Goal: Task Accomplishment & Management: Manage account settings

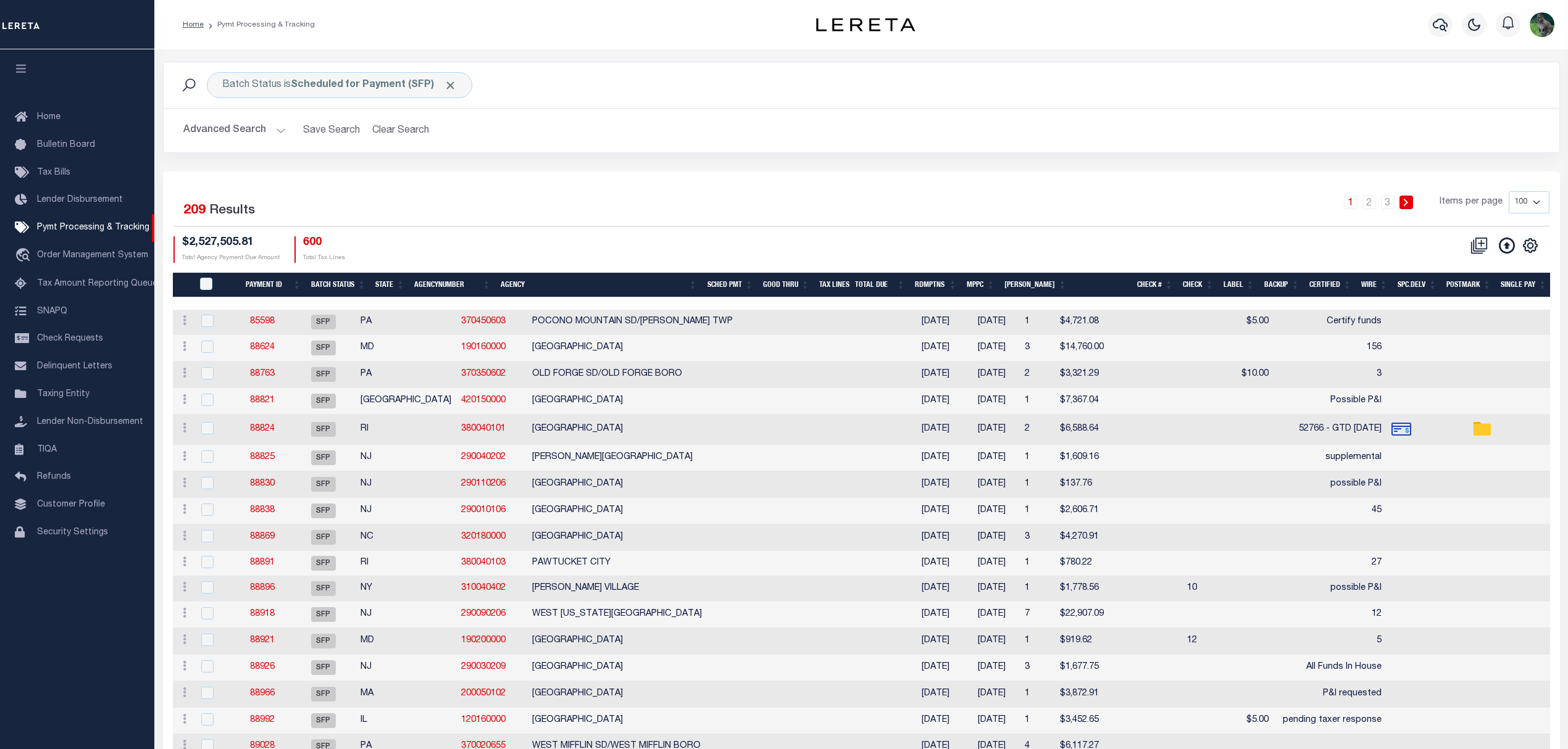
click at [667, 233] on div "Selected 209 Results 1 2 3 Items per page 100 200 500 1000 $2,527,505.81 Total …" at bounding box center [861, 227] width 1396 height 71
click at [821, 218] on div "1 2 3 Items per page 100 200 500 1000" at bounding box center [1035, 207] width 1027 height 32
click at [600, 206] on div "1 2 3 Items per page 100 200 500 1000" at bounding box center [1035, 207] width 1027 height 32
click at [223, 124] on button "Advanced Search" at bounding box center [234, 130] width 103 height 24
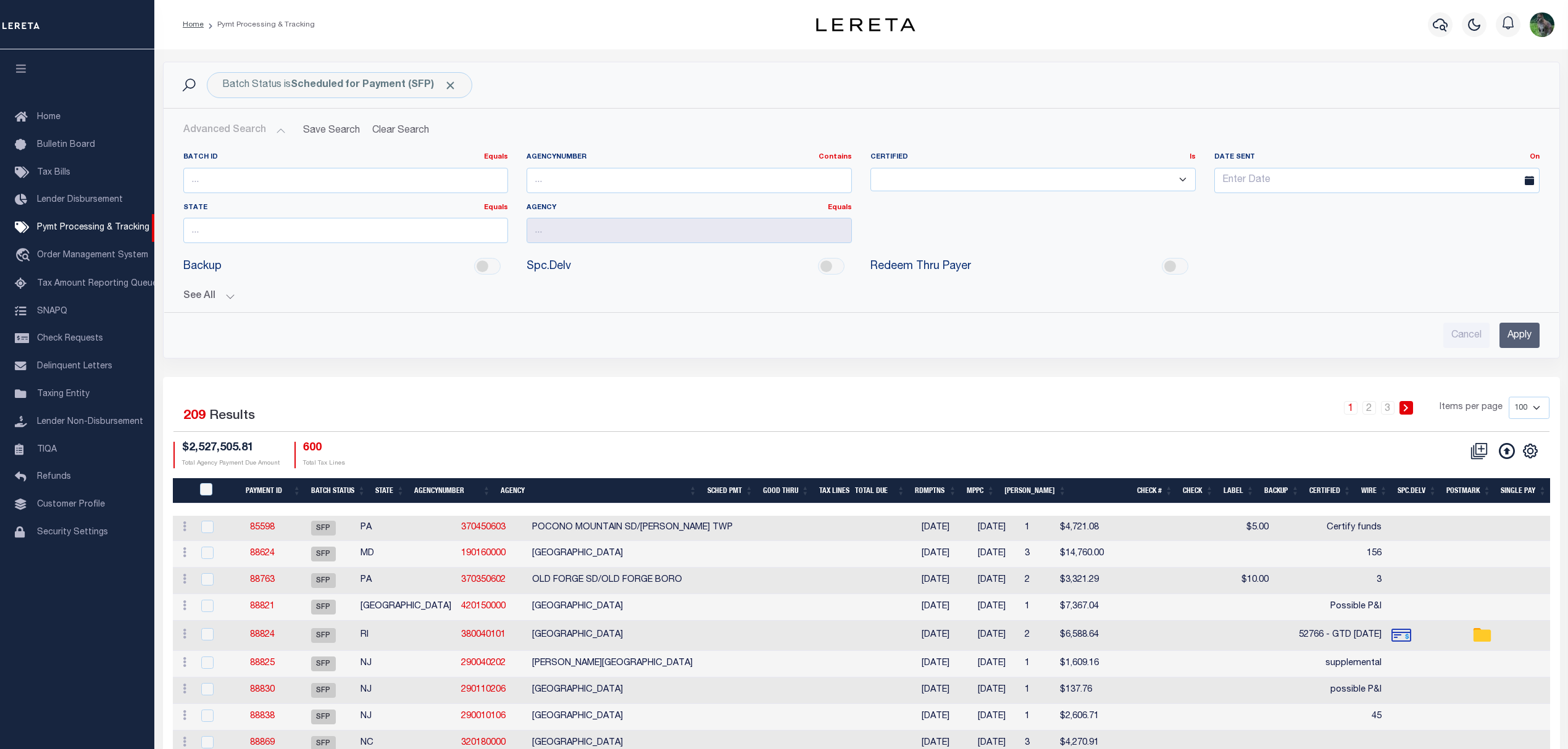
drag, startPoint x: 628, startPoint y: 121, endPoint x: 697, endPoint y: 128, distance: 69.4
click at [630, 121] on h2 "Advanced Search Save Search Clear Search" at bounding box center [861, 130] width 1376 height 24
click at [1467, 337] on input "Cancel" at bounding box center [1466, 335] width 46 height 25
checkbox input "true"
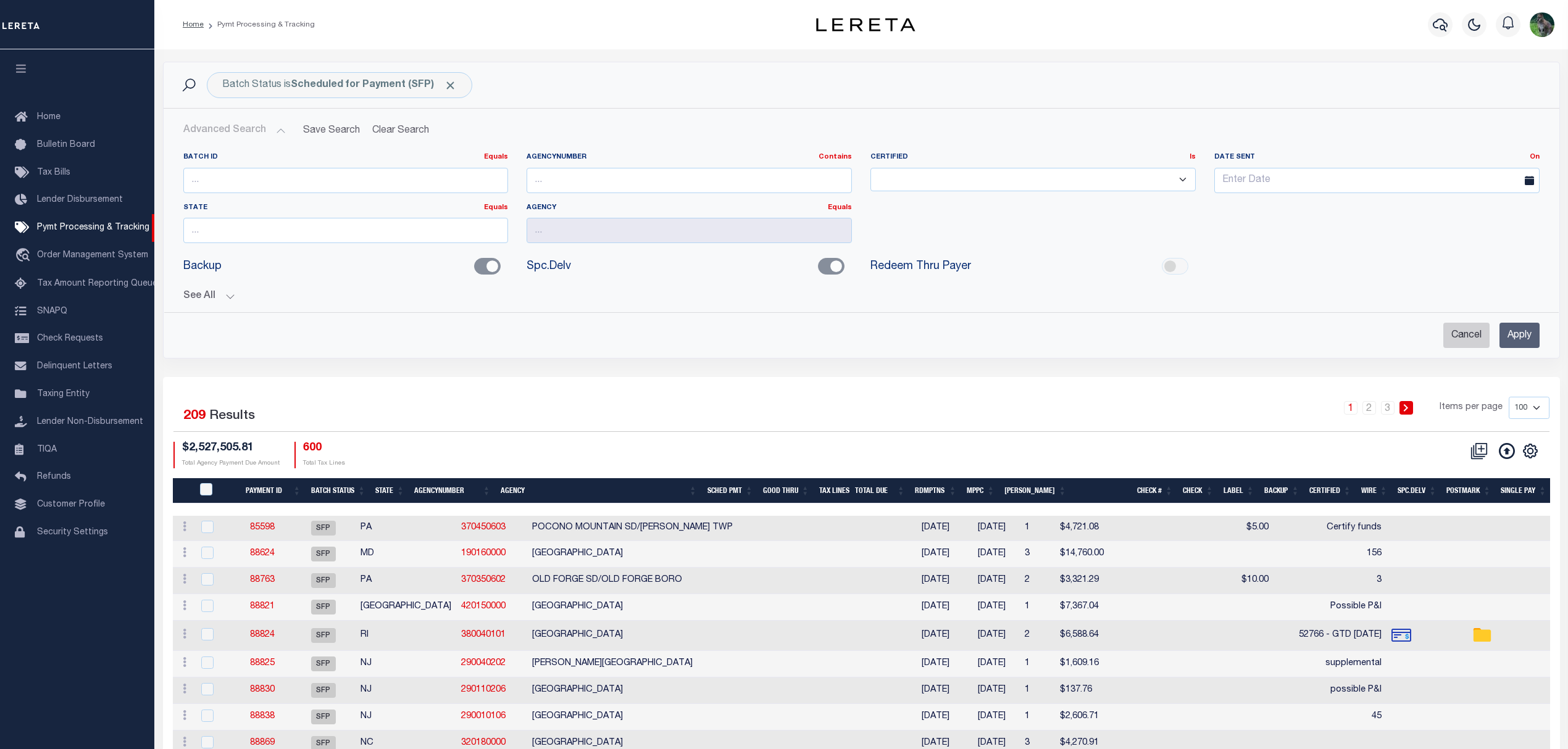
checkbox input "true"
checkbox input "false"
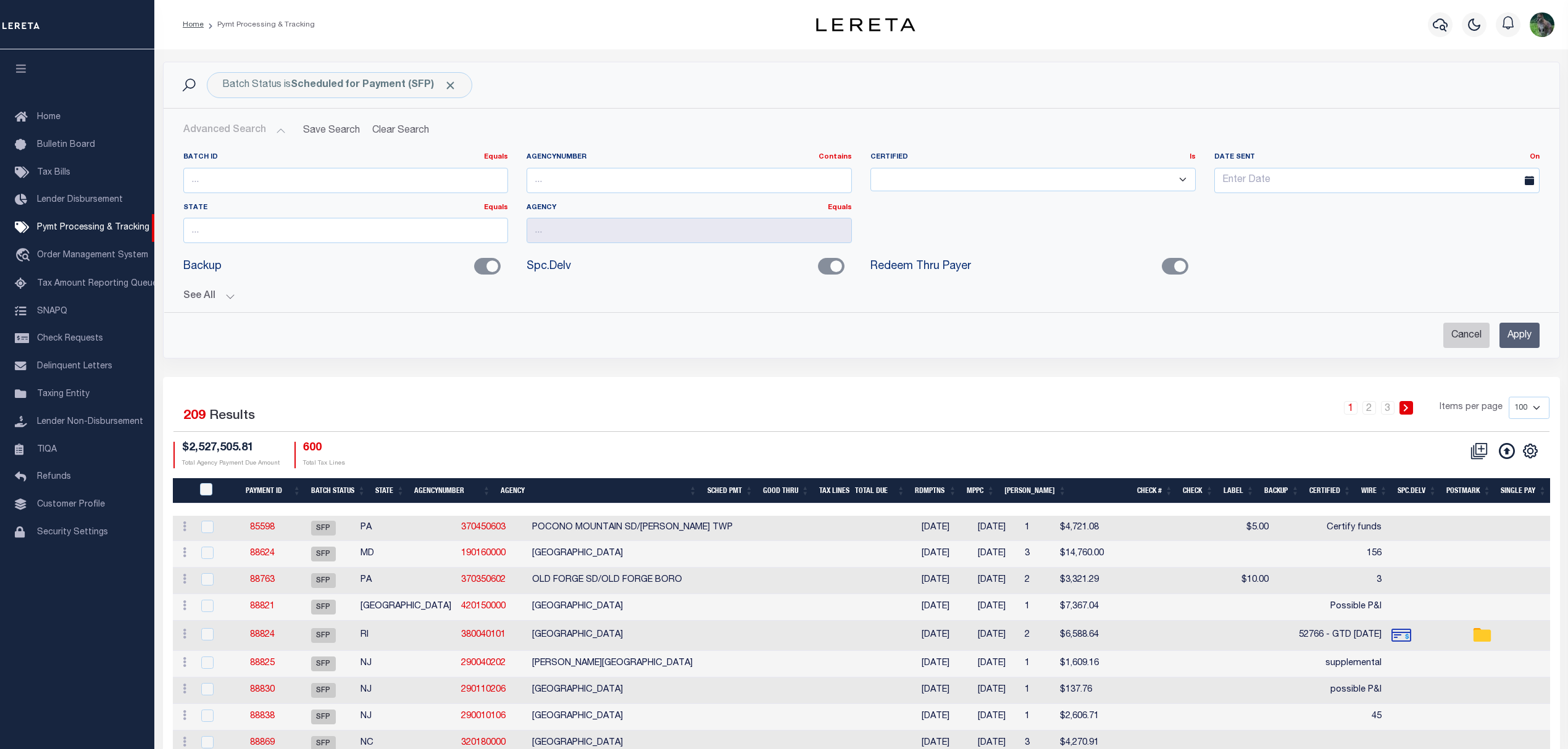
checkbox input "false"
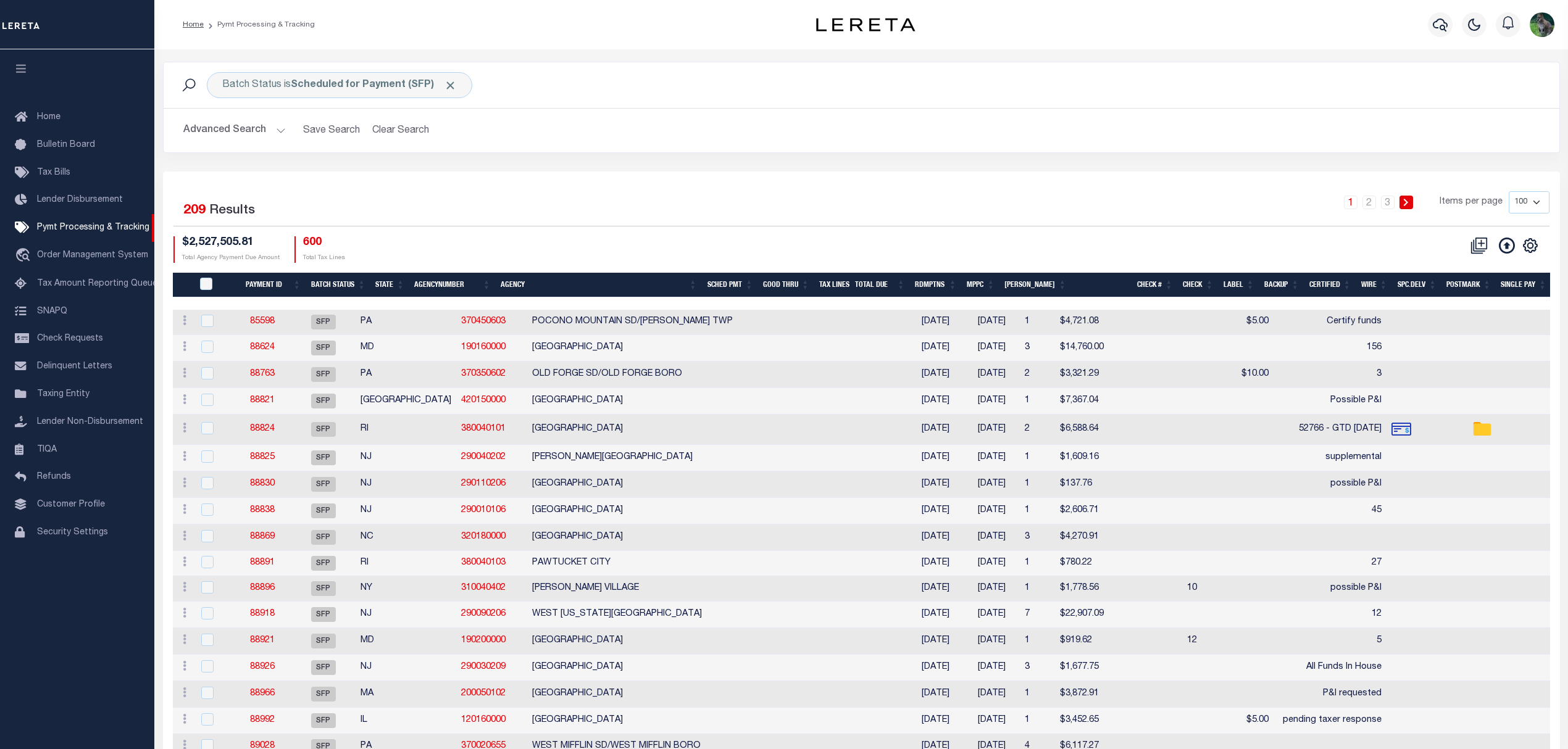
click at [238, 128] on button "Advanced Search" at bounding box center [234, 130] width 103 height 24
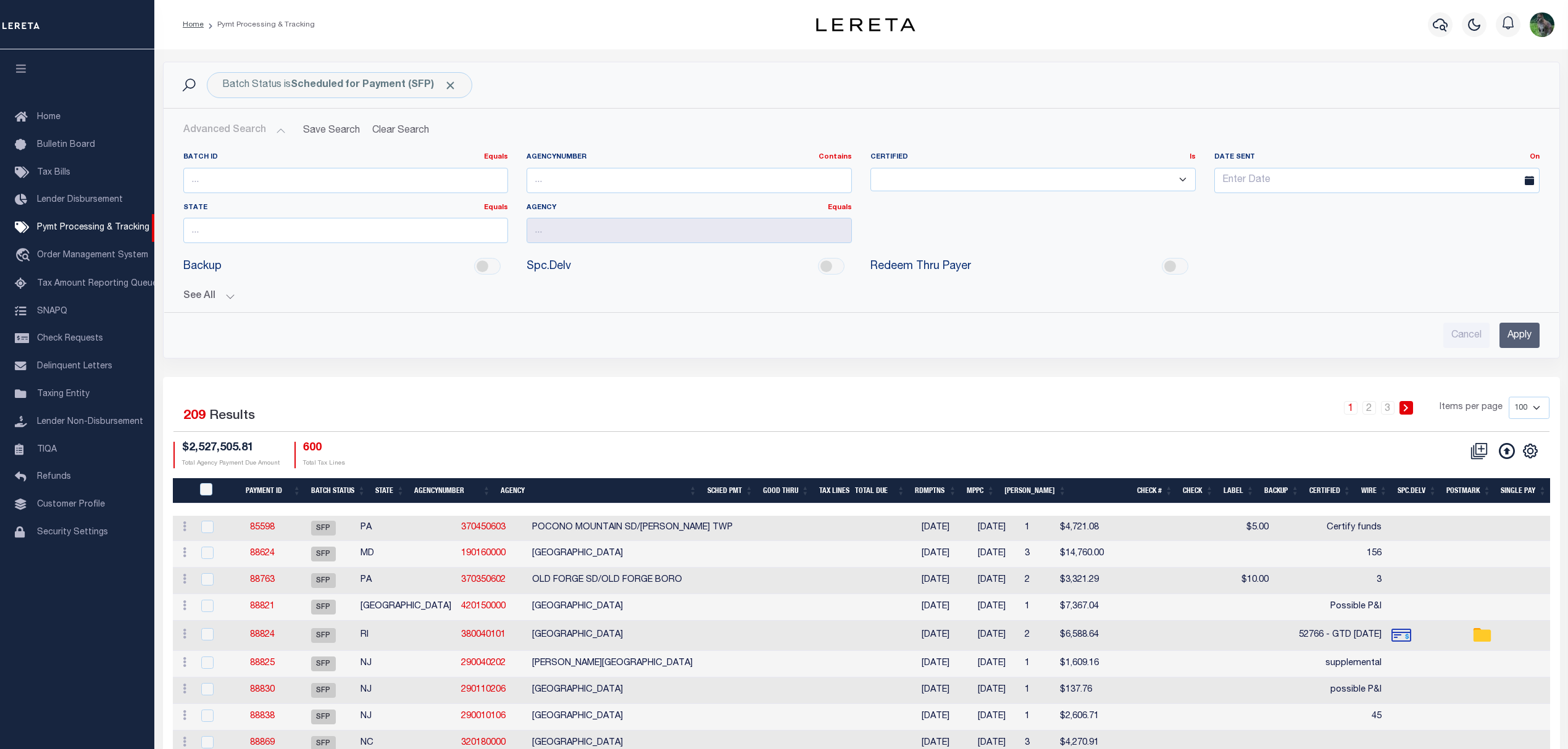
drag, startPoint x: 210, startPoint y: 295, endPoint x: 391, endPoint y: 334, distance: 185.2
click at [210, 296] on button "See All" at bounding box center [861, 296] width 1356 height 11
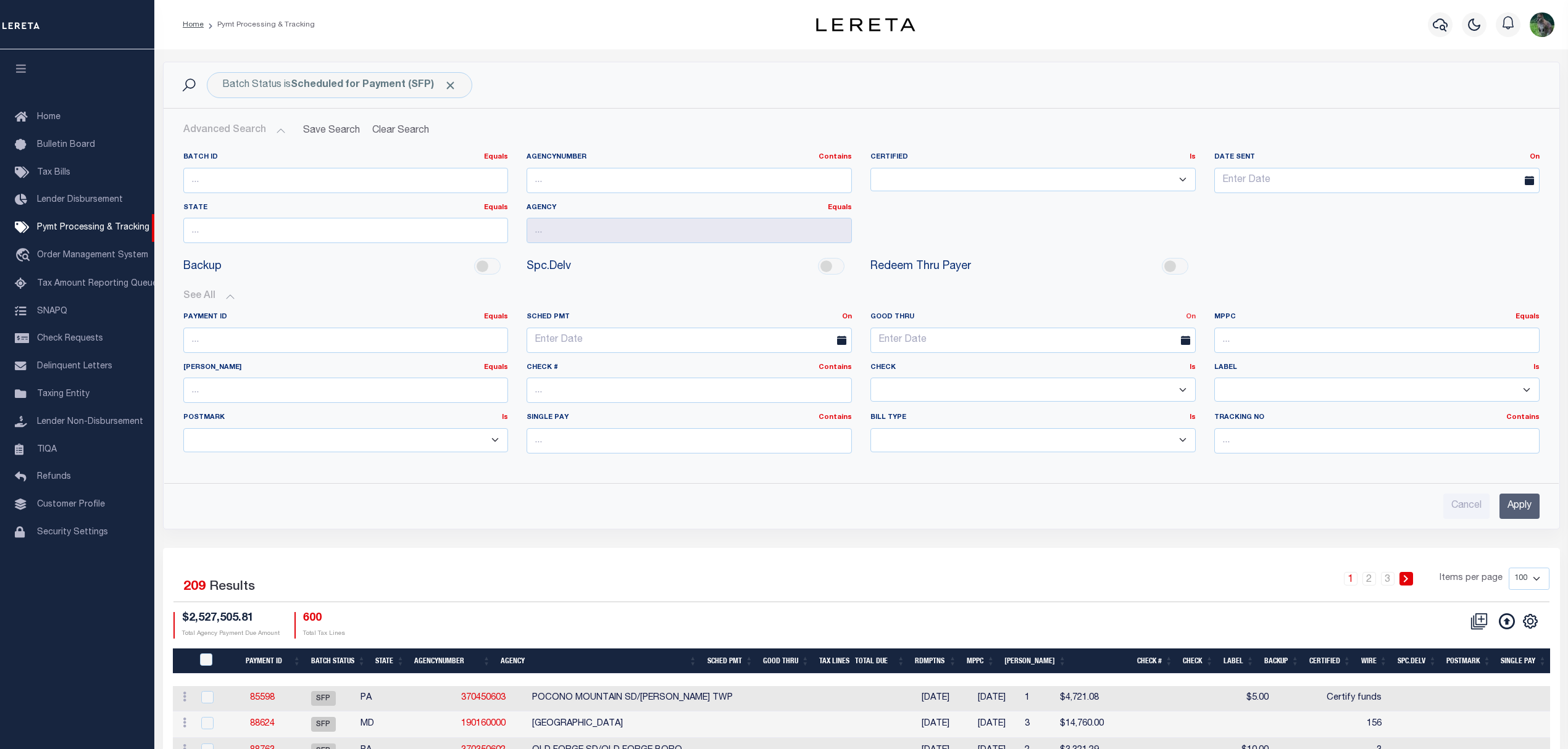
click at [1189, 316] on link "On" at bounding box center [1191, 317] width 10 height 7
click at [1141, 386] on link "Between" at bounding box center [1146, 385] width 98 height 18
click at [937, 341] on input "text" at bounding box center [947, 340] width 153 height 25
click at [967, 434] on span "10" at bounding box center [964, 435] width 24 height 24
type input "09-10-2025"
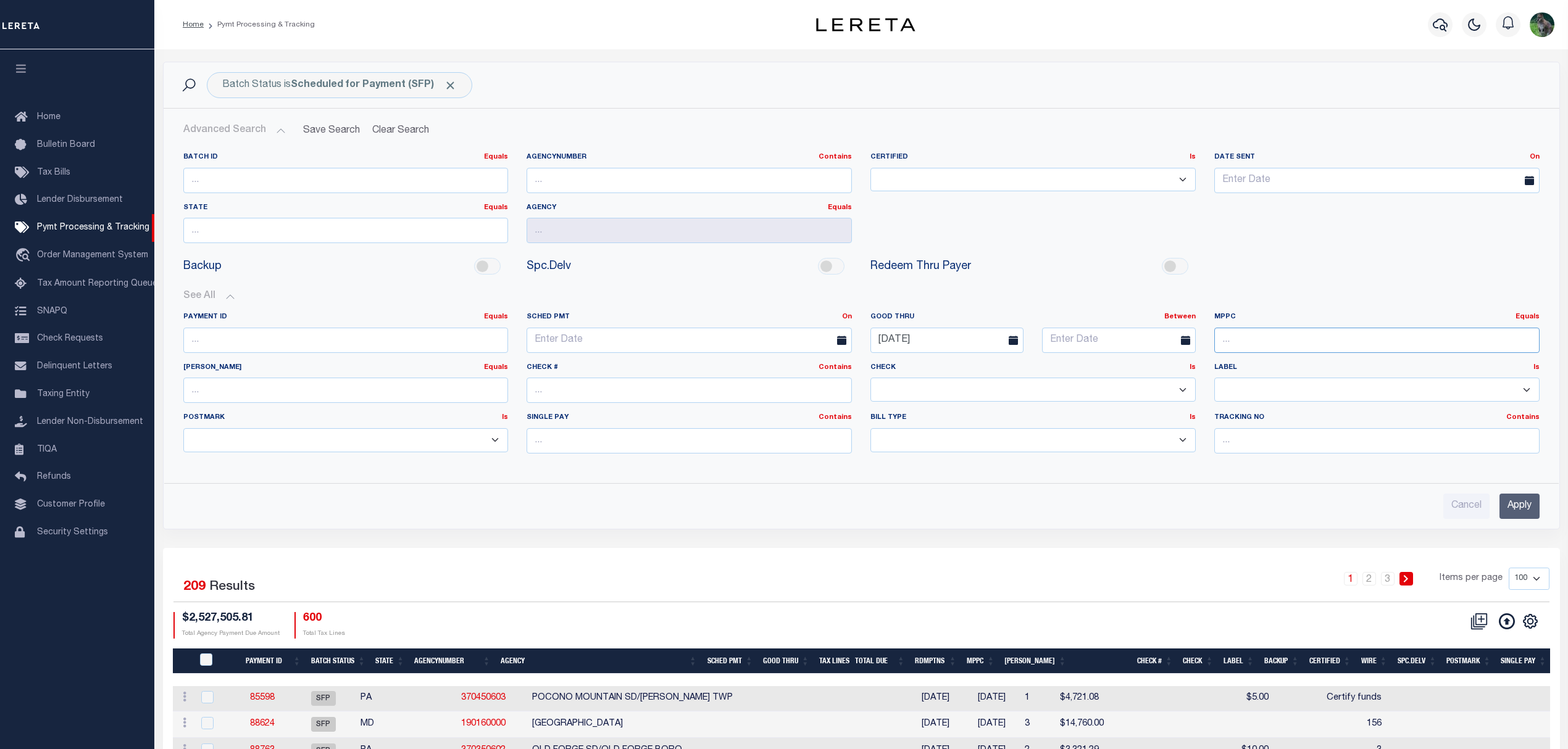
click at [1336, 332] on input "number" at bounding box center [1377, 340] width 325 height 25
click at [1078, 341] on input "text" at bounding box center [1118, 340] width 153 height 25
click at [1102, 460] on span "16" at bounding box center [1110, 459] width 24 height 24
type input "09-16-2025"
click at [1524, 512] on input "Apply" at bounding box center [1519, 506] width 40 height 25
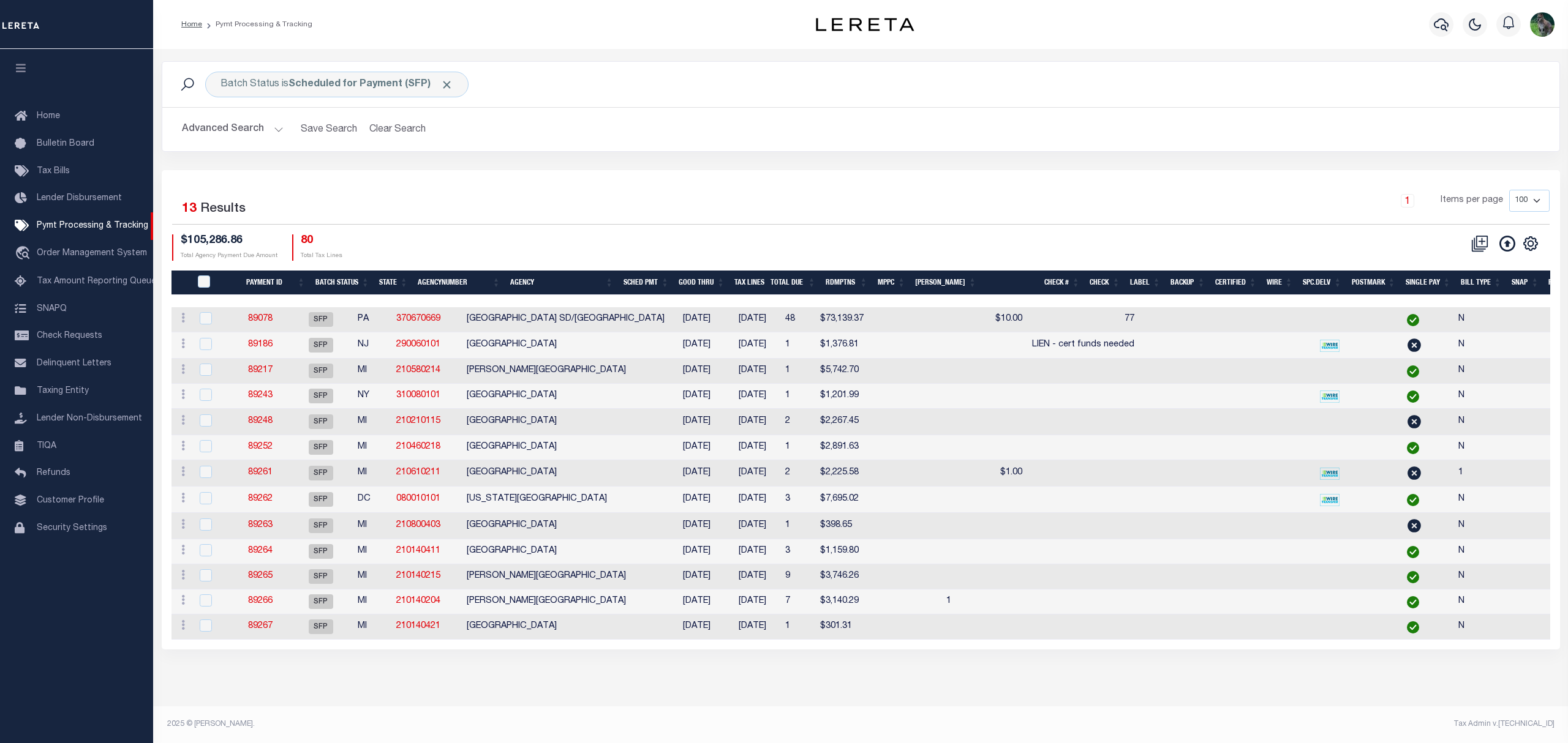
click at [272, 354] on td "89186" at bounding box center [261, 345] width 57 height 26
checkbox input "true"
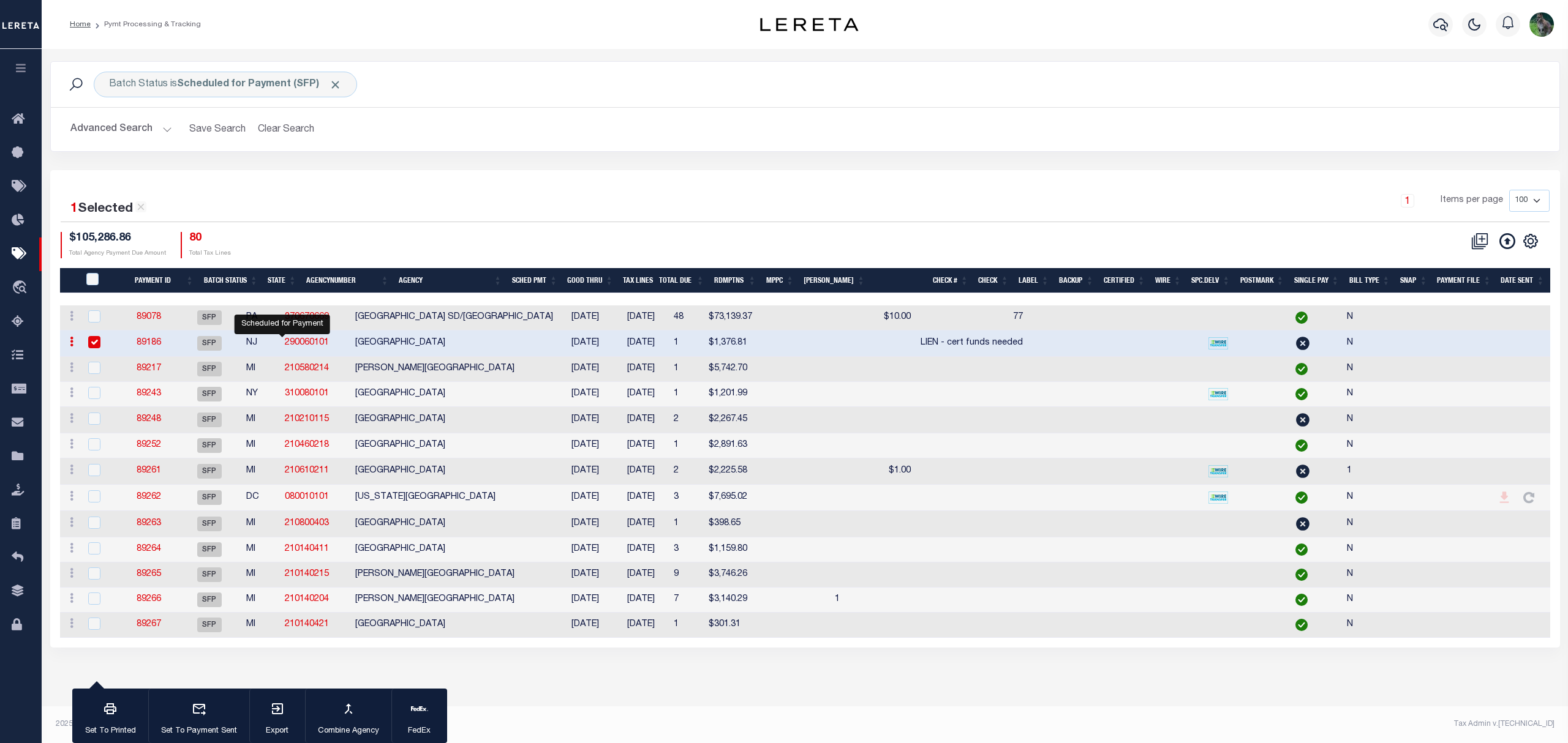
click at [282, 344] on tr "ACTIONS Delete Batch 89186 SFP NJ 290060101 MILLVILLE CITY 09/03/2025 09/12/202…" at bounding box center [913, 344] width 1705 height 26
click at [161, 345] on link "89186" at bounding box center [149, 343] width 24 height 9
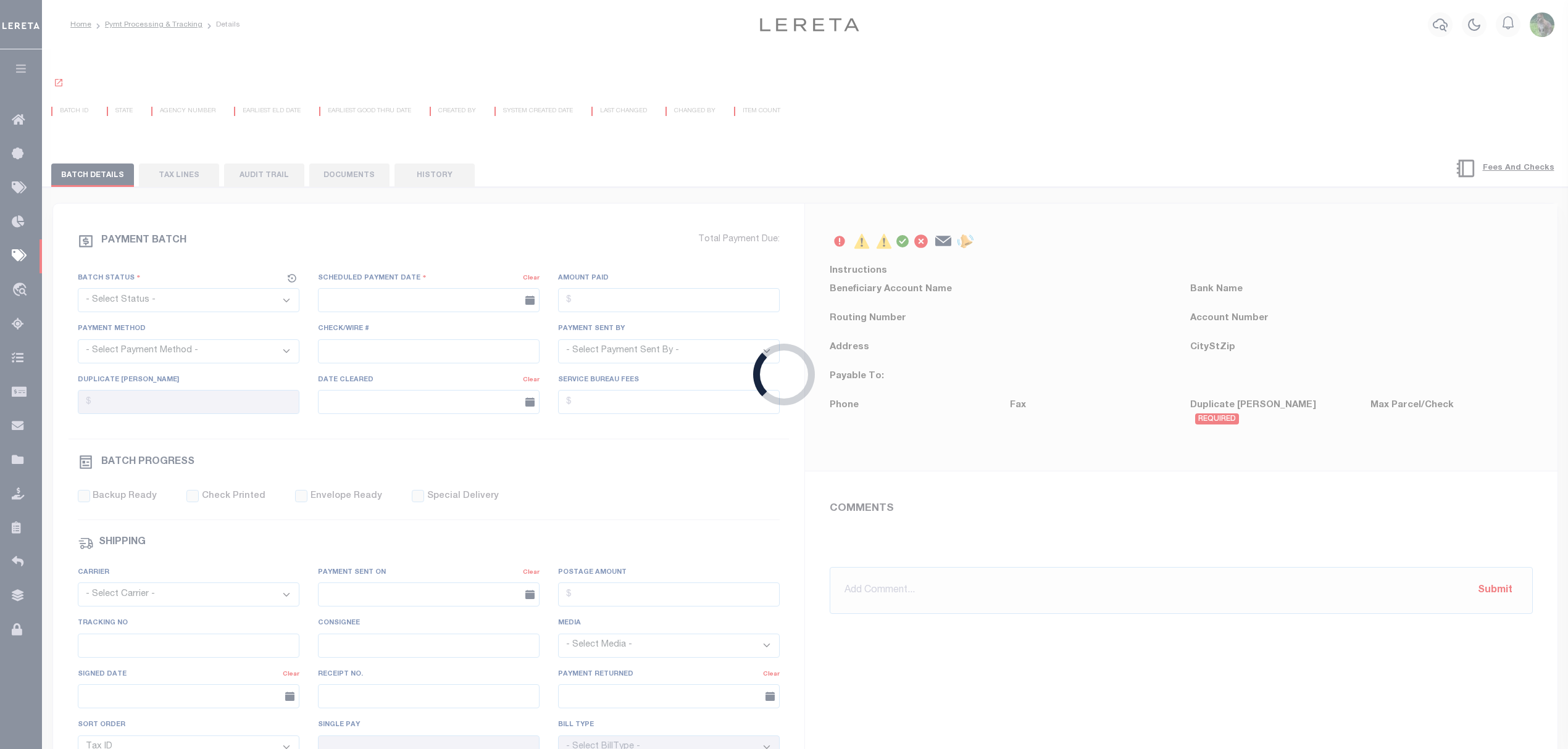
select select "SFP"
type input "09/03/2025"
type input "$1,376.81"
select select "CCK"
type input "LIEN - cert funds needed"
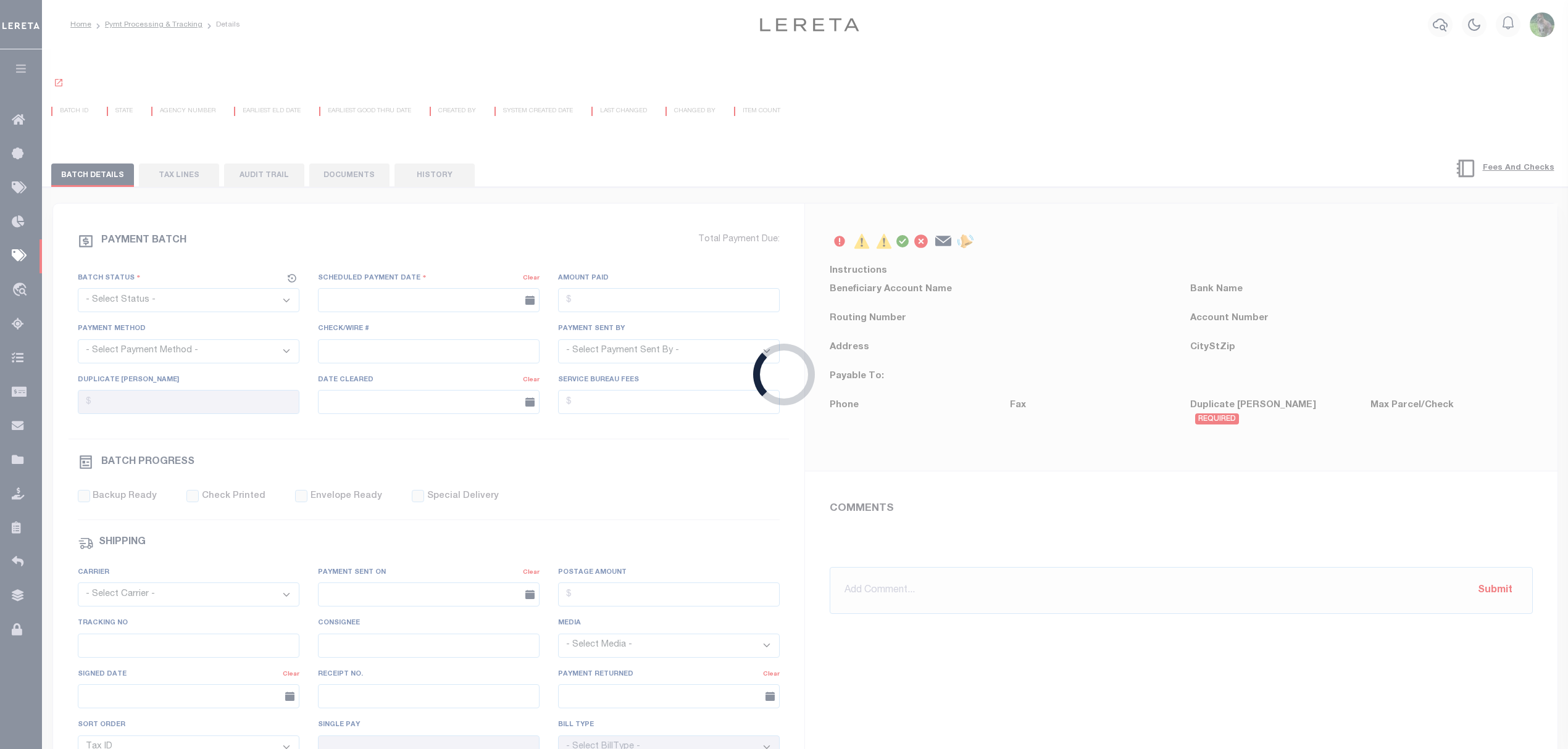
select select "[PERSON_NAME]"
type input "[PERSON_NAME]"
select select
type input "N"
radio input "true"
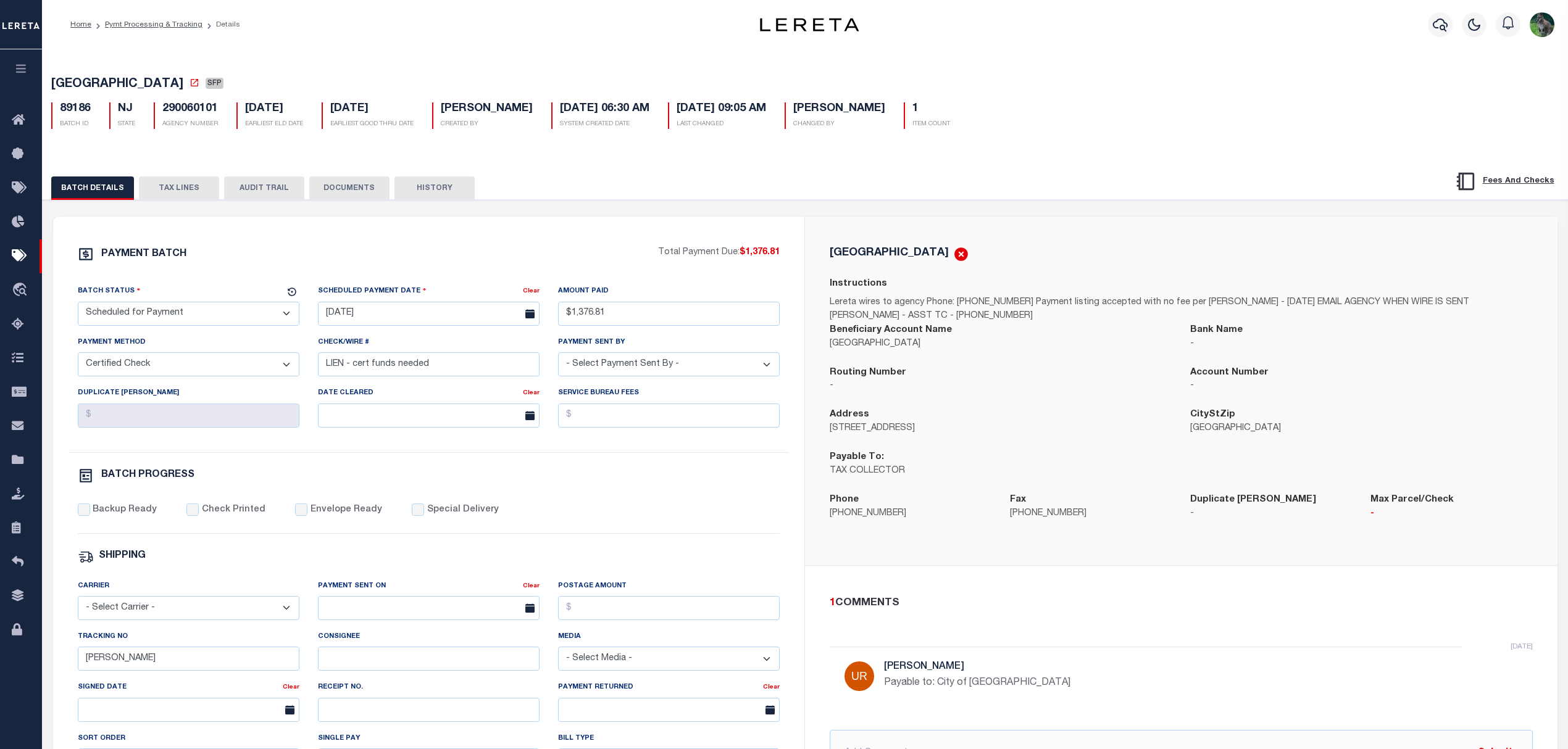
click at [175, 324] on select "- Select Status - Scheduled for Payment Ready For Payment Payment Sent Cleared …" at bounding box center [189, 313] width 222 height 24
select select "RFP"
click at [78, 306] on select "- Select Status - Scheduled for Payment Ready For Payment Payment Sent Cleared …" at bounding box center [189, 313] width 222 height 24
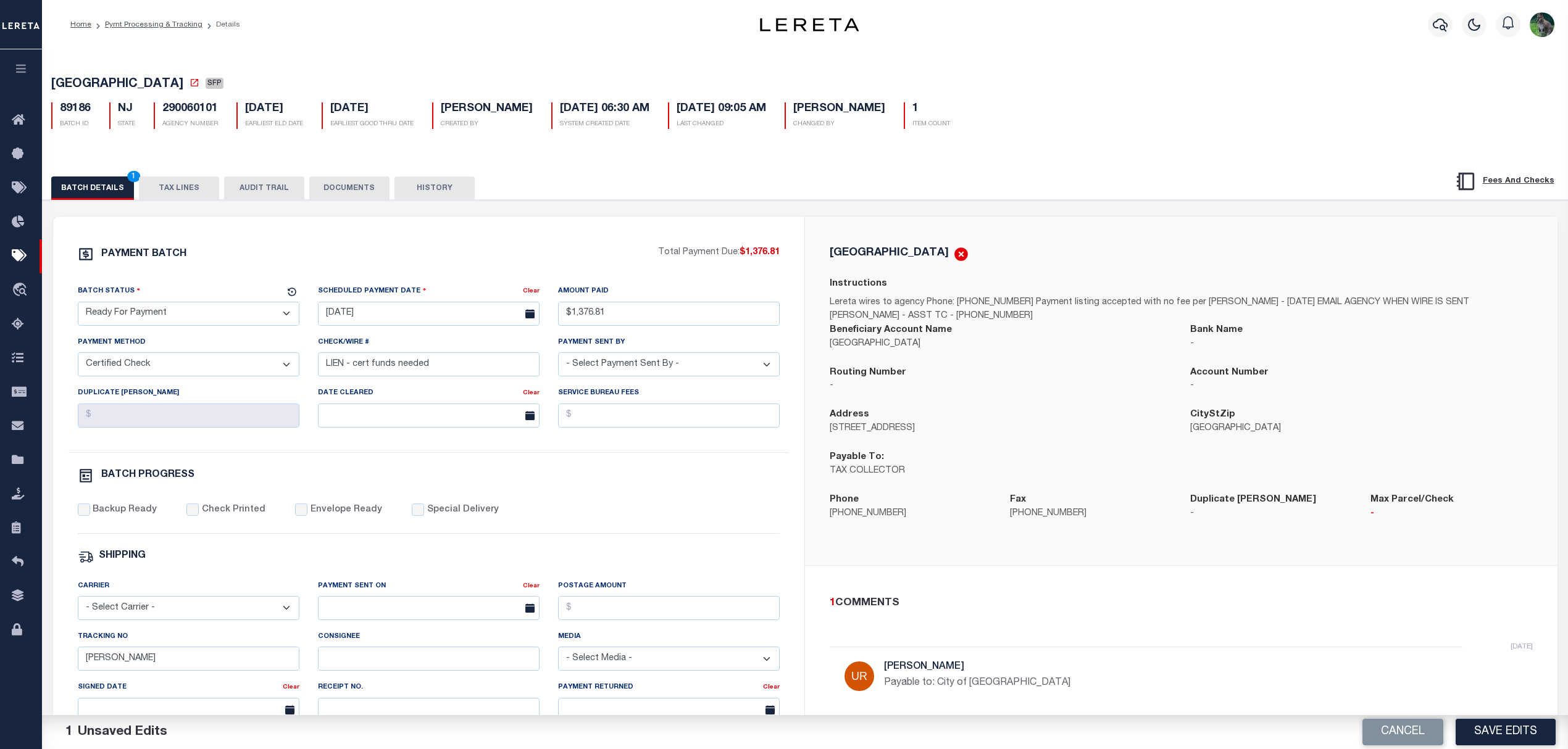
click at [202, 514] on label "Check Printed" at bounding box center [233, 510] width 63 height 14
click at [199, 514] on input "Check Printed" at bounding box center [192, 509] width 12 height 12
checkbox input "true"
click at [95, 513] on label "Backup Ready" at bounding box center [125, 510] width 64 height 14
click at [90, 513] on input "Backup Ready" at bounding box center [84, 509] width 12 height 12
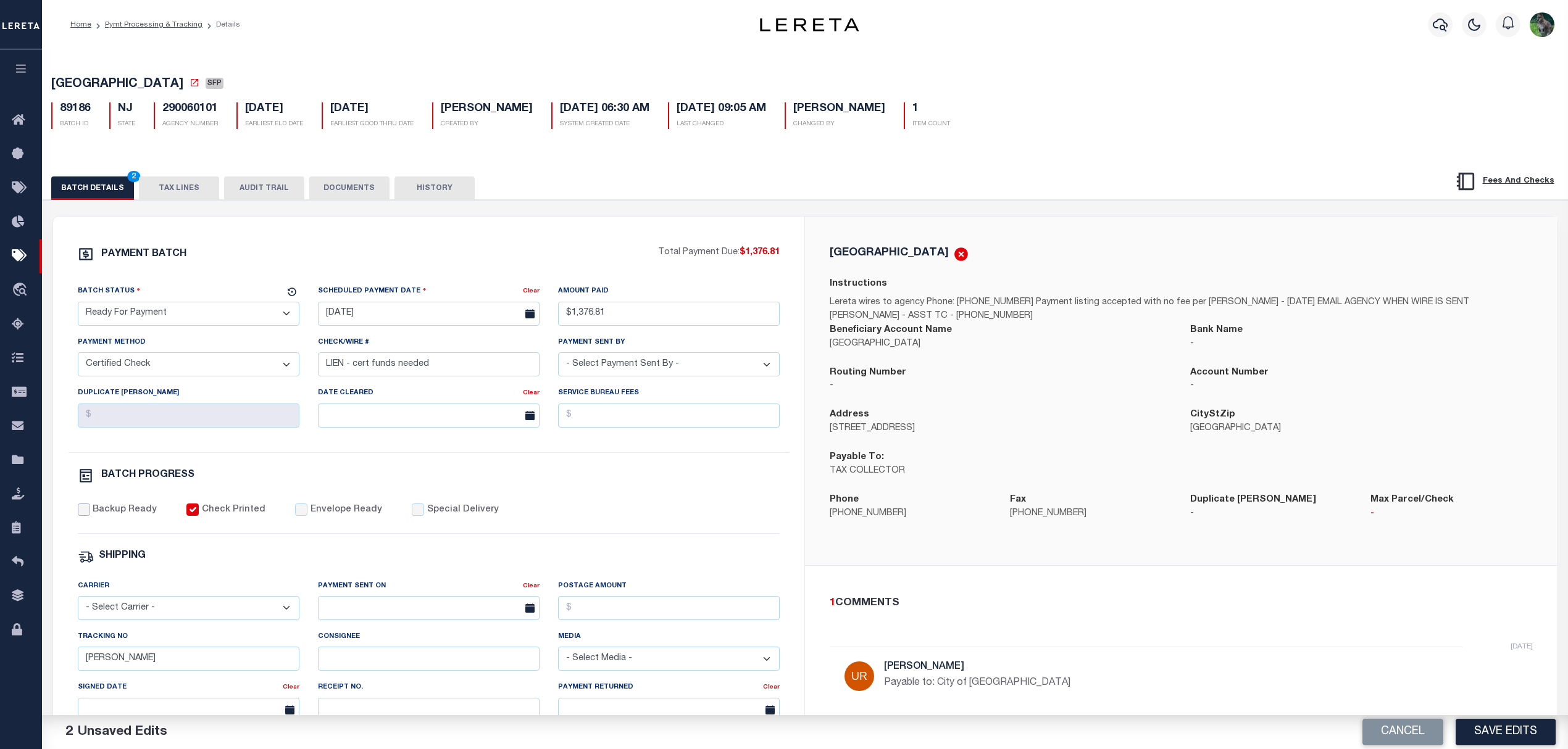
checkbox input "true"
click at [57, 659] on div "PAYMENT BATCH Total Payment Due: $1,376.81 Batch Status" at bounding box center [429, 577] width 752 height 722
click at [617, 489] on div "BATCH PROGRESS" at bounding box center [429, 479] width 702 height 21
click at [200, 368] on select "- Select Payment Method - ACH Certified Check Check Direct Deposit Wire Transfer" at bounding box center [189, 364] width 222 height 24
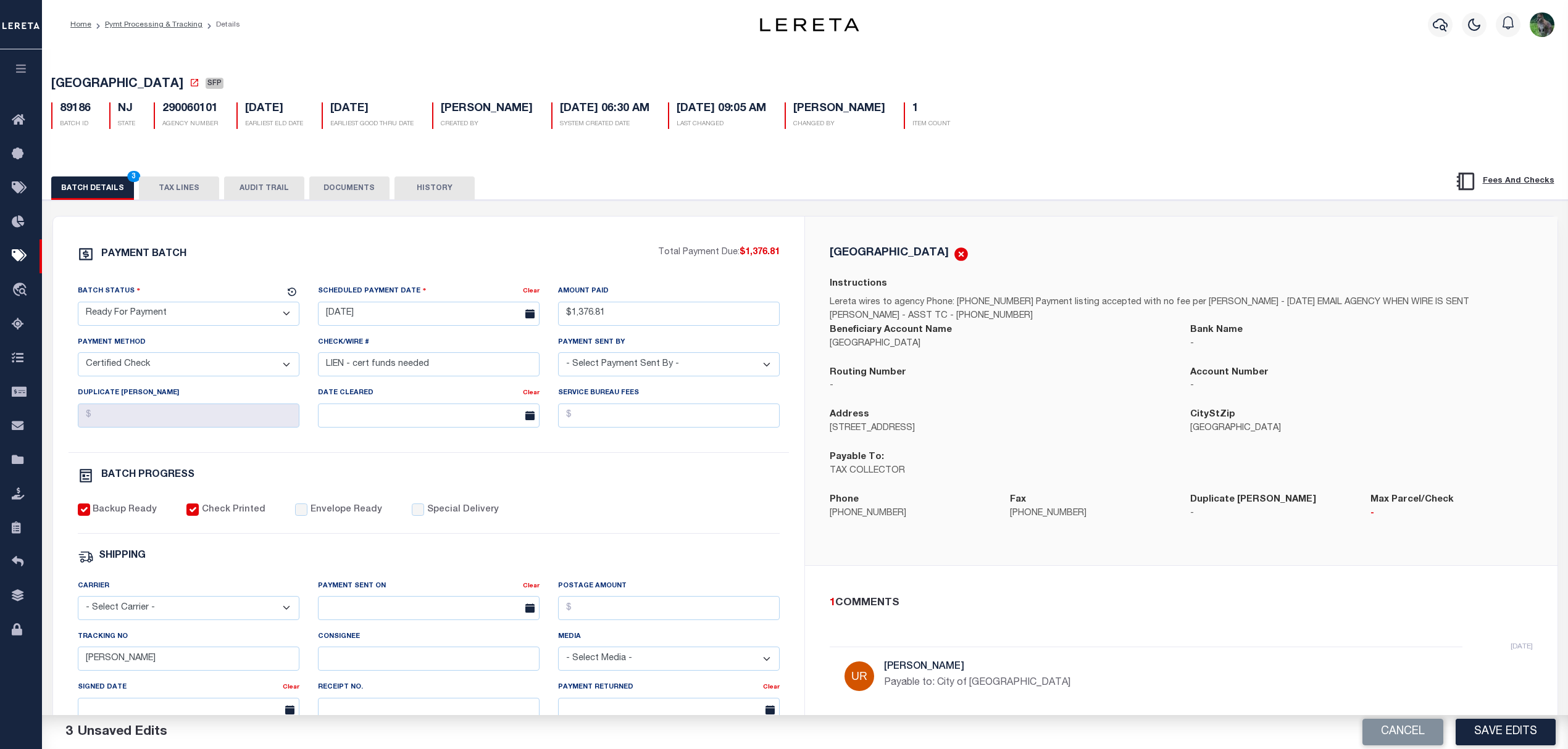
click at [884, 544] on div "MILLVILLE CITY Instructions Lereta wires to agency Phone: 856-825-7000 x7245 Pa…" at bounding box center [1181, 391] width 752 height 349
click at [410, 315] on input "09/03/2025" at bounding box center [429, 313] width 222 height 24
click at [407, 411] on span "10" at bounding box center [412, 411] width 24 height 24
type input "[DATE]"
click at [926, 427] on p "12 S. High St, 1st Floor" at bounding box center [1000, 429] width 342 height 14
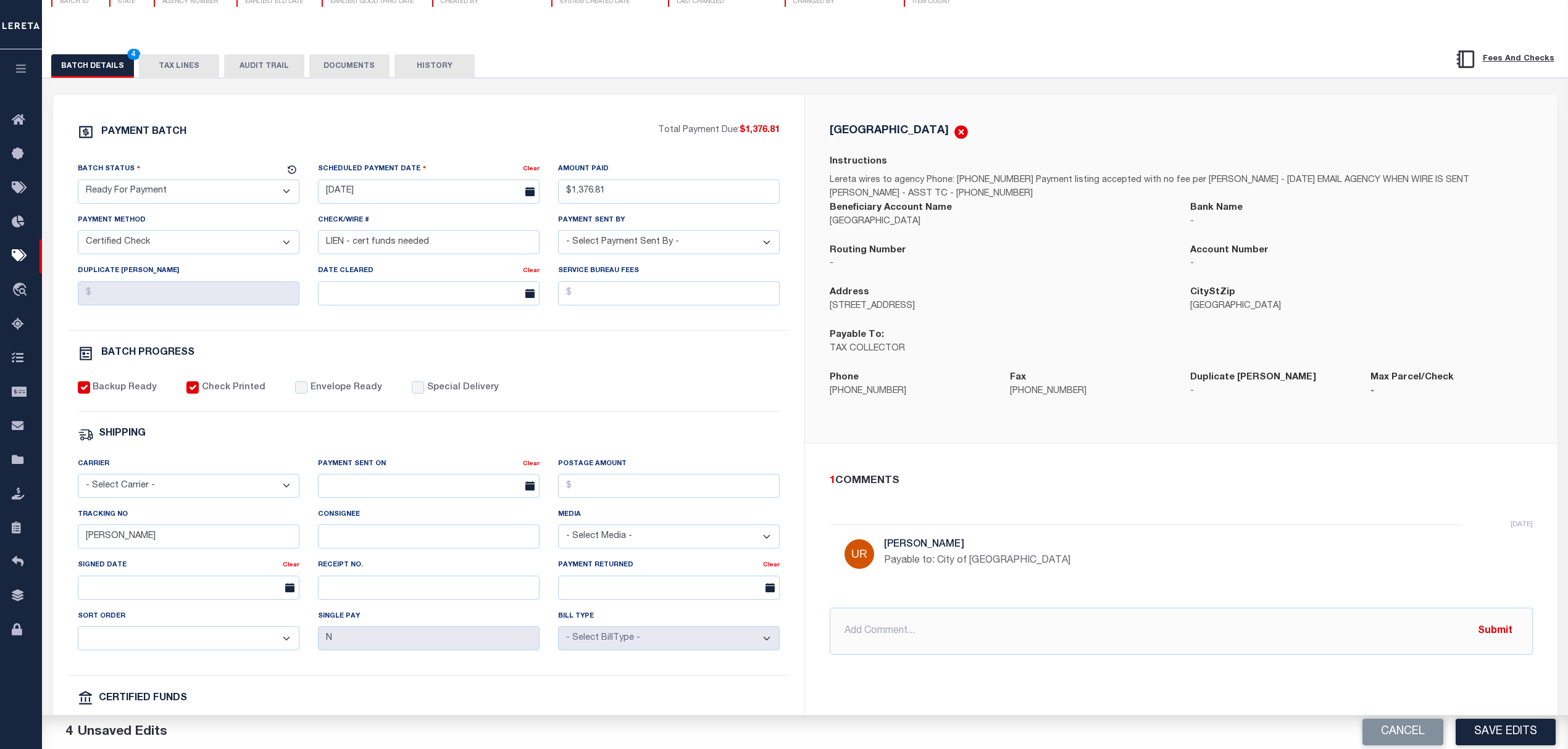
scroll to position [164, 0]
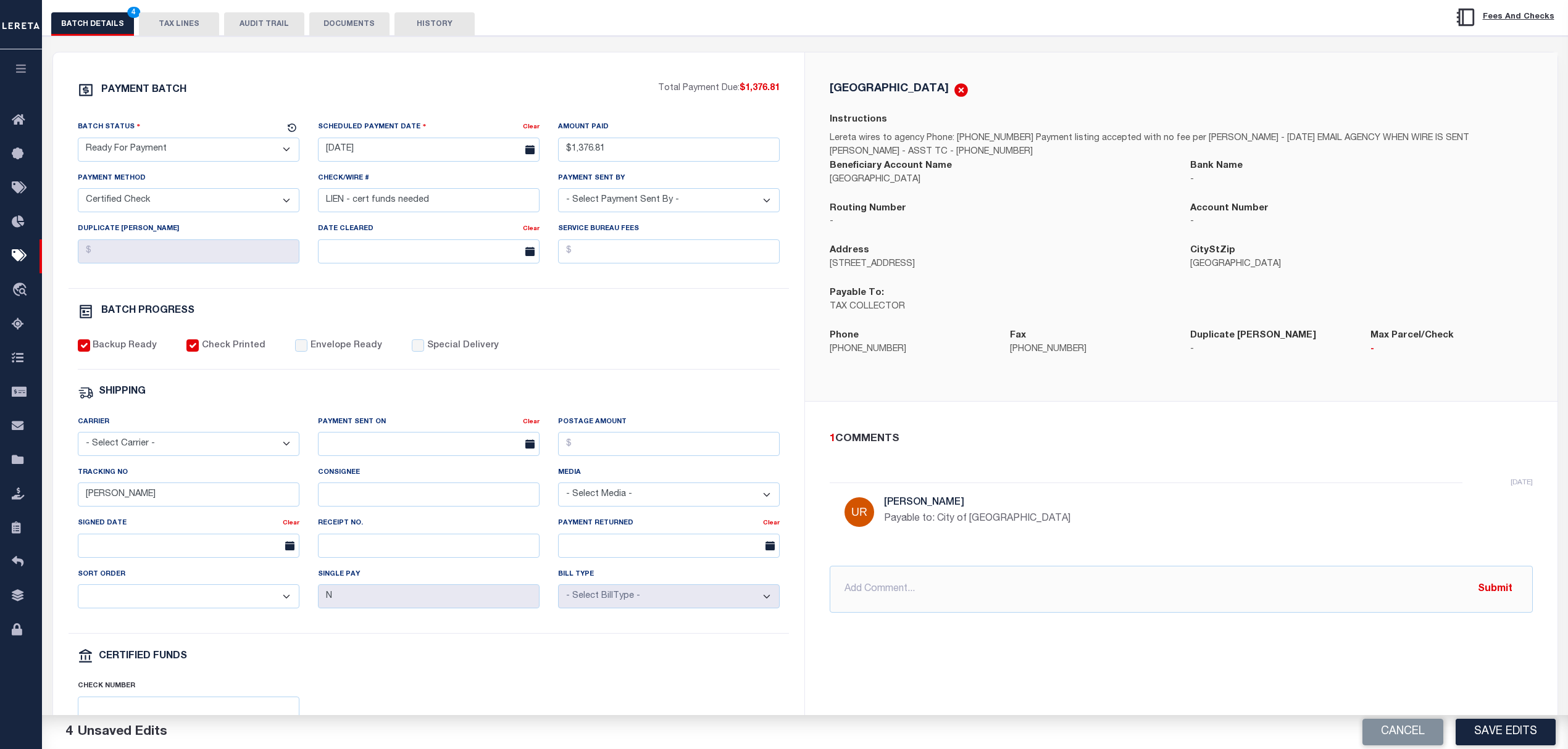
click at [448, 353] on label "Special Delivery" at bounding box center [462, 346] width 71 height 14
click at [424, 352] on input "Special Delivery" at bounding box center [417, 345] width 12 height 12
checkbox input "true"
click at [913, 585] on input "text" at bounding box center [1181, 589] width 703 height 47
type input "Overnight"
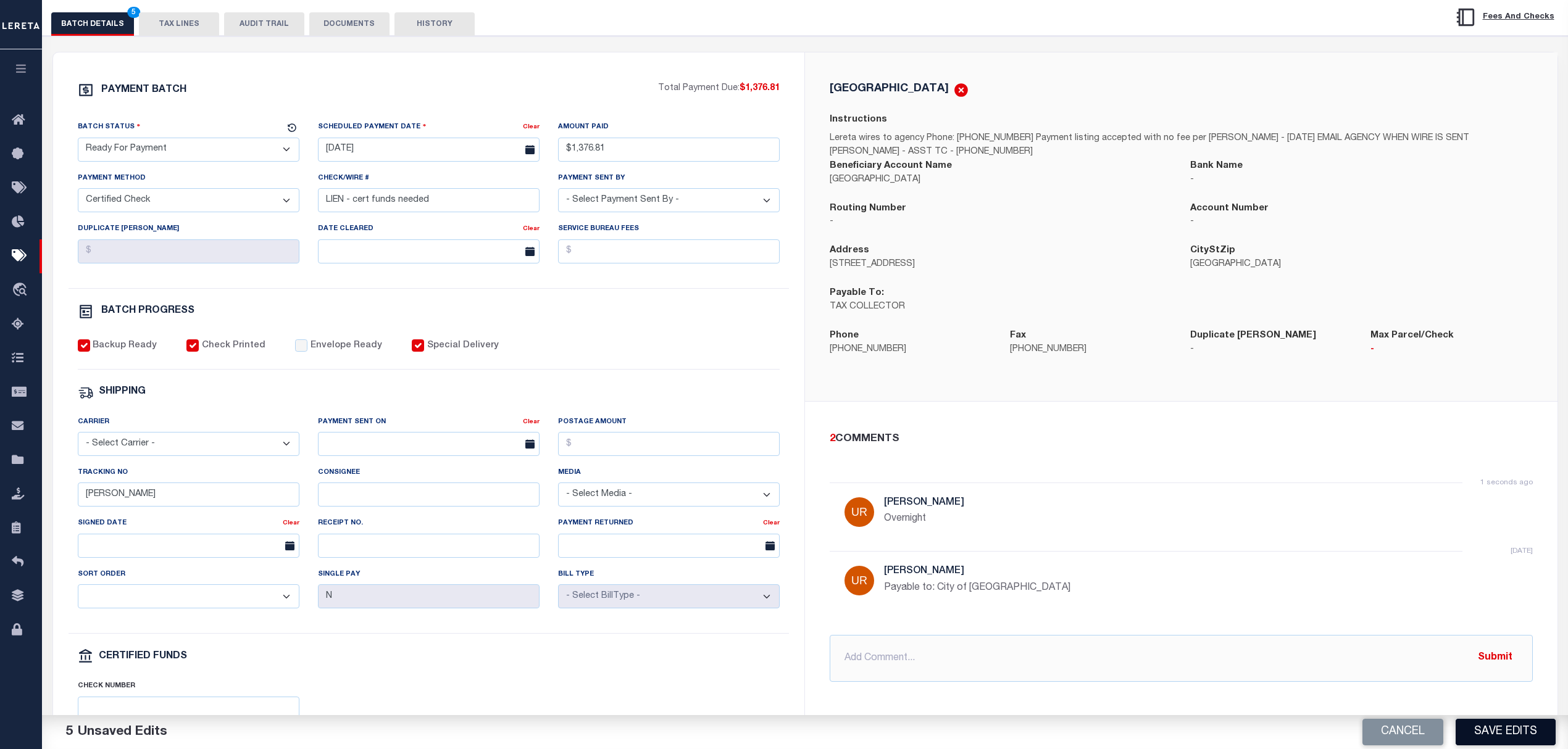
click at [1516, 728] on button "Save Edits" at bounding box center [1506, 732] width 100 height 26
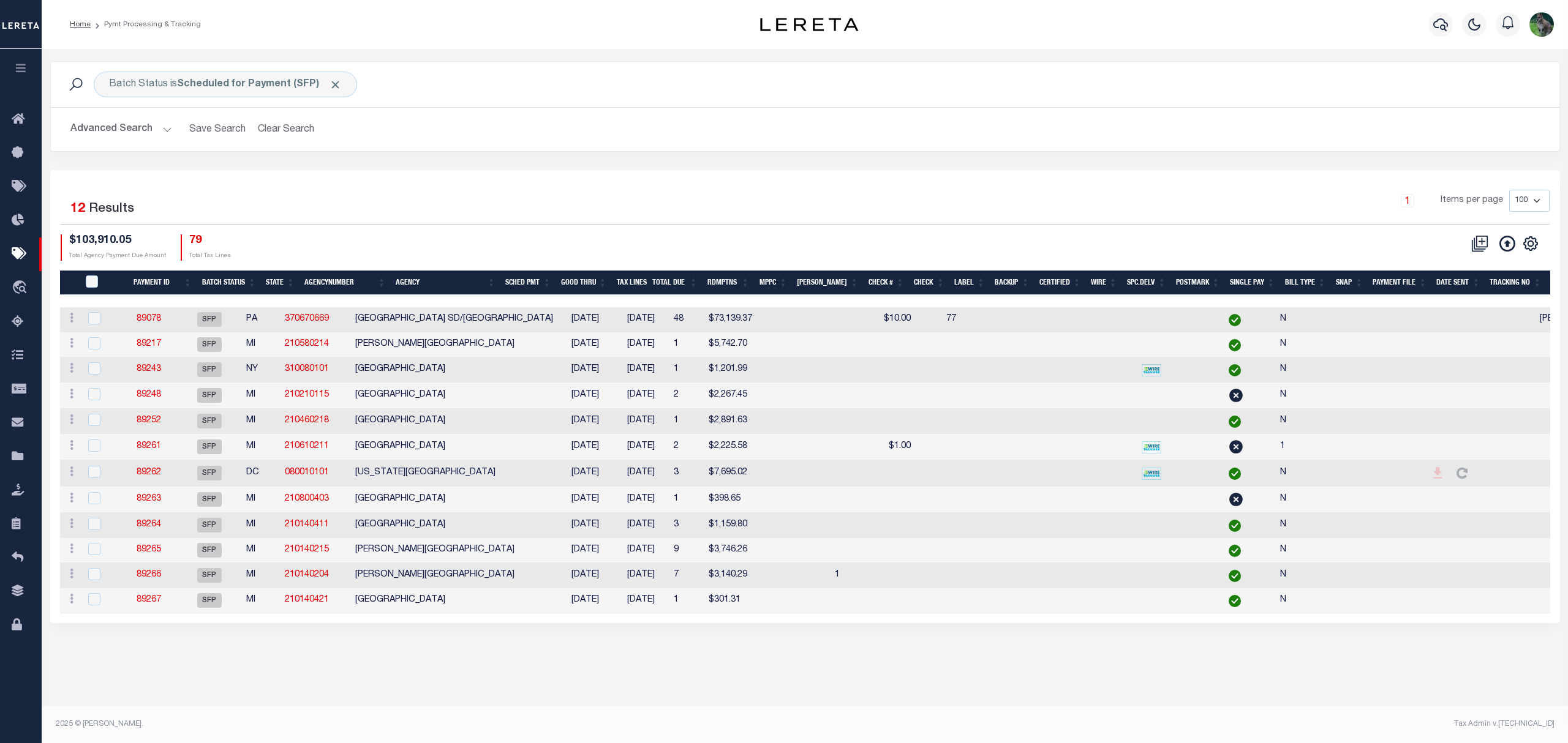
click at [462, 158] on div "Batch Status is Scheduled for Payment (SFP) Search Advanced Search Save Search …" at bounding box center [804, 116] width 1528 height 109
click at [118, 126] on button "Advanced Search" at bounding box center [121, 129] width 102 height 24
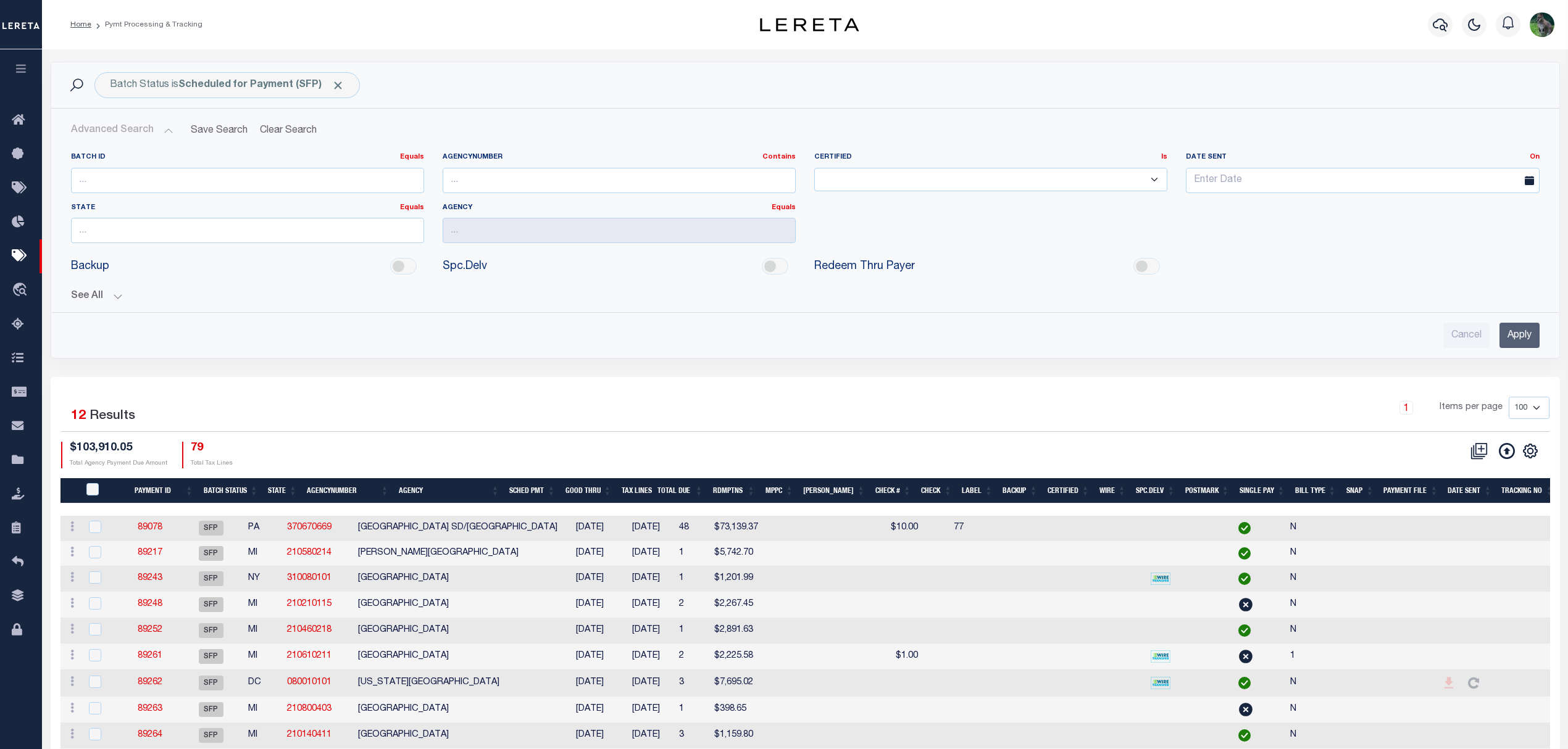
drag, startPoint x: 349, startPoint y: 302, endPoint x: 356, endPoint y: 296, distance: 9.2
click at [349, 302] on button "See All" at bounding box center [805, 296] width 1469 height 11
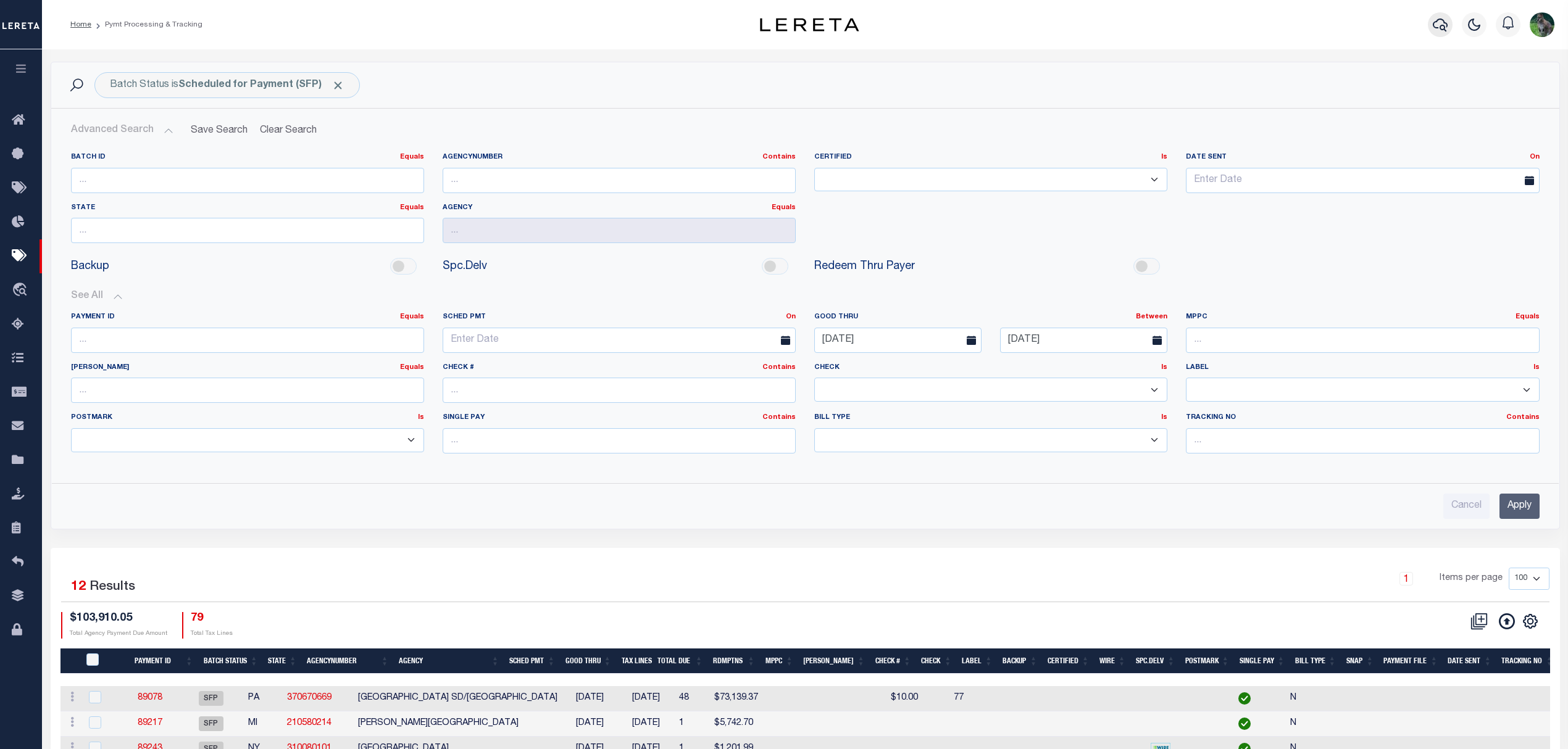
click at [1431, 30] on button "button" at bounding box center [1440, 25] width 25 height 25
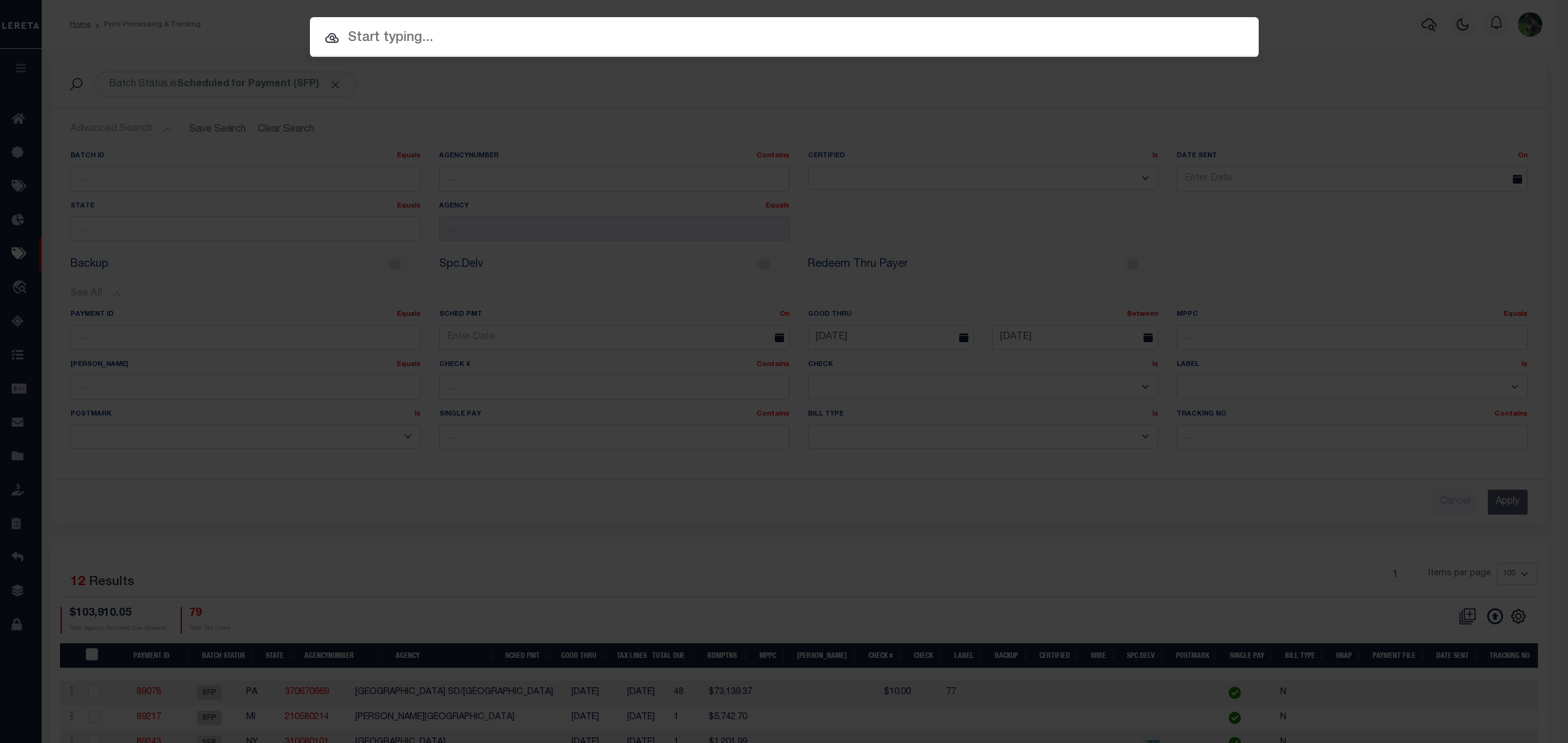
click at [949, 35] on input "text" at bounding box center [784, 38] width 949 height 21
paste input "10011431"
type input "10011431"
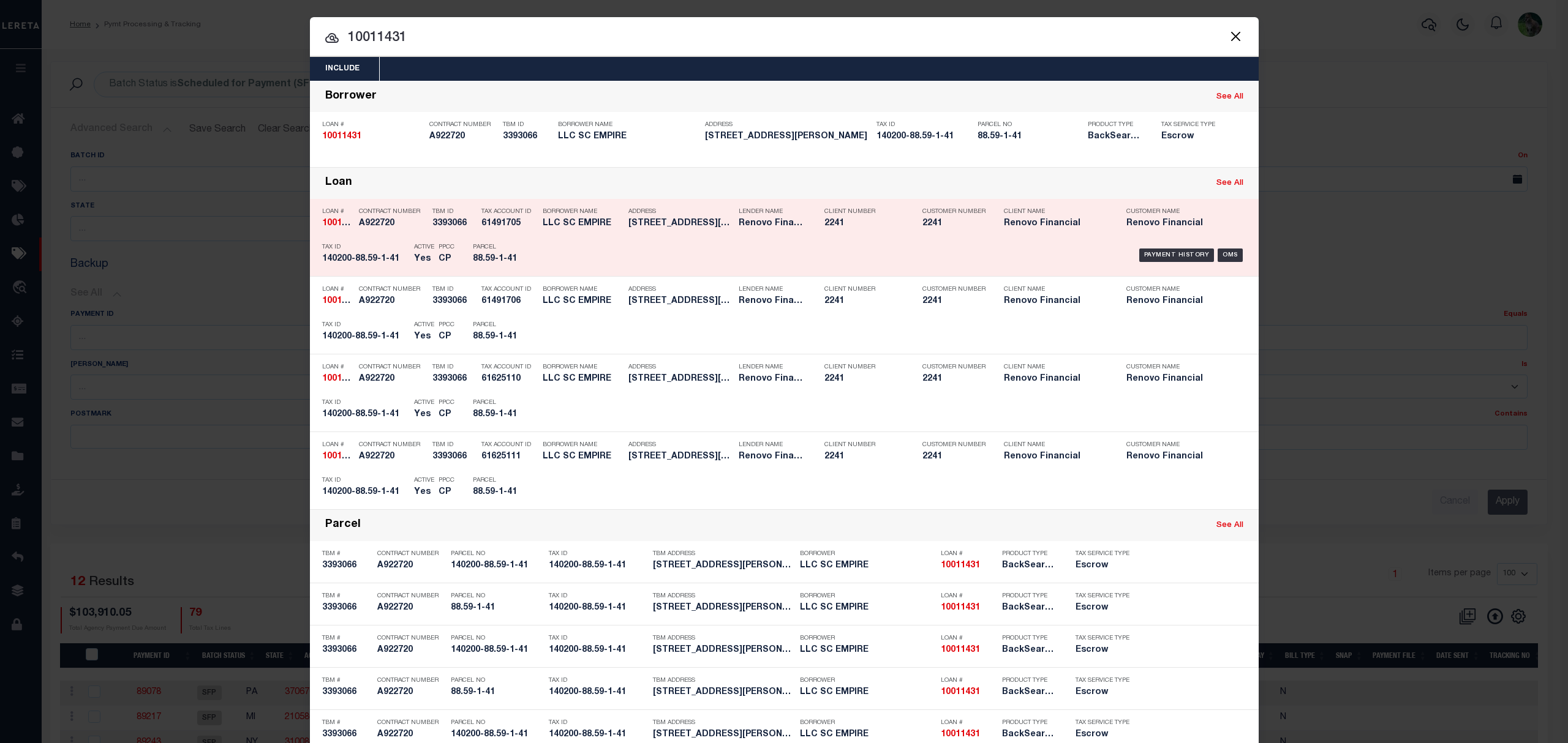
click at [686, 255] on div "Payment History OMS" at bounding box center [896, 256] width 700 height 36
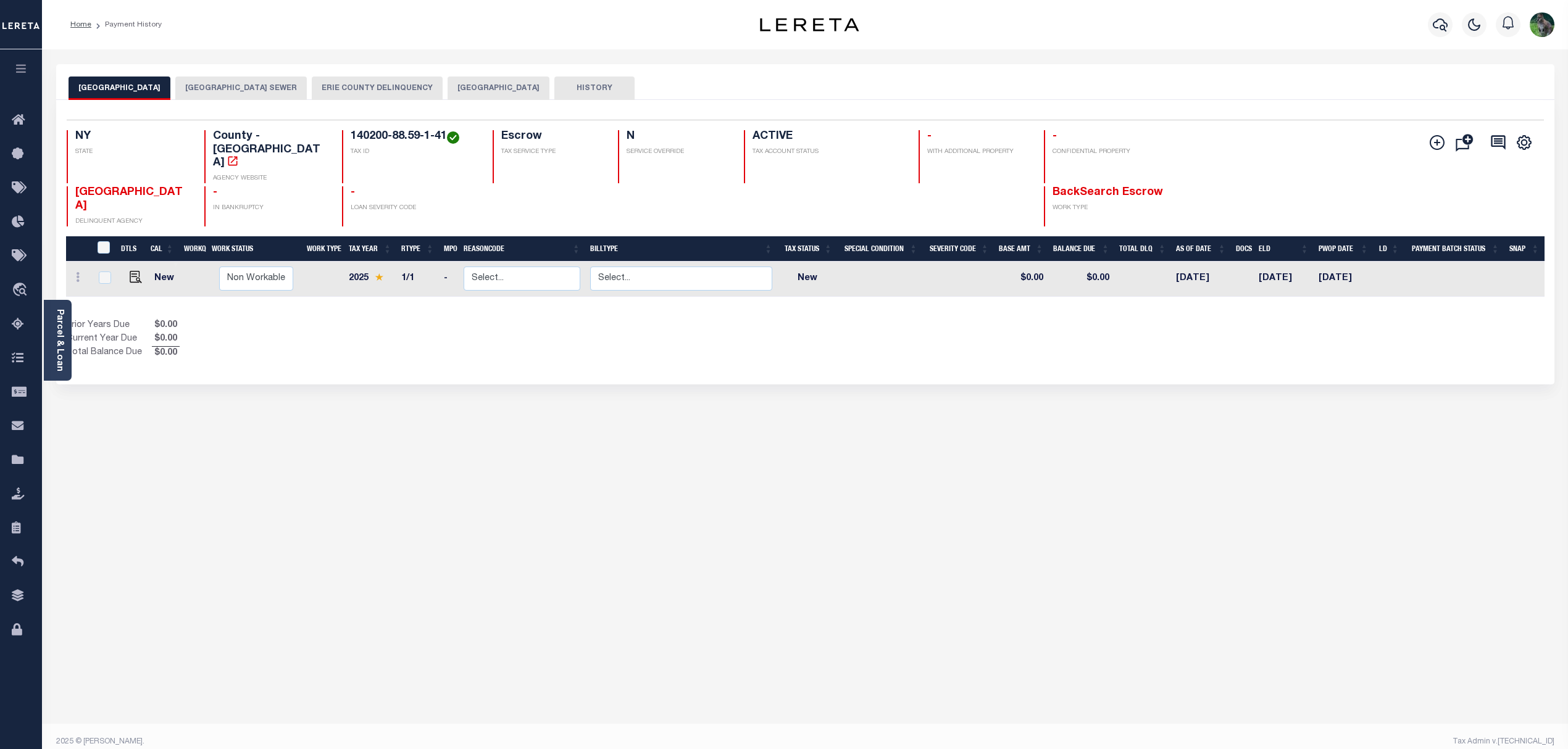
click at [301, 96] on button "BUFFALO CITY SEWER" at bounding box center [241, 88] width 131 height 24
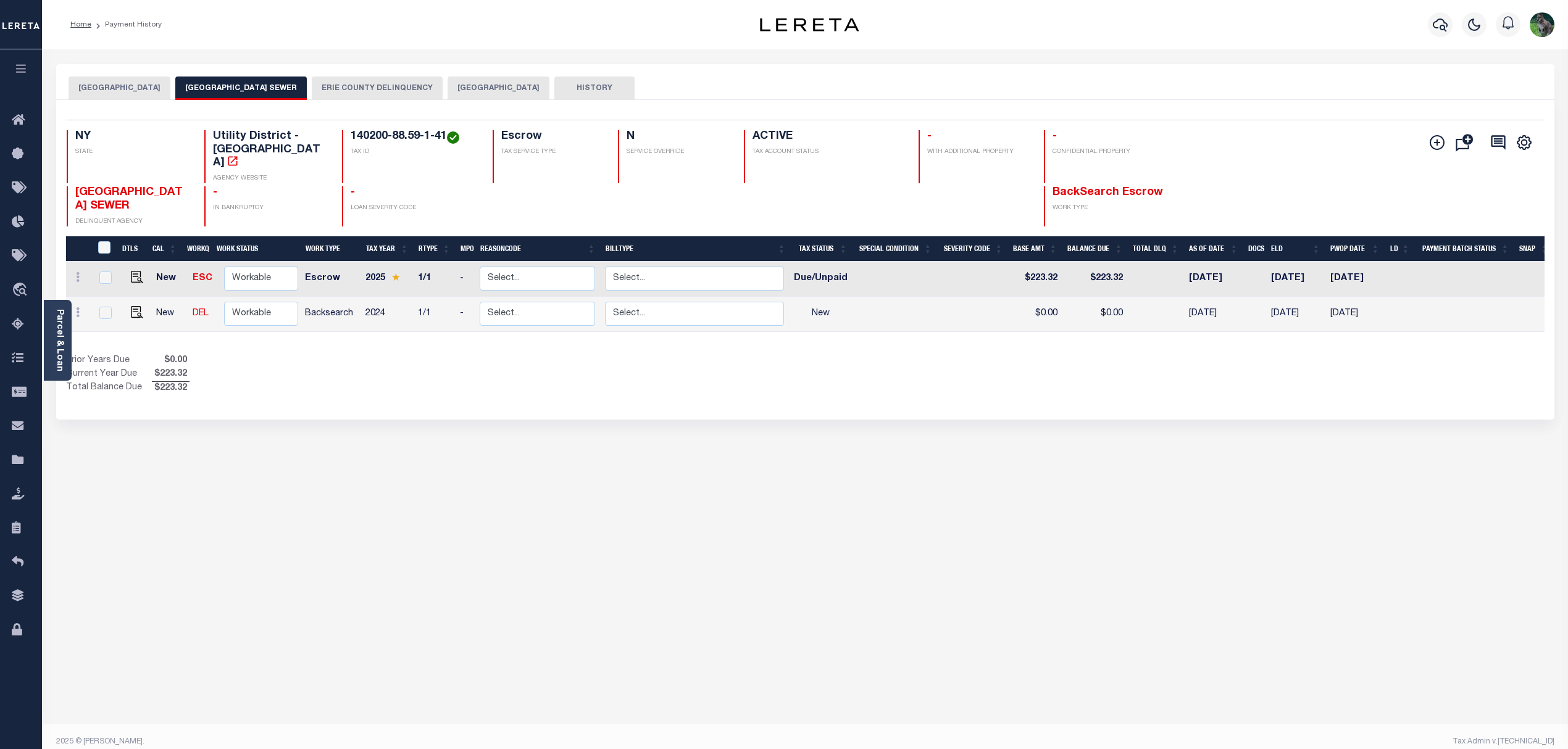
click at [517, 90] on button "BUFFALO CITY" at bounding box center [499, 88] width 102 height 24
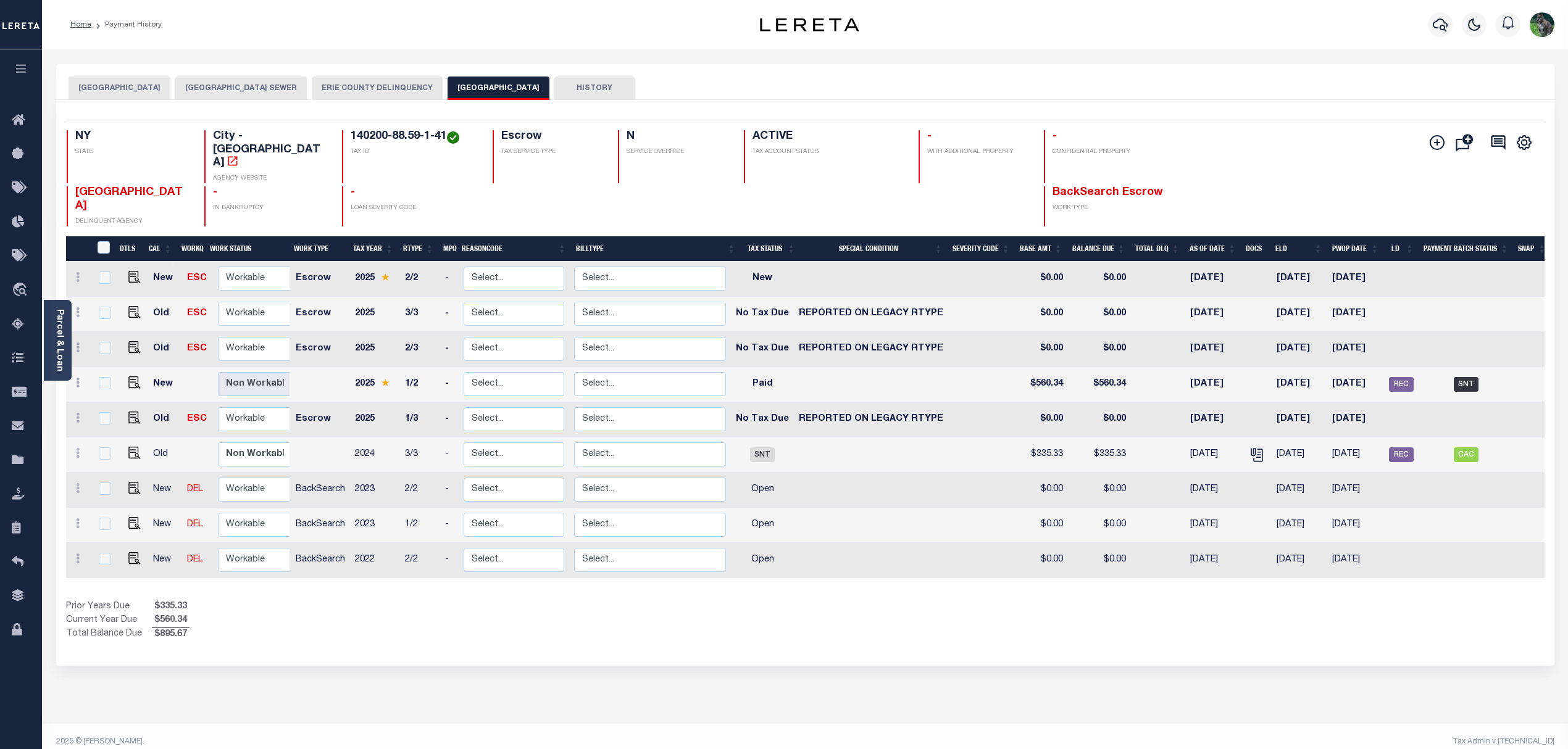
click at [1456, 377] on span "SNT" at bounding box center [1466, 384] width 25 height 15
checkbox input "true"
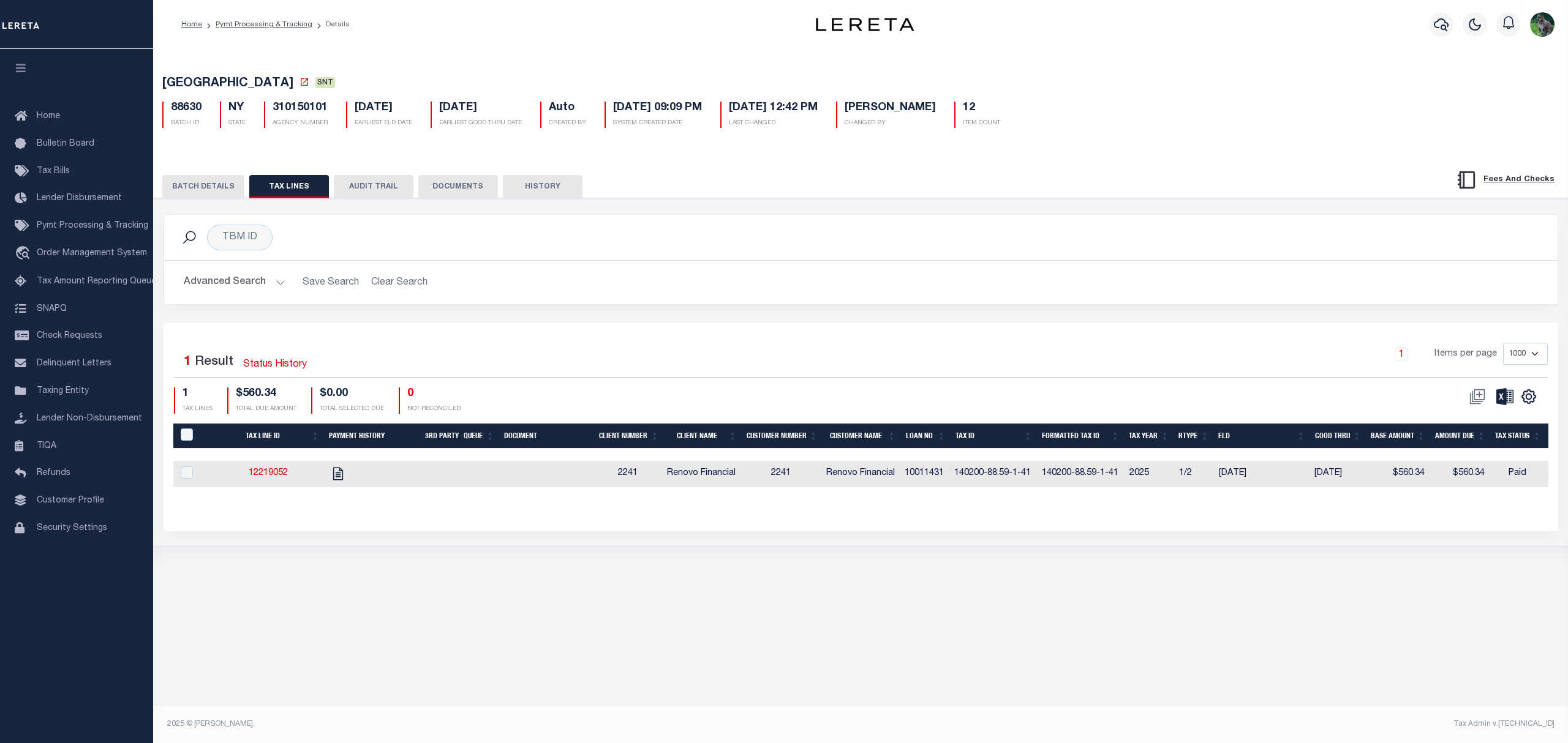
click at [212, 198] on button "BATCH DETAILS" at bounding box center [203, 187] width 82 height 24
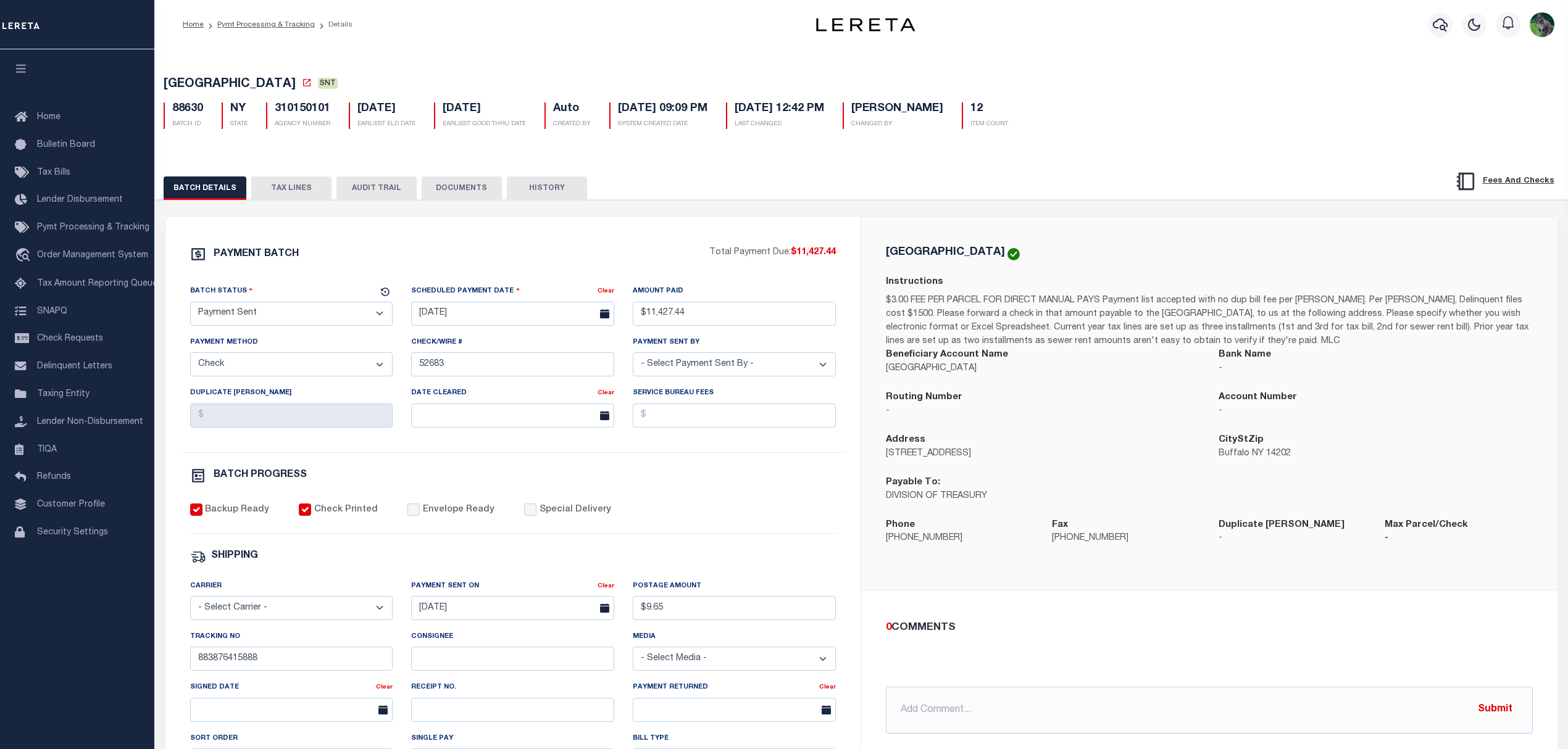
click at [274, 277] on div "PAYMENT BATCH Total Payment Due: $11,427.44 Batch Status - Select Status -" at bounding box center [513, 577] width 666 height 663
click at [81, 227] on span "Pymt Processing & Tracking" at bounding box center [93, 227] width 113 height 9
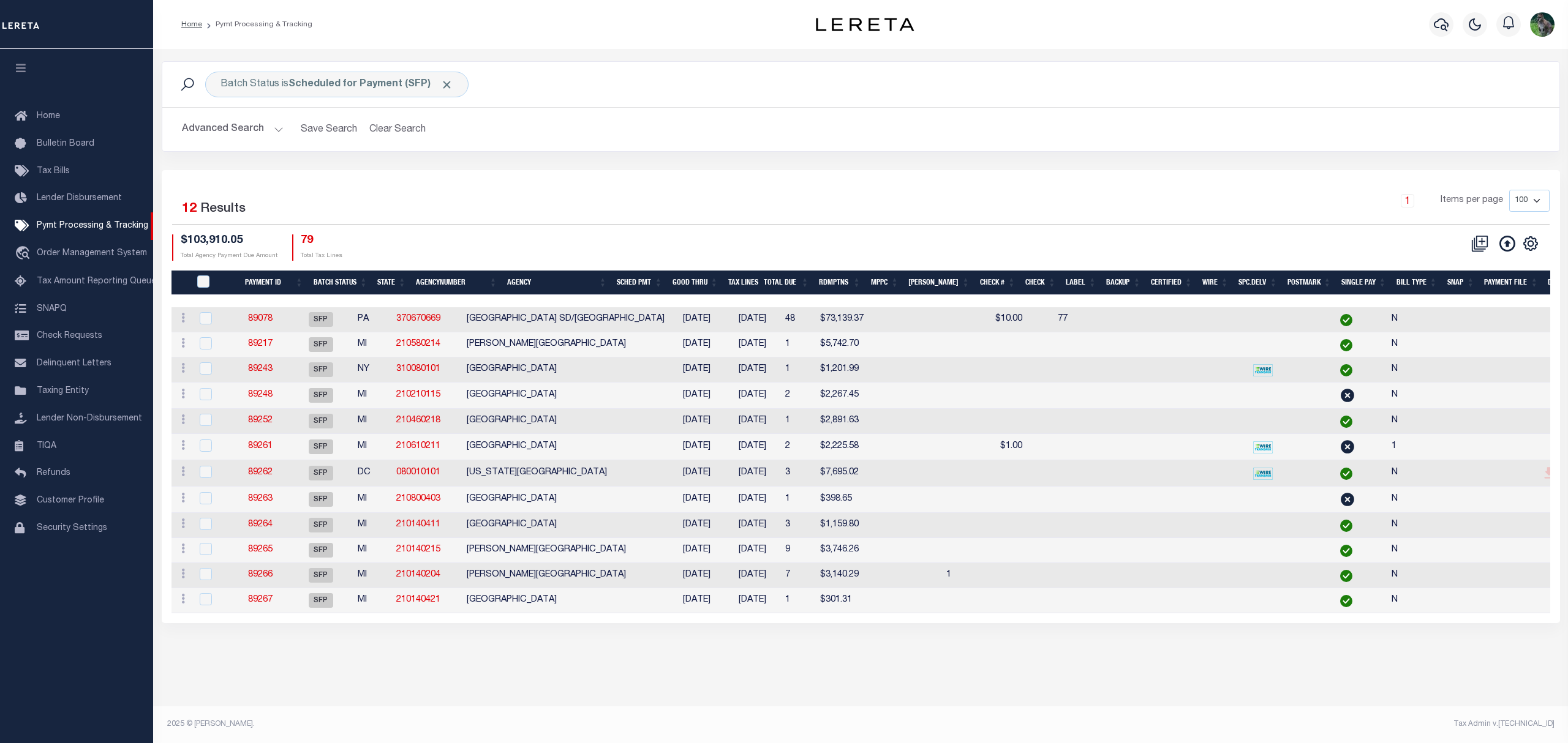
click at [660, 191] on div "1 Items per page 100 200 500 1000" at bounding box center [1035, 205] width 1028 height 32
click at [872, 198] on div "1 Items per page 100 200 500 1000" at bounding box center [1035, 205] width 1028 height 32
click at [794, 216] on div "1 Items per page 100 200 500 1000" at bounding box center [1035, 205] width 1028 height 32
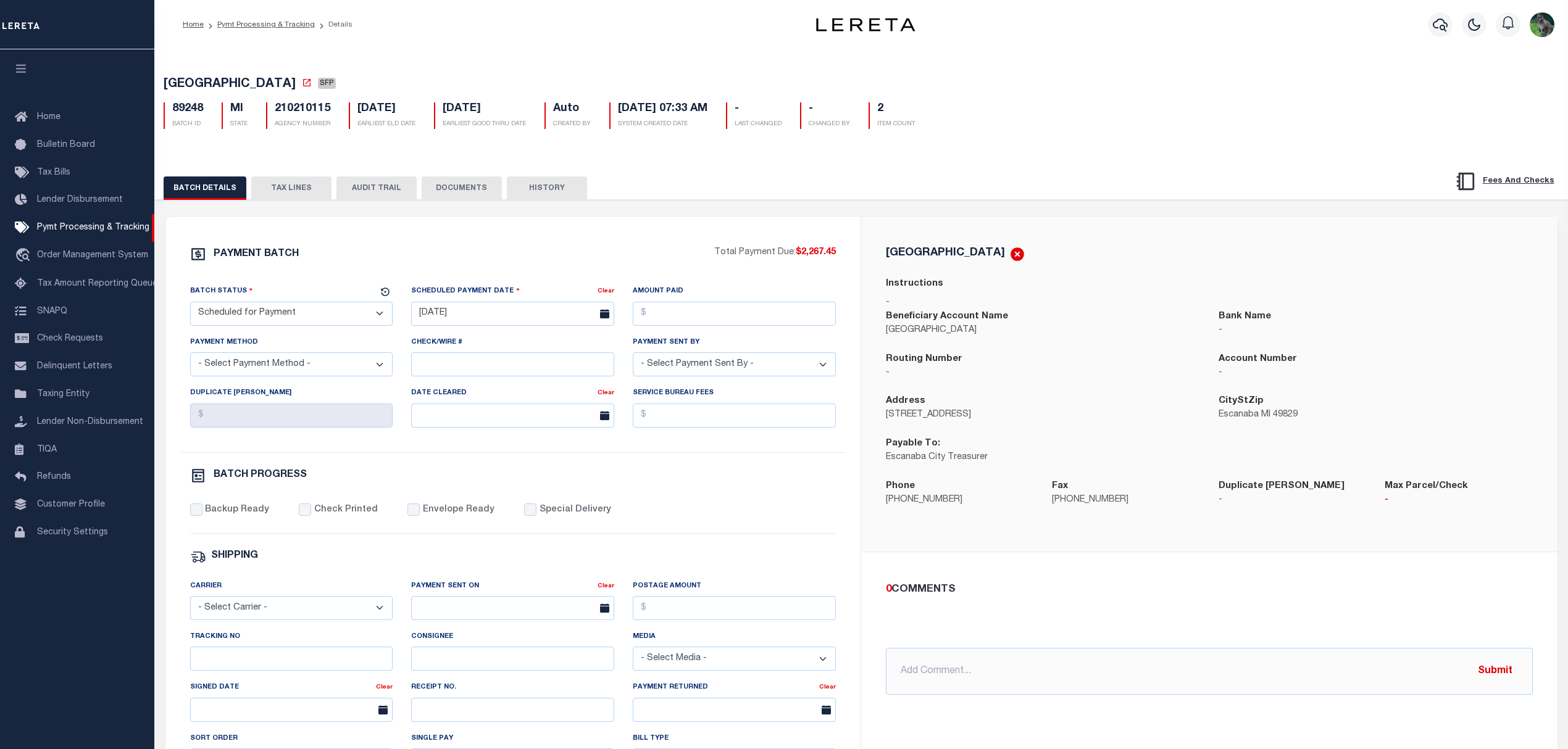
click at [201, 85] on span "ESCANABA CITY" at bounding box center [229, 84] width 132 height 12
drag, startPoint x: 201, startPoint y: 85, endPoint x: 250, endPoint y: 89, distance: 49.2
click at [248, 89] on span "ESCANABA CITY" at bounding box center [229, 84] width 132 height 12
copy span "ESCANABA CITY"
click at [255, 311] on select "- Select Status - Scheduled for Payment Ready For Payment Payment Sent Cleared …" at bounding box center [291, 313] width 203 height 24
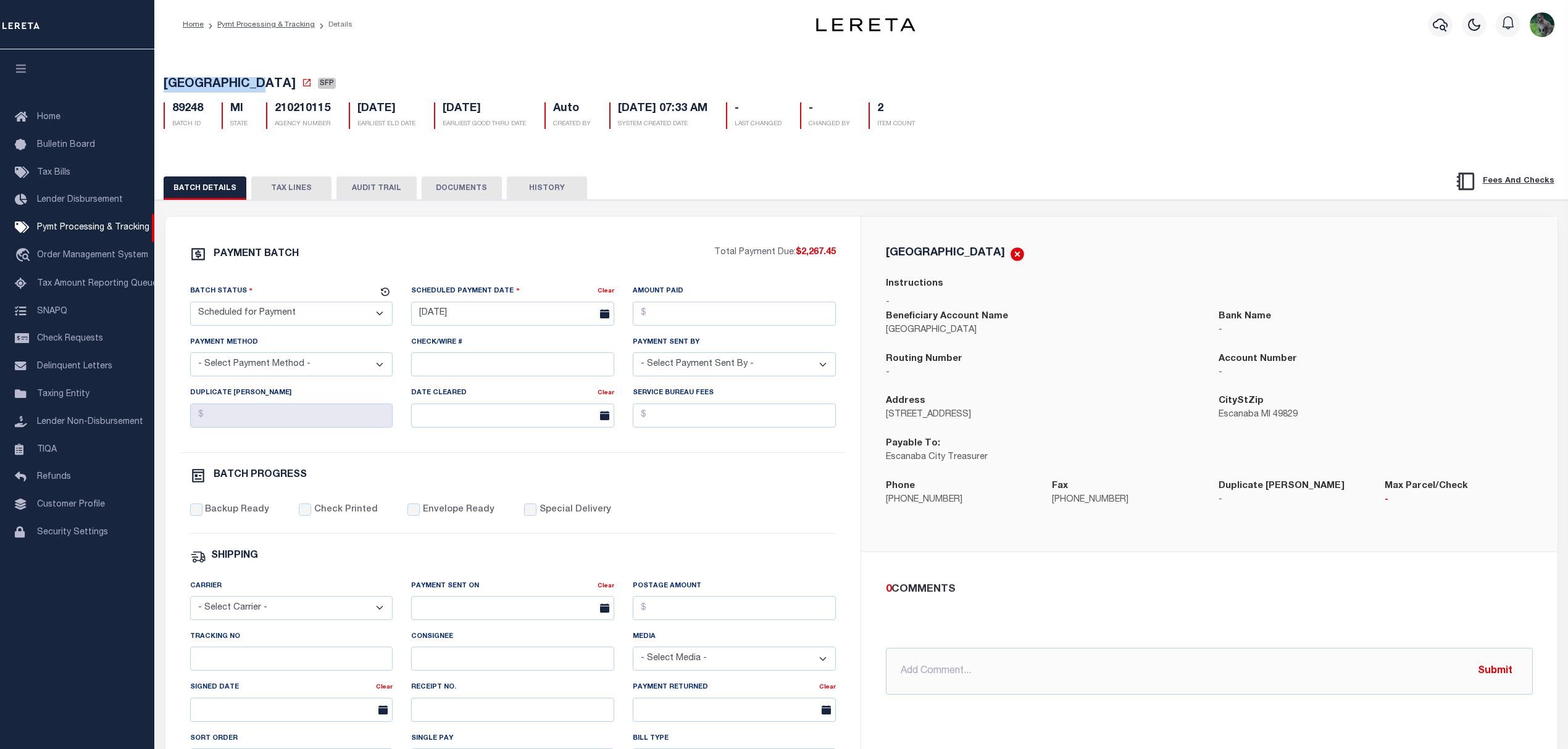
select select "RFP"
click at [190, 306] on select "- Select Status - Scheduled for Payment Ready For Payment Payment Sent Cleared …" at bounding box center [291, 313] width 203 height 24
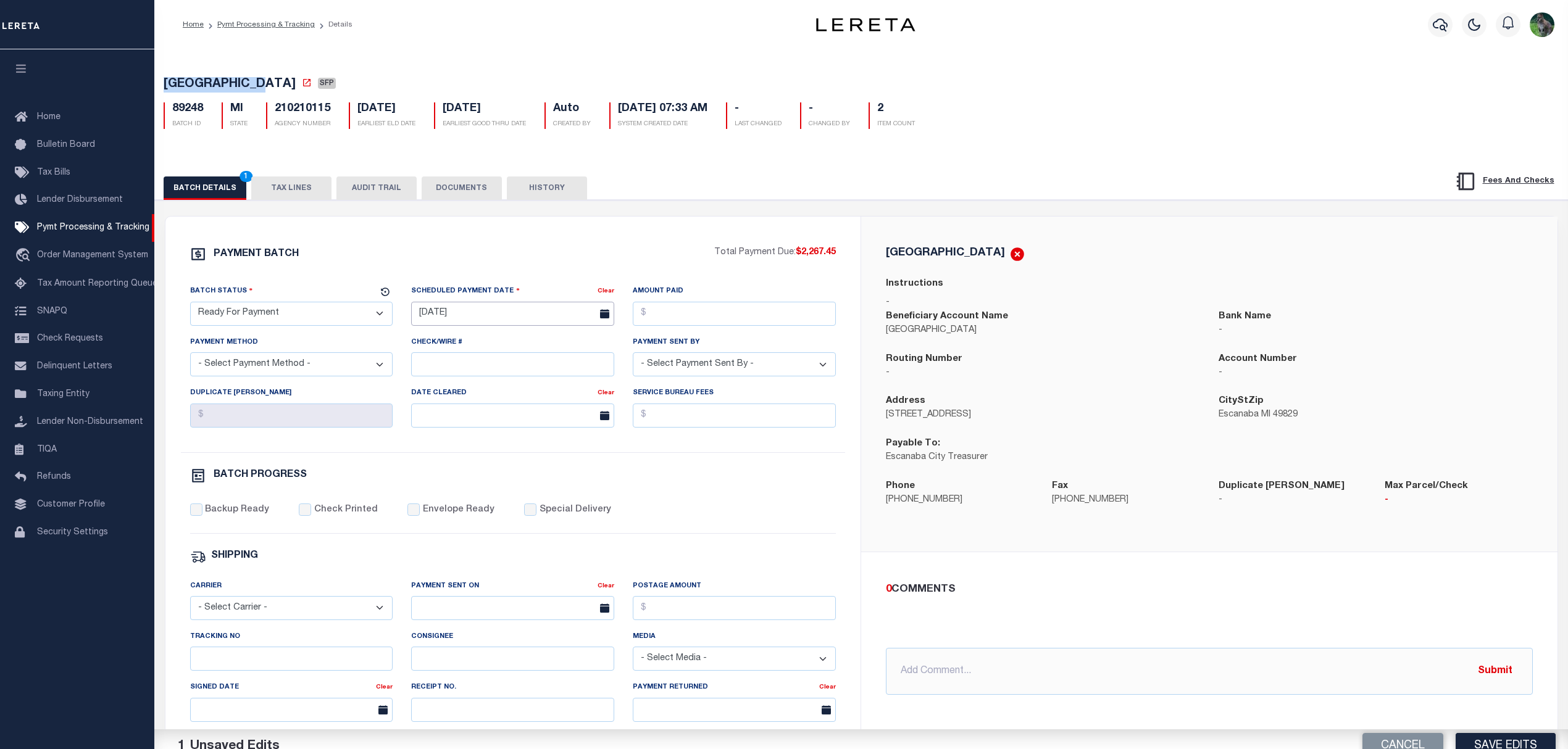
click at [443, 322] on input "[DATE]" at bounding box center [512, 313] width 203 height 24
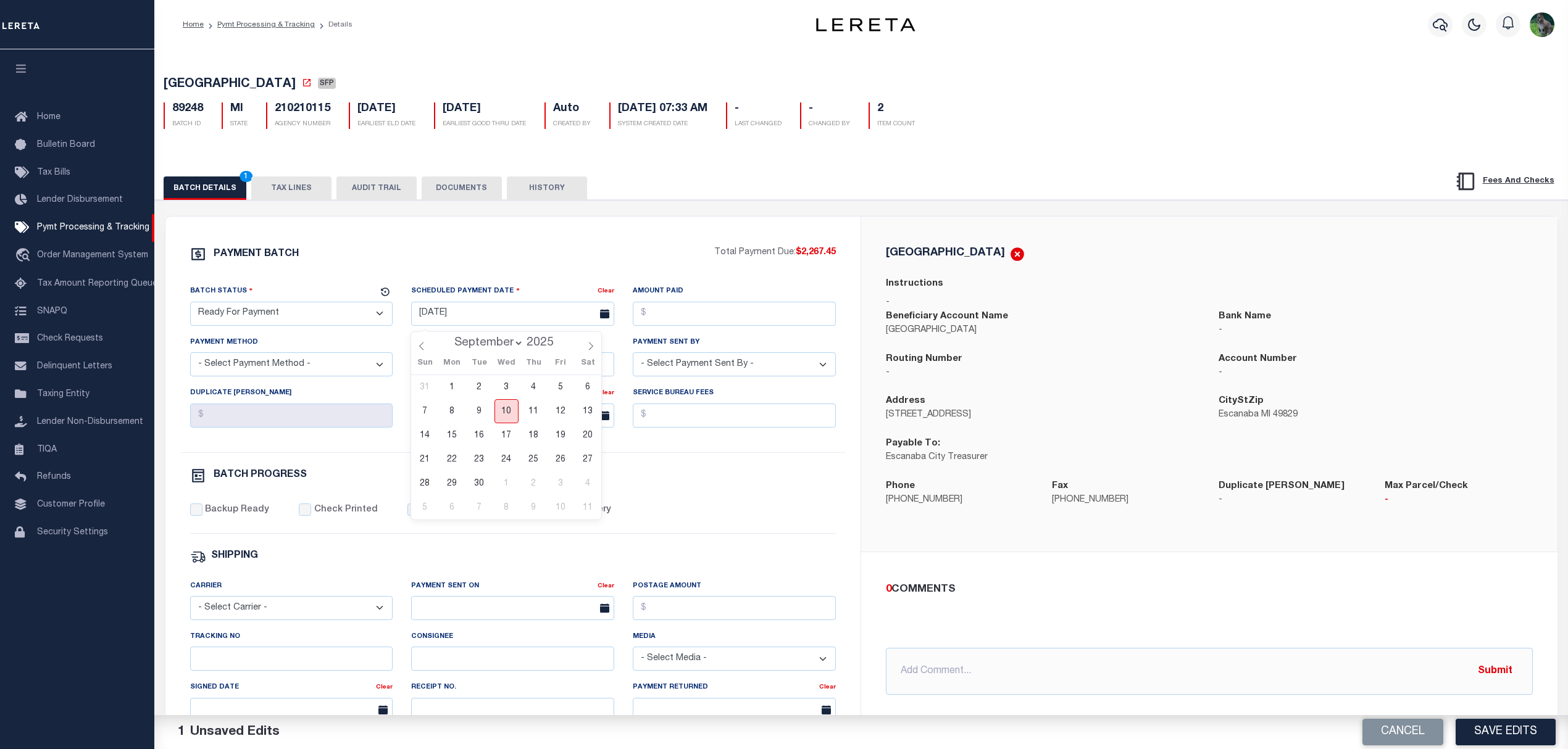
click at [516, 416] on span "10" at bounding box center [506, 411] width 24 height 24
type input "[DATE]"
click at [682, 310] on input "Amount Paid" at bounding box center [733, 313] width 203 height 24
type input "$2,267.45"
select select "CHK"
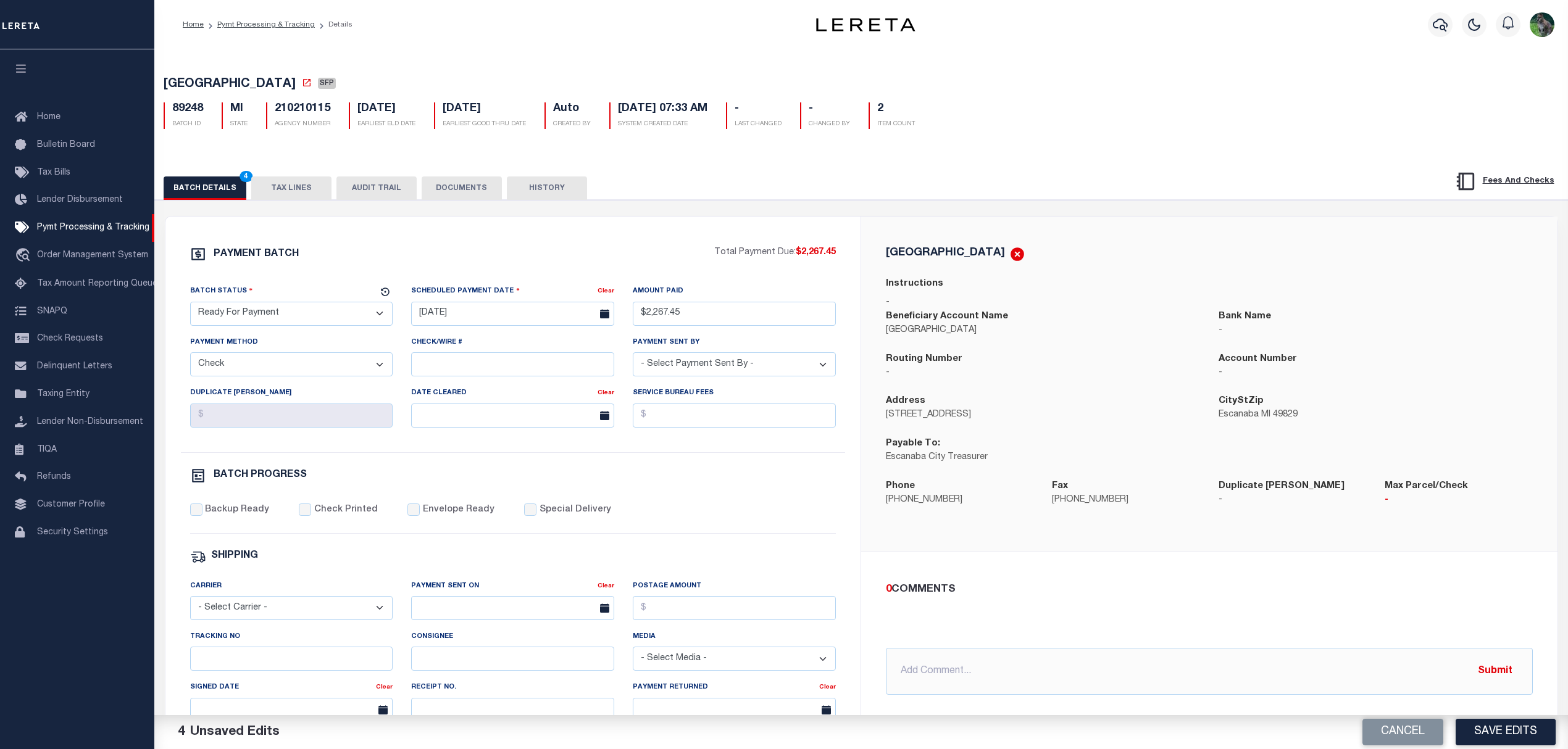
select select "[PERSON_NAME]"
click at [237, 517] on label "Backup Ready" at bounding box center [237, 510] width 64 height 14
click at [202, 516] on input "Backup Ready" at bounding box center [195, 509] width 12 height 12
checkbox input "true"
drag, startPoint x: 1506, startPoint y: 729, endPoint x: 744, endPoint y: 555, distance: 781.6
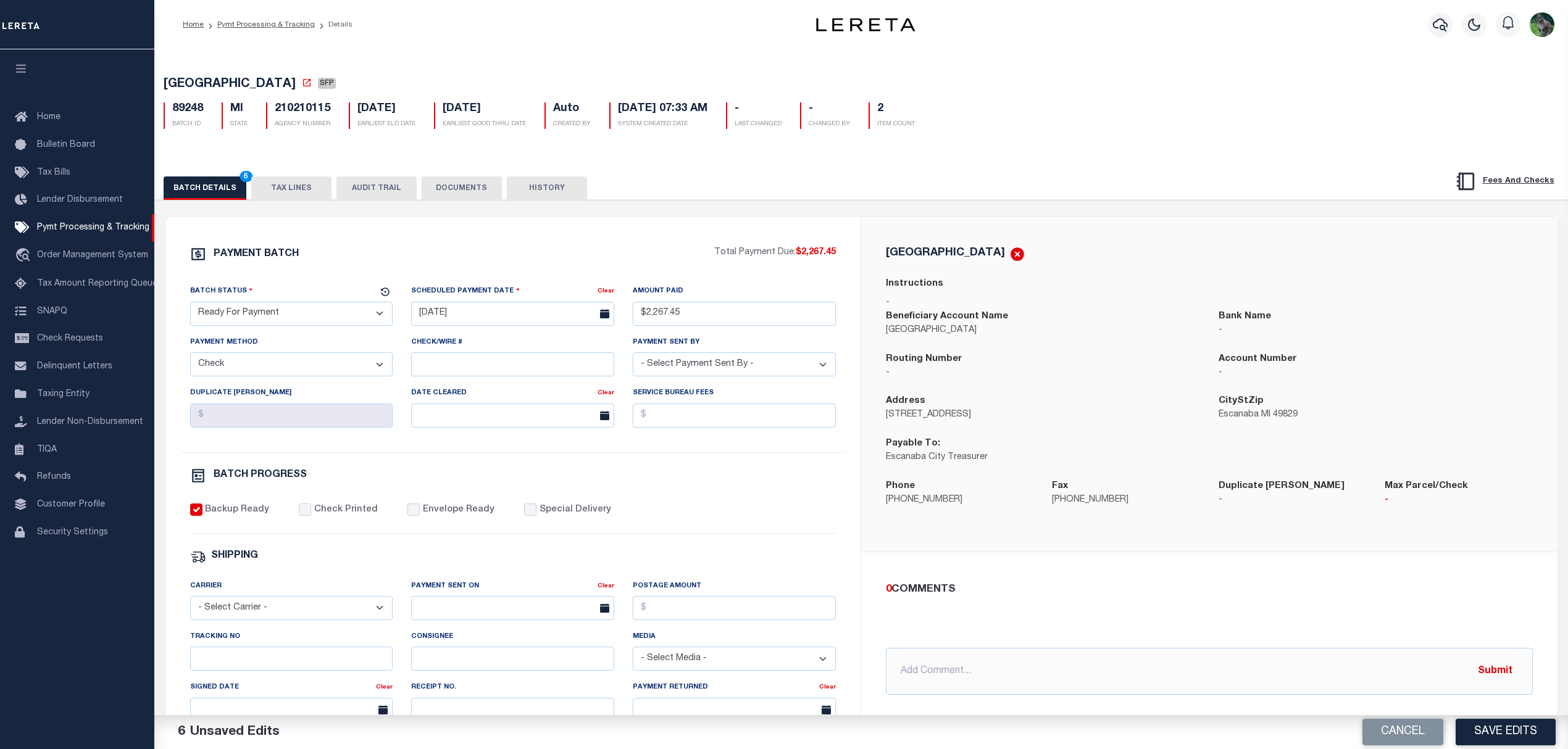
click at [1506, 729] on button "Save Edits" at bounding box center [1506, 732] width 100 height 26
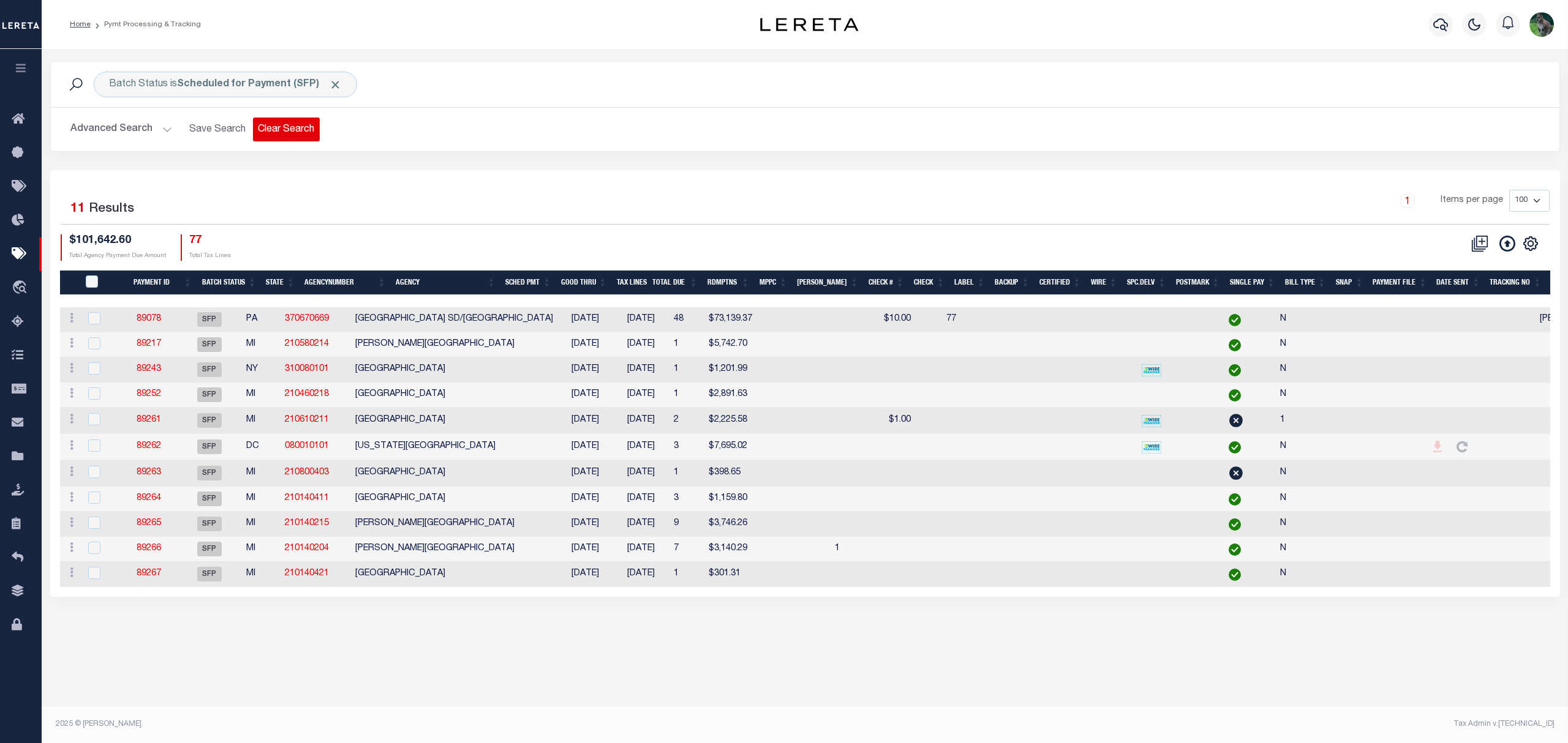
click at [289, 124] on button "Clear Search" at bounding box center [286, 129] width 67 height 24
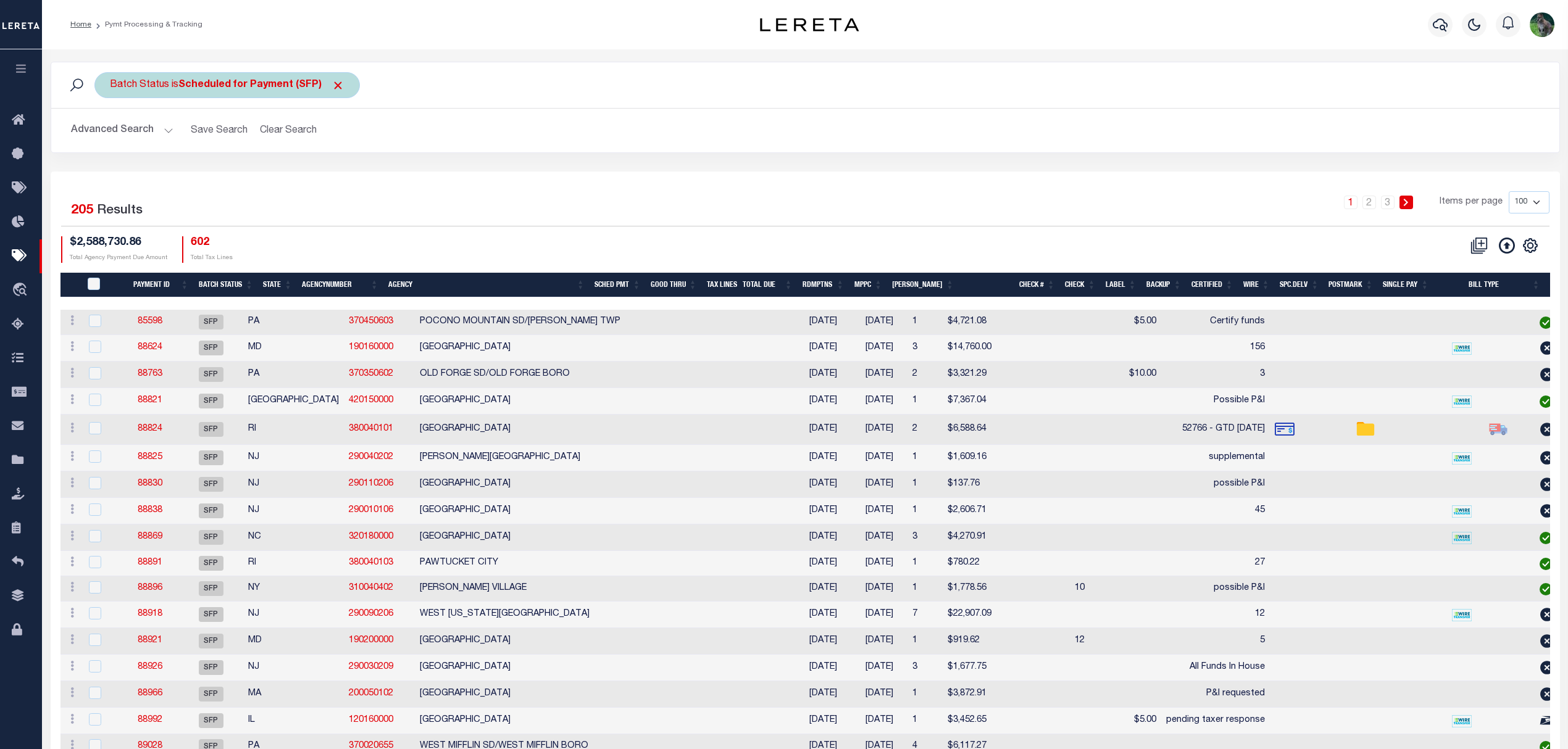
click at [235, 91] on div "Batch Status is Scheduled for Payment (SFP)" at bounding box center [227, 85] width 265 height 26
click at [223, 148] on select "Awaiting Funds (AWF) Cleared and Complete (CAC) New Check Needed (NCN) Payment …" at bounding box center [201, 145] width 182 height 24
select select "RFF"
click at [111, 135] on select "Awaiting Funds (AWF) Cleared and Complete (CAC) New Check Needed (NCN) Payment …" at bounding box center [201, 145] width 182 height 24
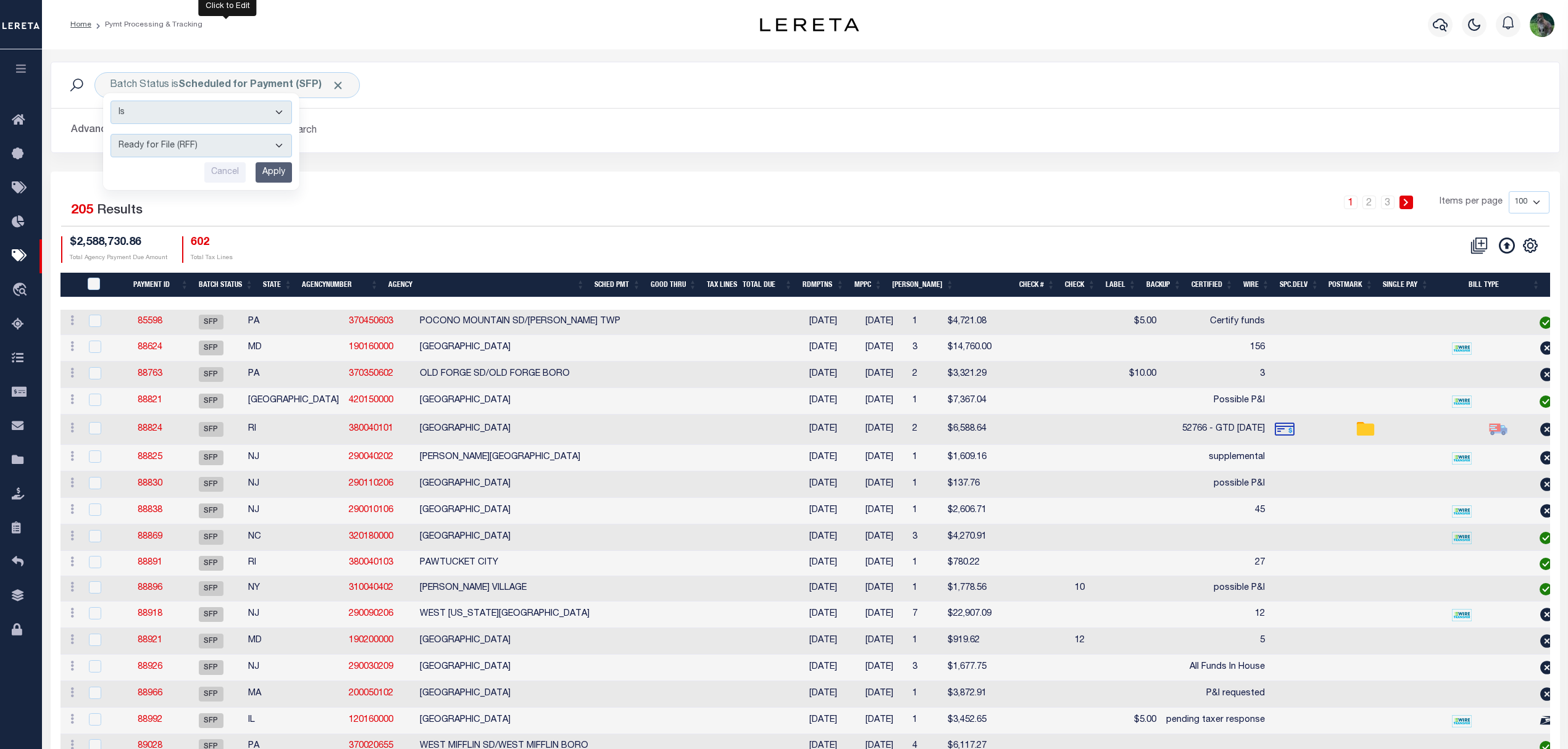
drag, startPoint x: 275, startPoint y: 170, endPoint x: 316, endPoint y: 148, distance: 46.5
click at [275, 171] on input "Apply" at bounding box center [274, 172] width 36 height 21
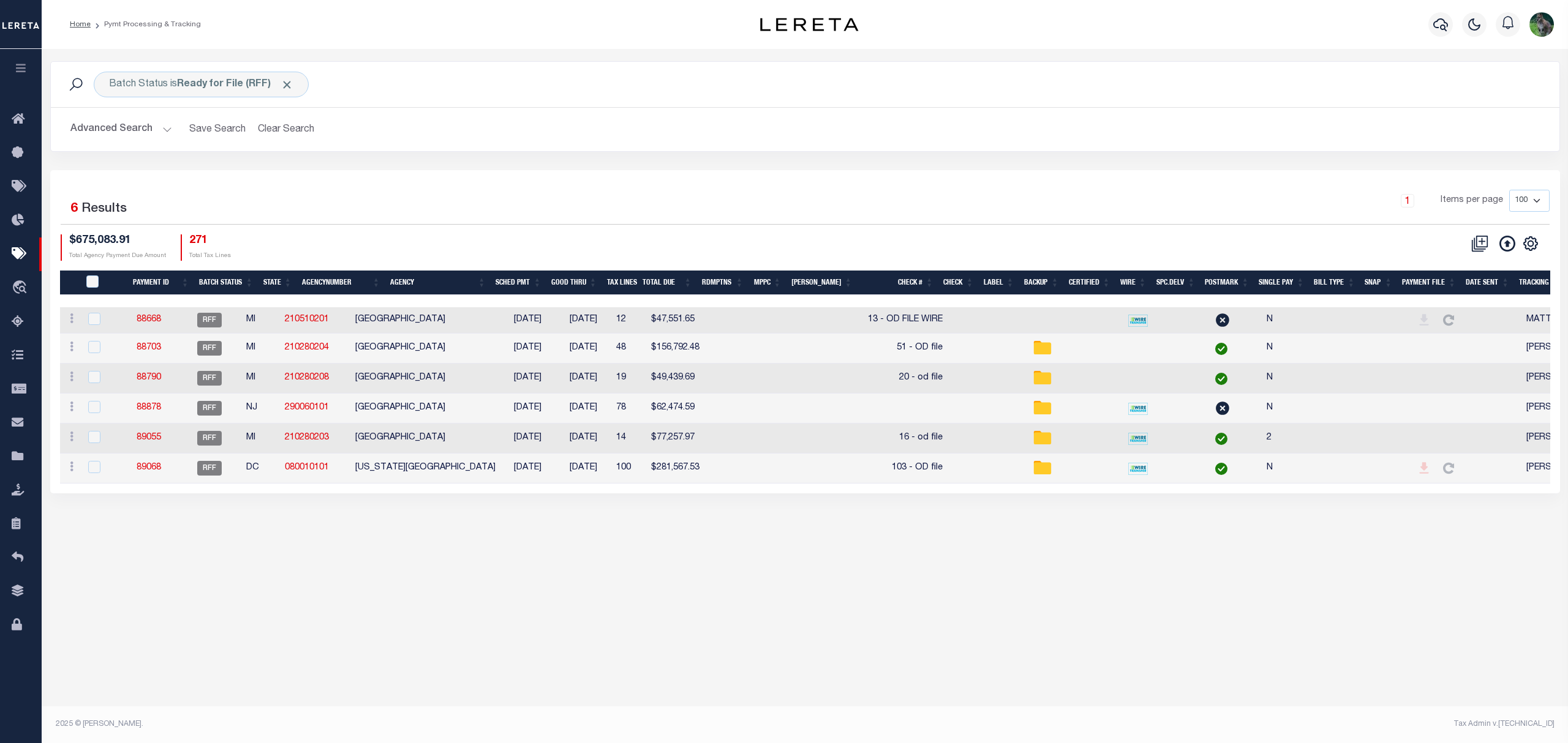
click at [475, 326] on td "ONEKAMA TOWNSHIP" at bounding box center [425, 320] width 150 height 26
checkbox input "true"
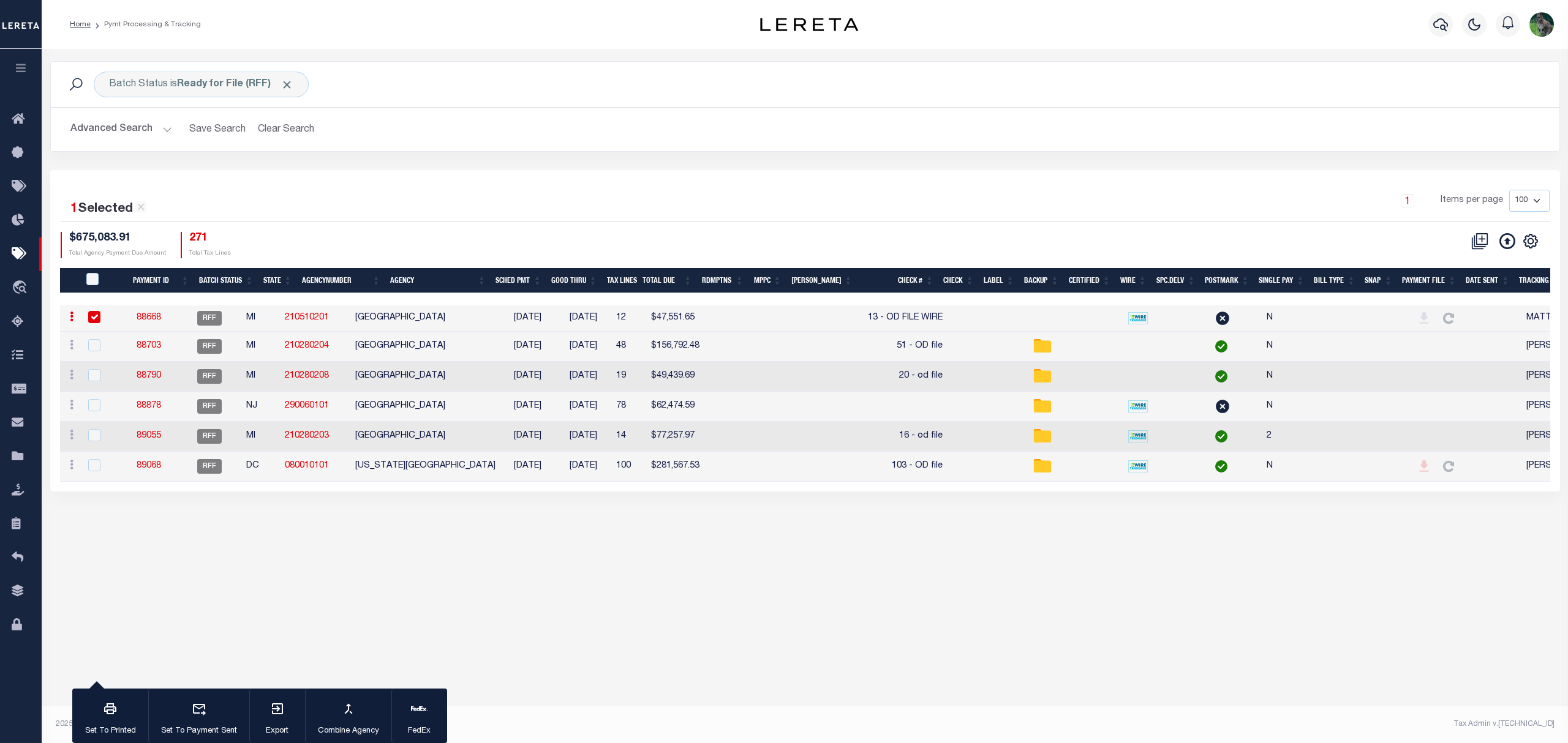
click at [161, 322] on link "88668" at bounding box center [149, 318] width 24 height 9
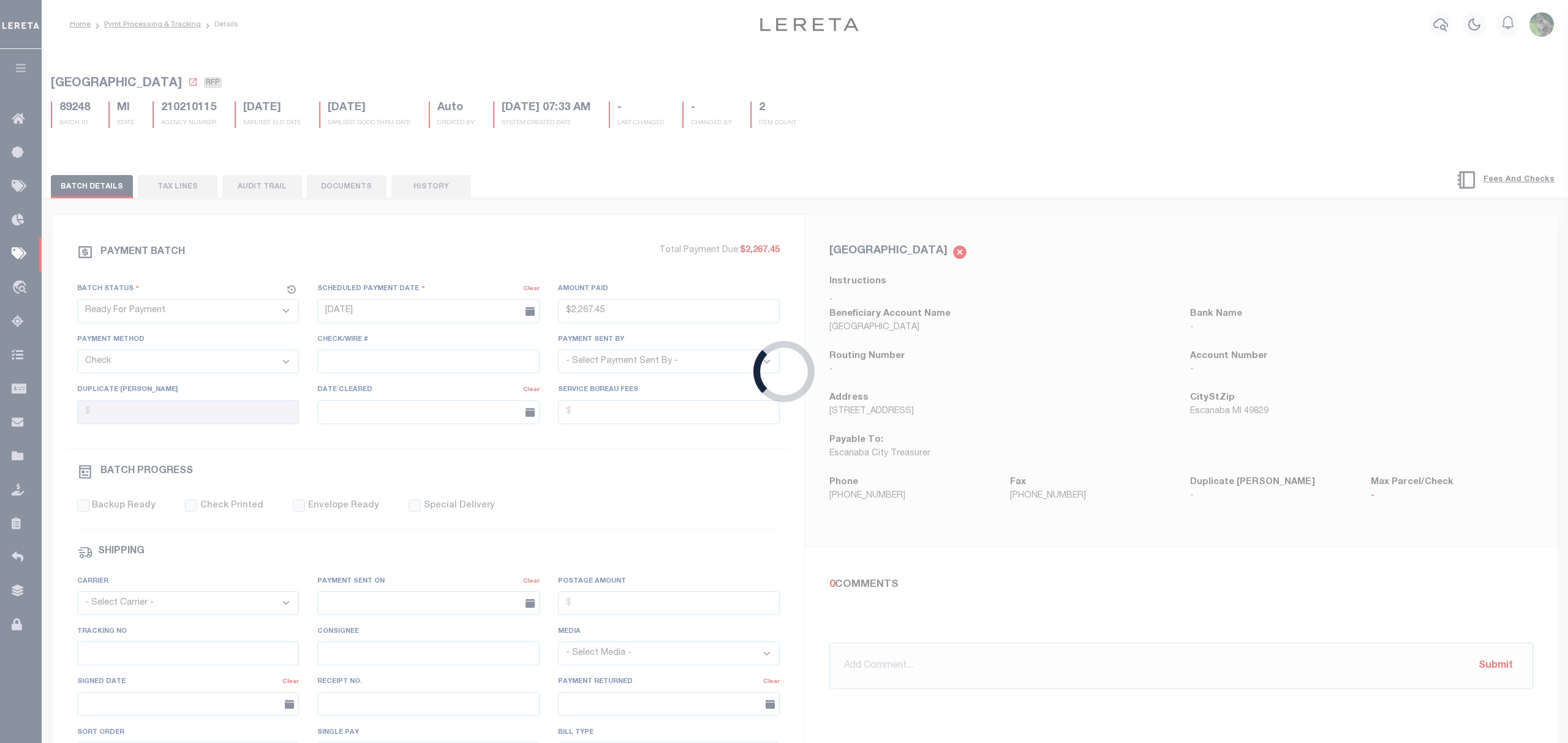
select select "RFF"
type input "09/04/2025"
select select
type input "13 - OD FILE WIRE"
select select
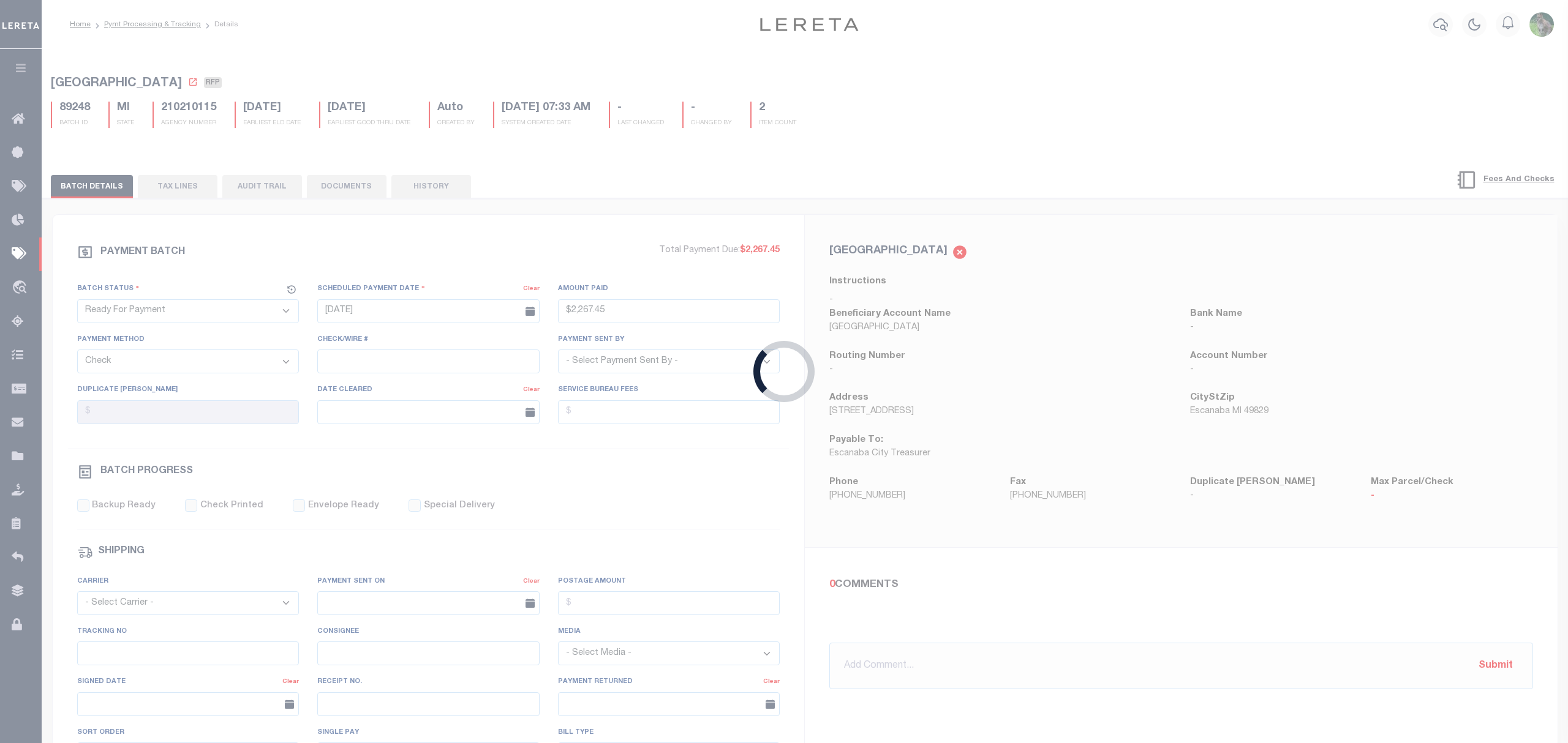
checkbox input "false"
type input "MATT"
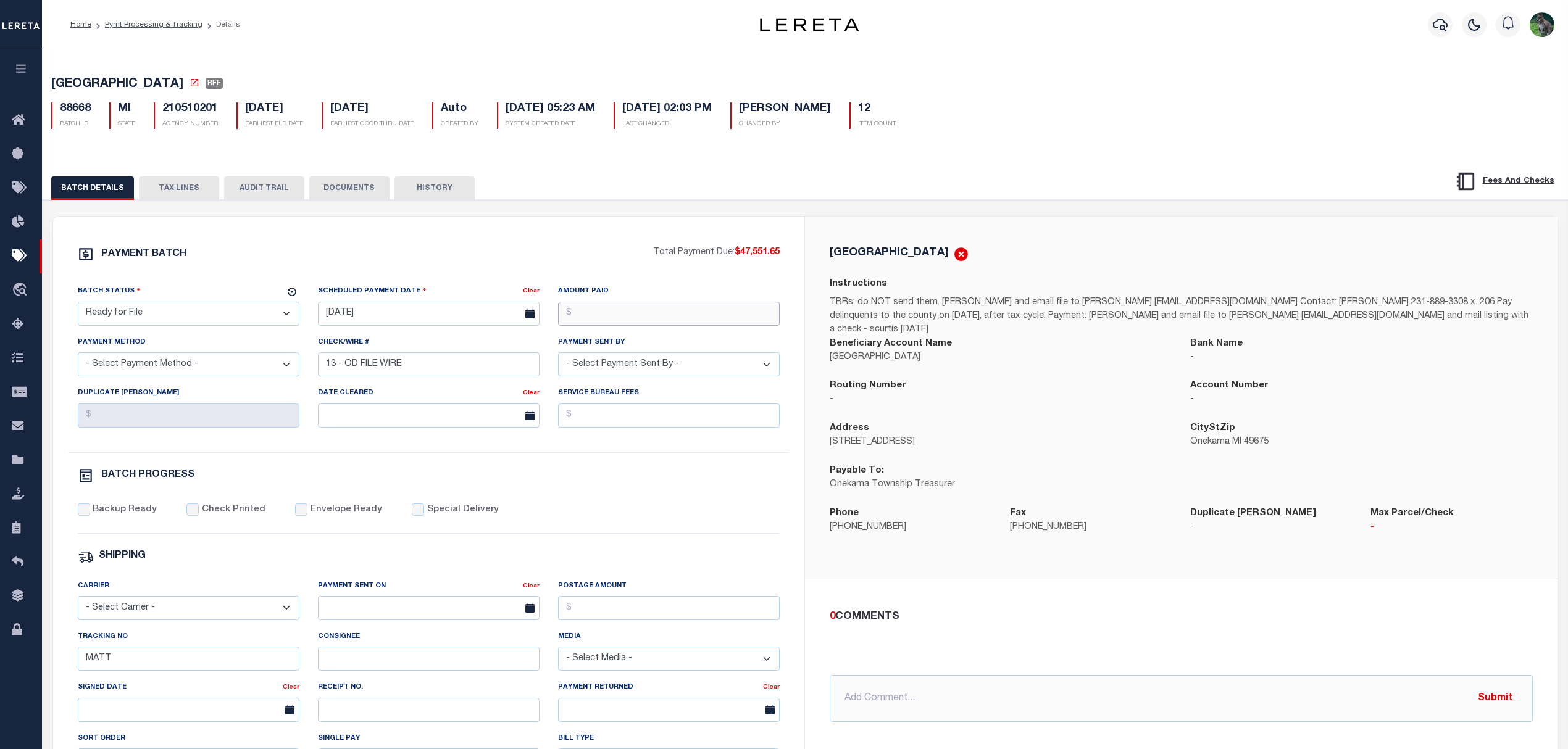
click at [595, 317] on input "Amount Paid" at bounding box center [669, 313] width 222 height 24
type input "$47,551.65"
click at [431, 306] on input "09/04/2025" at bounding box center [429, 313] width 222 height 24
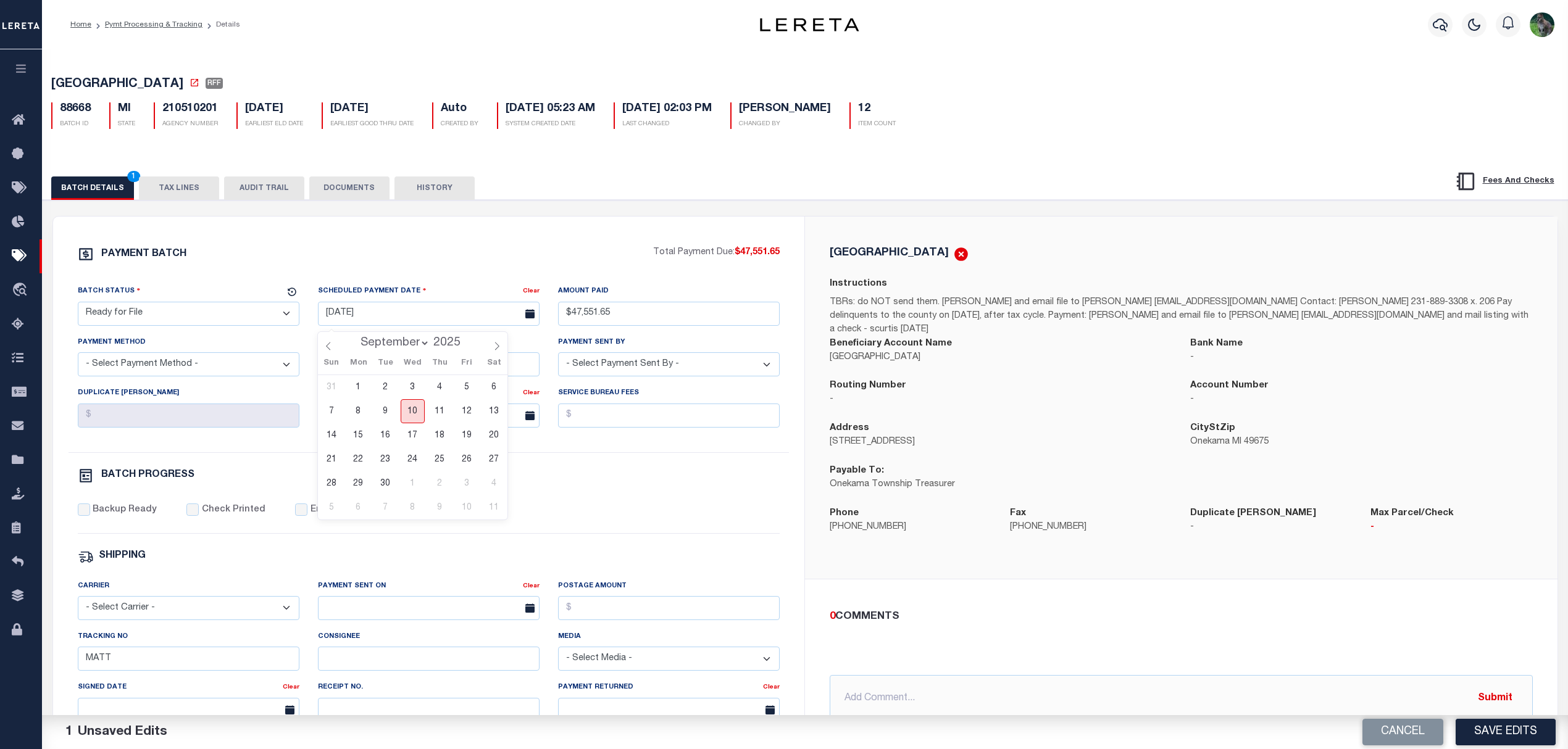
click at [410, 411] on span "10" at bounding box center [412, 411] width 24 height 24
type input "09/10/2025"
drag, startPoint x: 237, startPoint y: 364, endPoint x: 200, endPoint y: 381, distance: 40.7
click at [237, 364] on select "- Select Payment Method - ACH Certified Check Check Direct Deposit Wire Transfer" at bounding box center [189, 364] width 222 height 24
select select "CHK"
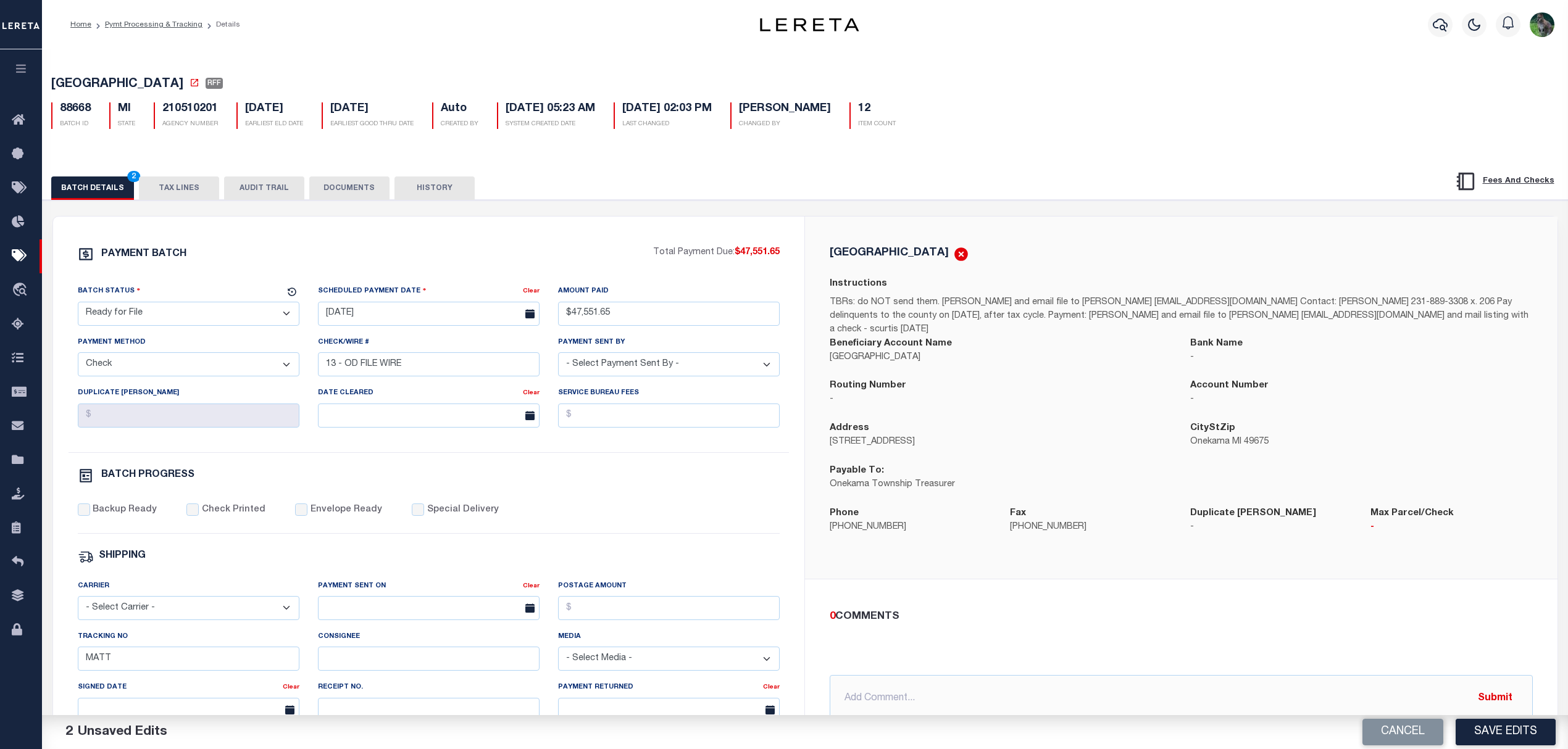
click at [78, 357] on select "- Select Payment Method - ACH Certified Check Check Direct Deposit Wire Transfer" at bounding box center [189, 364] width 222 height 24
select select "[PERSON_NAME]"
click at [130, 526] on div "Backup Ready Check Printed Envelope Ready Special Delivery" at bounding box center [429, 518] width 702 height 30
click at [136, 517] on label "Backup Ready" at bounding box center [125, 510] width 64 height 14
click at [90, 516] on input "Backup Ready" at bounding box center [84, 509] width 12 height 12
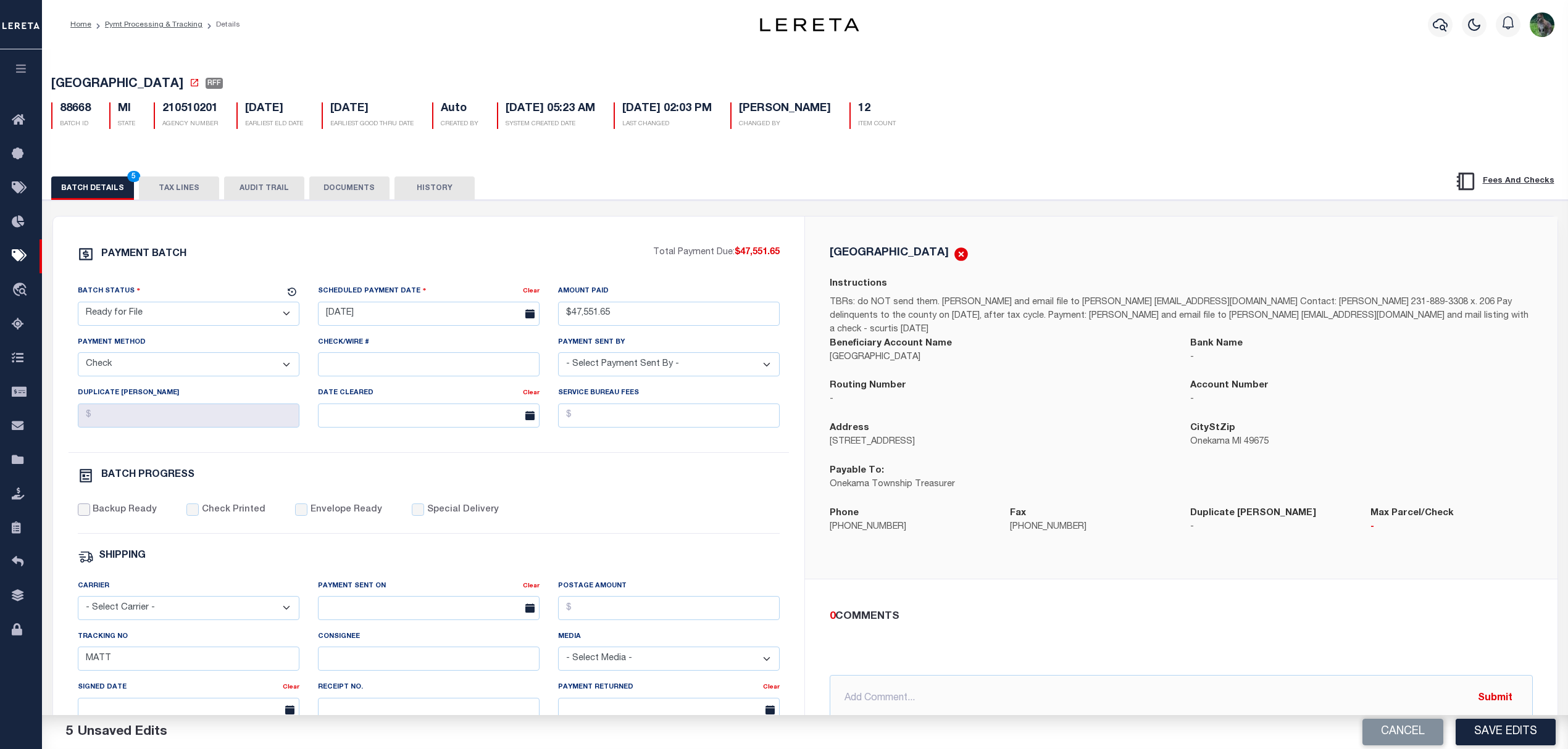
checkbox input "true"
drag, startPoint x: 173, startPoint y: 665, endPoint x: 78, endPoint y: 655, distance: 95.5
click at [84, 657] on input "MATT" at bounding box center [189, 659] width 222 height 24
click at [466, 517] on label "Special Delivery" at bounding box center [462, 510] width 71 height 14
click at [424, 516] on input "Special Delivery" at bounding box center [417, 509] width 12 height 12
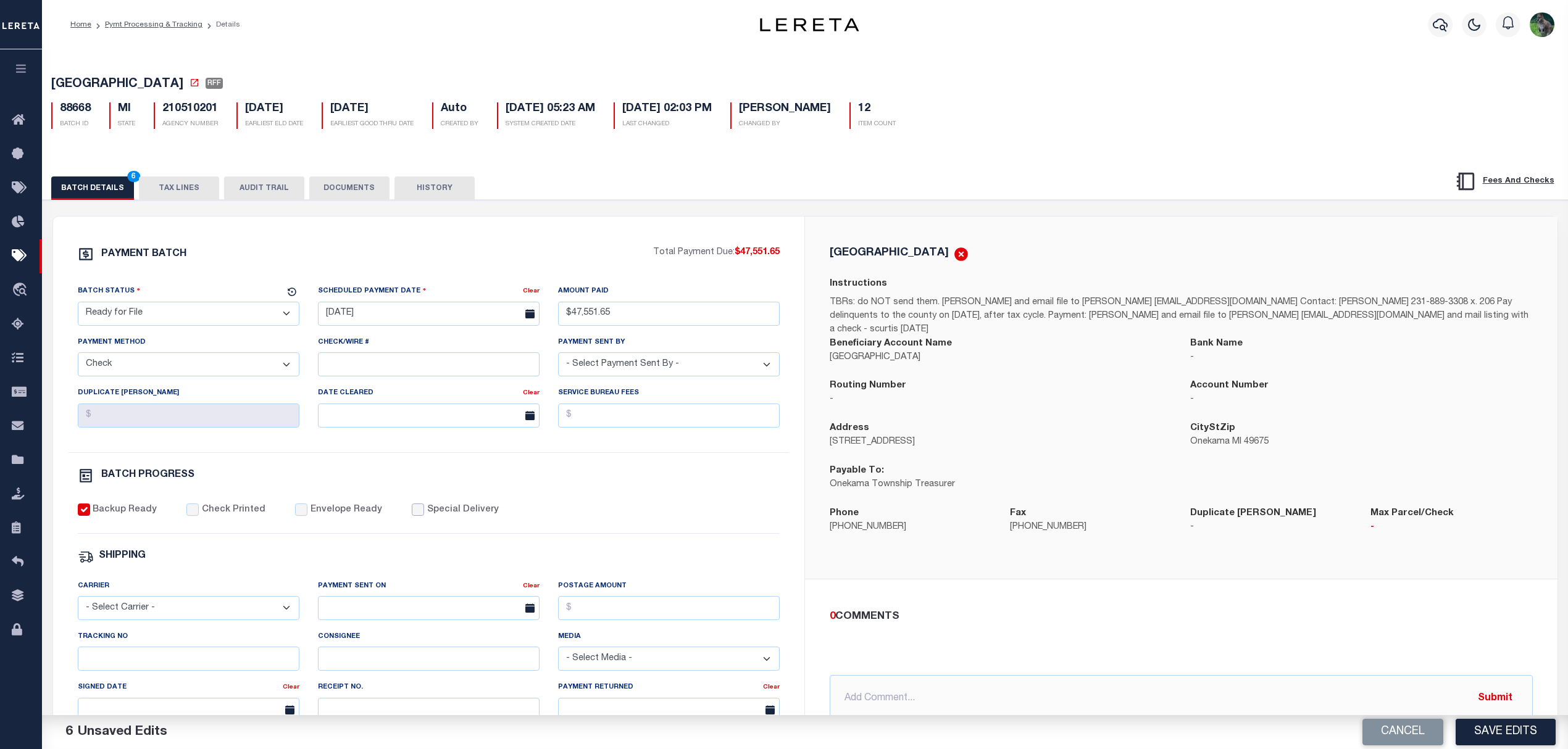
checkbox input "true"
click at [1107, 701] on input "text" at bounding box center [1181, 698] width 703 height 47
type input "9/10/25 - FedEx Overnight"
click at [77, 90] on span "[GEOGRAPHIC_DATA]" at bounding box center [117, 84] width 132 height 12
drag, startPoint x: 77, startPoint y: 90, endPoint x: 126, endPoint y: 89, distance: 49.0
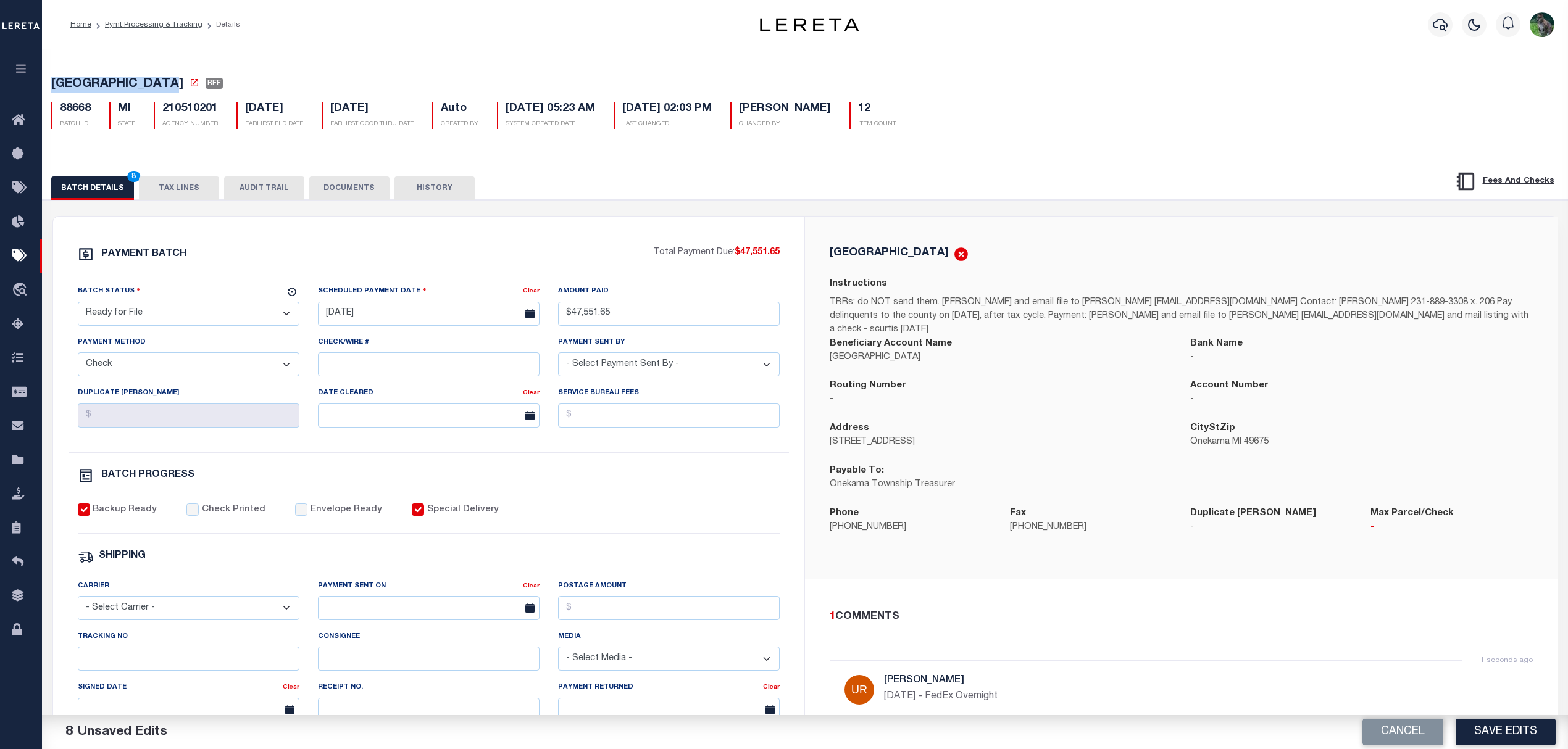
click at [126, 89] on span "ONEKAMA TOWNSHIP" at bounding box center [117, 84] width 132 height 12
copy span "ONEKAMA TOWNSHIP"
drag, startPoint x: 1478, startPoint y: 727, endPoint x: 1363, endPoint y: 499, distance: 255.4
click at [1428, 527] on div "Batch Status is Ready for File (RFF) Search Advanced Search Save Search Clear S…" at bounding box center [805, 543] width 1526 height 987
drag, startPoint x: 200, startPoint y: 315, endPoint x: 190, endPoint y: 329, distance: 17.2
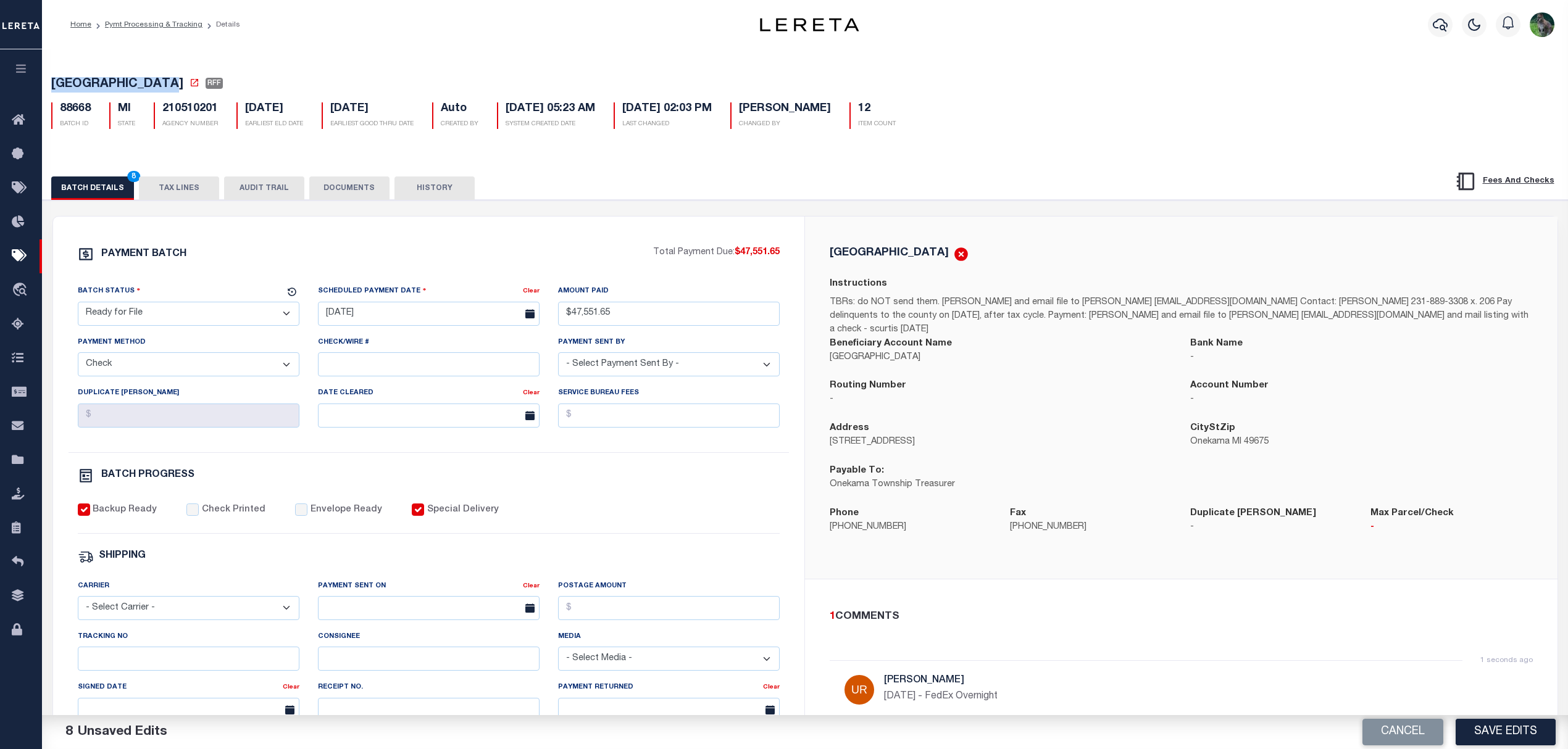
click at [200, 315] on select "- Select Status - Scheduled for Payment Ready For Payment Payment Sent Cleared …" at bounding box center [189, 313] width 222 height 24
select select "RFP"
click at [78, 306] on select "- Select Status - Scheduled for Payment Ready For Payment Payment Sent Cleared …" at bounding box center [189, 313] width 222 height 24
click at [1480, 732] on button "Save Edits" at bounding box center [1506, 732] width 100 height 26
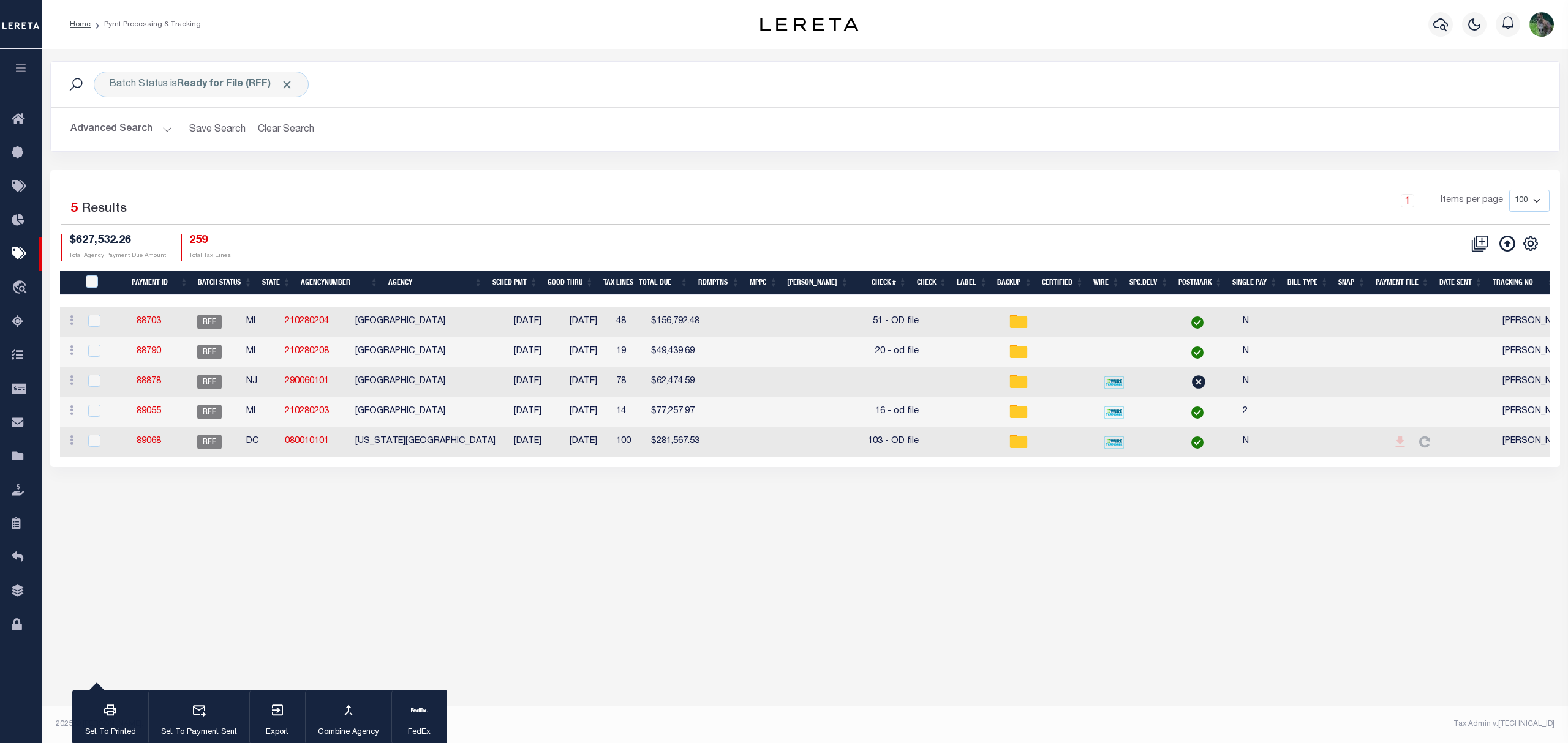
click at [975, 524] on div "Batch Status is Ready for File (RFF) Search Advanced Search Save Search Clear S…" at bounding box center [804, 383] width 1526 height 669
click at [617, 214] on div "1 Items per page 100 200 500 1000" at bounding box center [993, 205] width 1112 height 32
click at [294, 188] on div "1 Selected 5 Results 1 Items per page 100 200 500 1000 $627,532.26" at bounding box center [805, 319] width 1509 height 297
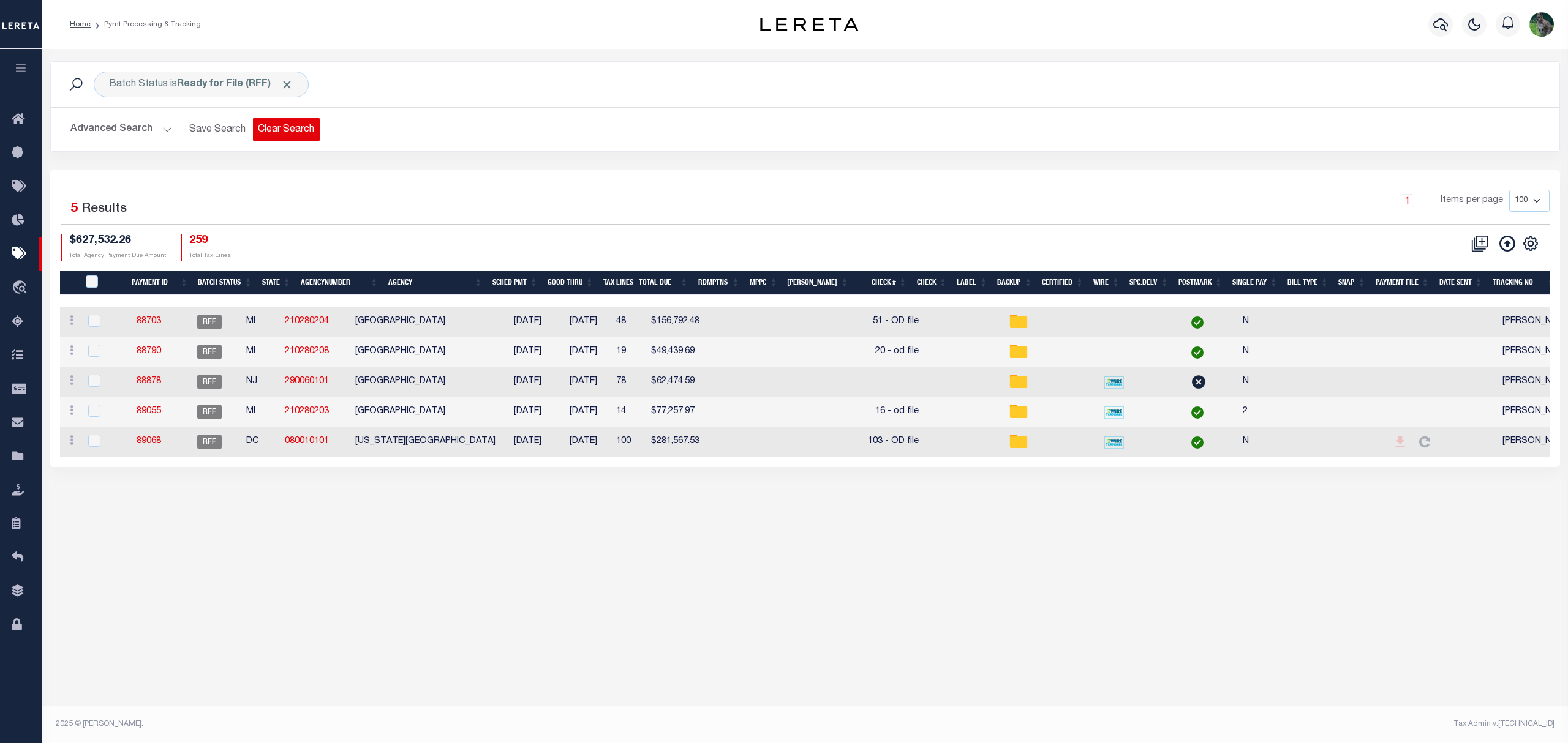
click at [315, 130] on button "Clear Search" at bounding box center [286, 129] width 67 height 24
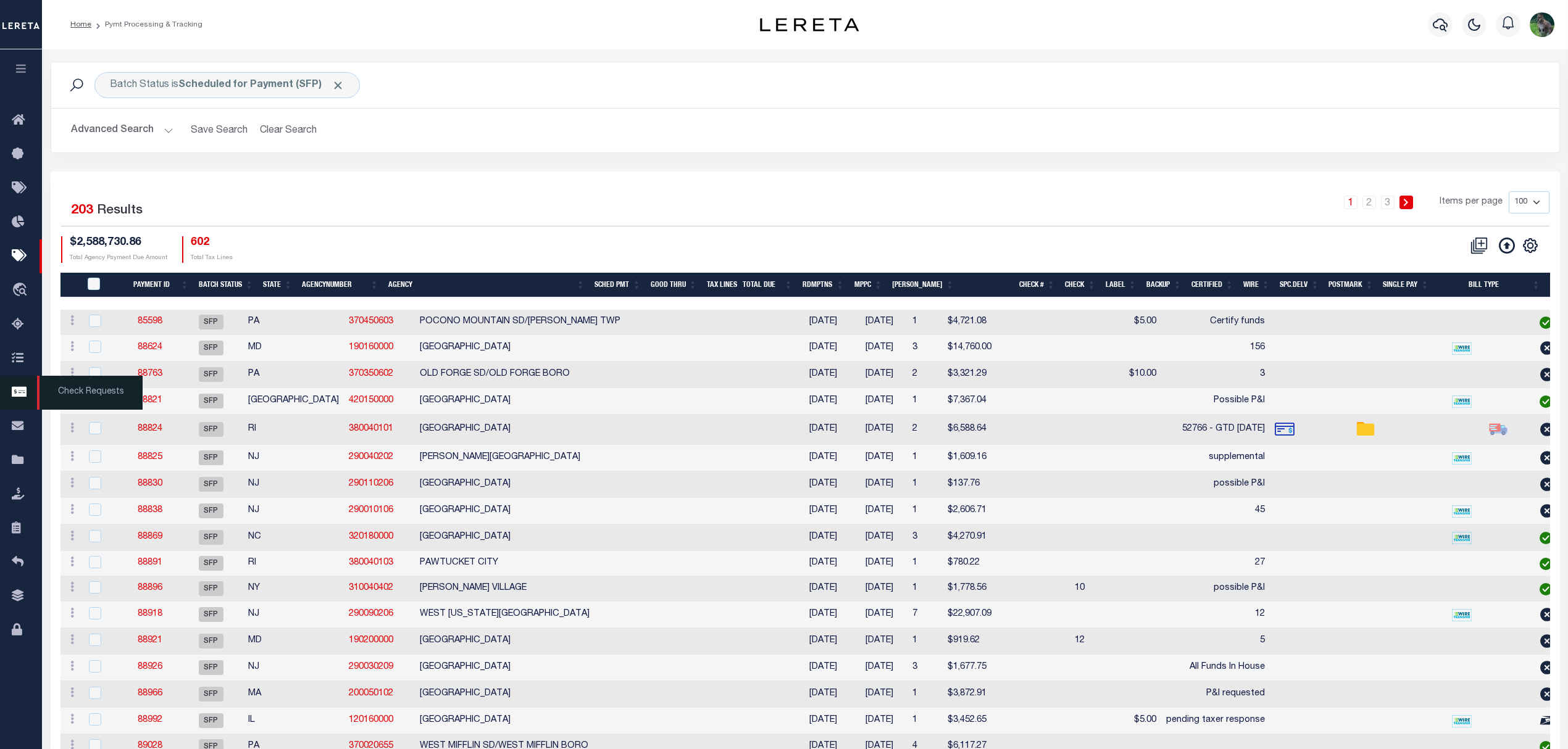
click at [8, 401] on link "Check Requests" at bounding box center [21, 393] width 42 height 34
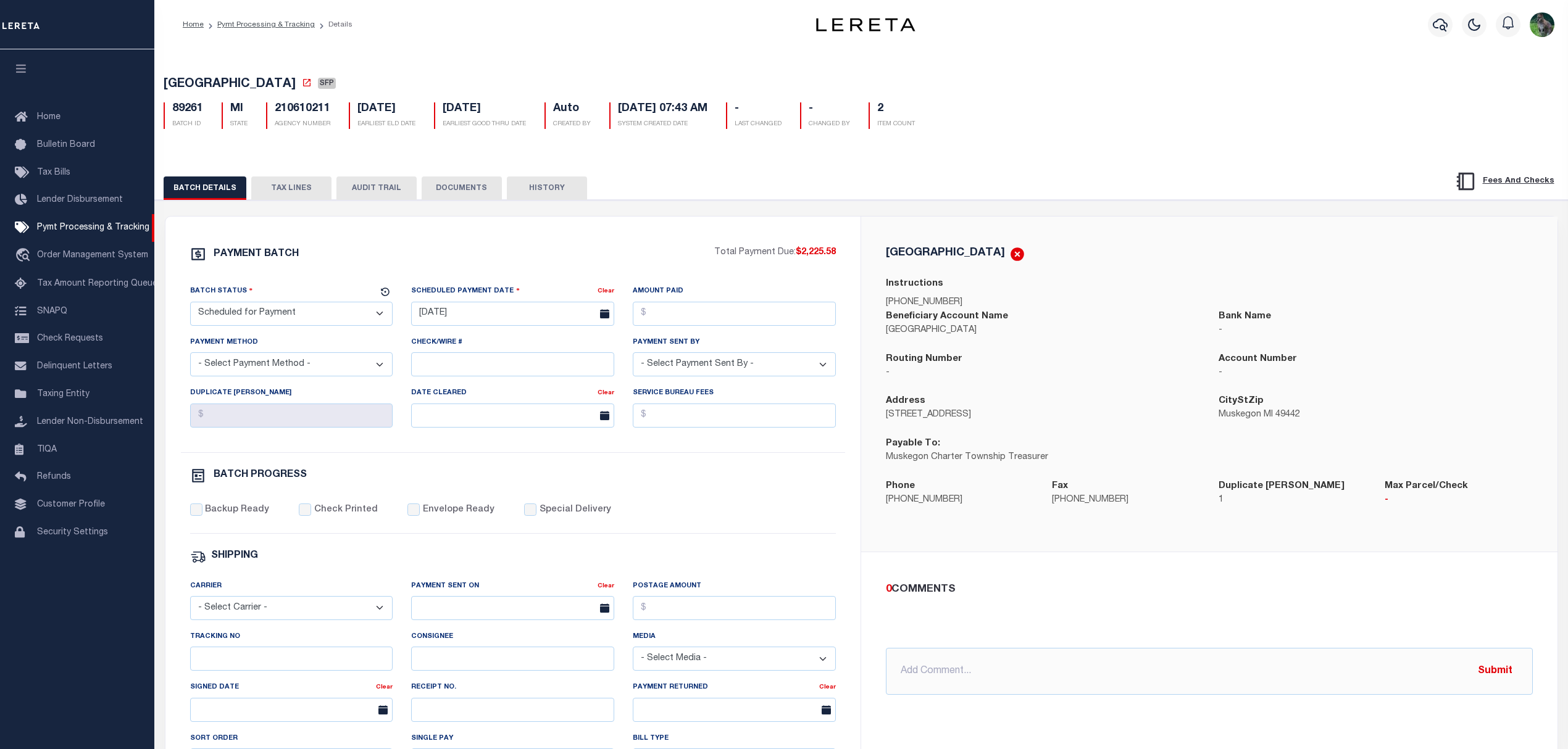
click at [194, 81] on span "[GEOGRAPHIC_DATA]" at bounding box center [229, 84] width 132 height 12
drag, startPoint x: 194, startPoint y: 81, endPoint x: 265, endPoint y: 87, distance: 71.3
click at [265, 87] on span "[GEOGRAPHIC_DATA]" at bounding box center [229, 84] width 132 height 12
copy span "[GEOGRAPHIC_DATA]"
drag, startPoint x: 252, startPoint y: 304, endPoint x: 245, endPoint y: 314, distance: 12.2
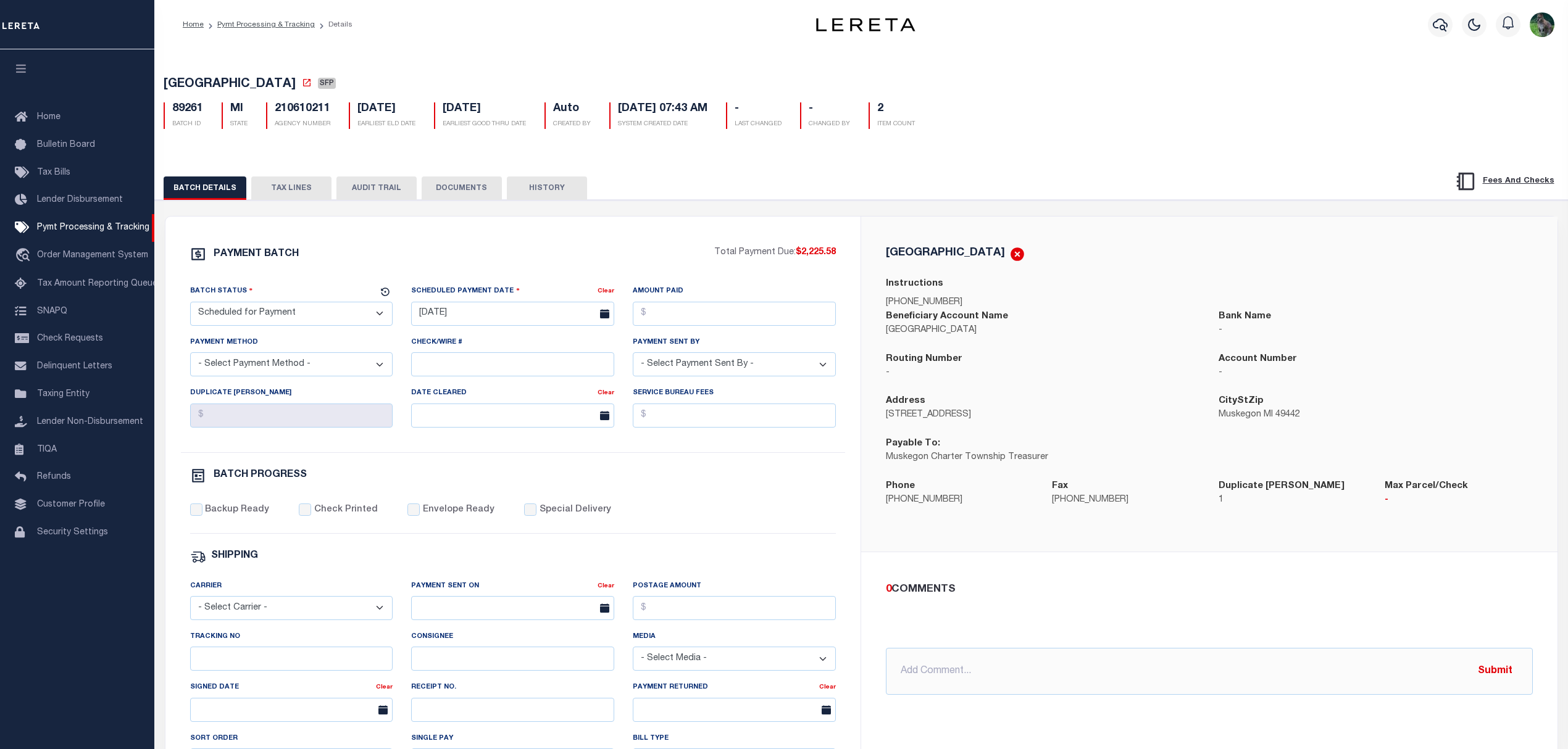
click at [251, 301] on div "Batch Status" at bounding box center [283, 292] width 188 height 17
click at [272, 314] on select "- Select Status - Scheduled for Payment Ready For Payment Payment Sent Cleared …" at bounding box center [291, 313] width 203 height 24
select select "RFP"
click at [190, 306] on select "- Select Status - Scheduled for Payment Ready For Payment Payment Sent Cleared …" at bounding box center [291, 313] width 203 height 24
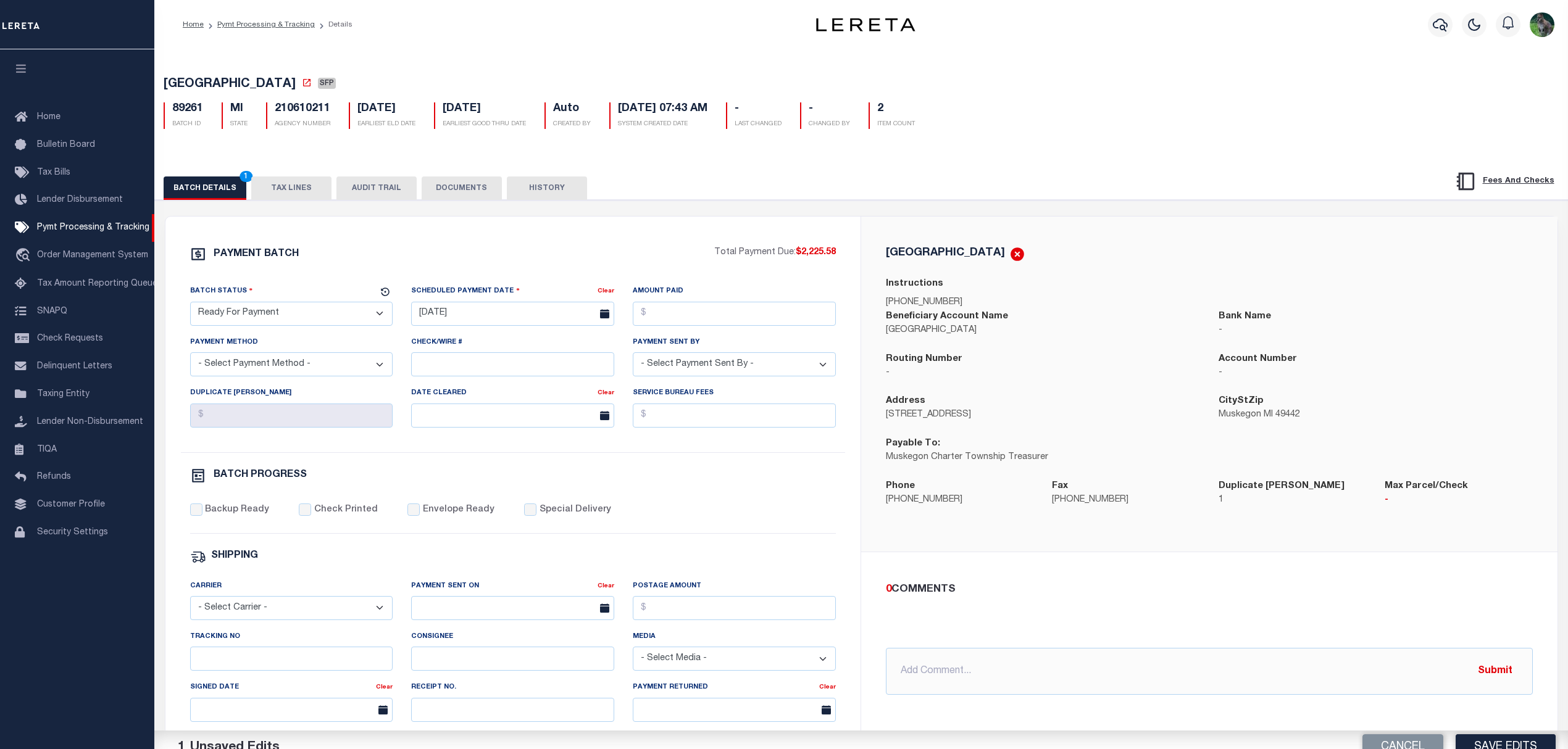
click at [486, 334] on div "Scheduled Payment Date Clear [DATE]" at bounding box center [513, 310] width 222 height 51
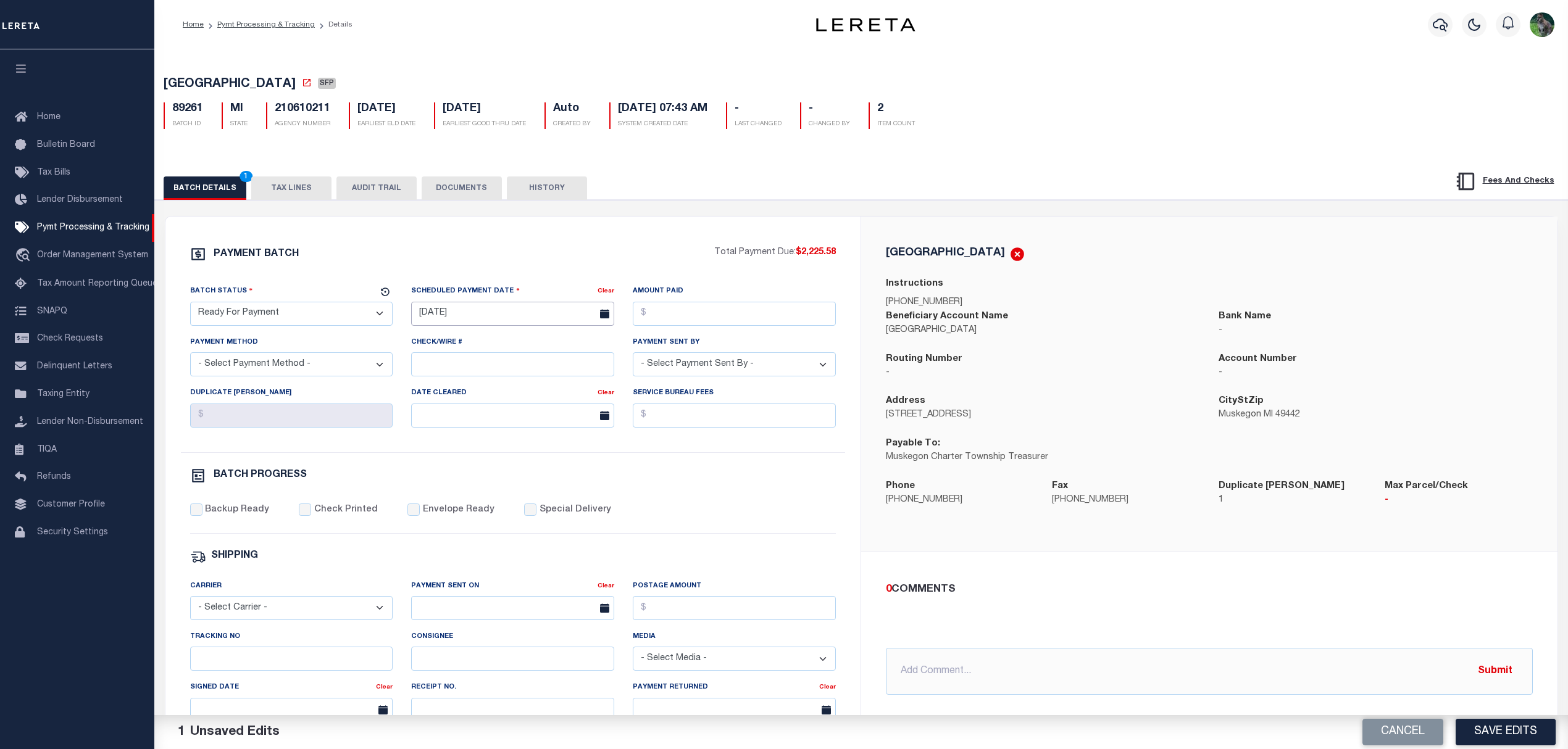
click at [510, 317] on input "[DATE]" at bounding box center [512, 313] width 203 height 24
click at [506, 401] on span "10" at bounding box center [506, 411] width 24 height 24
type input "[DATE]"
click at [701, 315] on input "Amount Paid" at bounding box center [733, 313] width 203 height 24
type input "$2,225.58"
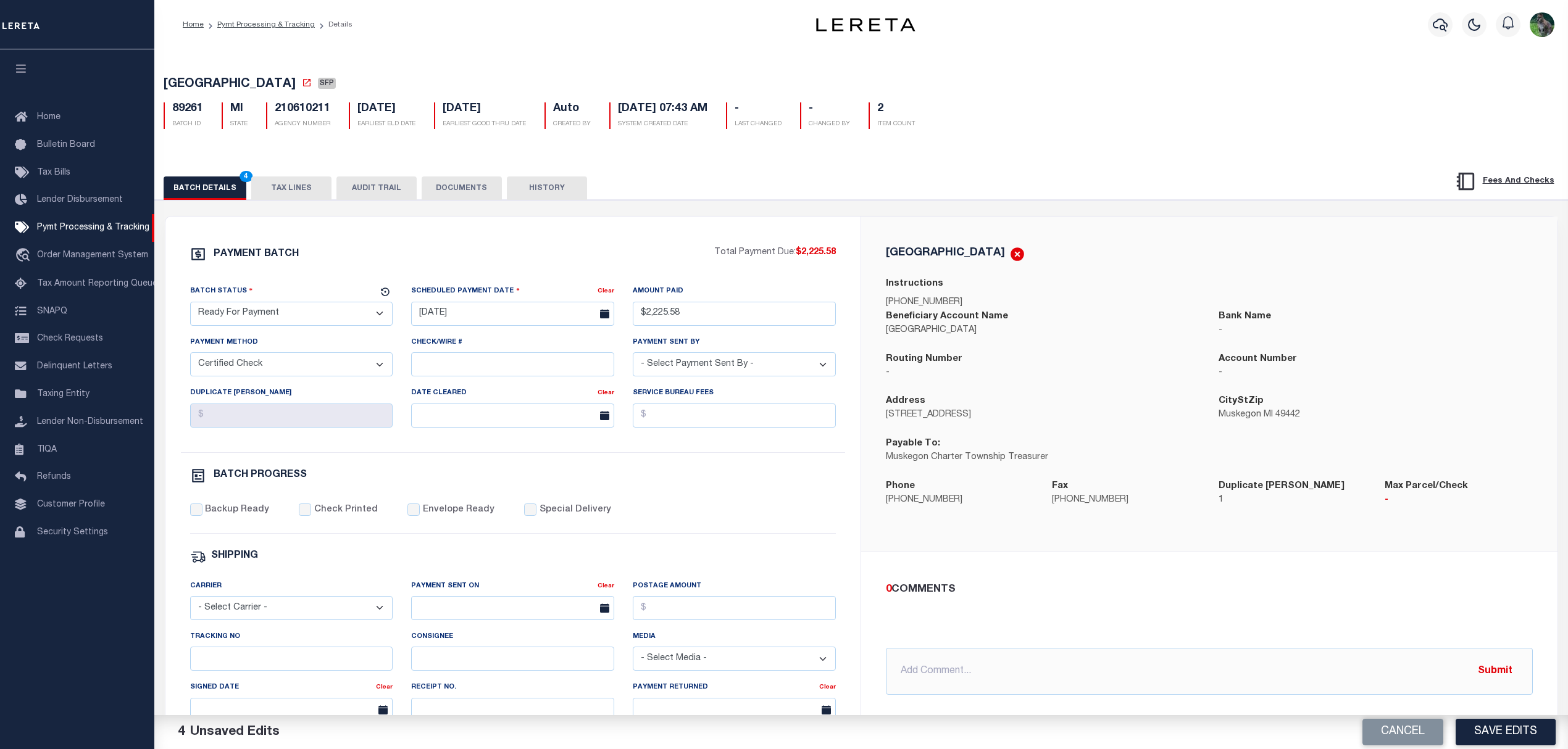
select select "CHK"
select select "[PERSON_NAME]"
click at [248, 517] on label "Backup Ready" at bounding box center [237, 510] width 64 height 14
click at [202, 516] on input "Backup Ready" at bounding box center [195, 509] width 12 height 12
checkbox input "true"
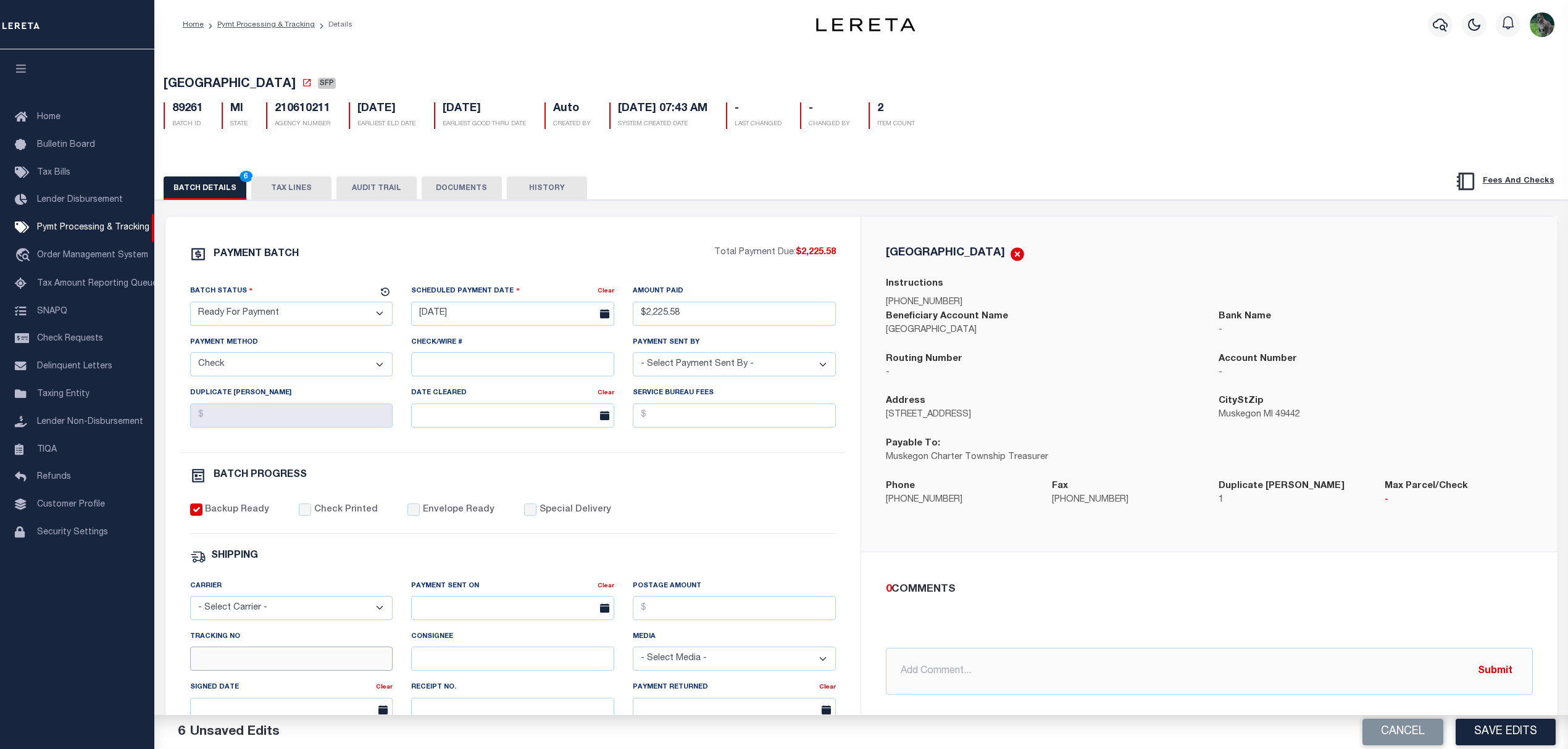
click at [240, 657] on input "Tracking No" at bounding box center [291, 659] width 203 height 24
click at [565, 503] on div "PAYMENT BATCH Total Payment Due: $2,225.58 Batch Status - Select Status -" at bounding box center [513, 577] width 666 height 663
click at [540, 517] on label "Special Delivery" at bounding box center [575, 510] width 71 height 14
click at [536, 516] on input "Special Delivery" at bounding box center [530, 509] width 12 height 12
checkbox input "true"
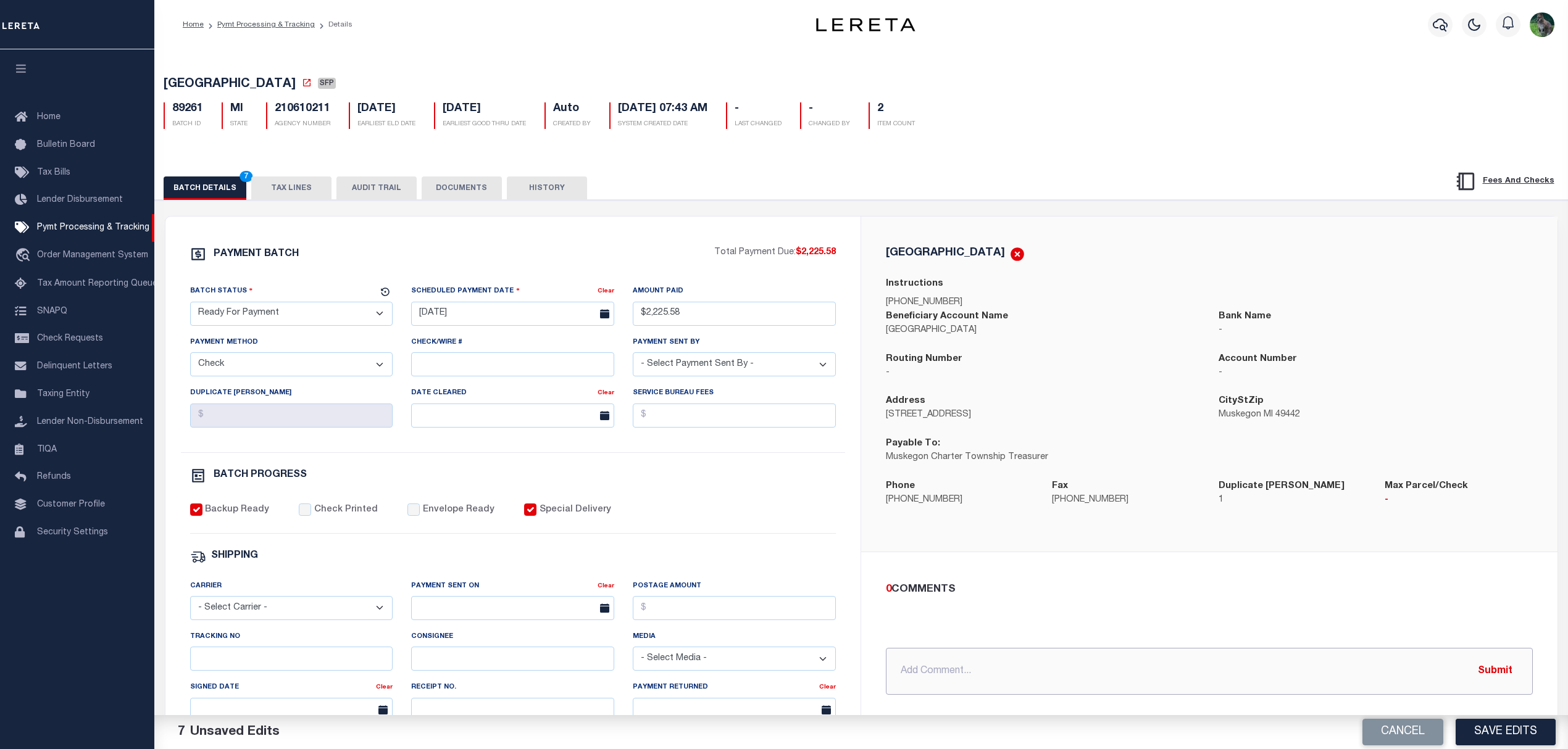
click at [1060, 690] on input "text" at bounding box center [1209, 671] width 647 height 47
type input "[DATE] - FedEx Overnight"
click at [289, 186] on button "TAX LINES" at bounding box center [292, 188] width 80 height 24
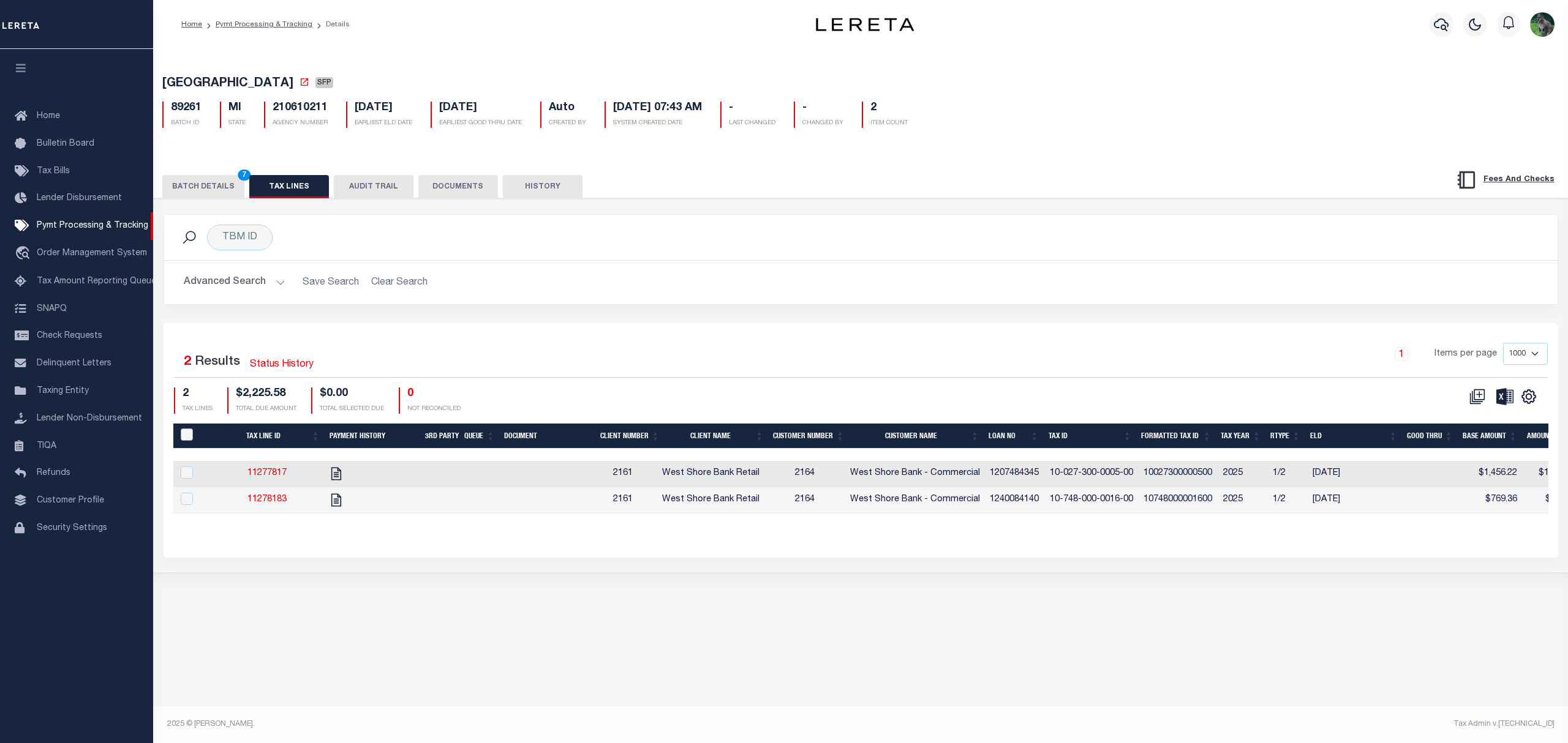
drag, startPoint x: 185, startPoint y: 441, endPoint x: 209, endPoint y: 458, distance: 29.4
click at [186, 441] on input "PayeePaymentBatchId" at bounding box center [187, 434] width 12 height 12
checkbox input "true"
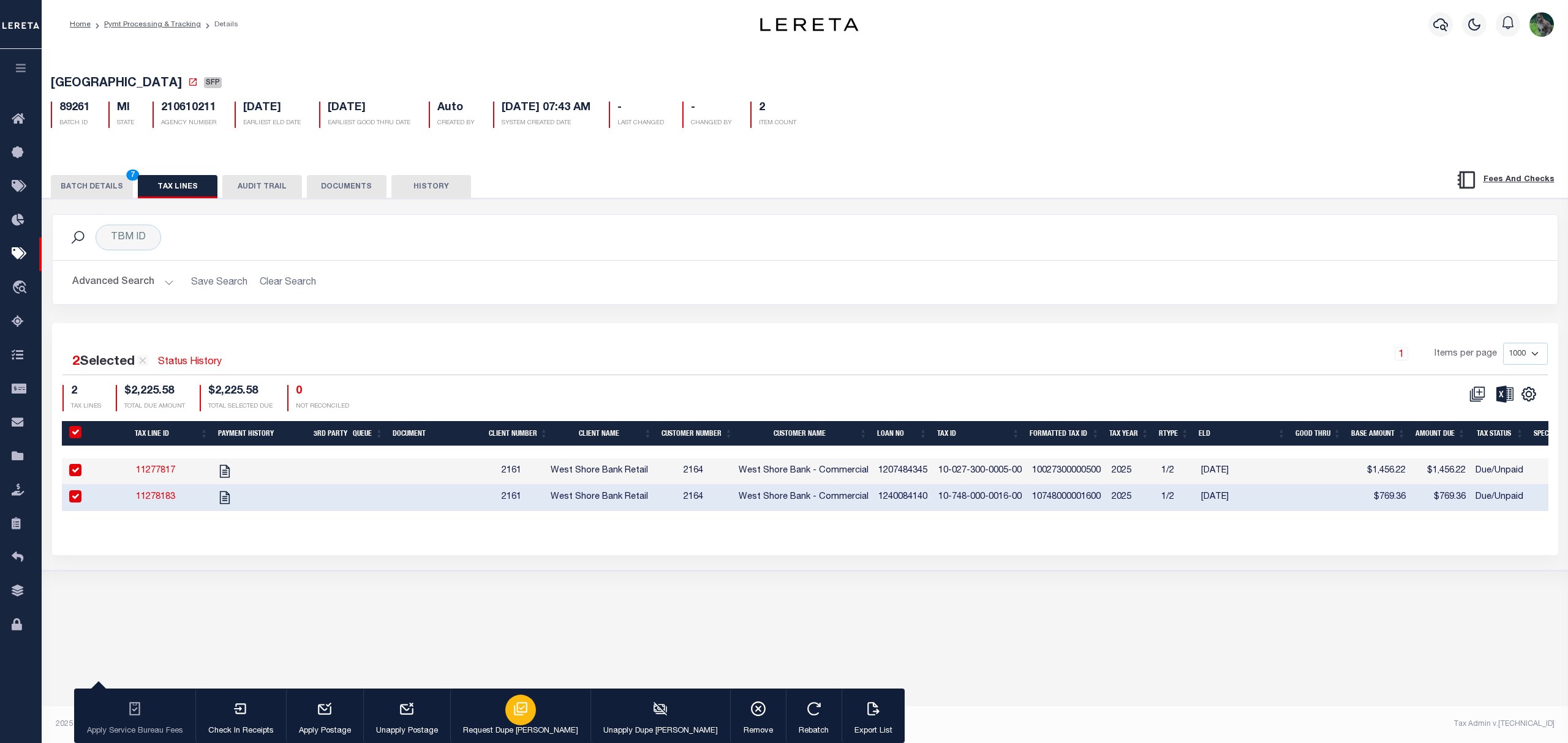
click at [513, 706] on icon "button" at bounding box center [521, 709] width 16 height 16
type input "[DATE]"
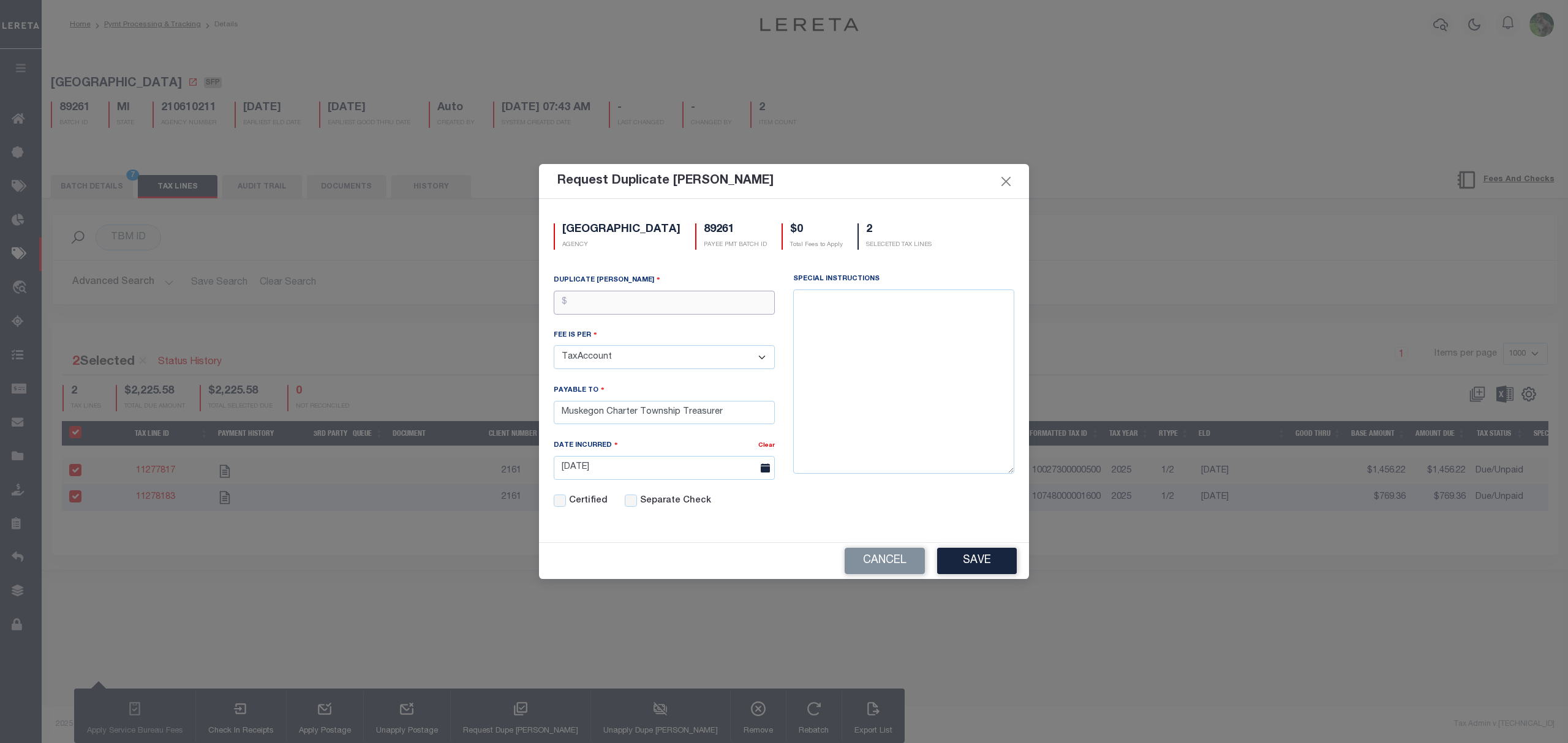
click at [659, 309] on input "text" at bounding box center [663, 302] width 221 height 24
type input "$1.00"
click at [989, 562] on button "Save" at bounding box center [977, 561] width 80 height 26
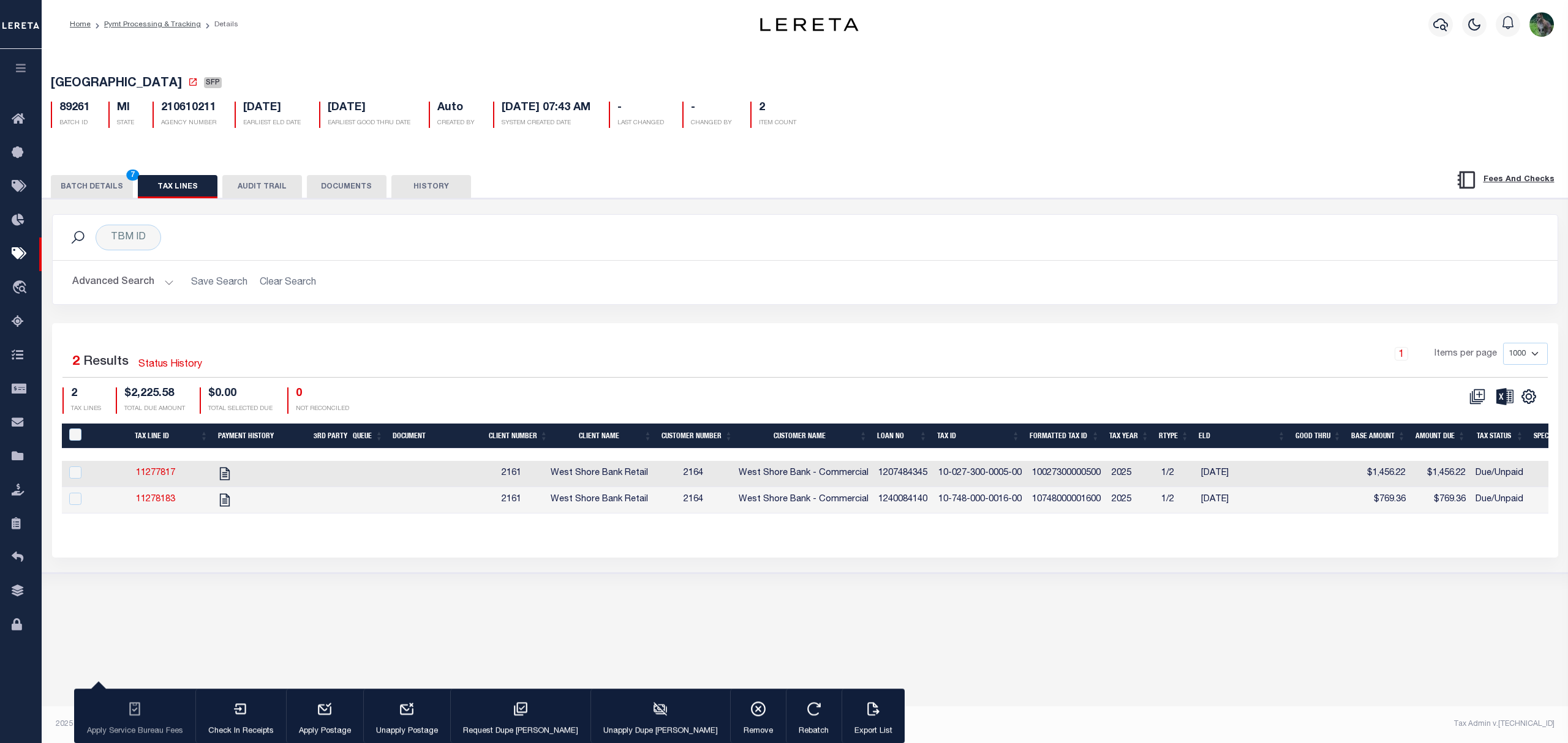
click at [88, 187] on button "BATCH DETAILS 7" at bounding box center [91, 187] width 82 height 24
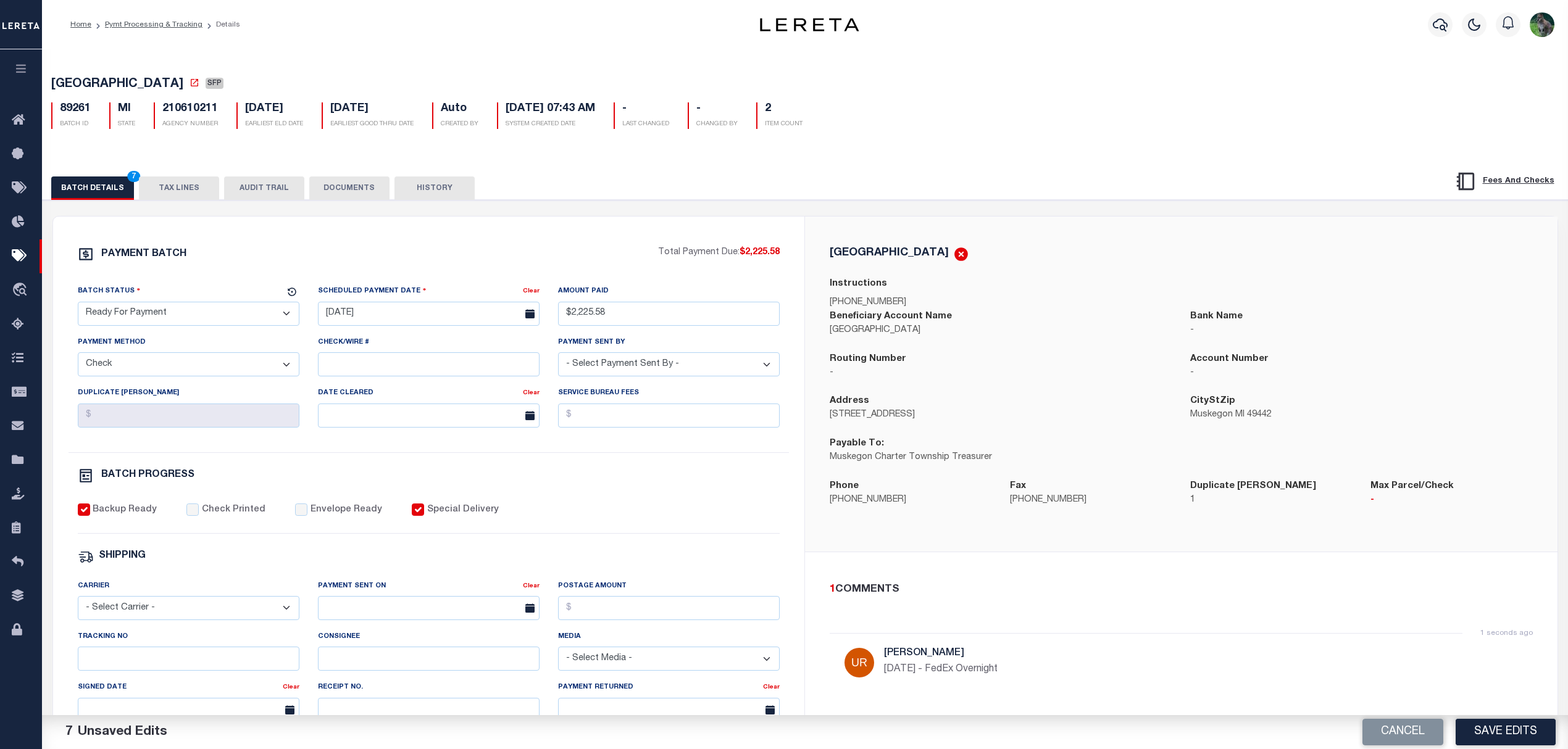
click at [825, 327] on div "Beneficiary Account Name [GEOGRAPHIC_DATA]" at bounding box center [1000, 331] width 361 height 43
click at [1509, 728] on button "Save Edits" at bounding box center [1506, 732] width 100 height 26
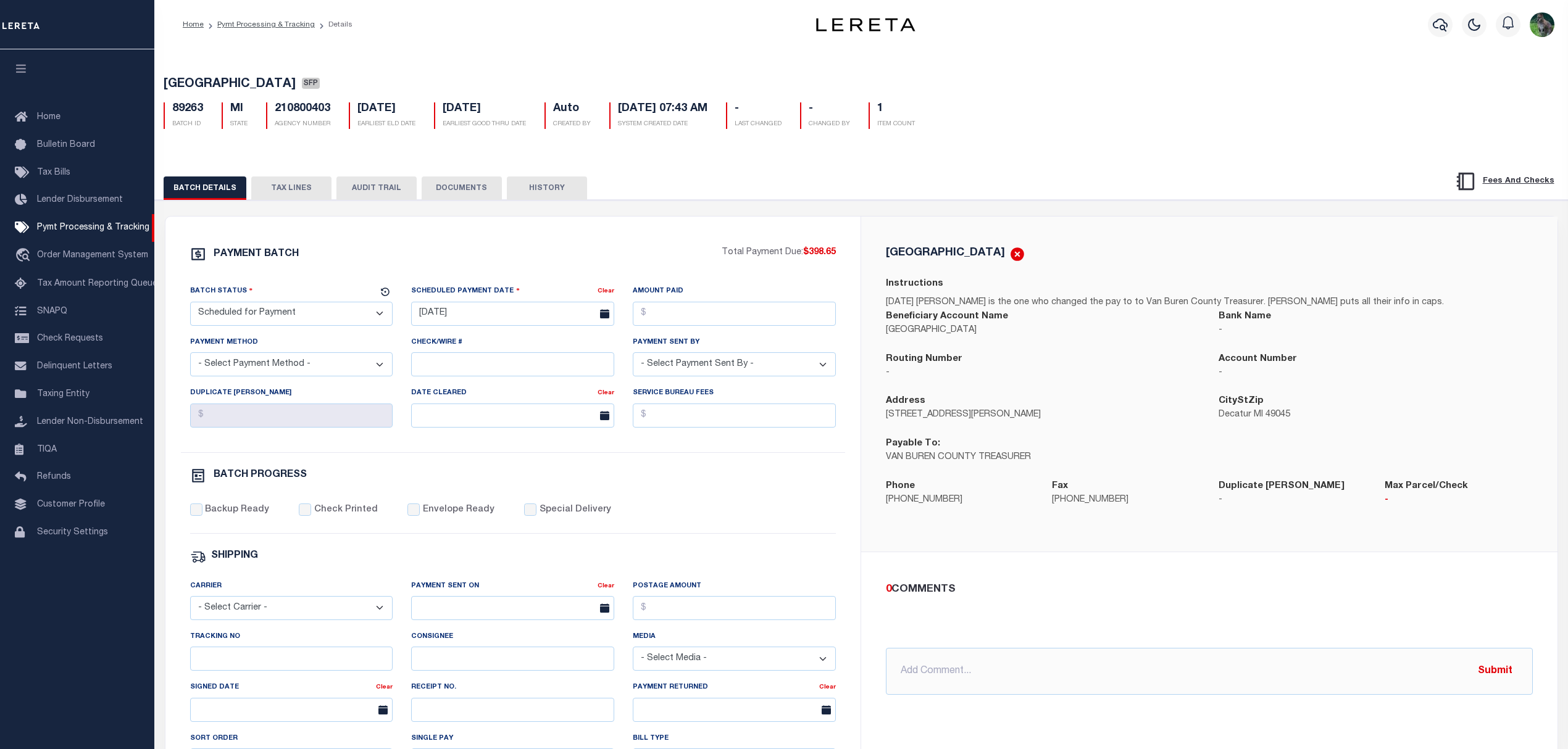
click at [206, 84] on span "[GEOGRAPHIC_DATA]" at bounding box center [229, 84] width 132 height 12
drag, startPoint x: 205, startPoint y: 84, endPoint x: 238, endPoint y: 81, distance: 33.1
click at [238, 81] on span "[GEOGRAPHIC_DATA]" at bounding box center [229, 84] width 132 height 12
copy span "[GEOGRAPHIC_DATA]"
click at [282, 319] on select "- Select Status - Scheduled for Payment Ready For Payment Payment Sent Cleared …" at bounding box center [291, 313] width 203 height 24
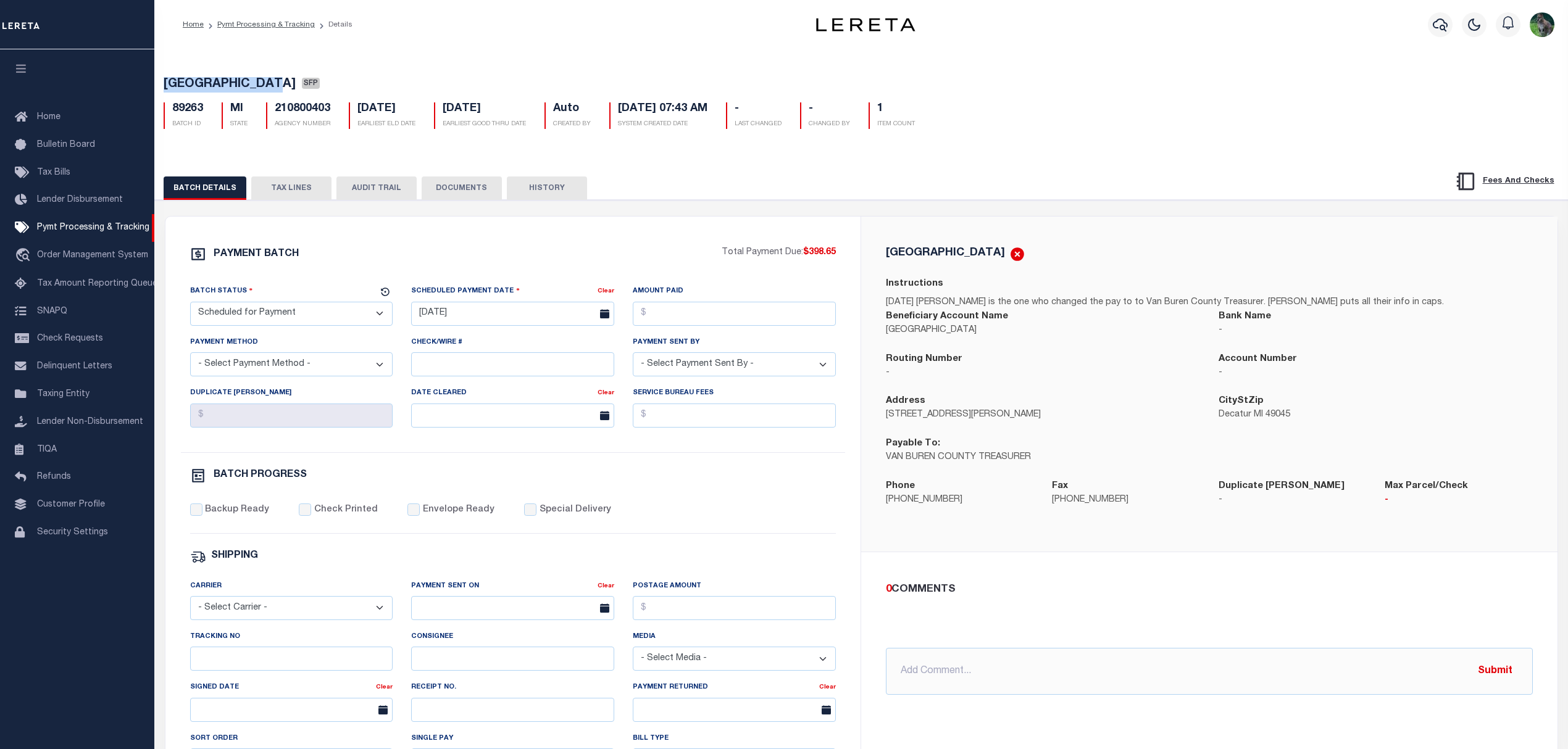
select select "RFP"
click at [190, 306] on select "- Select Status - Scheduled for Payment Ready For Payment Payment Sent Cleared …" at bounding box center [291, 313] width 203 height 24
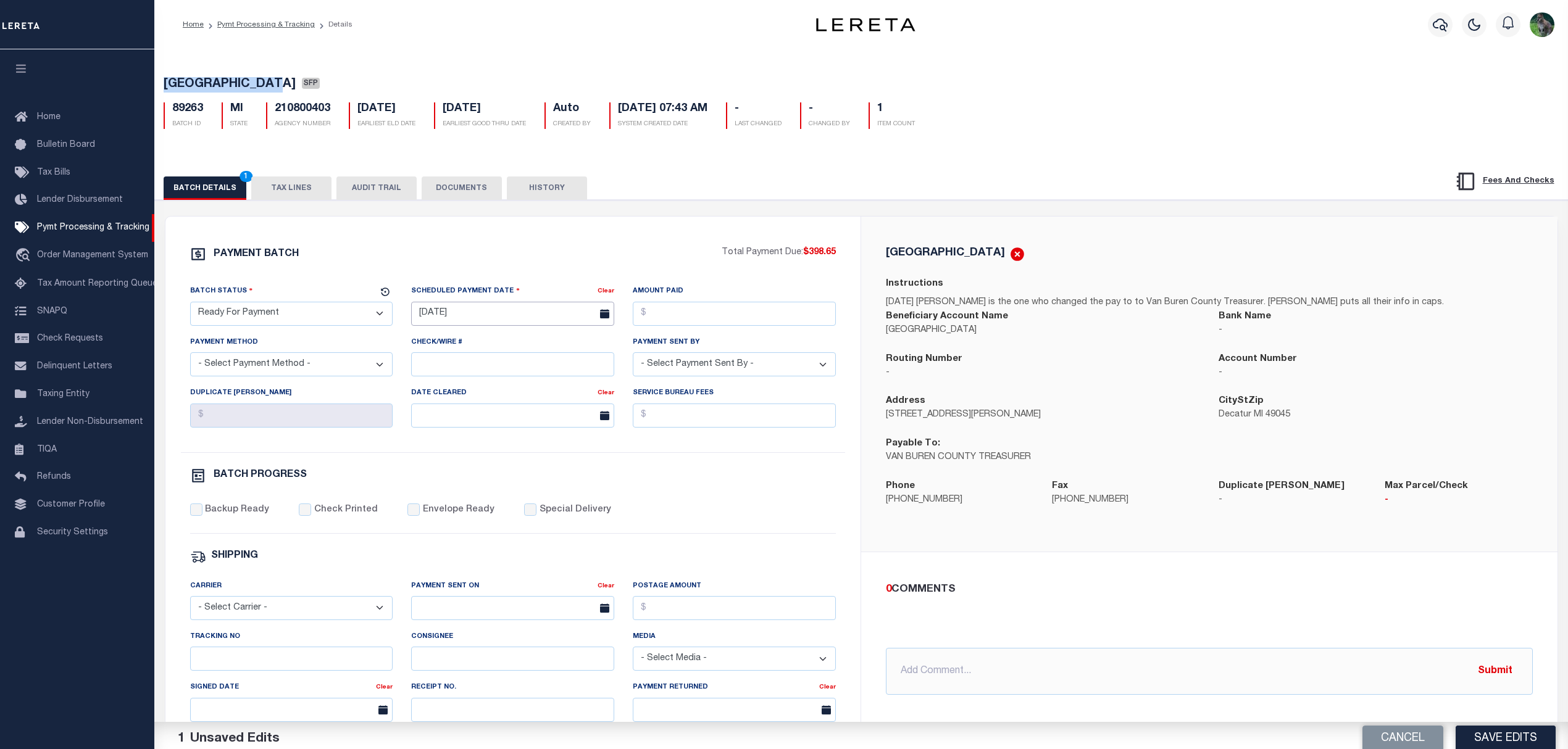
click at [509, 315] on input "[DATE]" at bounding box center [512, 313] width 203 height 24
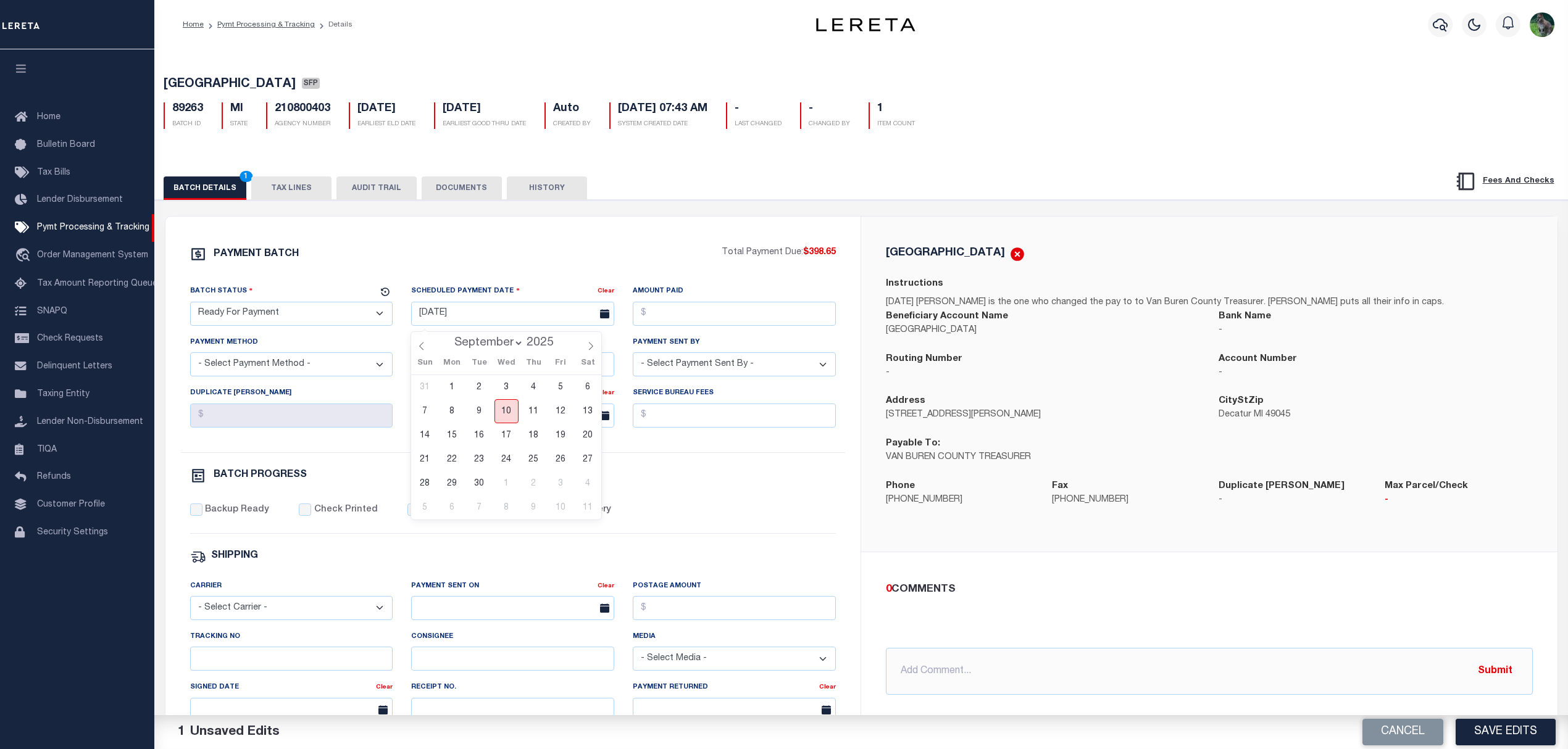
click at [506, 418] on span "10" at bounding box center [506, 411] width 24 height 24
type input "[DATE]"
drag, startPoint x: 692, startPoint y: 321, endPoint x: 739, endPoint y: 297, distance: 52.8
click at [692, 321] on input "Amount Paid" at bounding box center [733, 313] width 203 height 24
type input "$398.65"
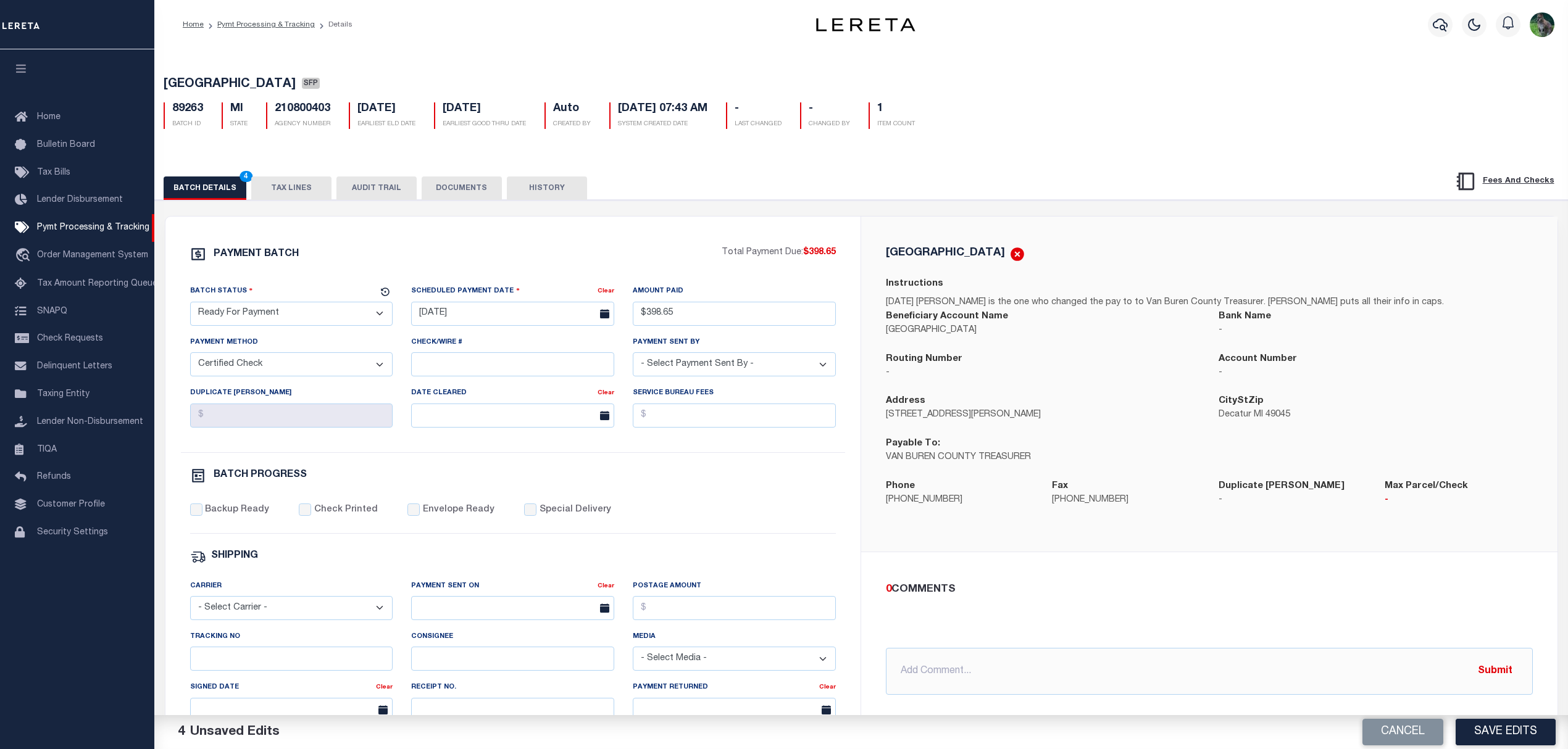
select select "CHK"
select select "[PERSON_NAME]"
click at [220, 517] on label "Backup Ready" at bounding box center [237, 510] width 64 height 14
click at [202, 516] on input "Backup Ready" at bounding box center [195, 509] width 12 height 12
checkbox input "true"
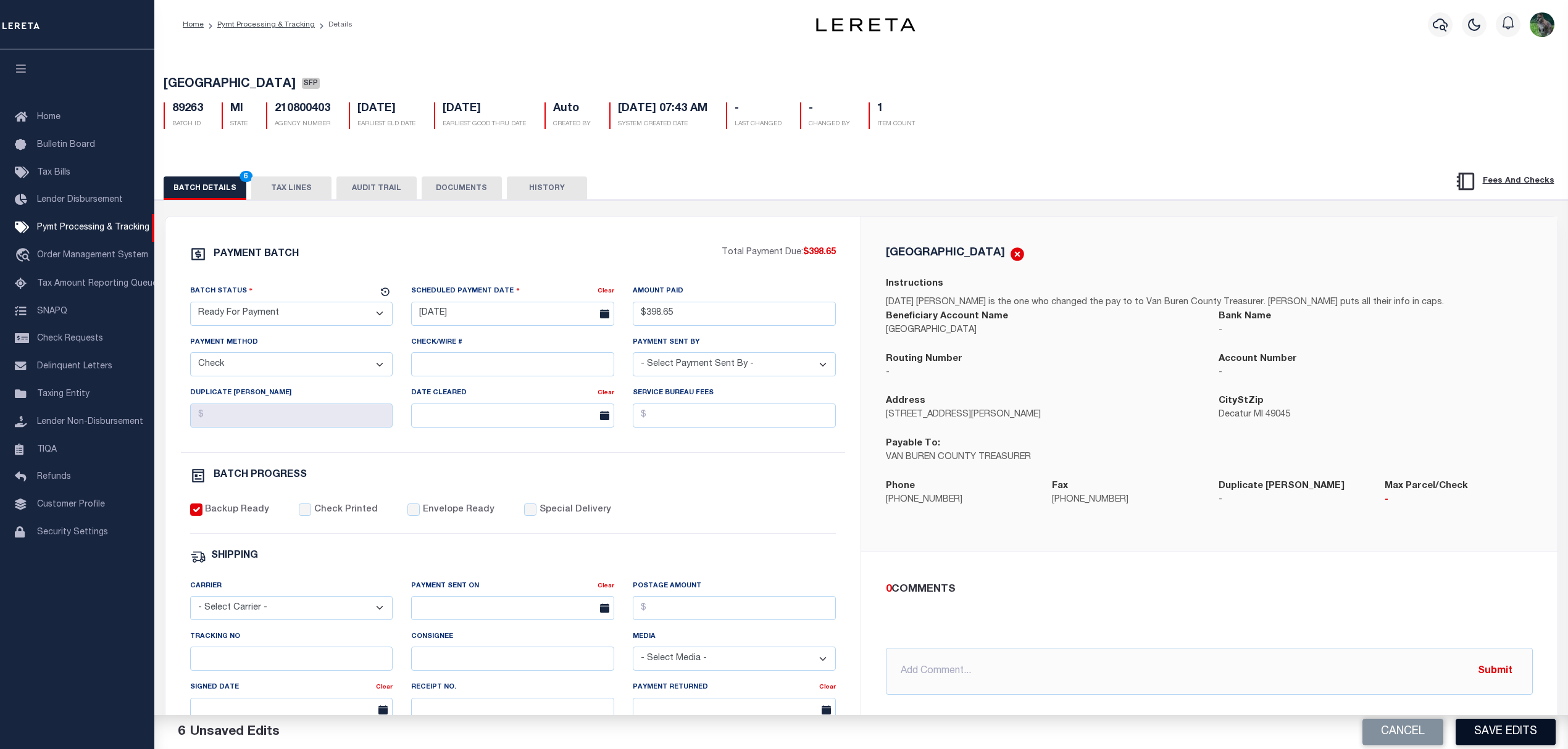
click at [1511, 732] on button "Save Edits" at bounding box center [1506, 732] width 100 height 26
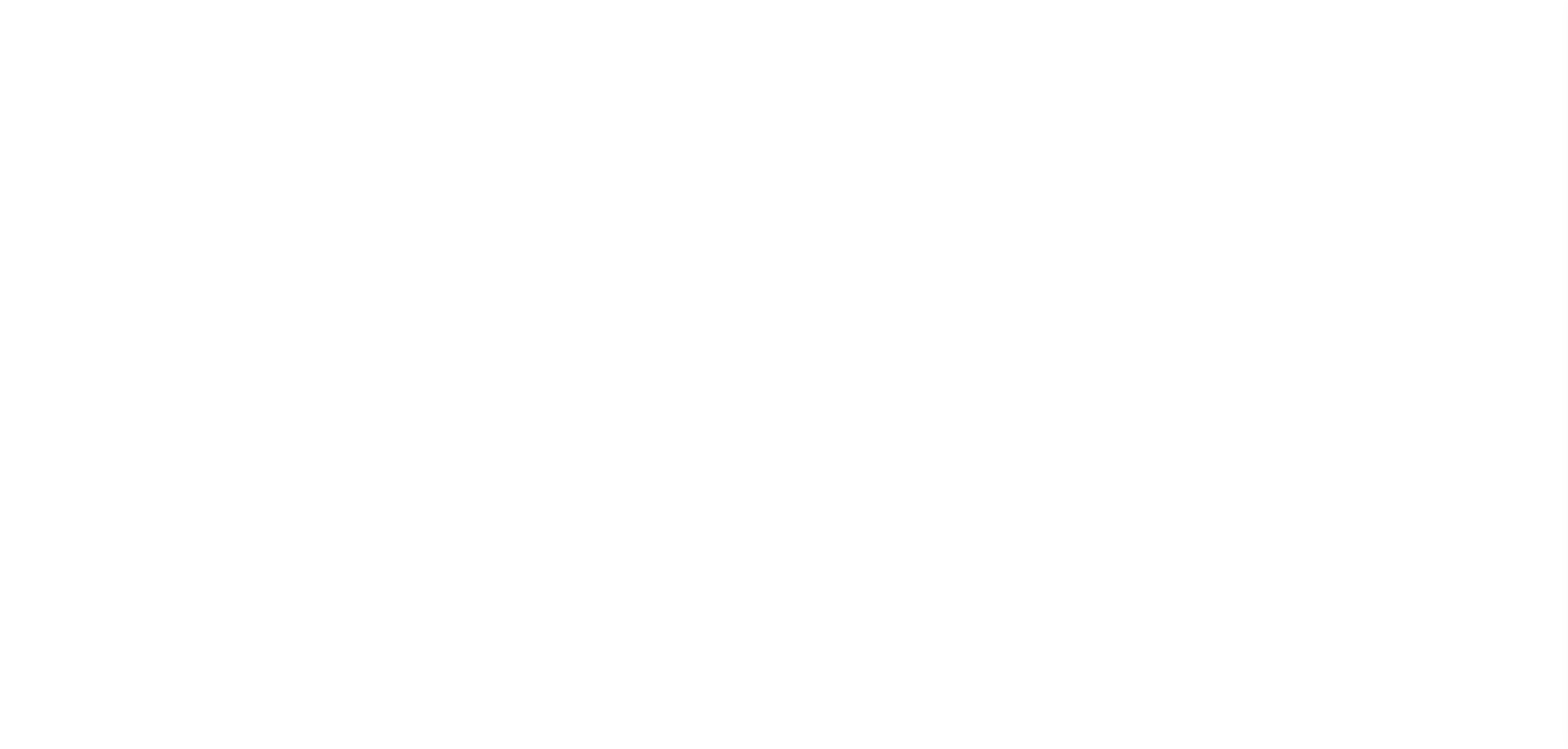
select select "SFP"
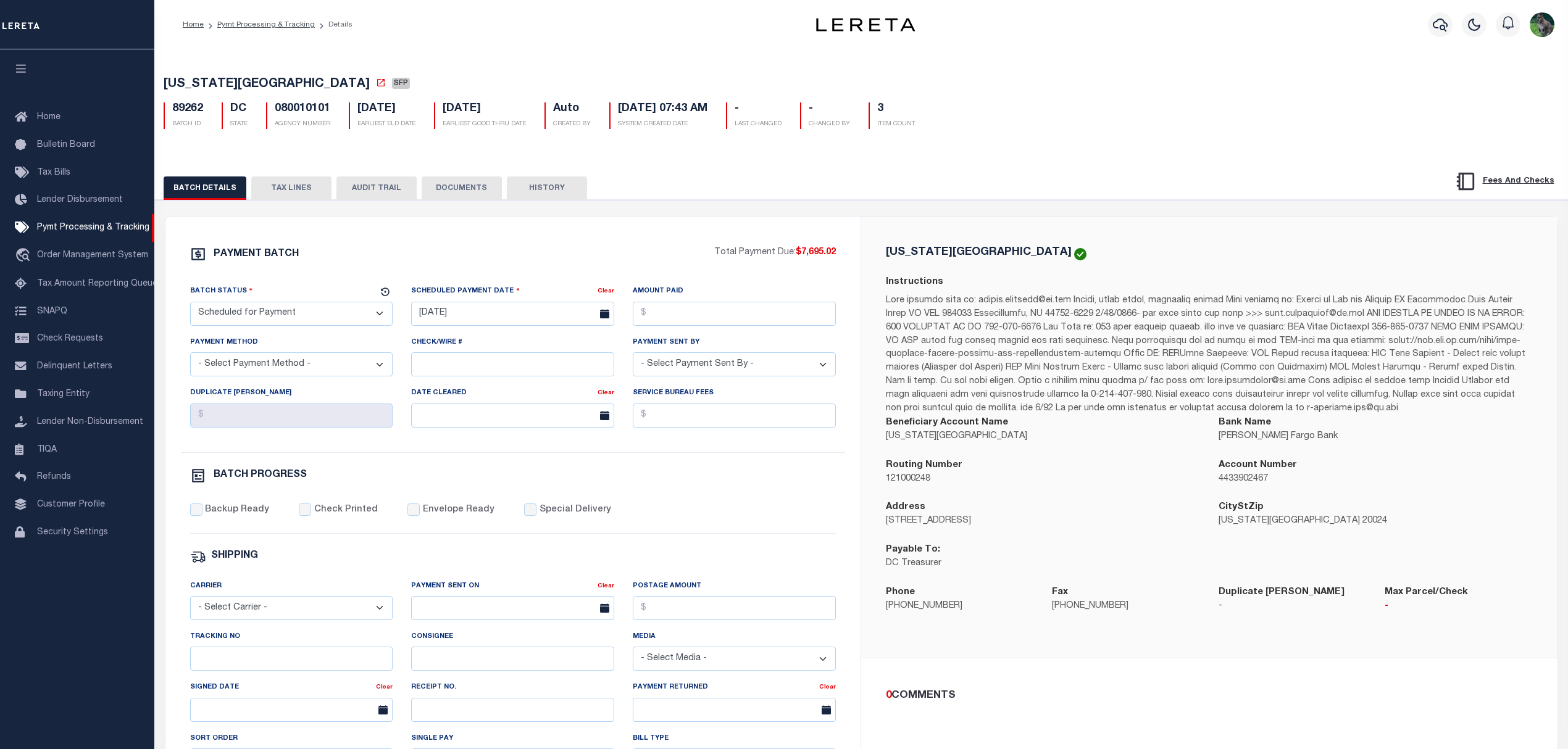
click at [192, 86] on span "[US_STATE][GEOGRAPHIC_DATA]" at bounding box center [266, 84] width 206 height 12
drag, startPoint x: 192, startPoint y: 86, endPoint x: 257, endPoint y: 85, distance: 65.0
click at [257, 85] on span "[US_STATE][GEOGRAPHIC_DATA]" at bounding box center [266, 84] width 206 height 12
copy span "[US_STATE][GEOGRAPHIC_DATA]"
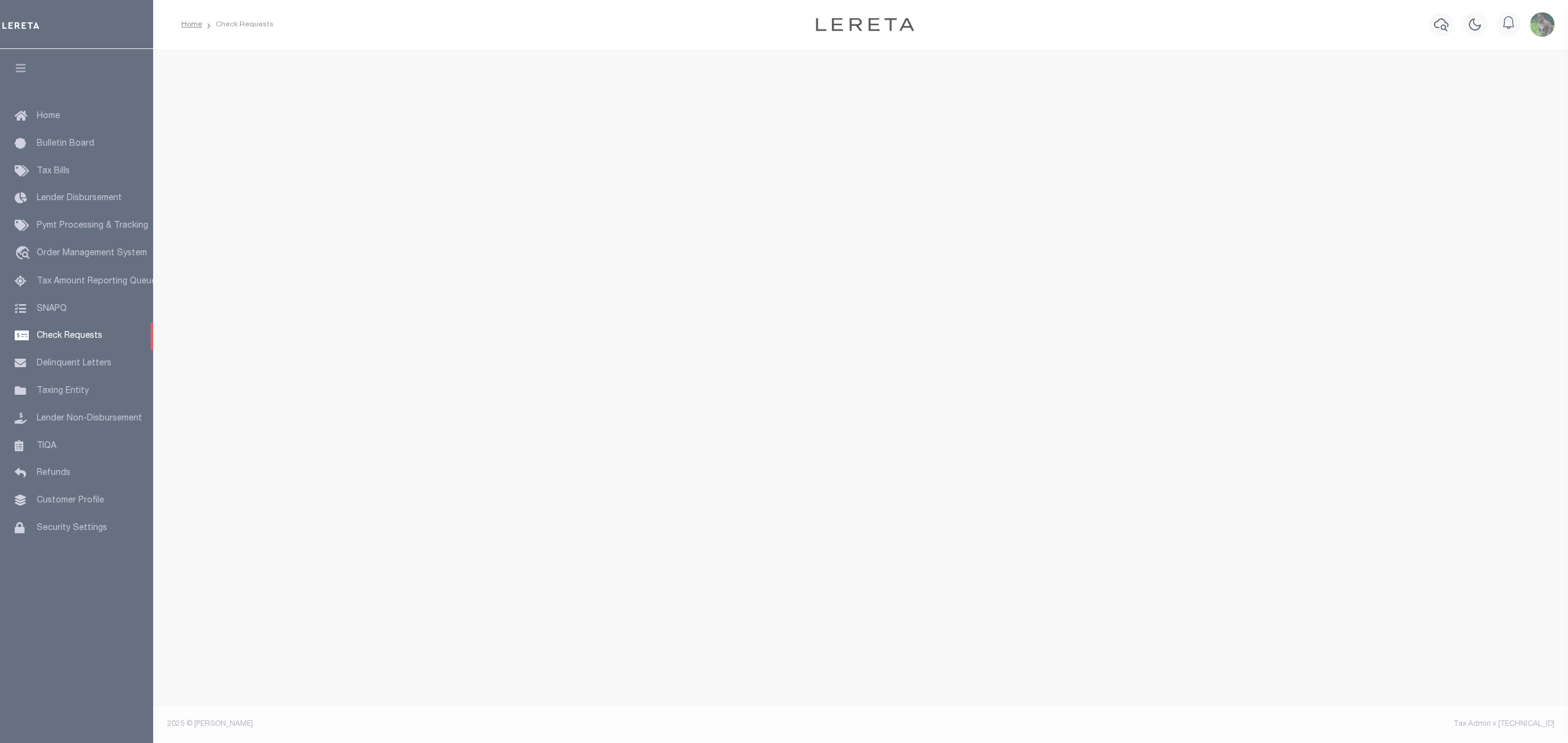
select select "50"
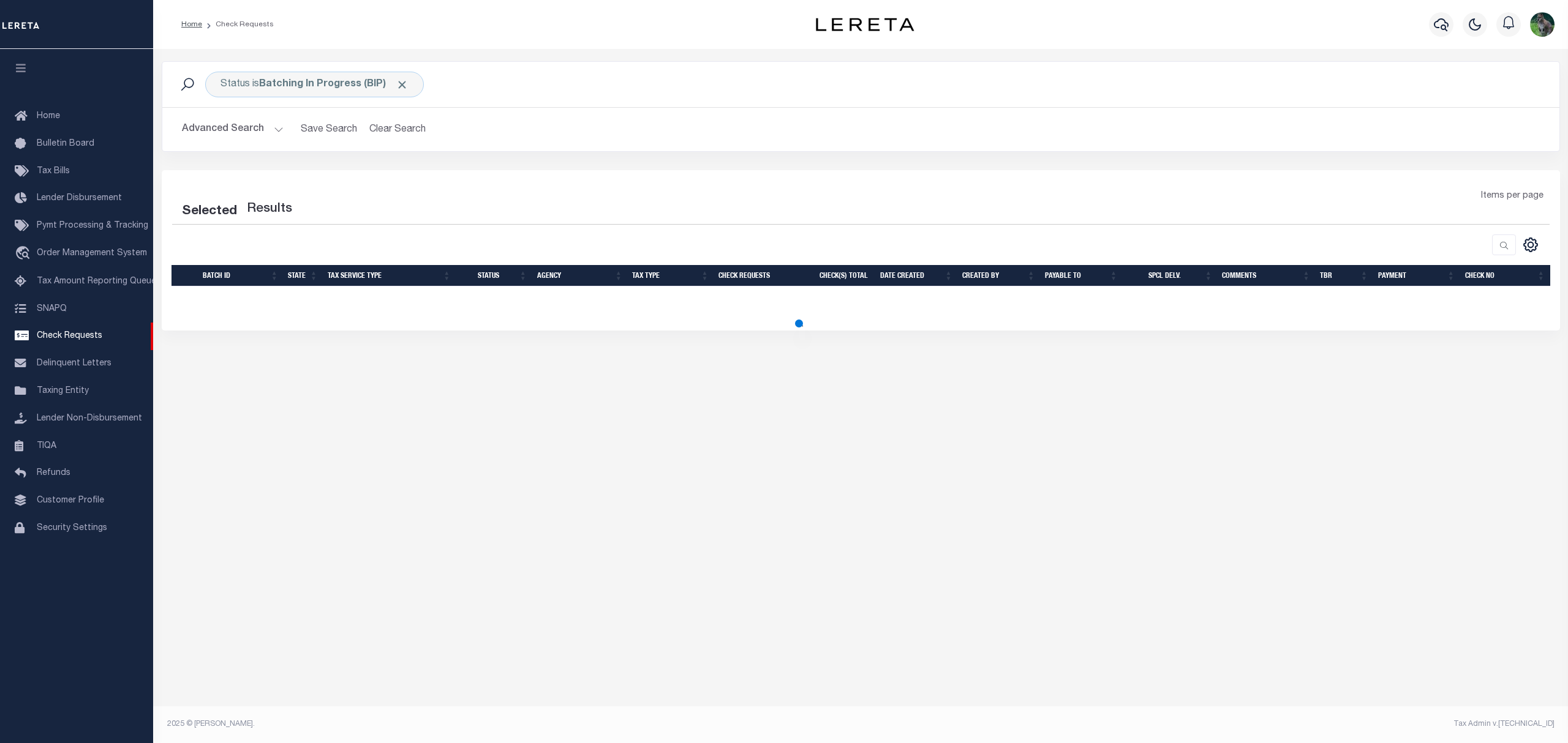
select select "50"
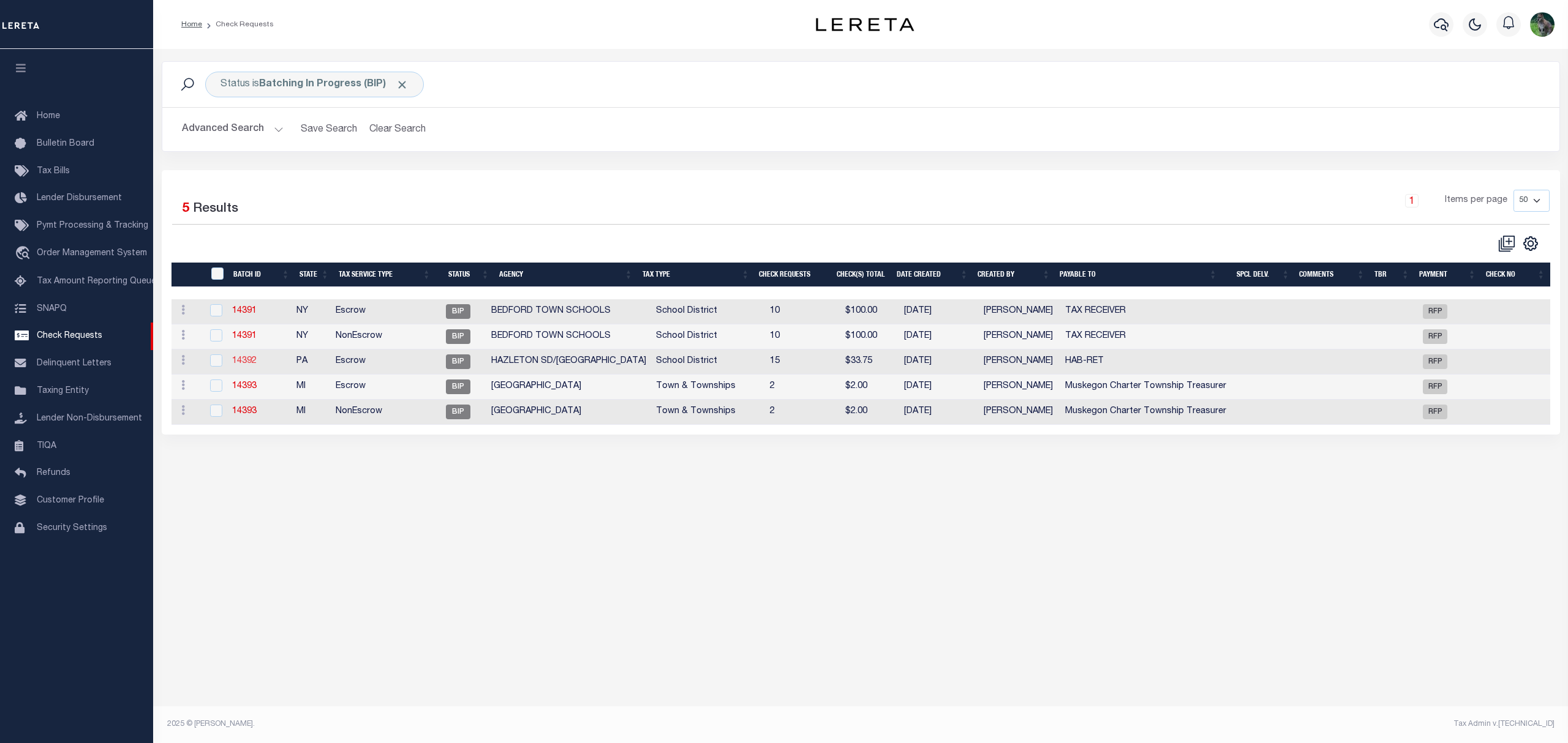
click at [249, 363] on link "14392" at bounding box center [244, 361] width 24 height 9
checkbox input "true"
select select "BIP"
type input "No"
type input "$0.00"
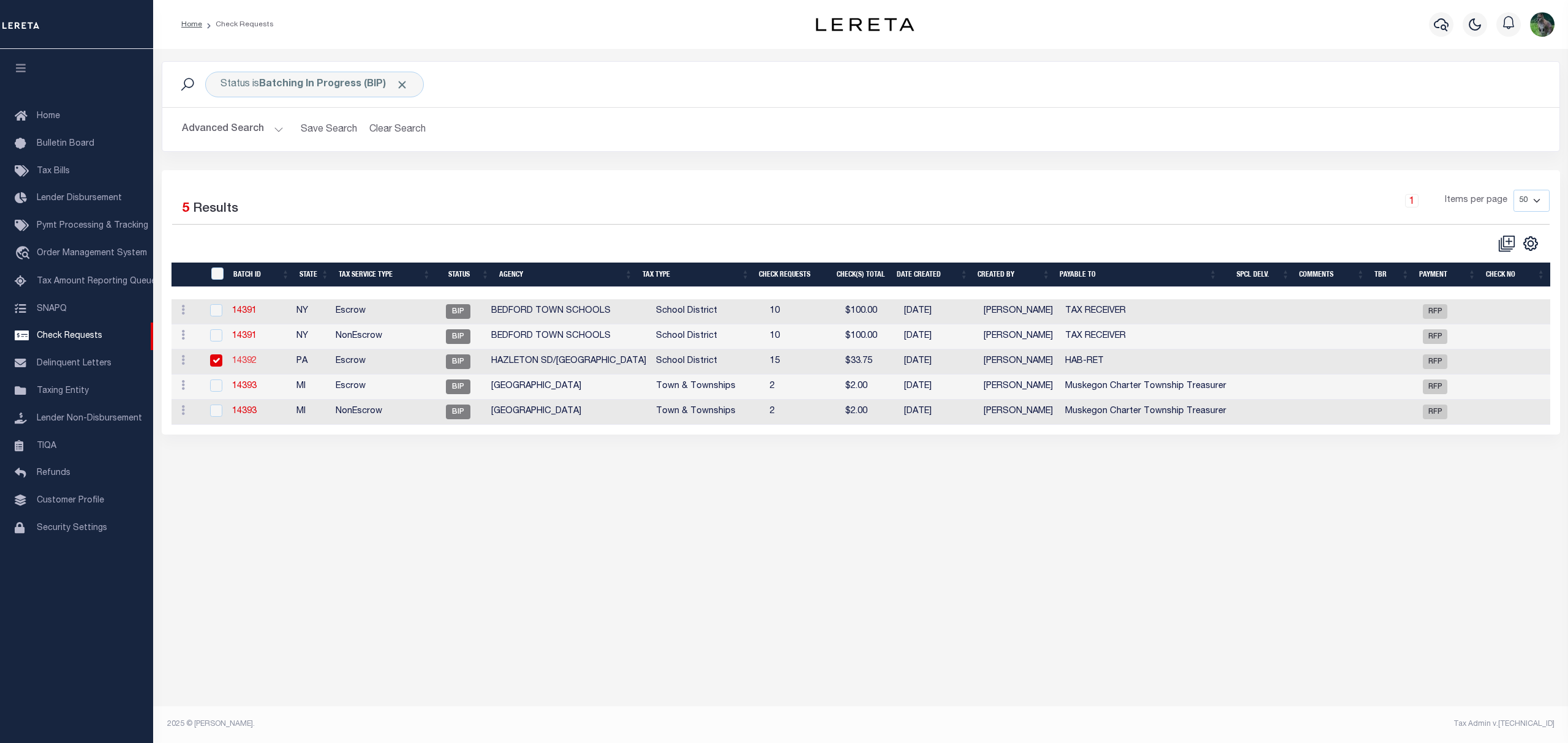
type input "HAB-RET"
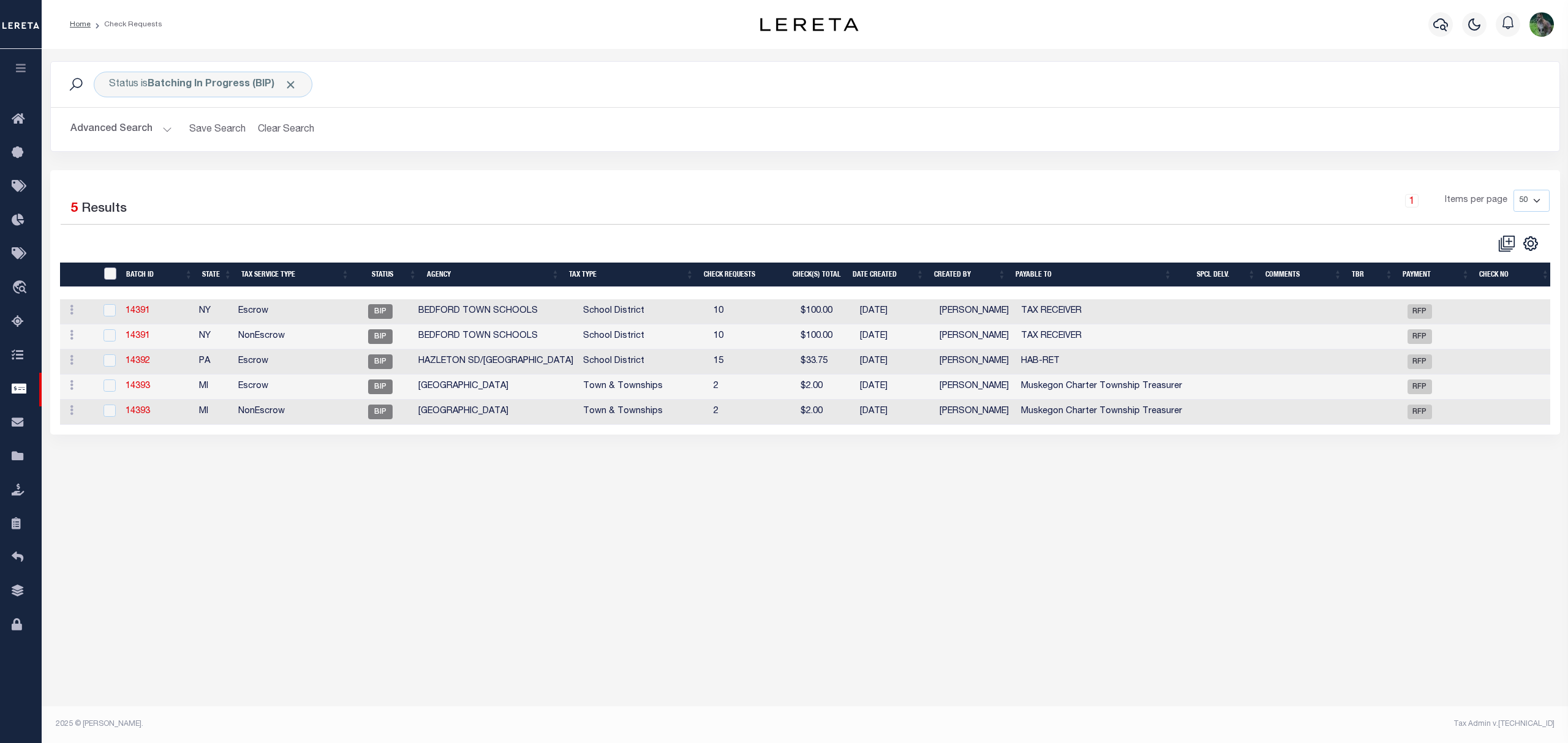
click at [111, 272] on input "" at bounding box center [110, 273] width 12 height 12
checkbox input "true"
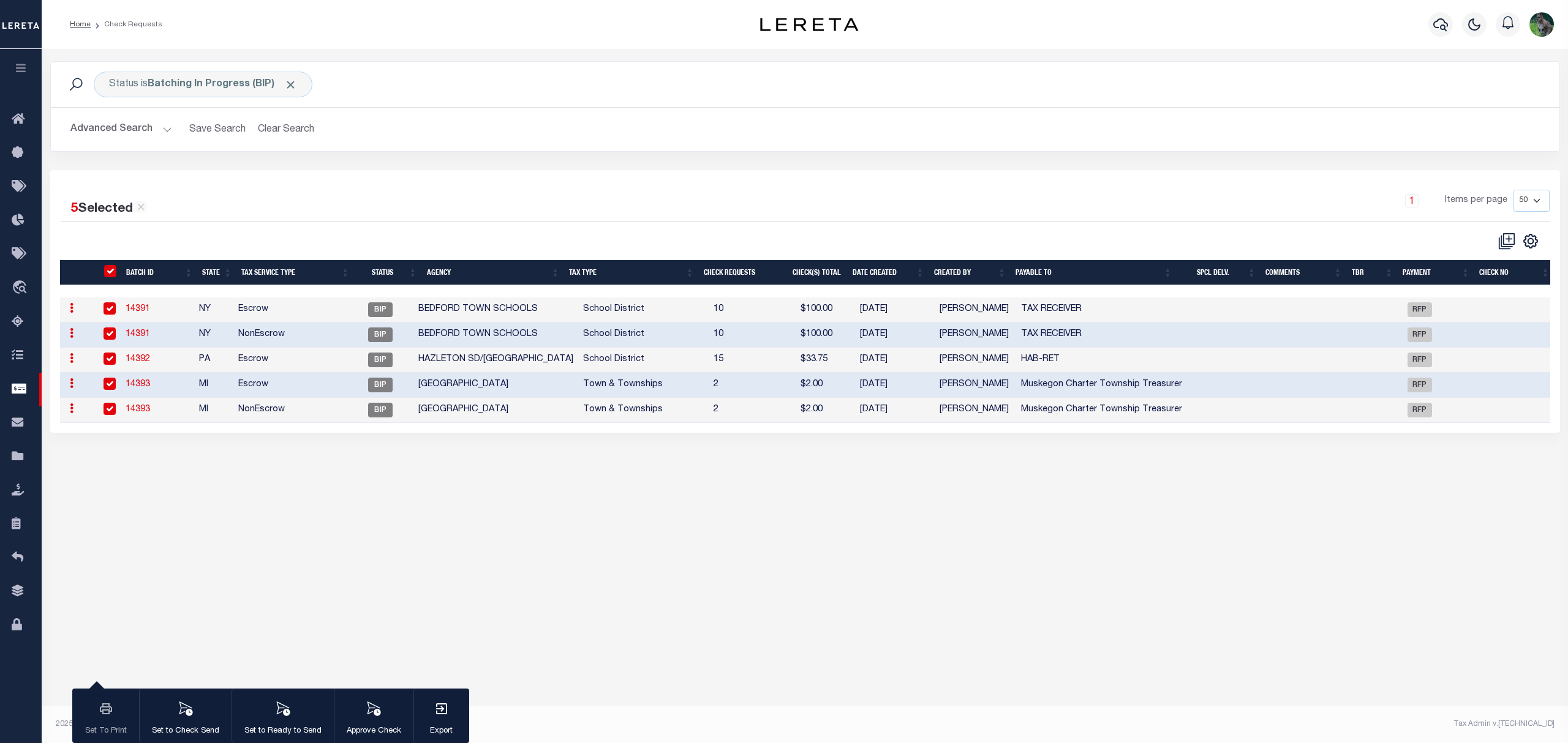
checkbox input "true"
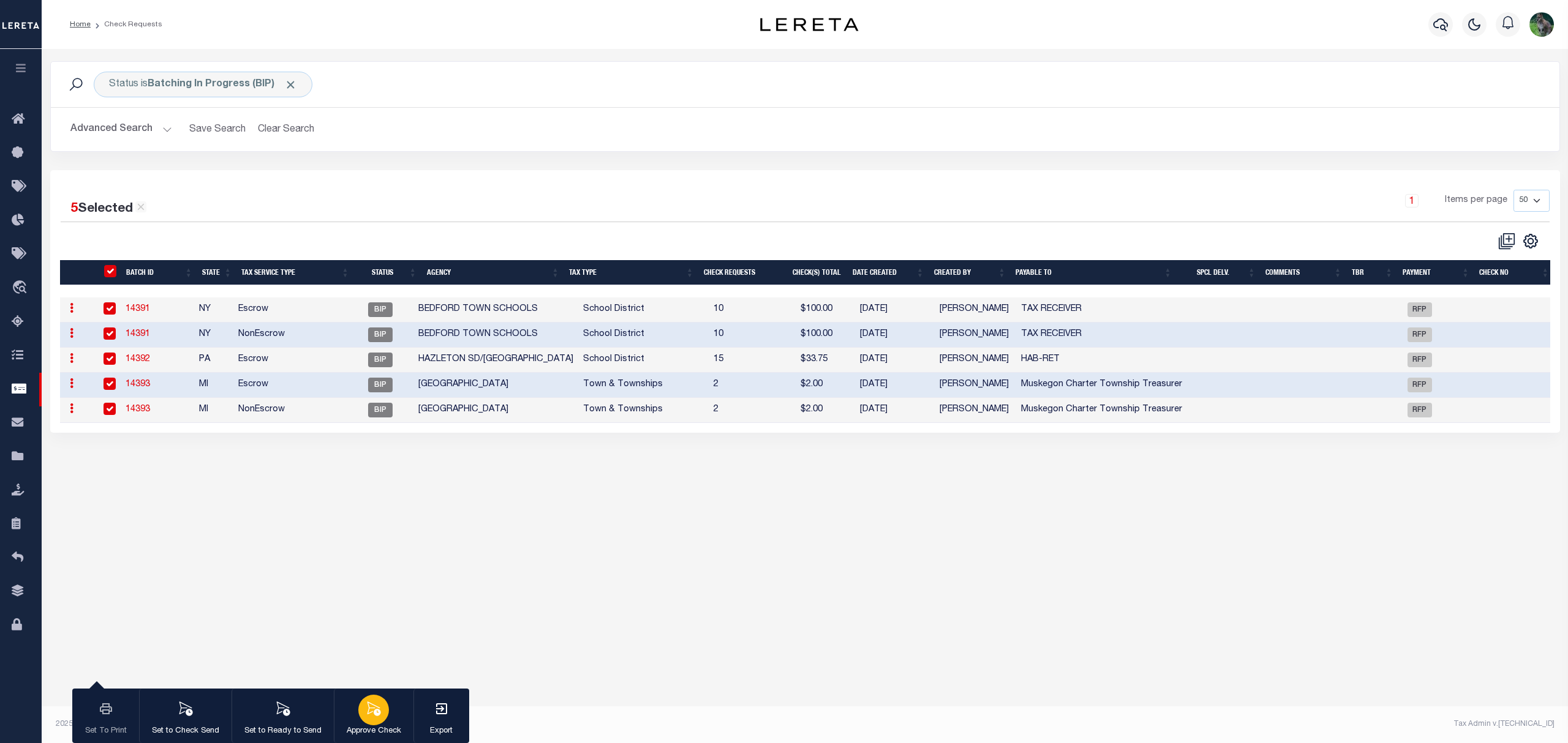
click at [370, 711] on icon "button" at bounding box center [374, 709] width 16 height 16
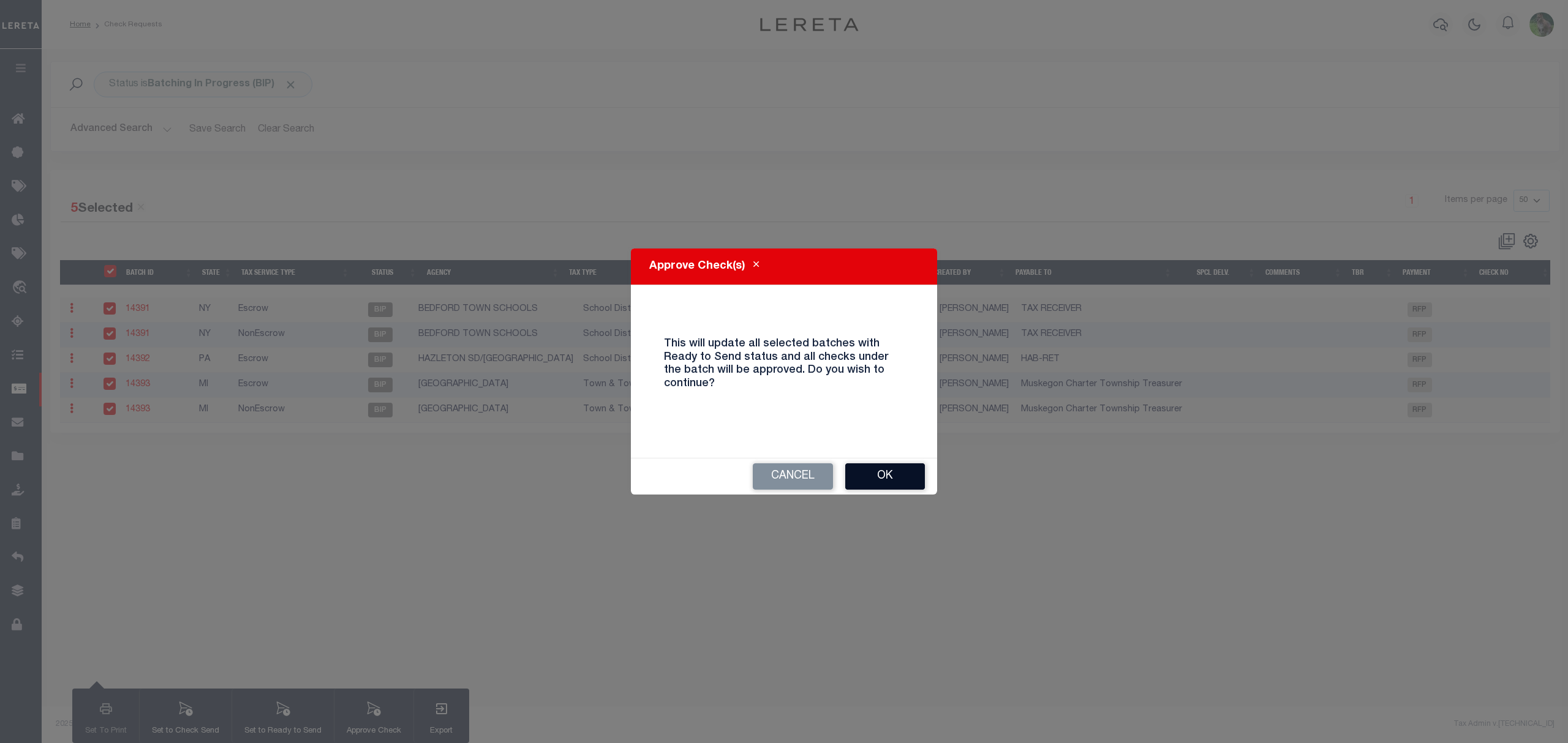
click at [910, 470] on button "Ok" at bounding box center [885, 477] width 80 height 26
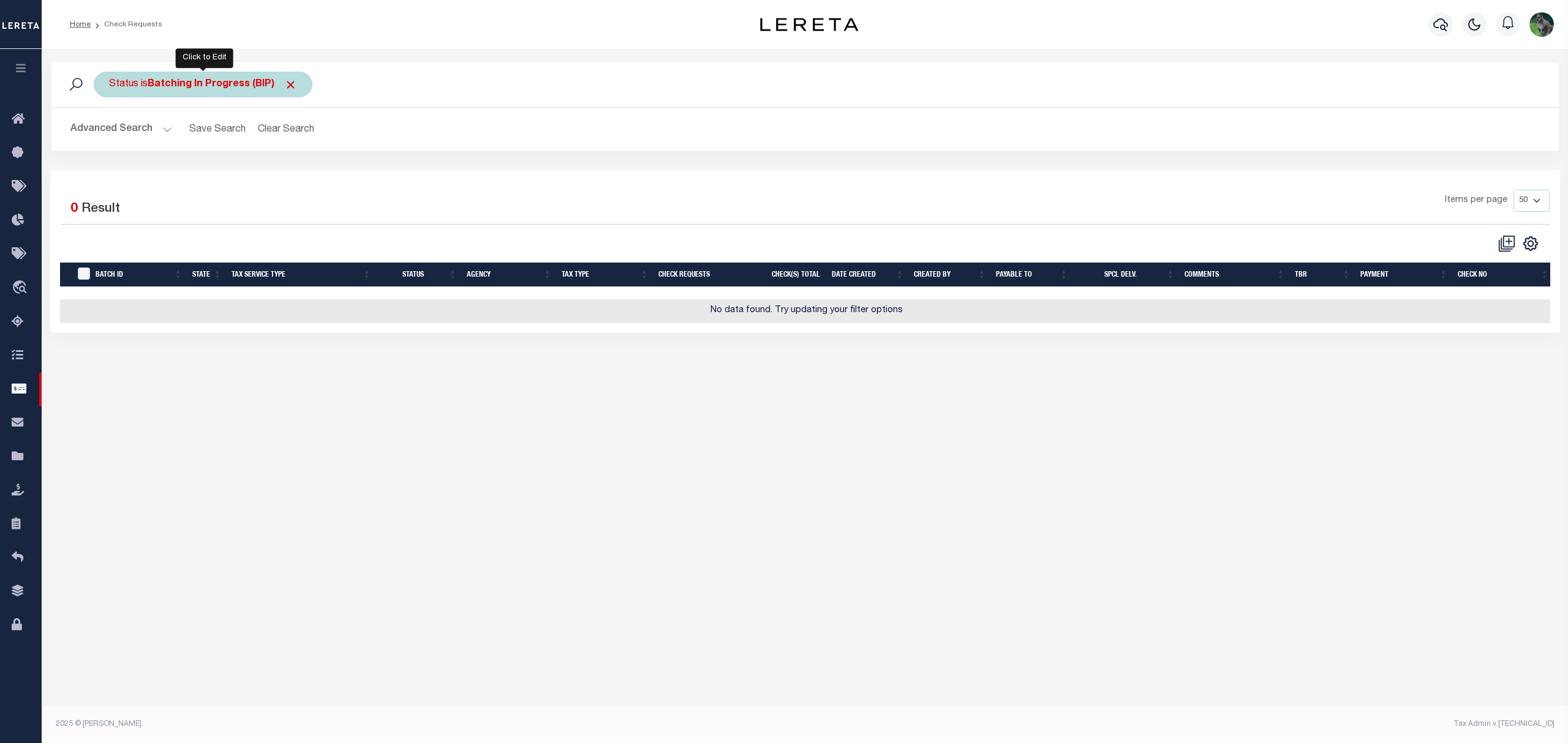
click at [223, 86] on b "Batching In Progress (BIP)" at bounding box center [222, 85] width 149 height 10
drag, startPoint x: 241, startPoint y: 144, endPoint x: 246, endPoint y: 151, distance: 8.6
click at [241, 145] on select "Approval Needed (APN) Batching In Progress (BIP) Check Returned (CKR) Cleared a…" at bounding box center [200, 144] width 180 height 24
select select "RTS"
click at [110, 134] on select "Approval Needed (APN) Batching In Progress (BIP) Check Returned (CKR) Cleared a…" at bounding box center [200, 144] width 180 height 24
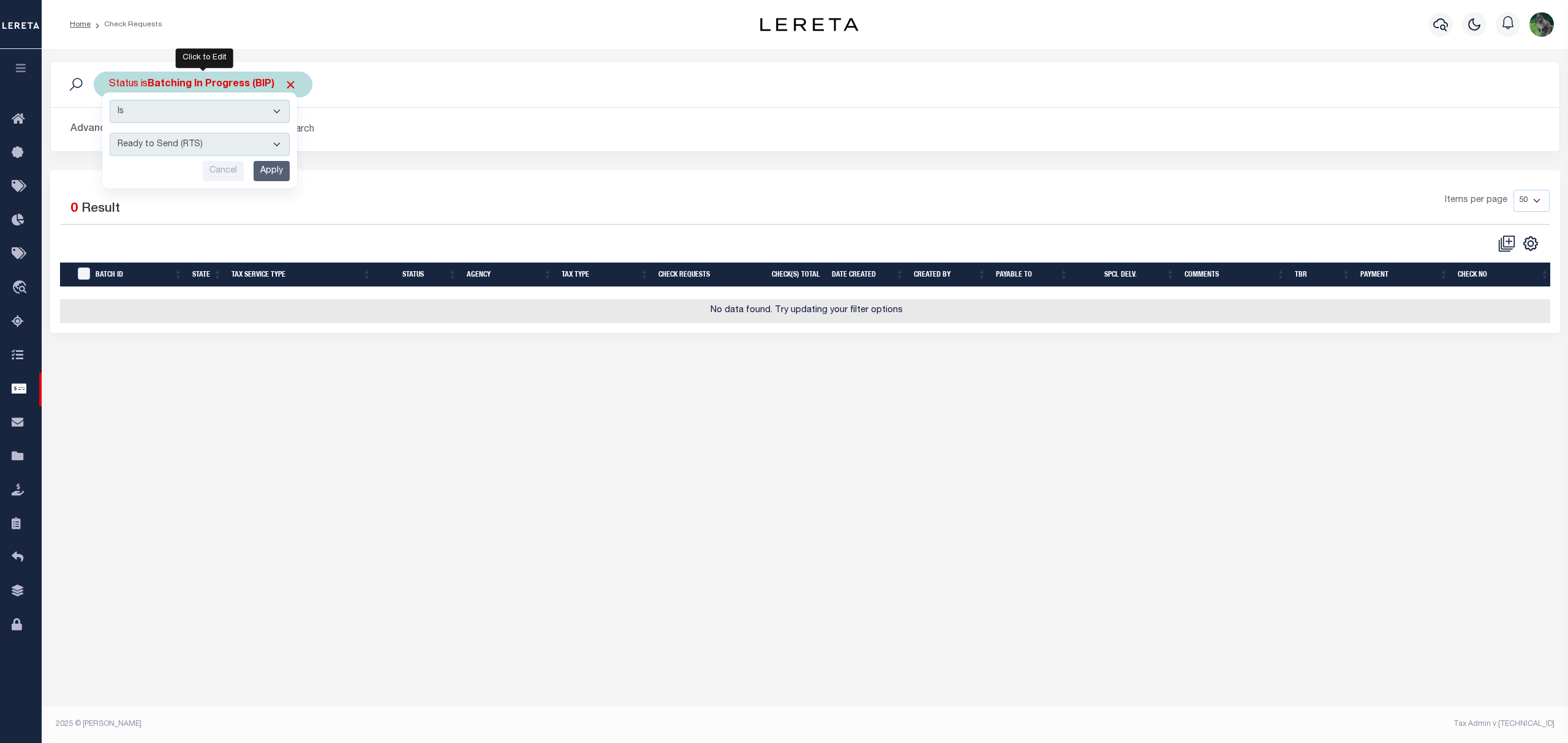
click at [267, 166] on input "Apply" at bounding box center [271, 171] width 36 height 20
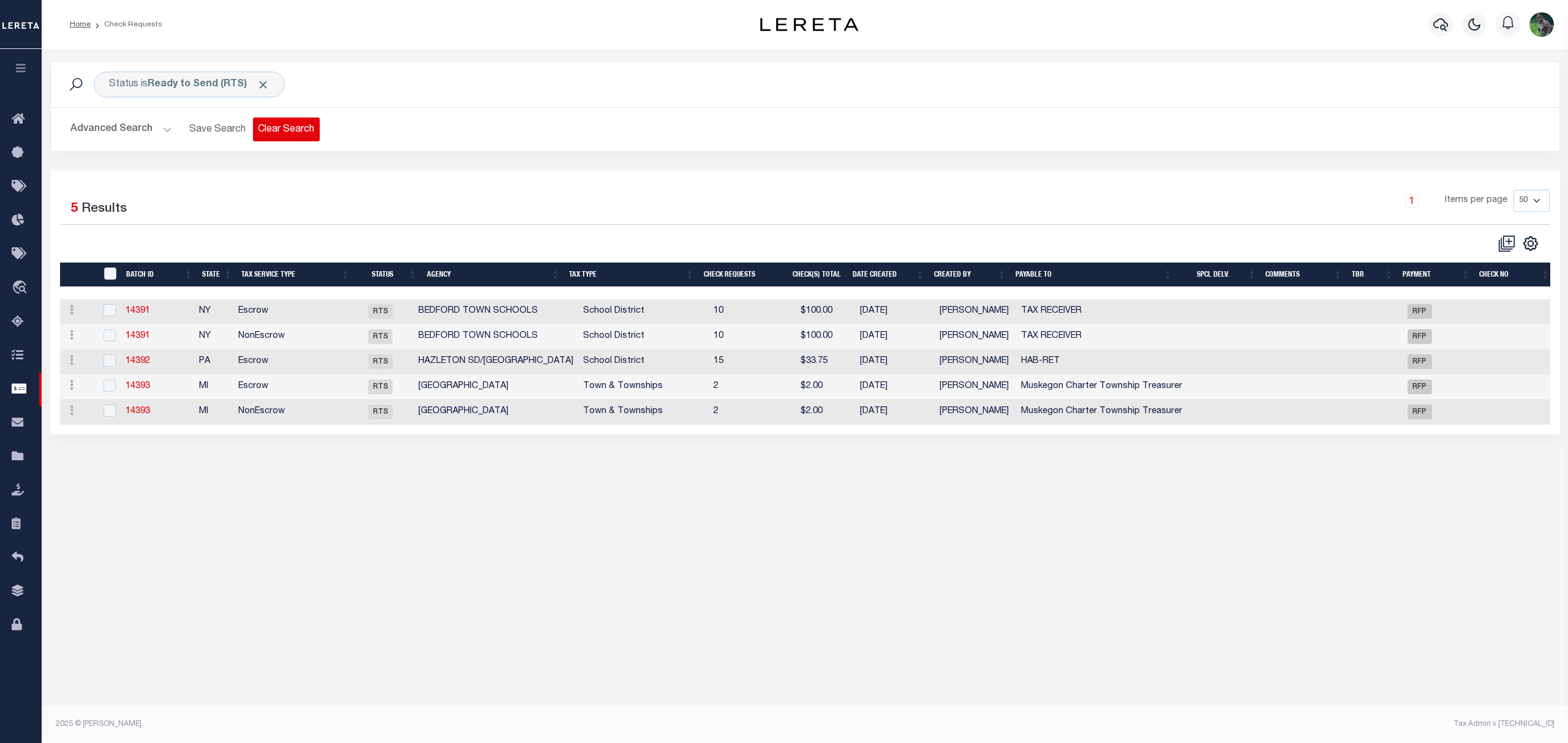
click at [272, 131] on button "Clear Search" at bounding box center [286, 129] width 67 height 24
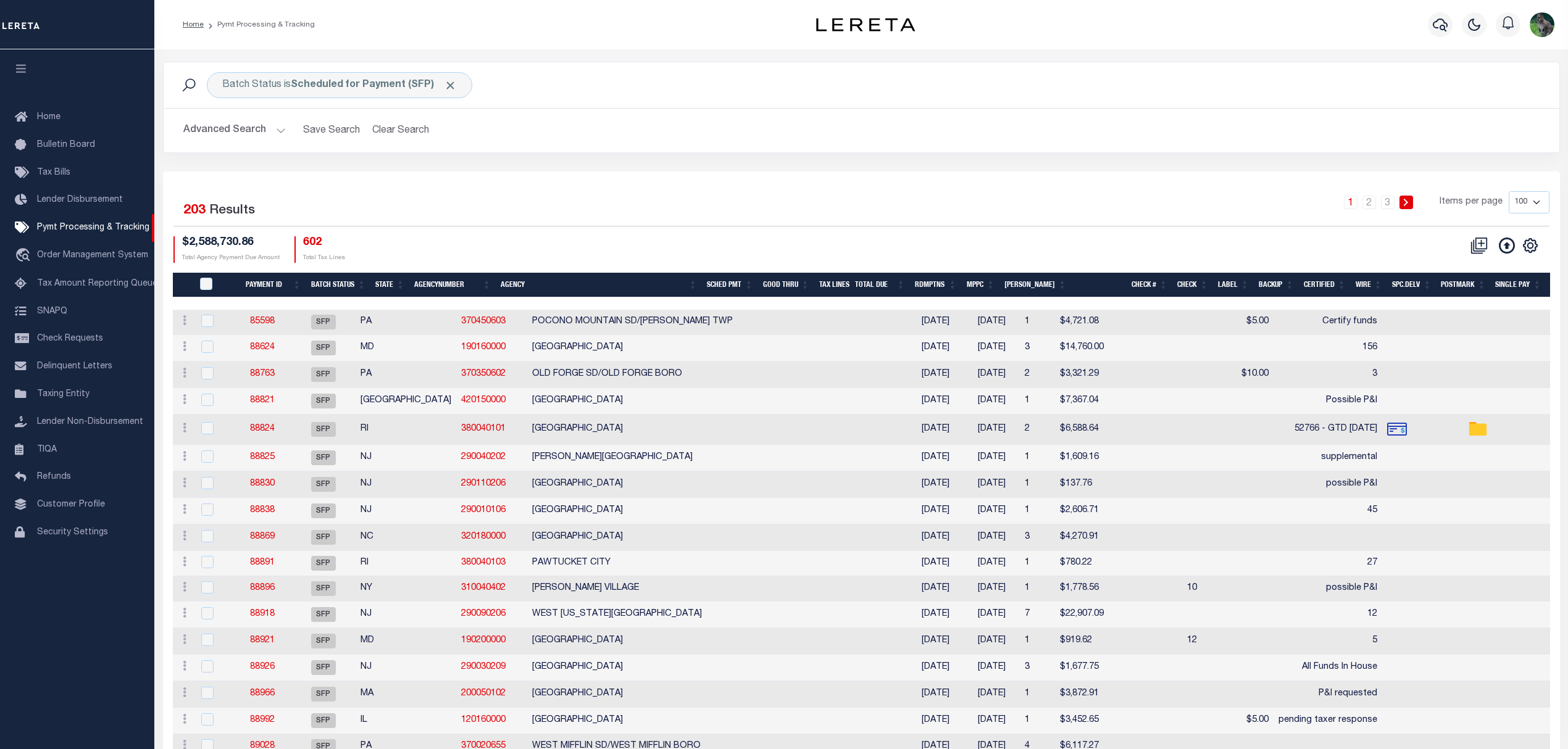
scroll to position [0, 410]
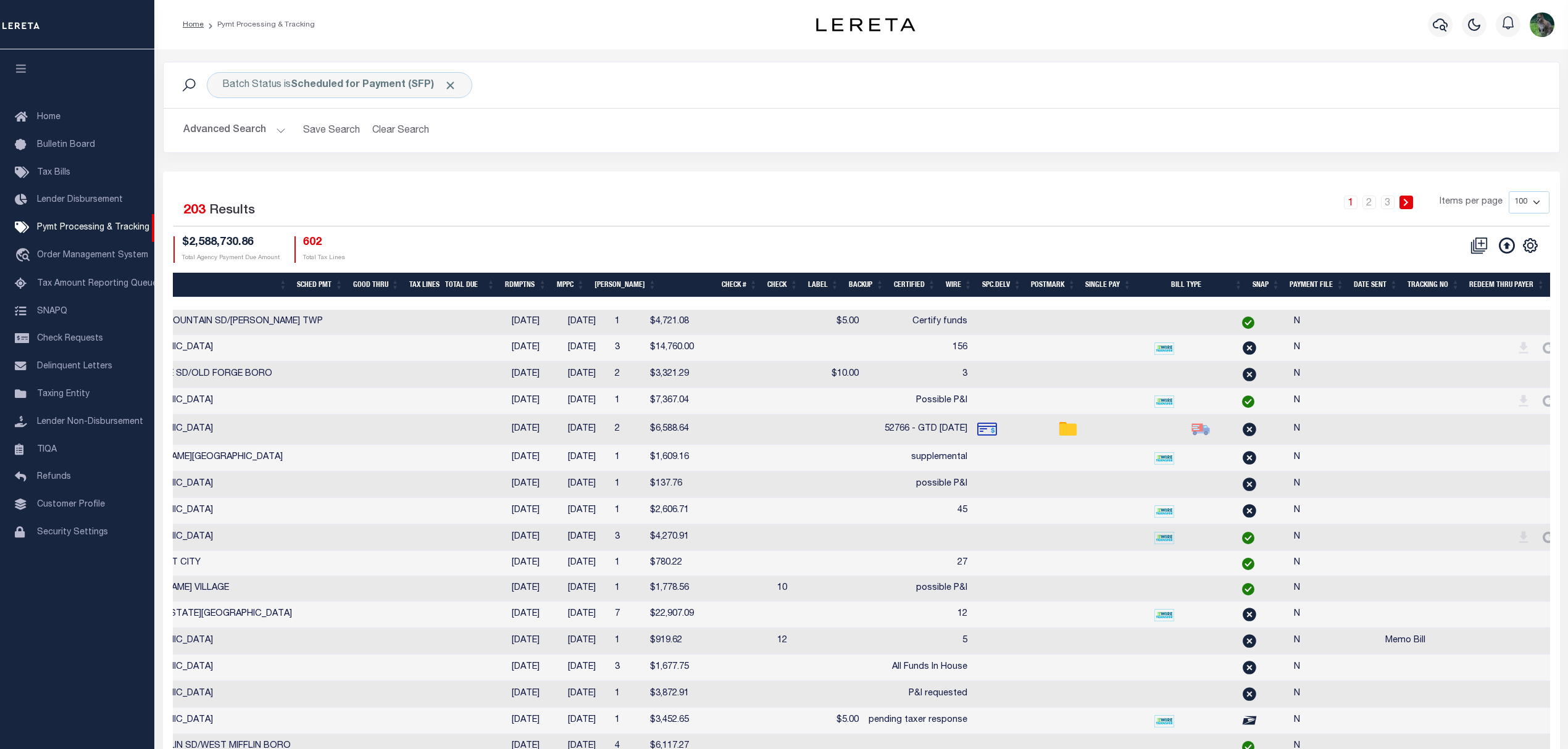
click at [1252, 282] on th "SNAP" at bounding box center [1267, 285] width 38 height 25
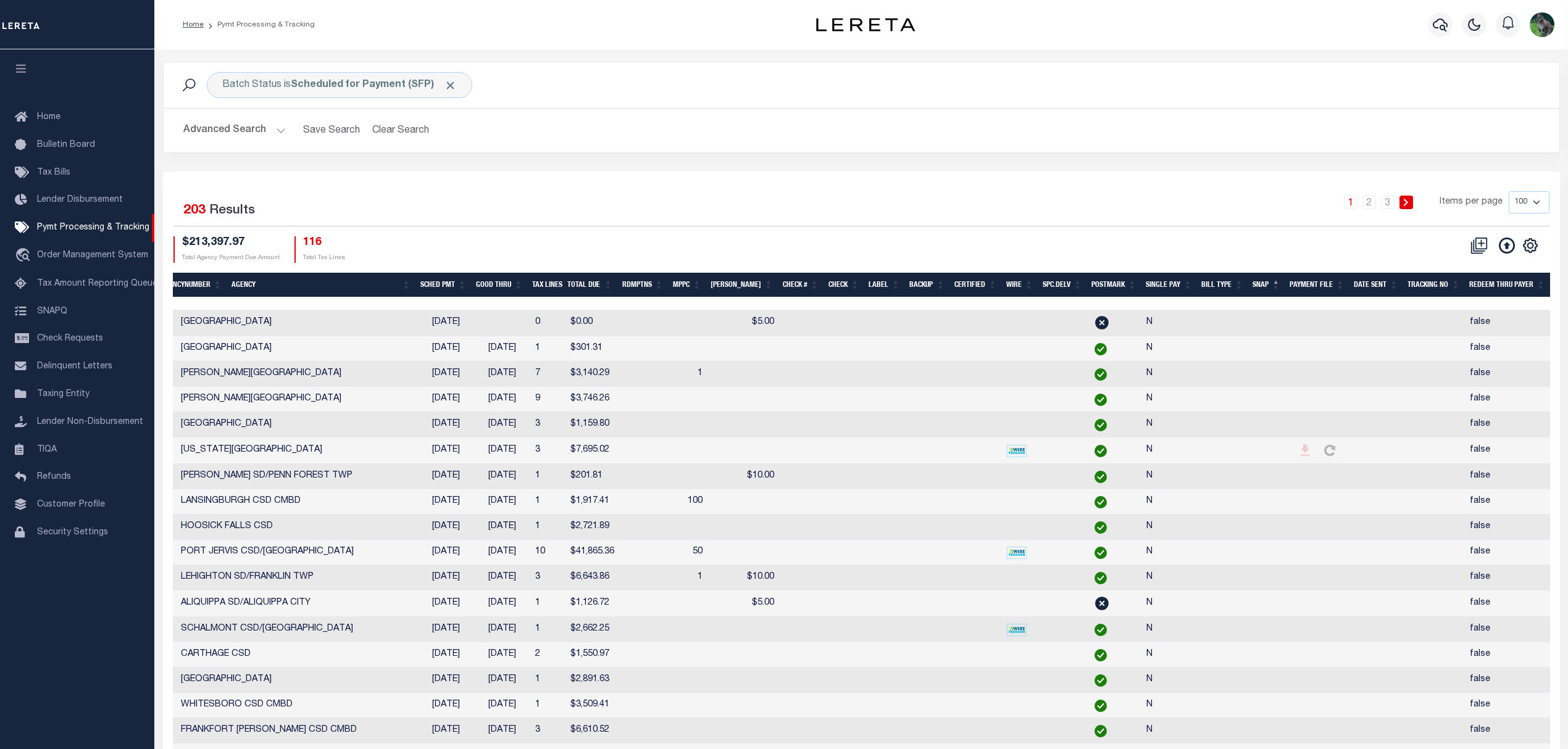
scroll to position [0, 236]
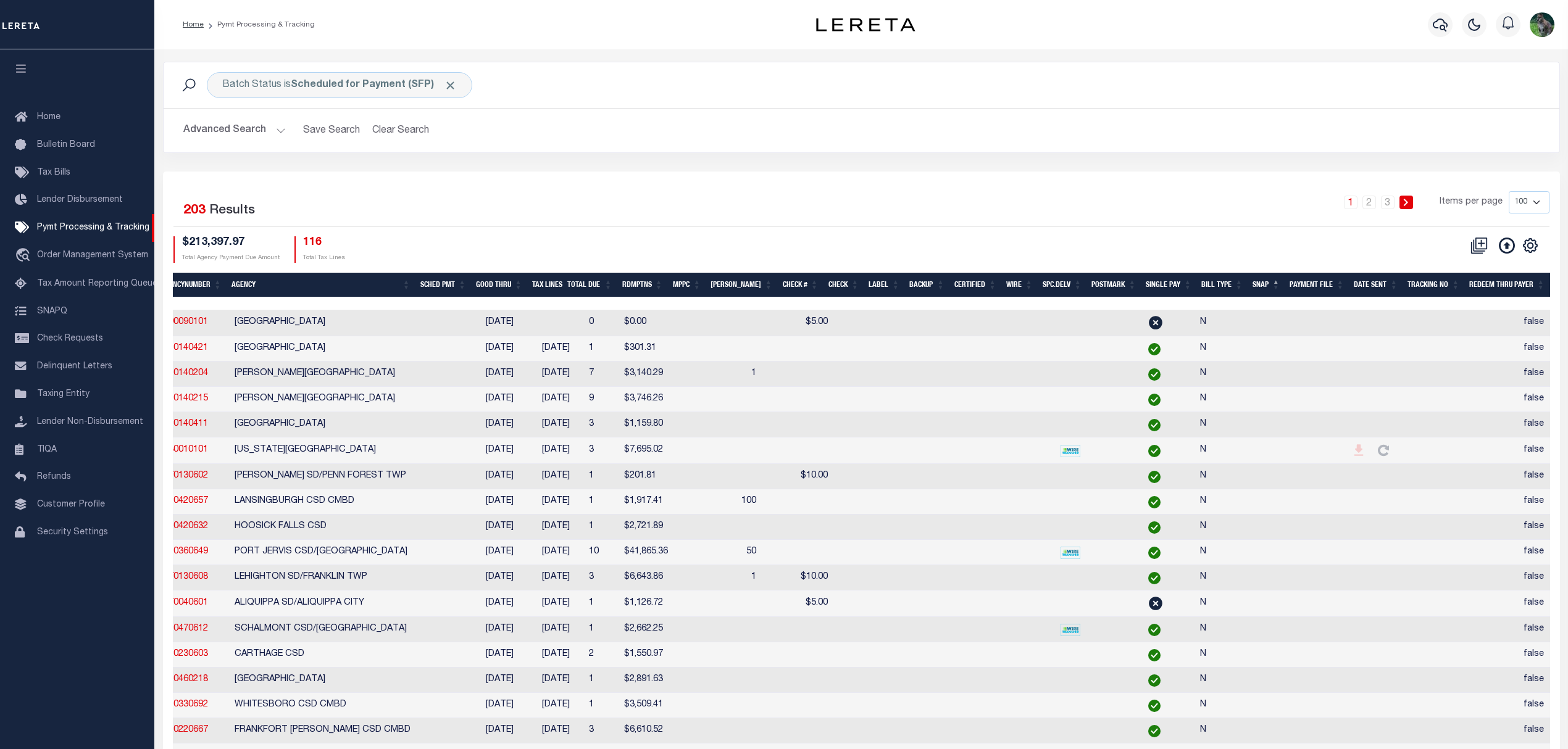
click at [1266, 285] on th "SNAP" at bounding box center [1266, 285] width 37 height 25
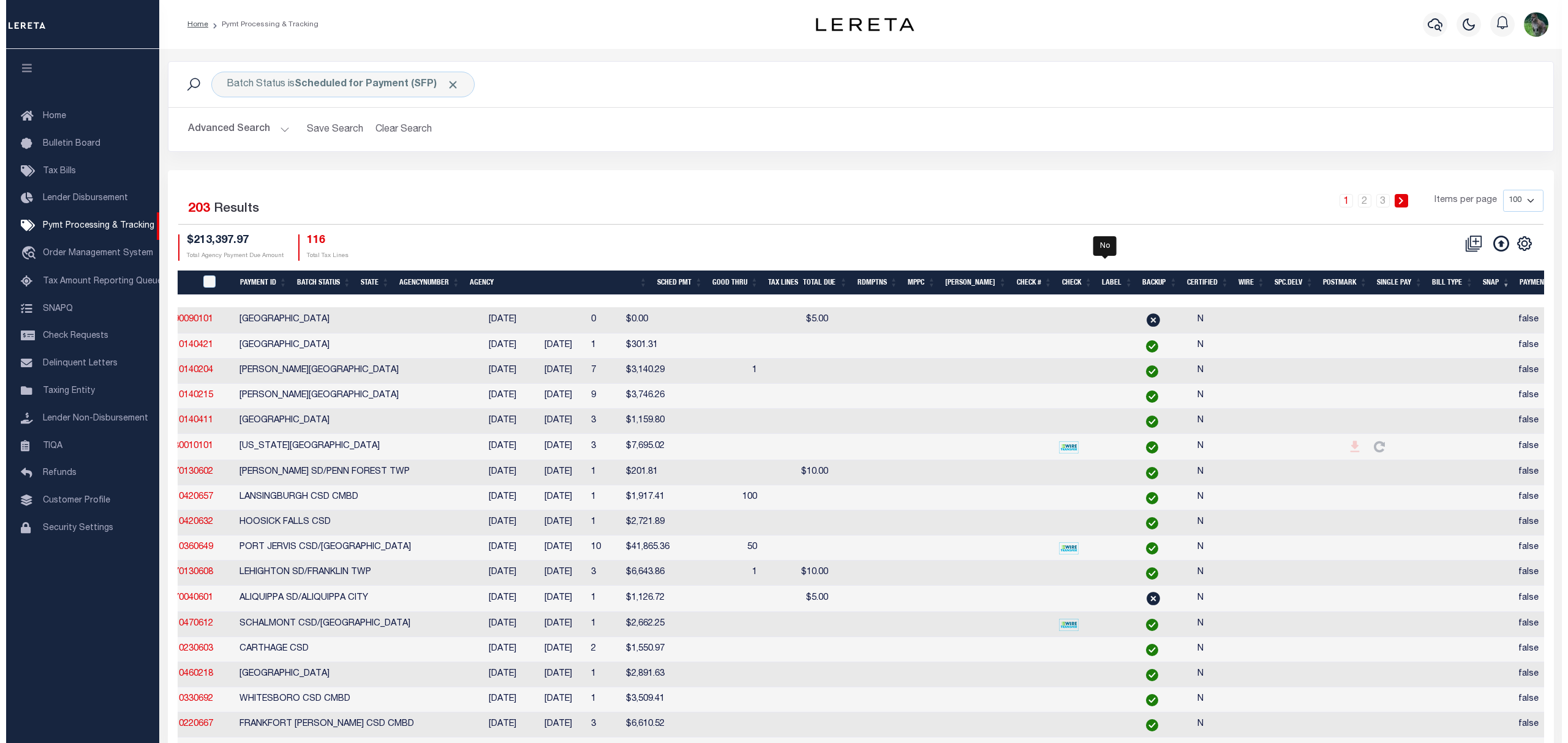
scroll to position [0, 233]
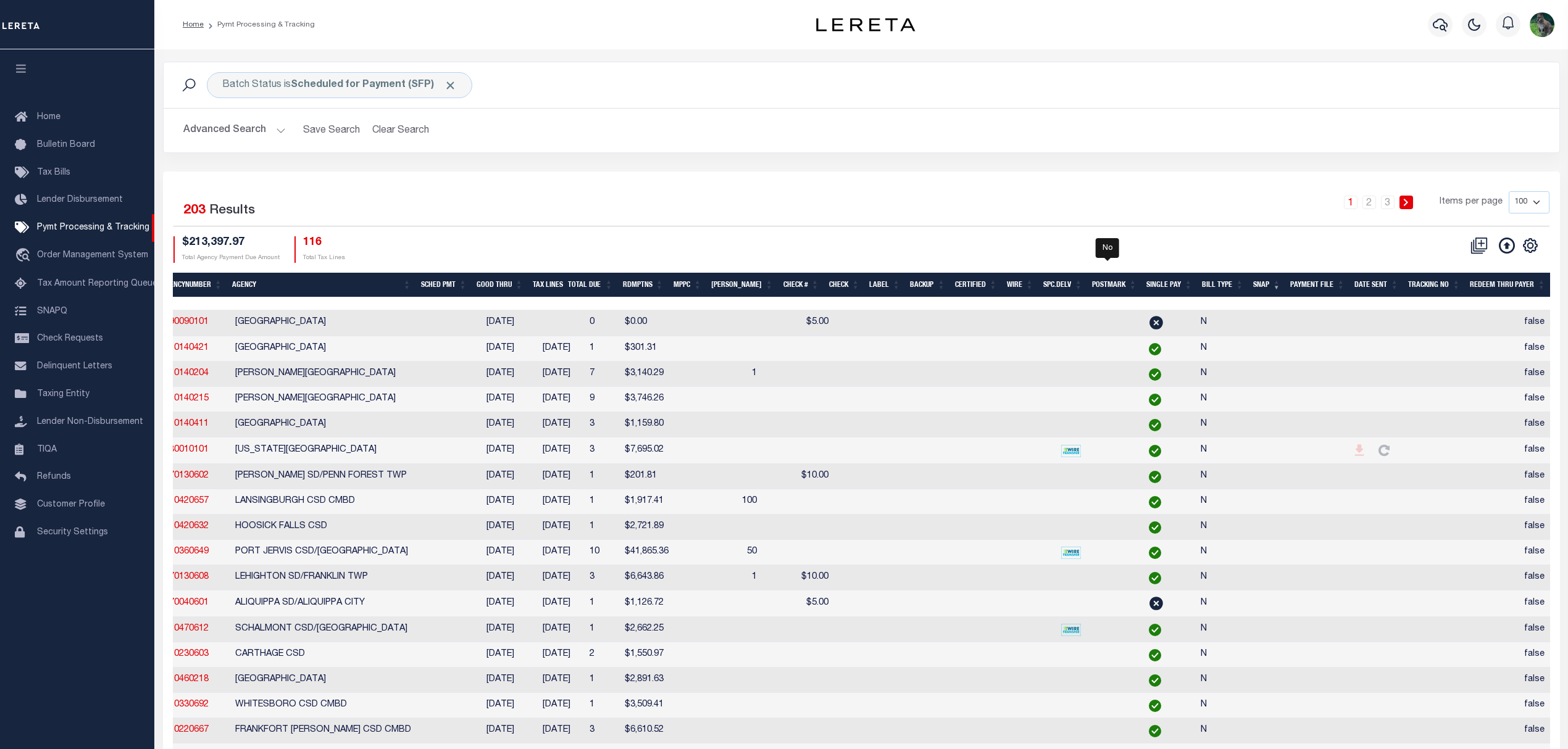
click at [237, 125] on button "Advanced Search" at bounding box center [234, 130] width 103 height 24
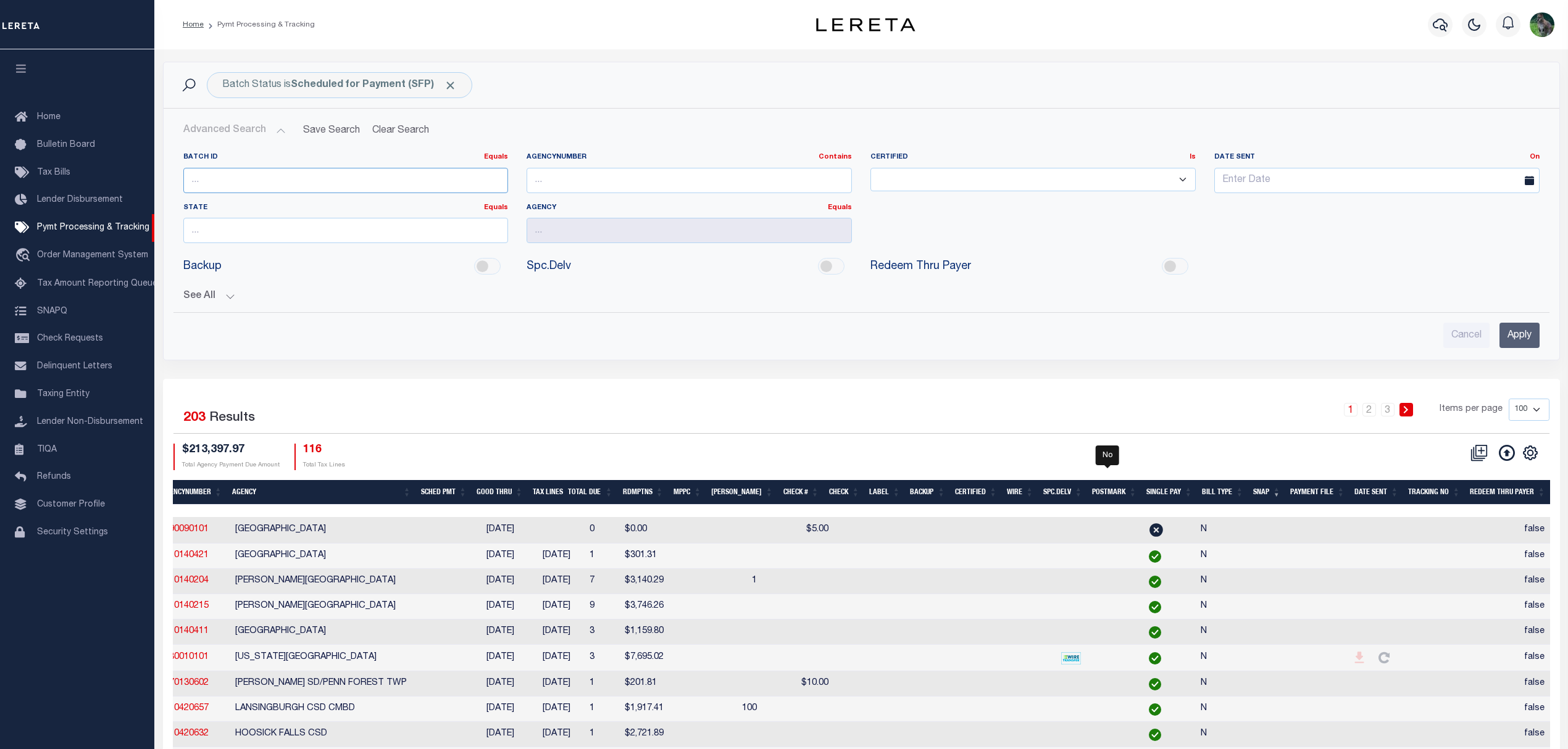
click at [247, 174] on input "number" at bounding box center [346, 180] width 325 height 25
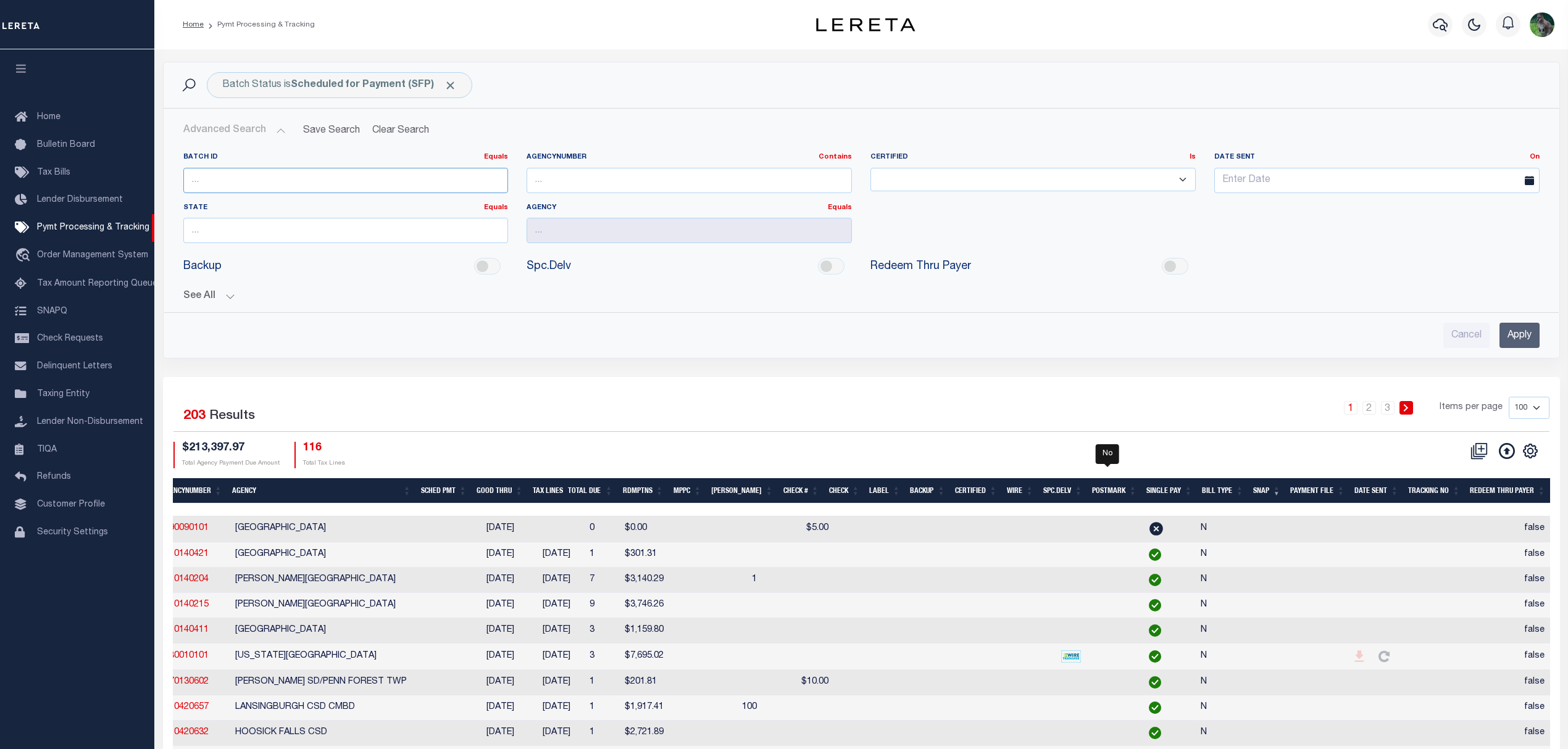
click at [260, 186] on input "number" at bounding box center [346, 180] width 325 height 25
type input "88965"
click at [1521, 333] on input "Apply" at bounding box center [1519, 335] width 40 height 25
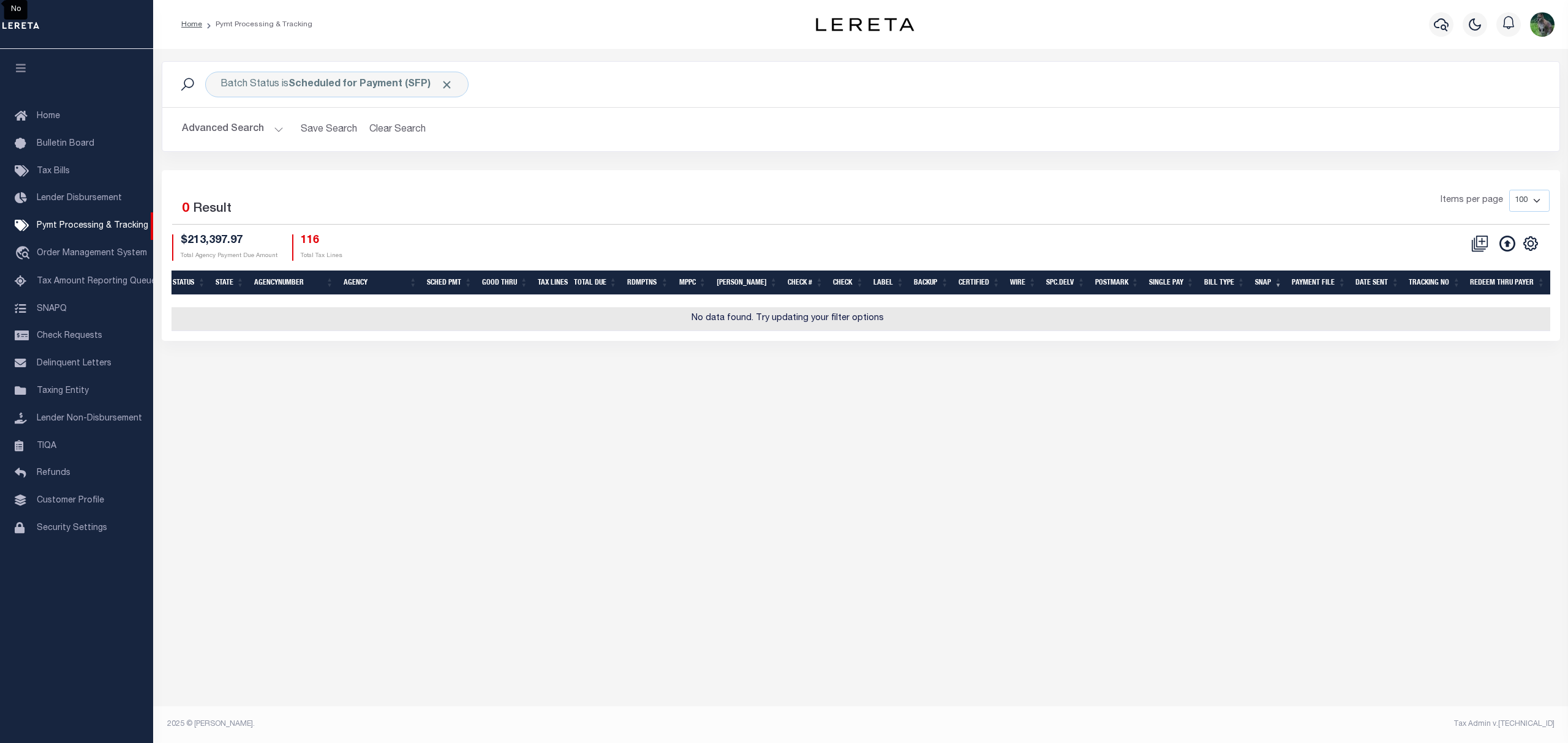
scroll to position [0, 147]
click at [451, 83] on span "Click to Remove" at bounding box center [447, 85] width 13 height 13
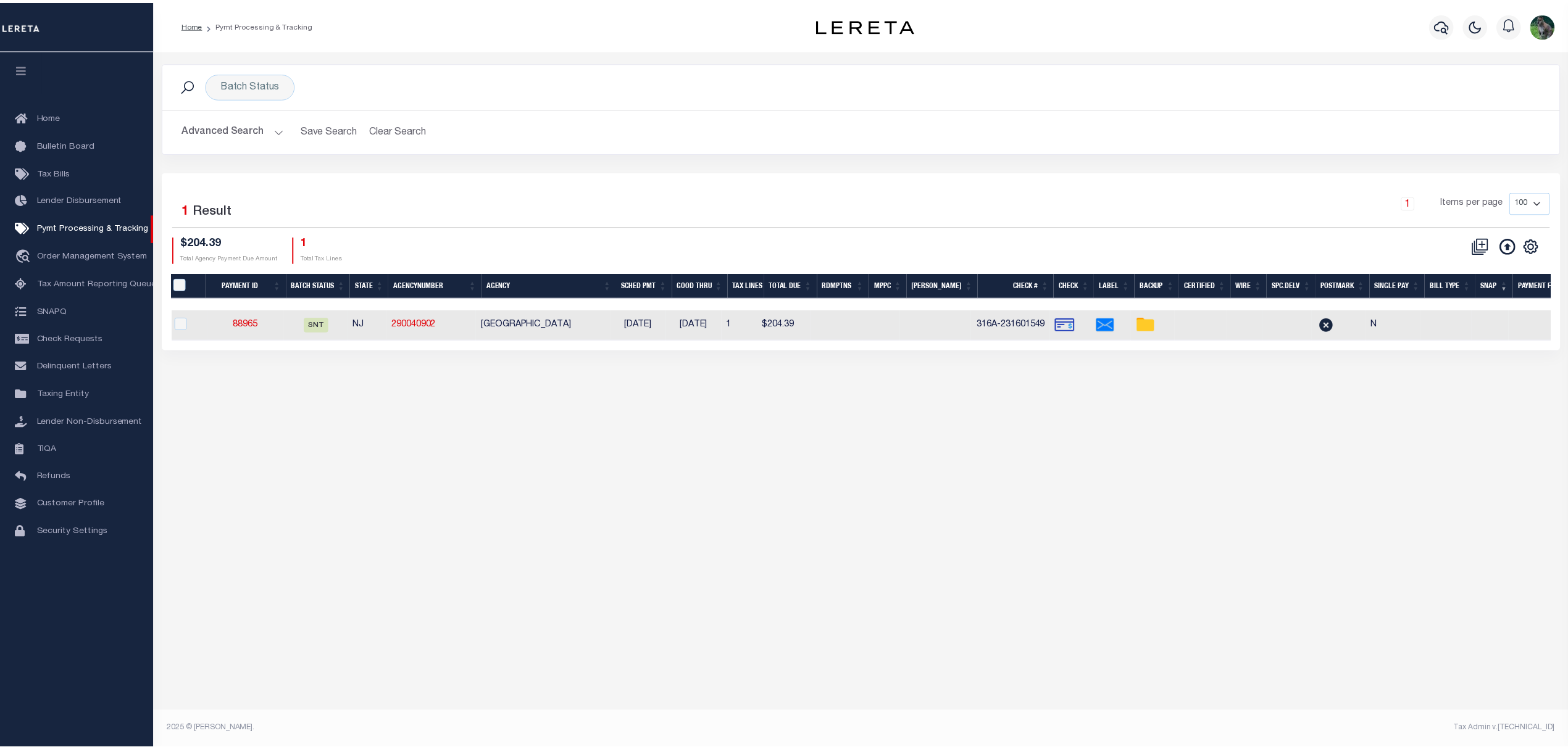
scroll to position [0, 0]
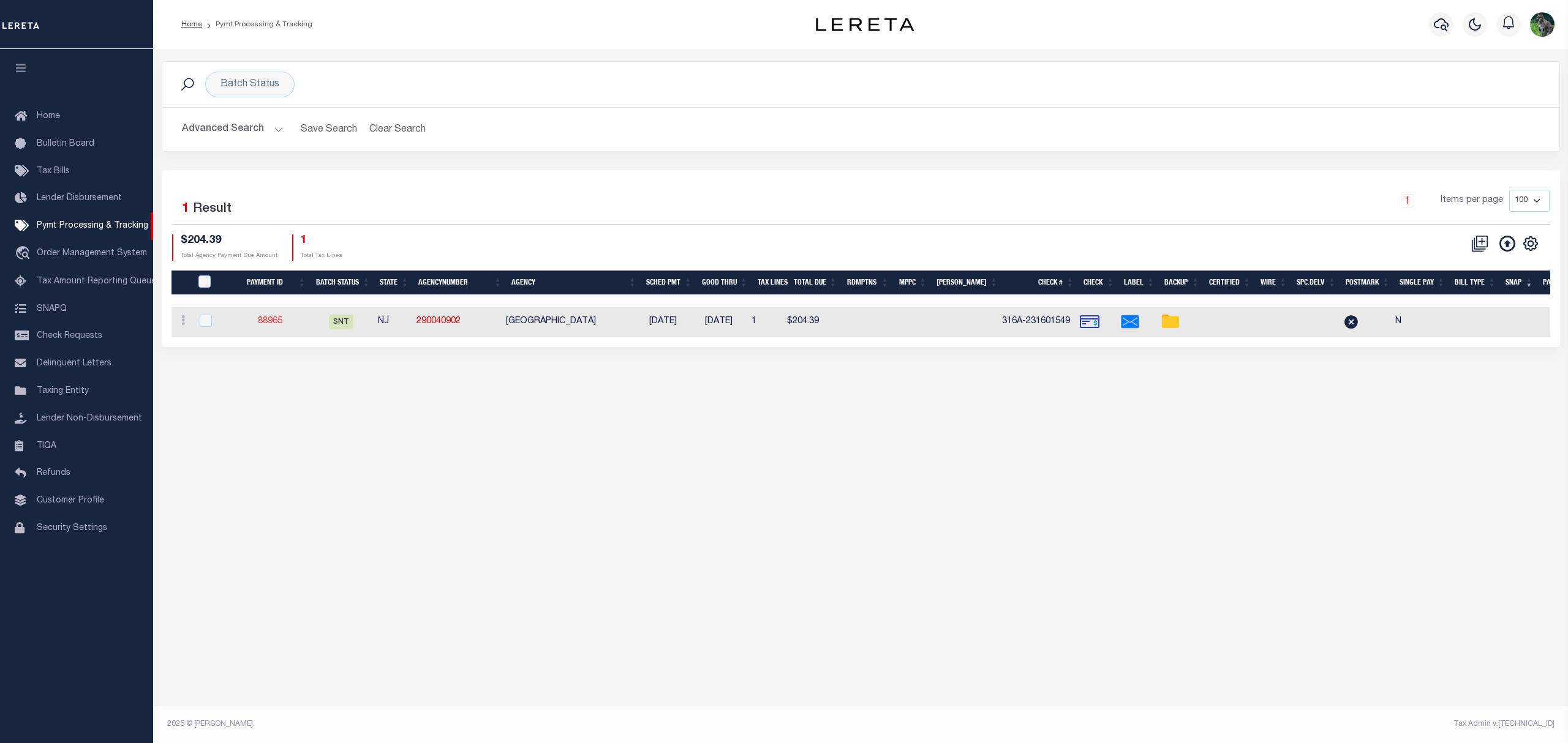
click at [270, 324] on link "88965" at bounding box center [270, 321] width 24 height 9
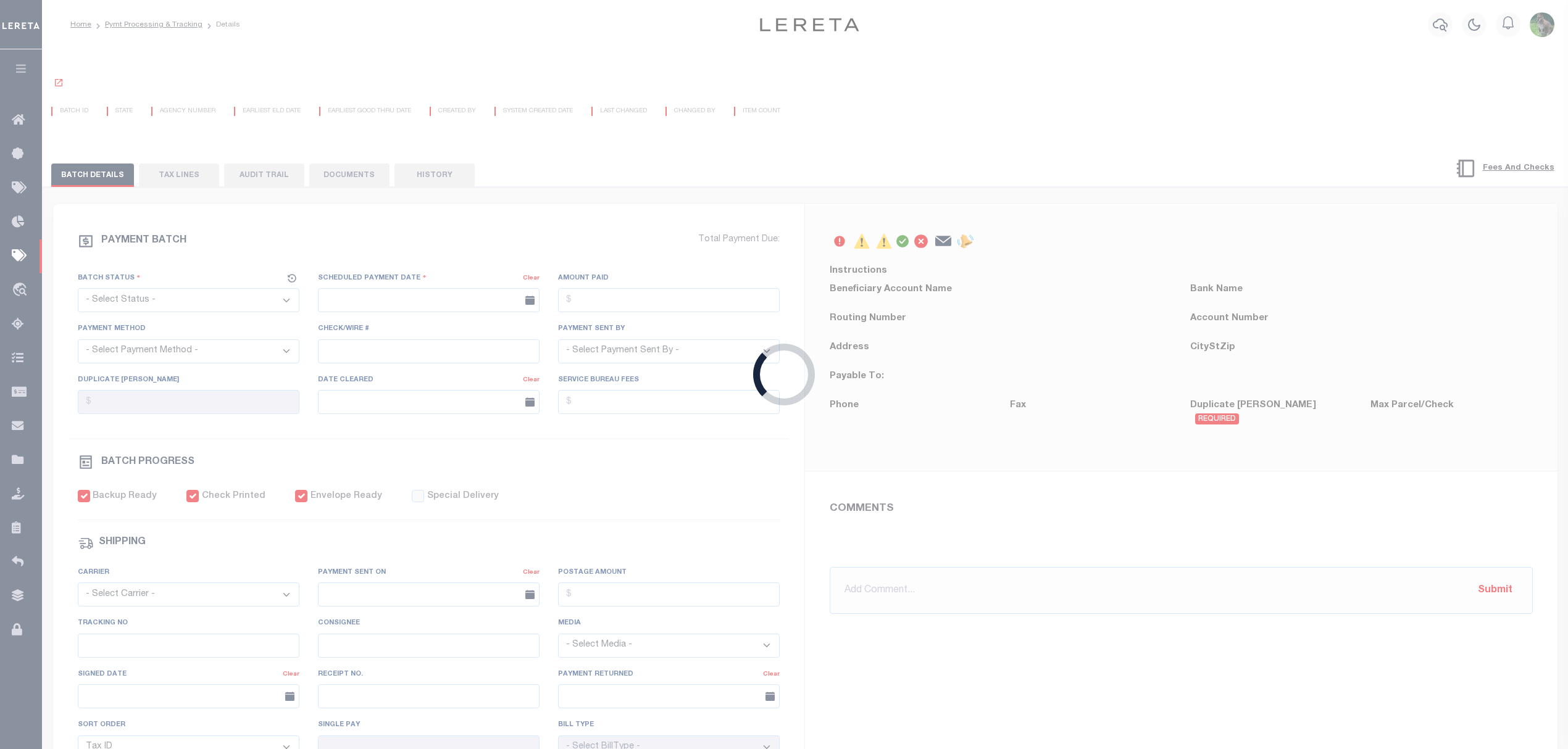
select select "SNT"
type input "09/10/2025"
type input "$204.39"
select select "CCK"
type input "316A-231601549"
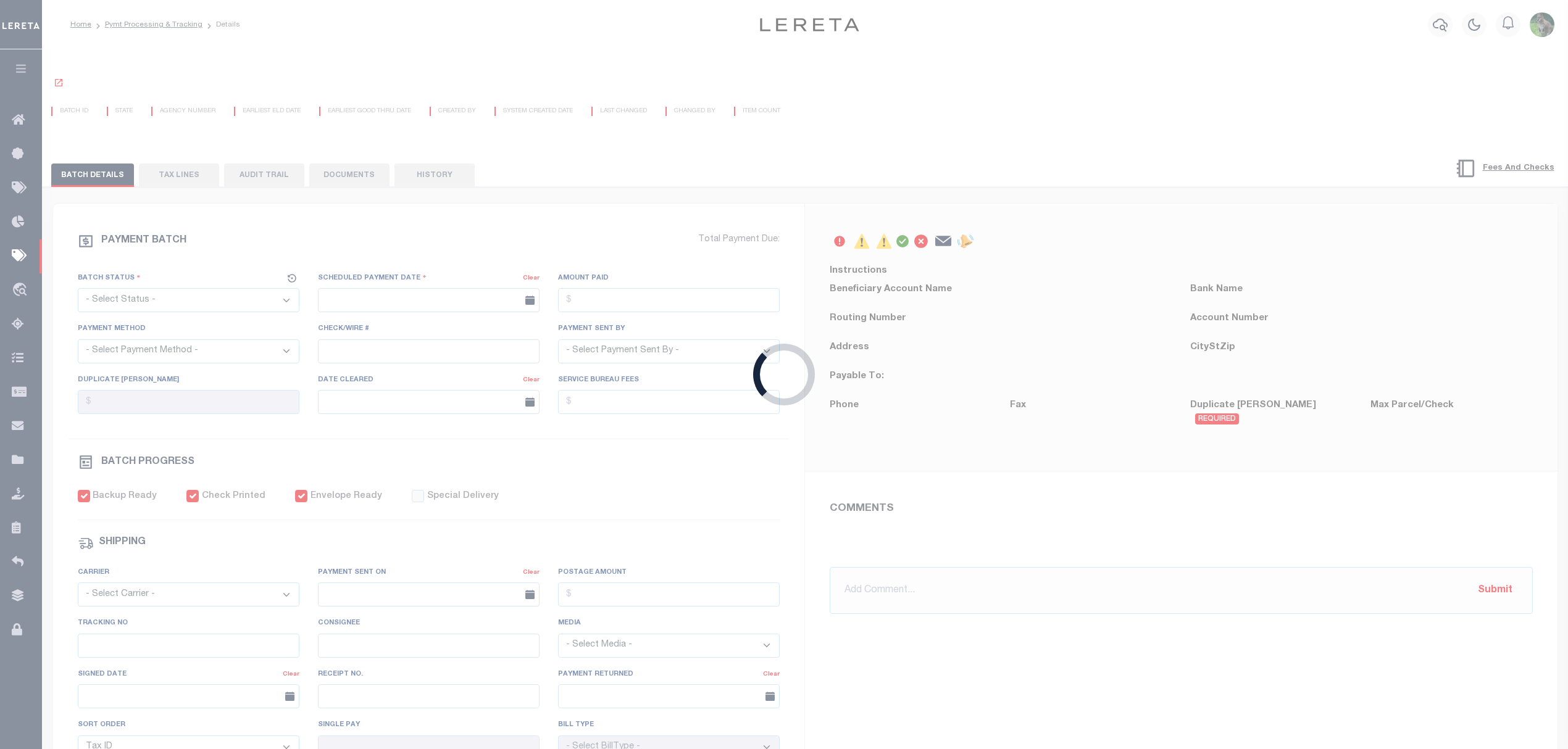
select select "Urbina, Matthew"
checkbox input "true"
select select "USS"
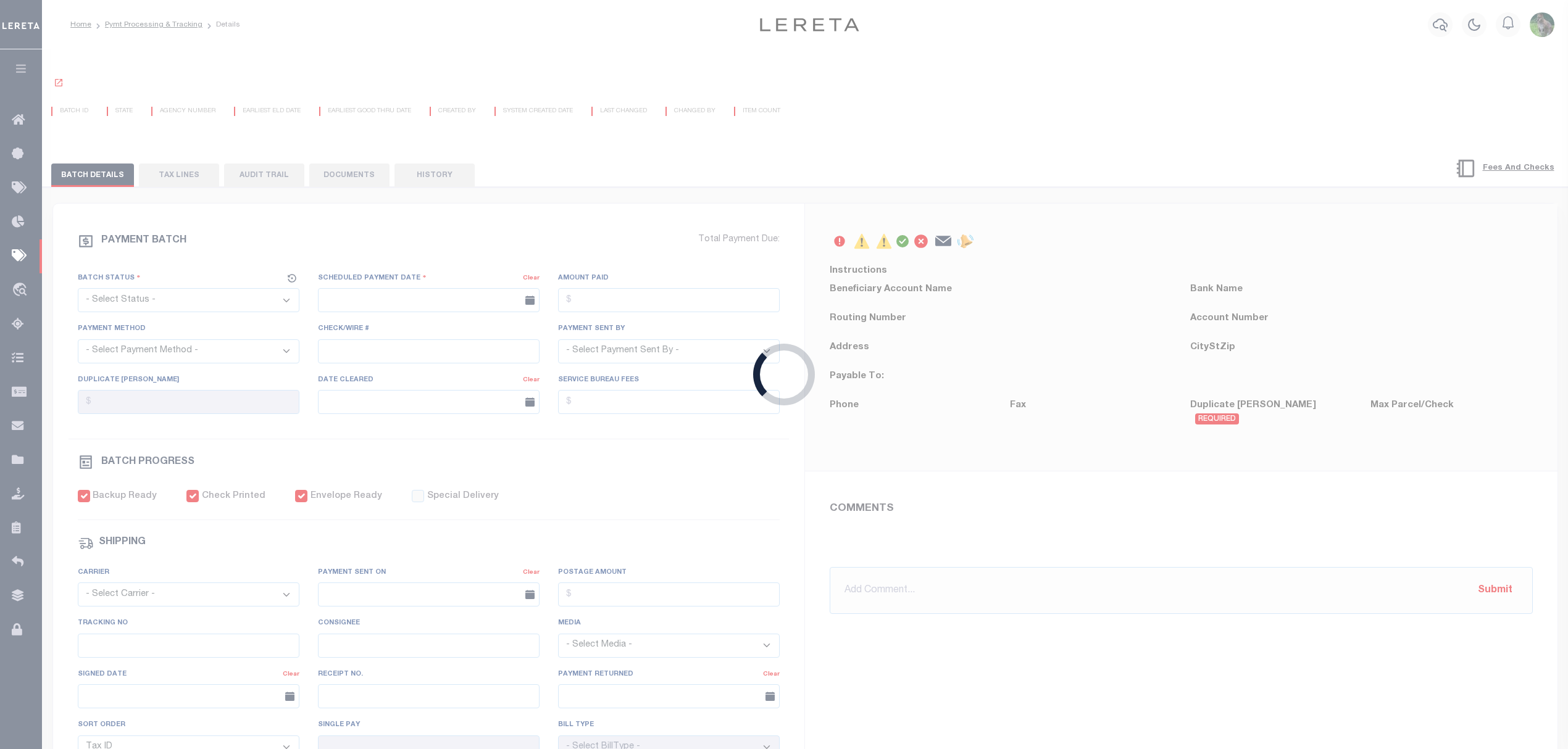
type input "09/10/2025"
type input "$8.4"
type input "9405530109355208859636"
type input "N"
radio input "true"
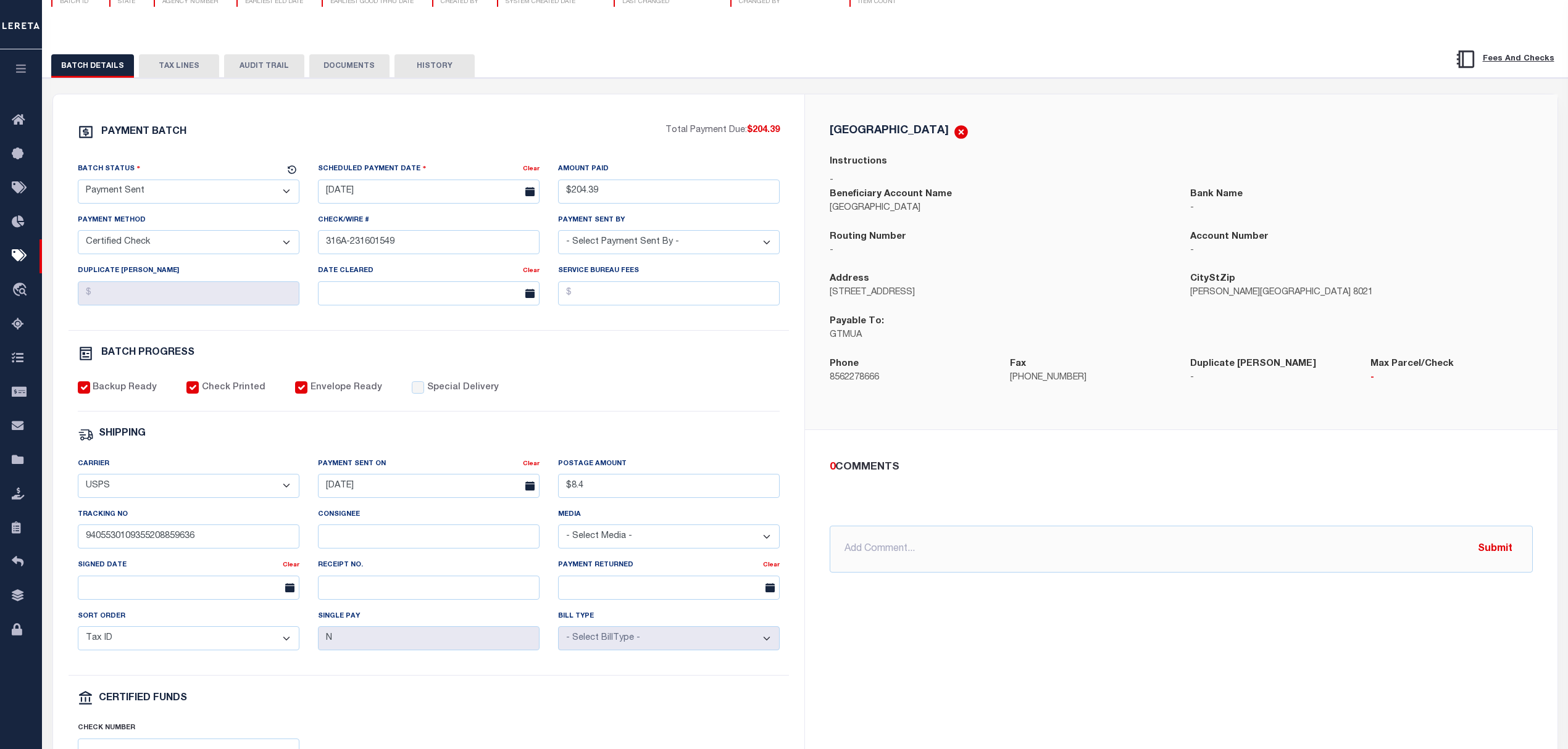
scroll to position [164, 0]
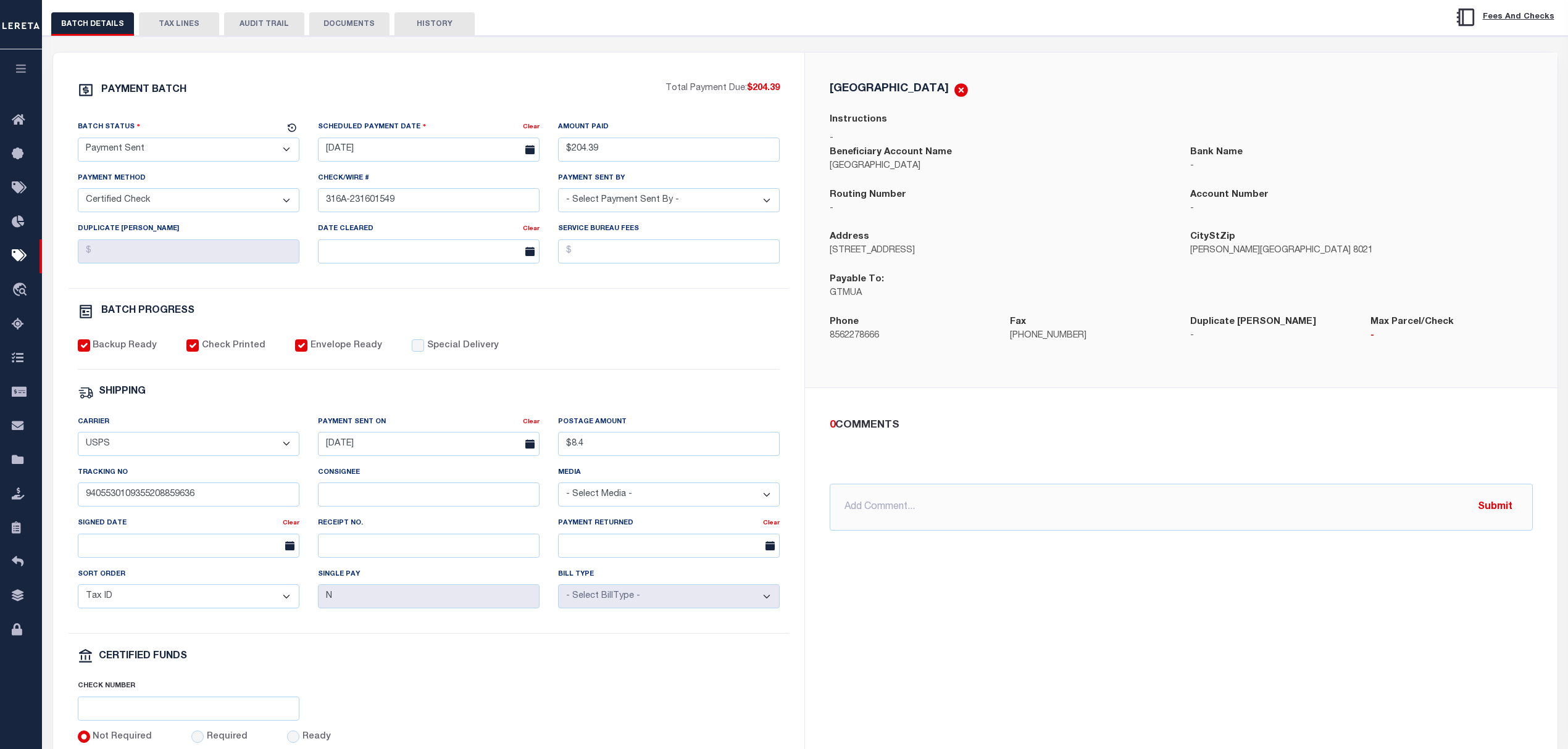
click at [182, 25] on button "TAX LINES" at bounding box center [179, 24] width 80 height 24
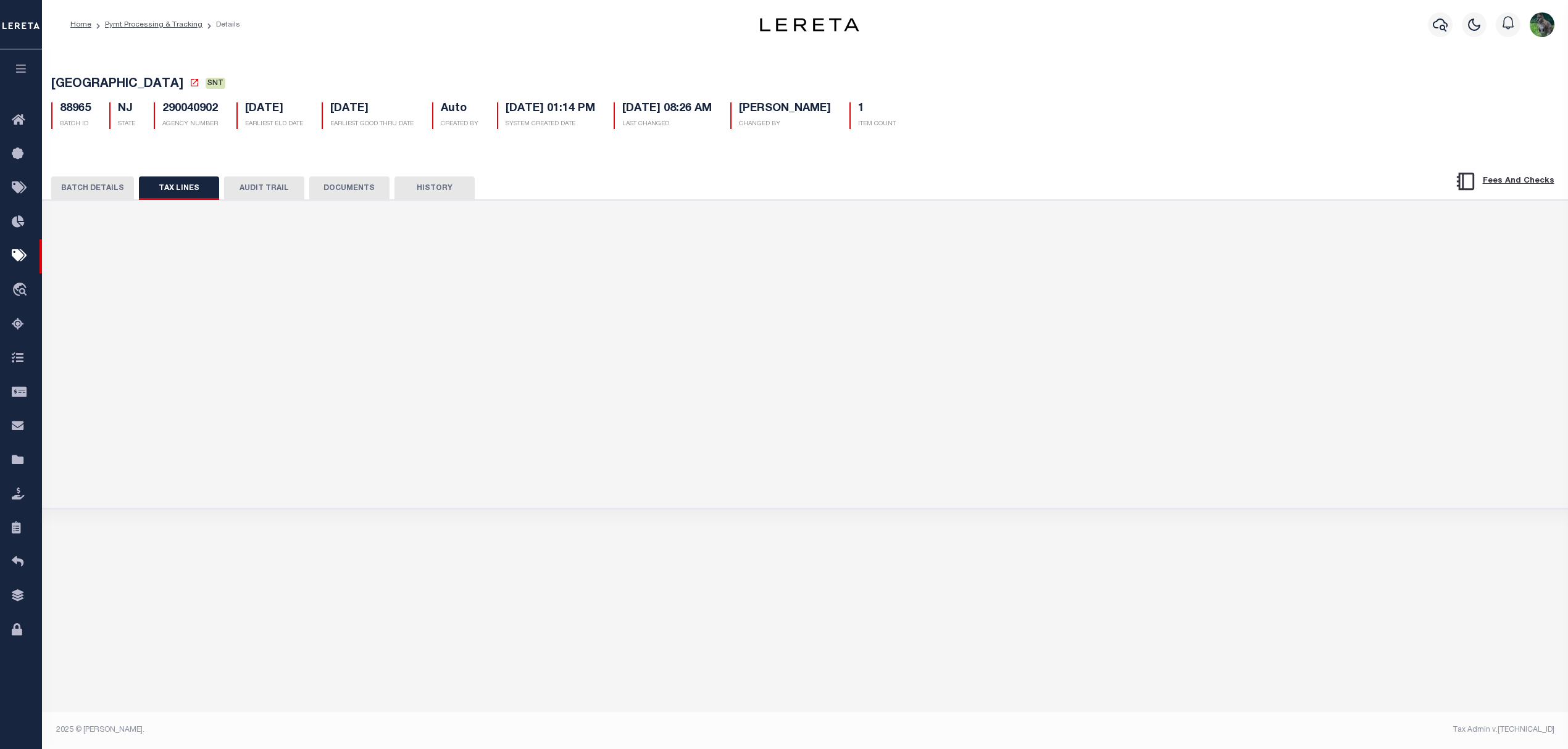
scroll to position [0, 0]
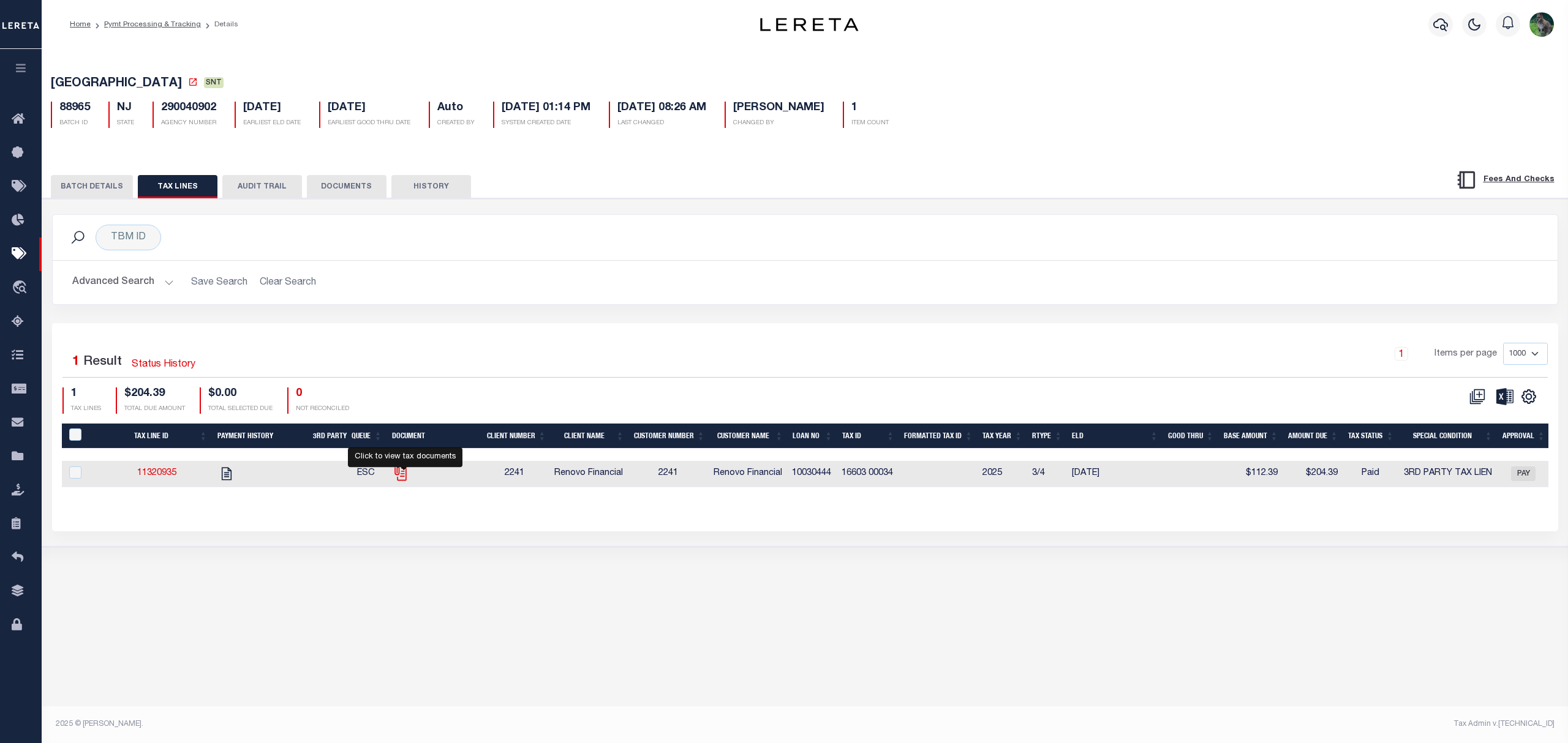
click at [405, 479] on icon "" at bounding box center [401, 474] width 16 height 16
checkbox input "true"
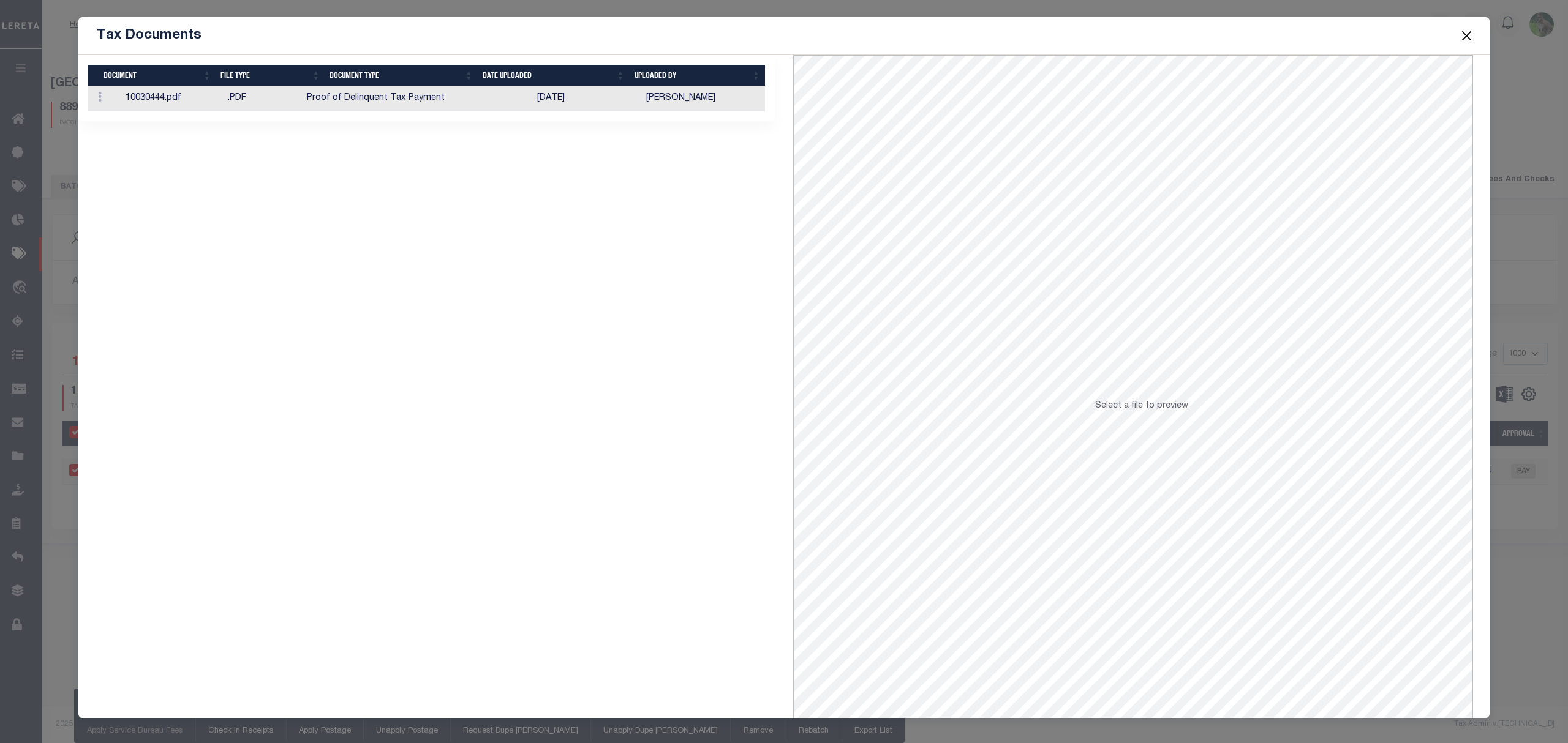
click at [514, 95] on td "Proof of Delinquent Tax Payment" at bounding box center [416, 99] width 231 height 25
click at [1466, 33] on button "Close" at bounding box center [1467, 36] width 16 height 16
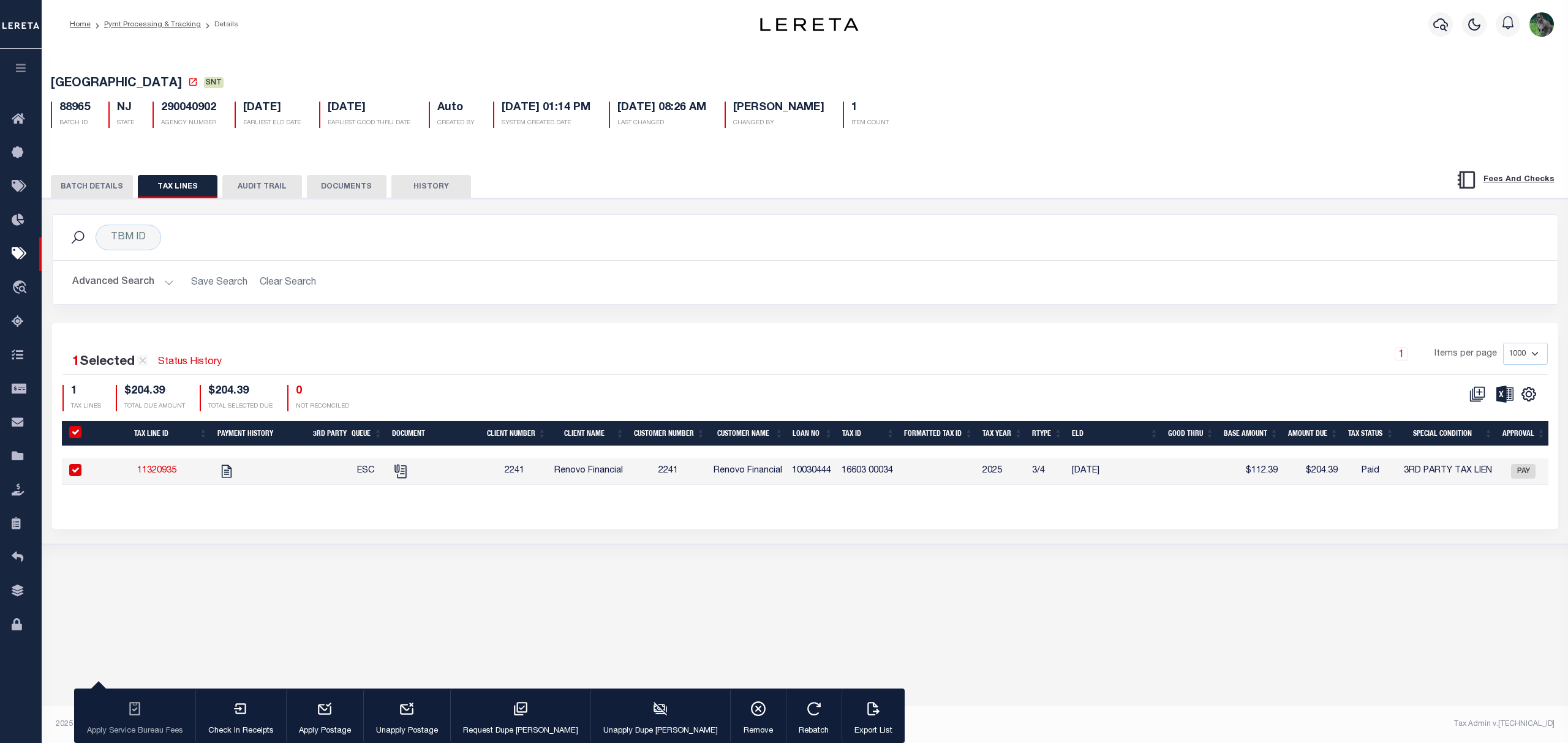
click at [787, 205] on div "PAYMENT BATCH Total Payment Due: $204.39 Batch Status" at bounding box center [804, 371] width 1538 height 346
click at [105, 182] on button "BATCH DETAILS" at bounding box center [91, 187] width 82 height 24
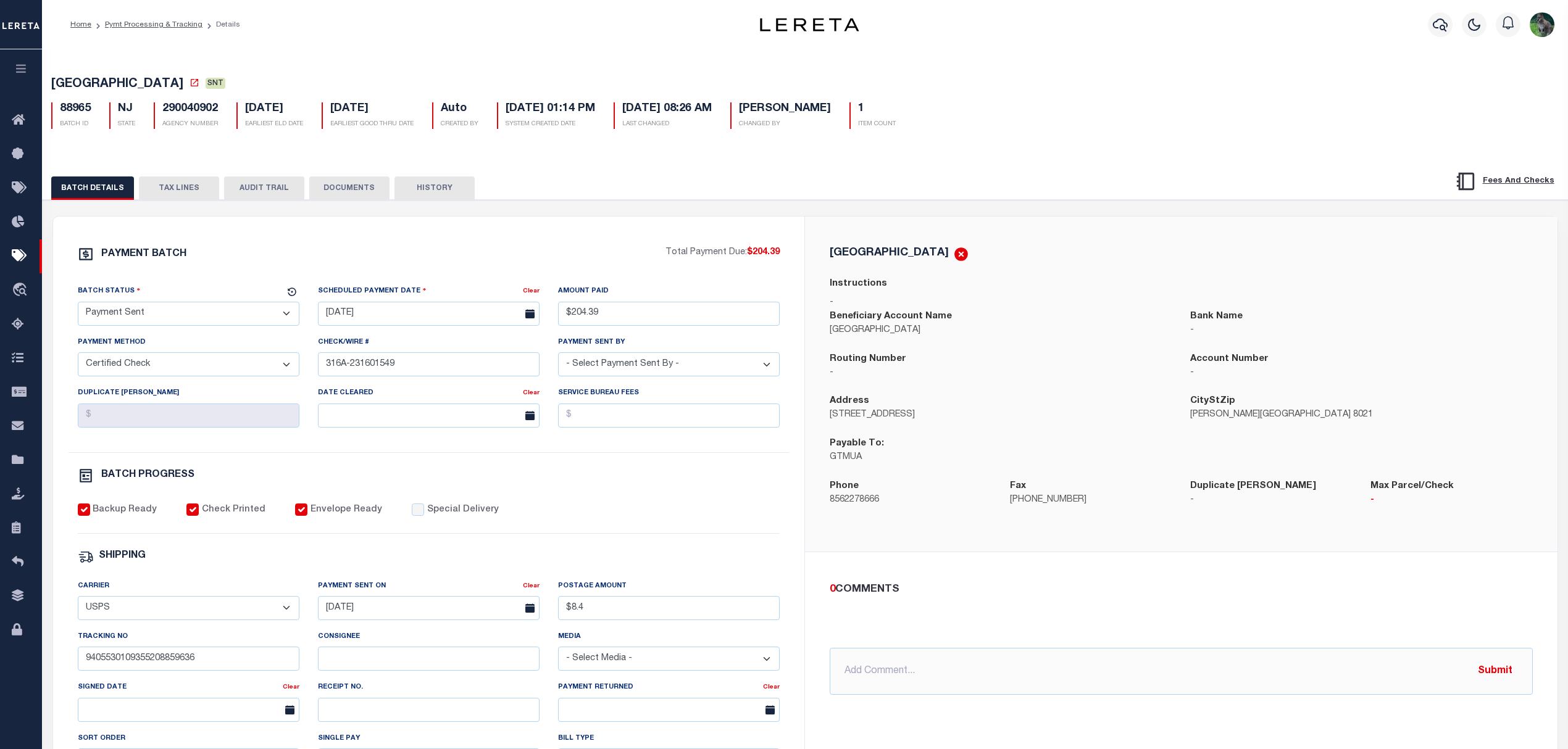
click at [591, 526] on div "Backup Ready Check Printed Envelope Ready Special Delivery" at bounding box center [429, 518] width 702 height 30
drag, startPoint x: 149, startPoint y: 25, endPoint x: 178, endPoint y: 36, distance: 31.0
click at [149, 25] on link "Pymt Processing & Tracking" at bounding box center [154, 25] width 98 height 7
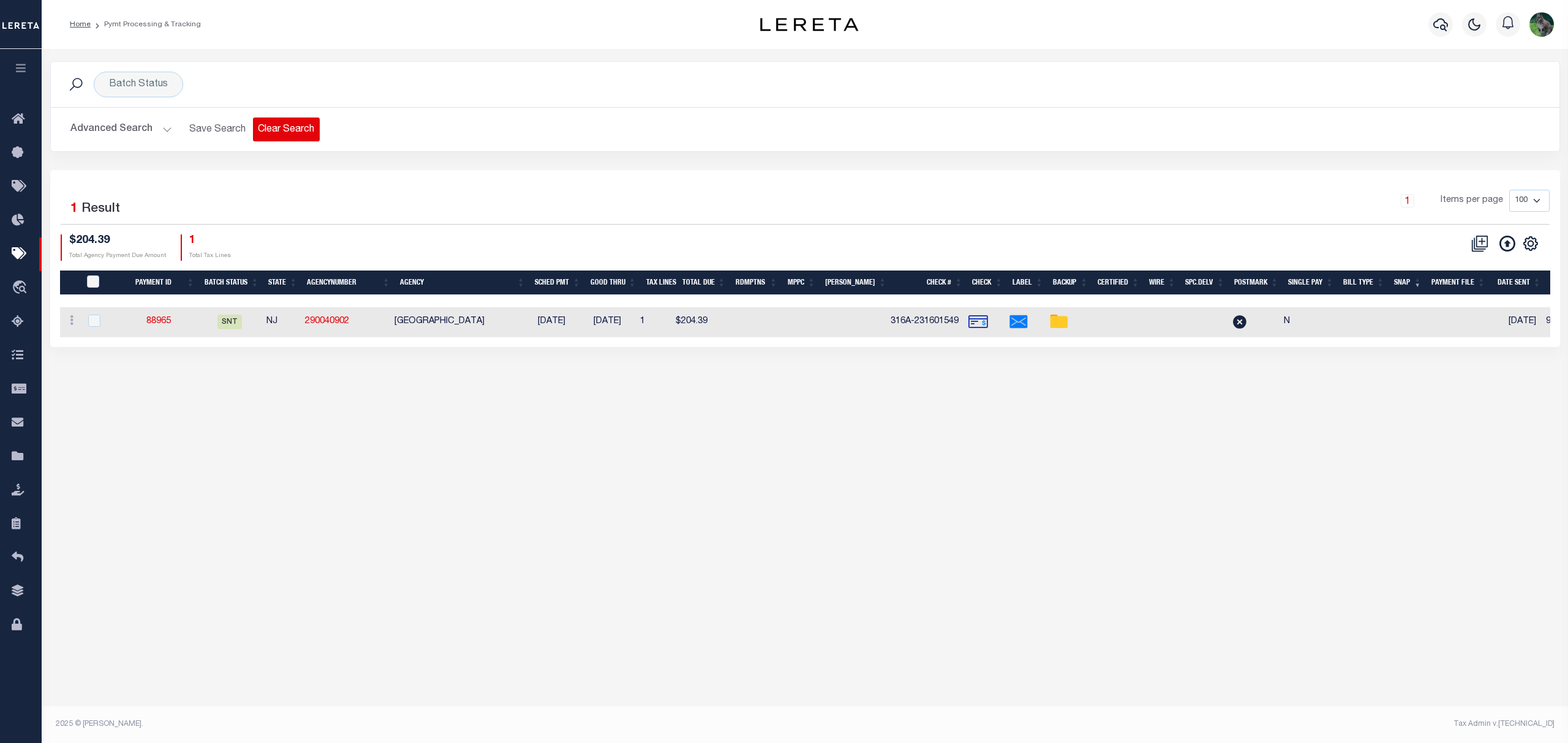
click at [282, 129] on button "Clear Search" at bounding box center [286, 129] width 67 height 24
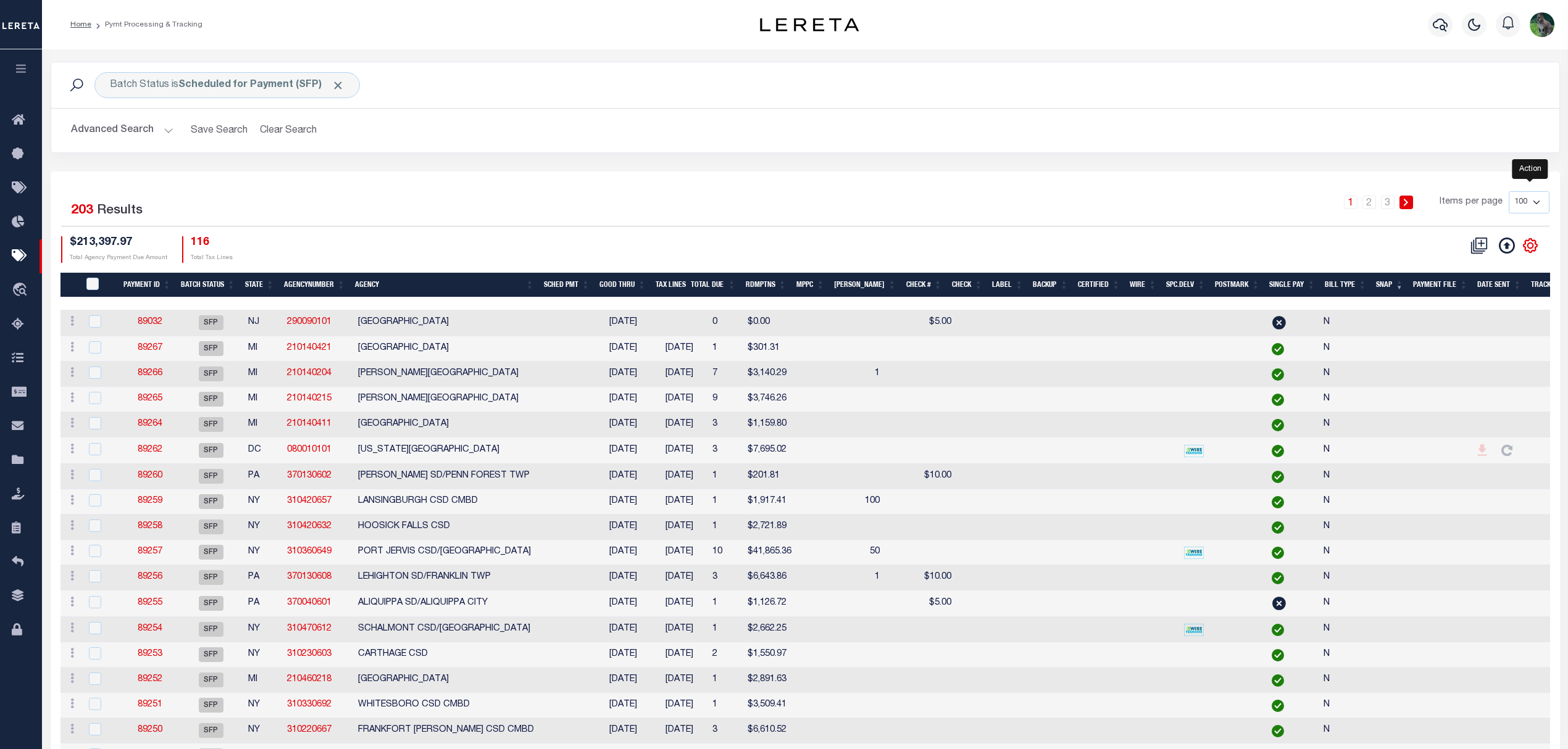
click at [1529, 248] on icon "" at bounding box center [1530, 246] width 16 height 16
click at [1473, 262] on link "CSV" at bounding box center [1479, 266] width 121 height 24
click at [108, 128] on button "Advanced Search" at bounding box center [122, 130] width 103 height 24
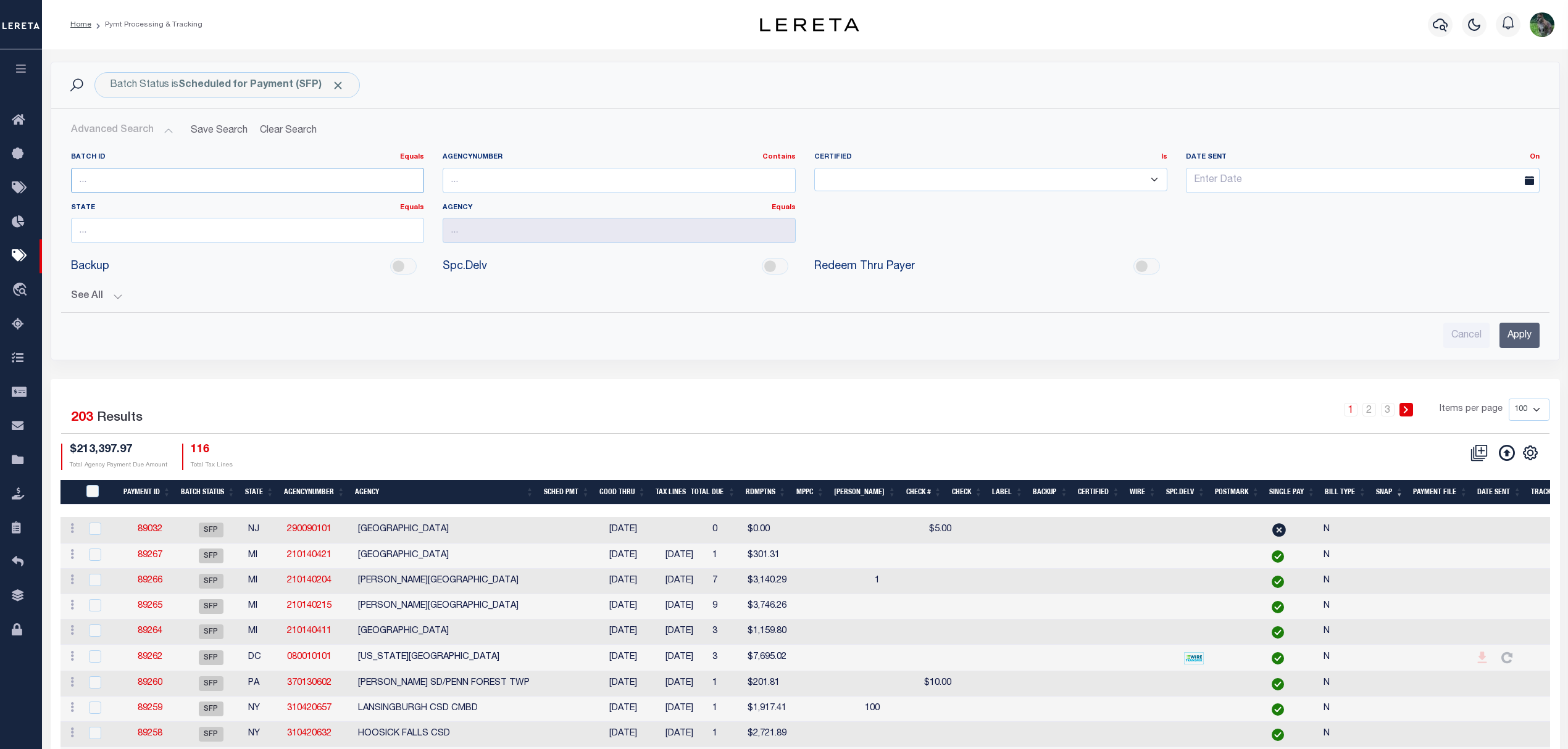
click at [118, 191] on input "number" at bounding box center [247, 180] width 353 height 25
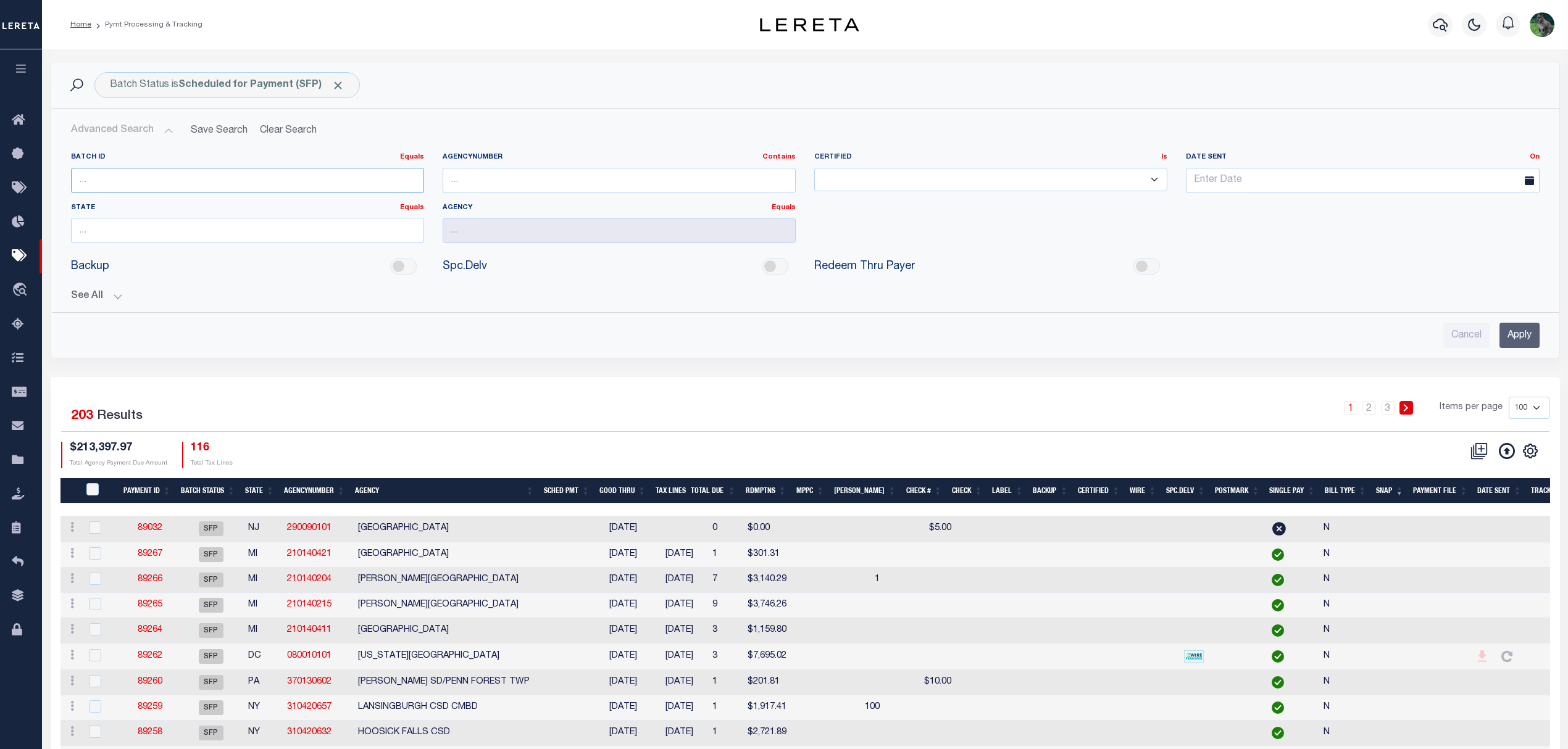
paste input "89252"
type input "89252"
click at [1526, 348] on input "Apply" at bounding box center [1519, 335] width 40 height 25
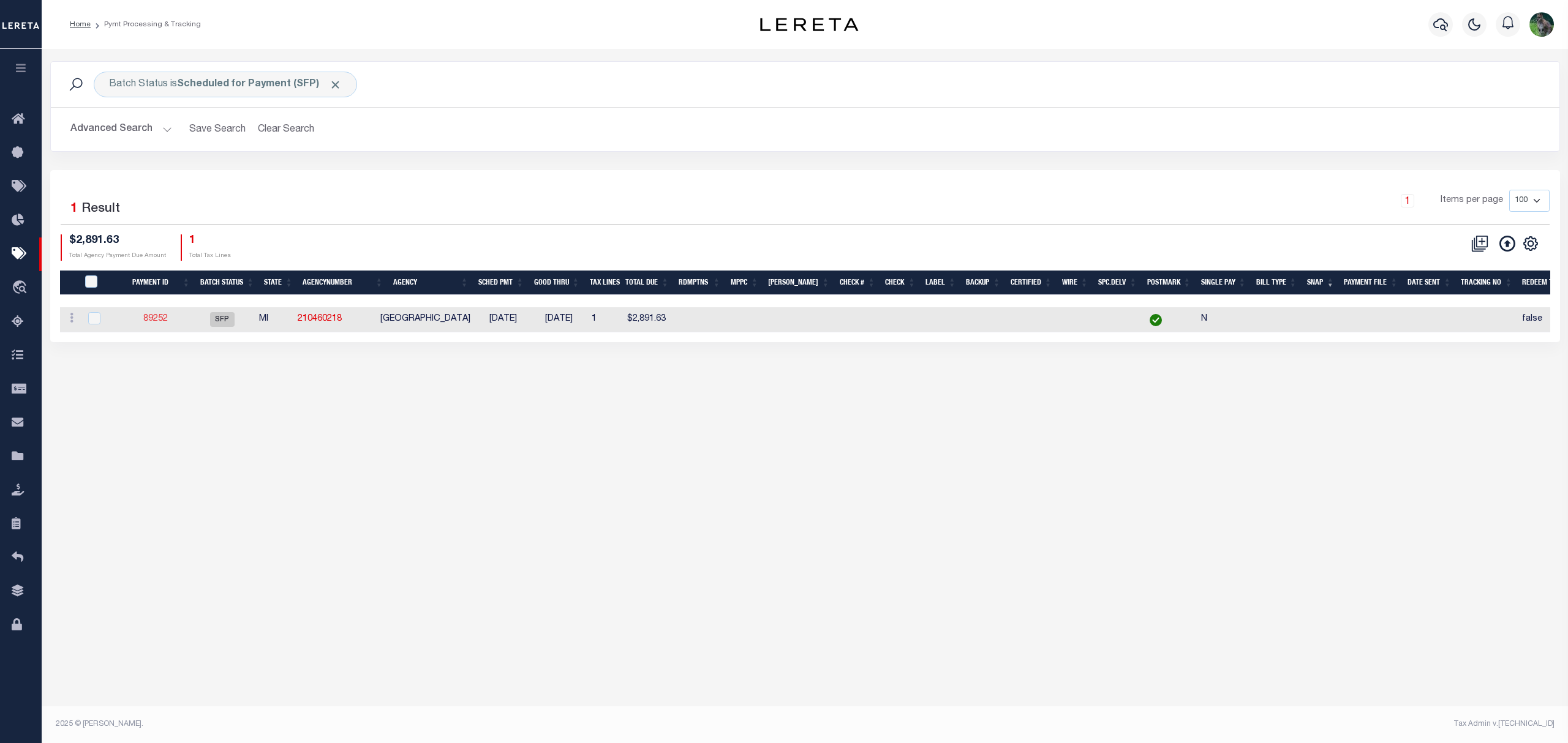
click at [165, 319] on link "89252" at bounding box center [156, 319] width 24 height 9
select select "SFP"
type input "09/03/2025"
select select
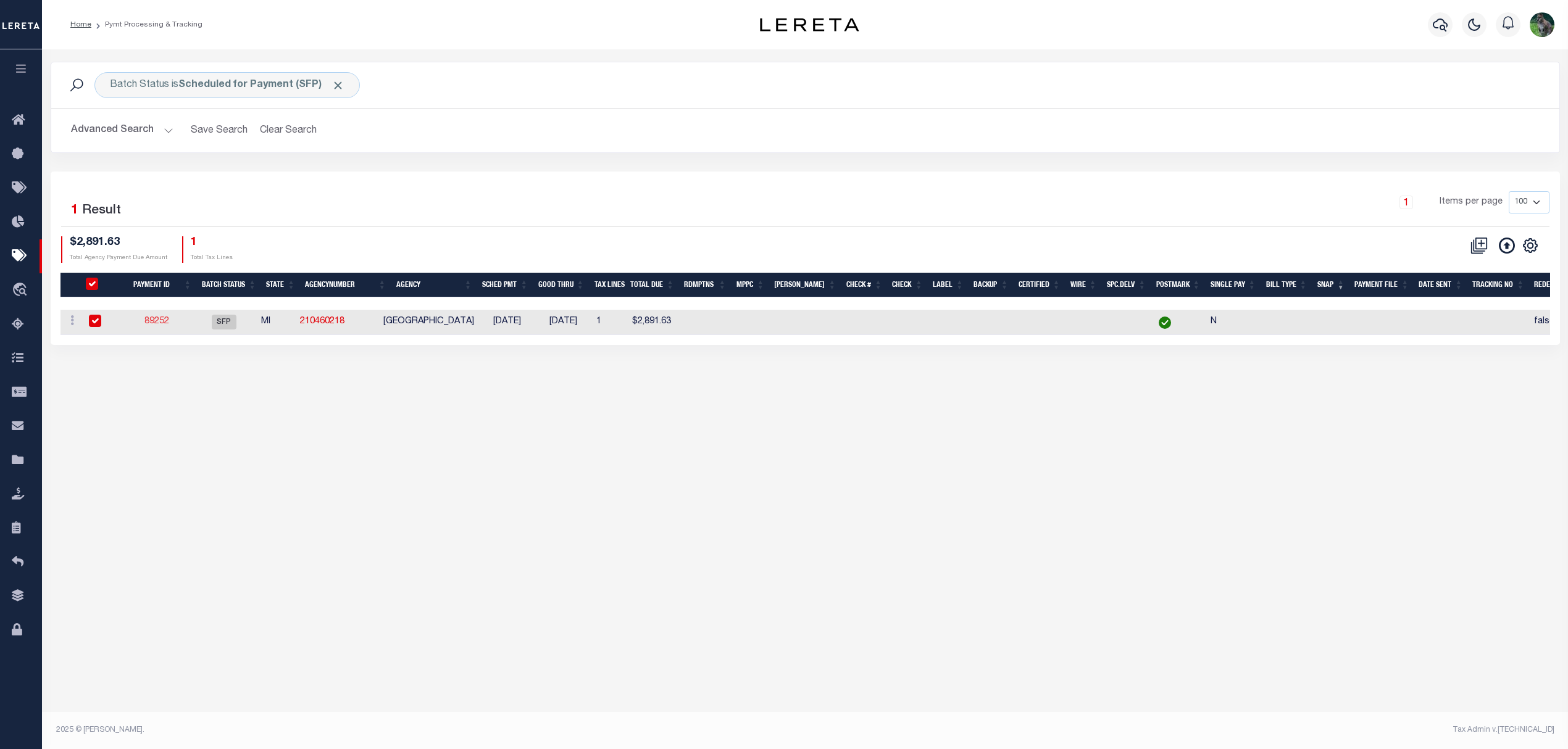
checkbox input "false"
select select
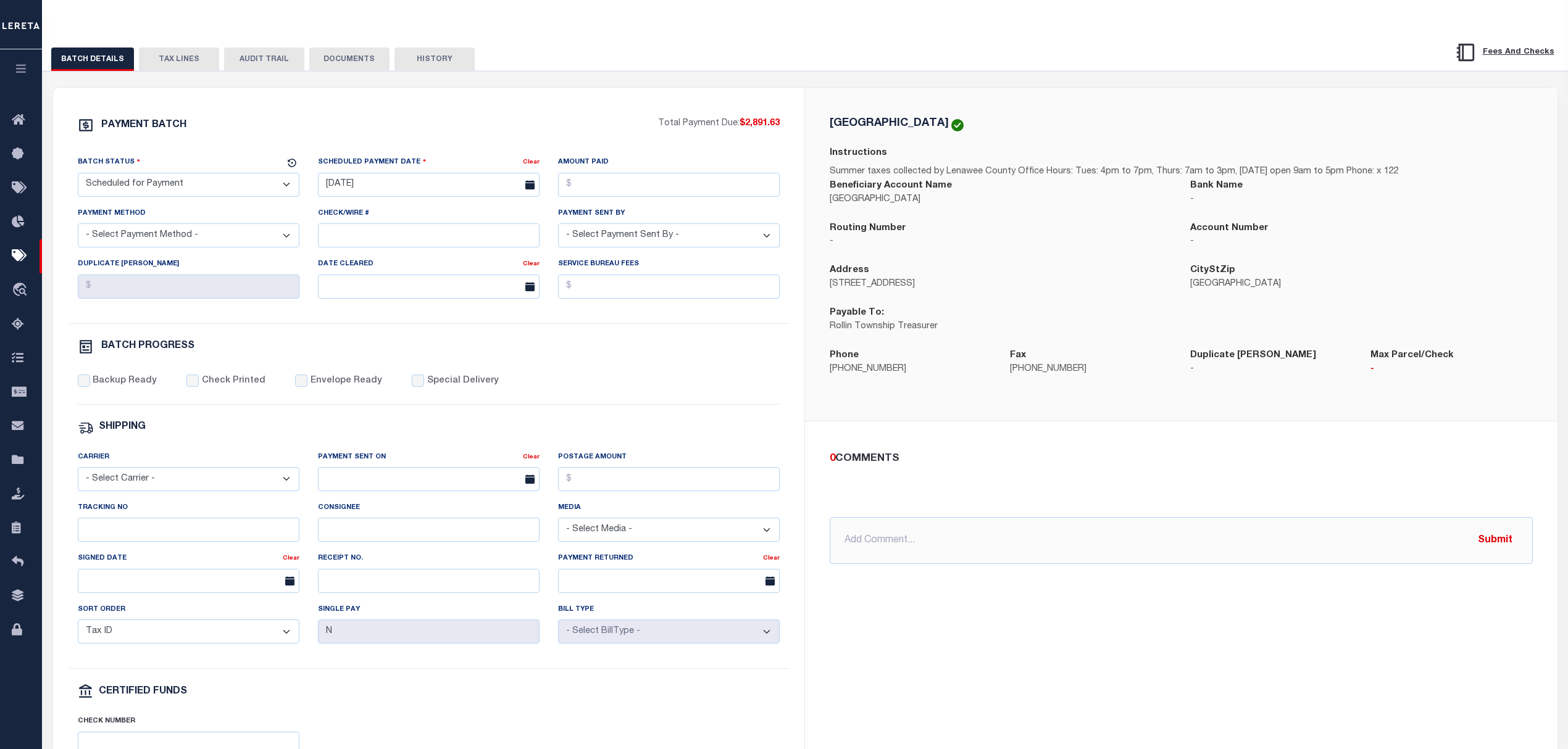
scroll to position [82, 0]
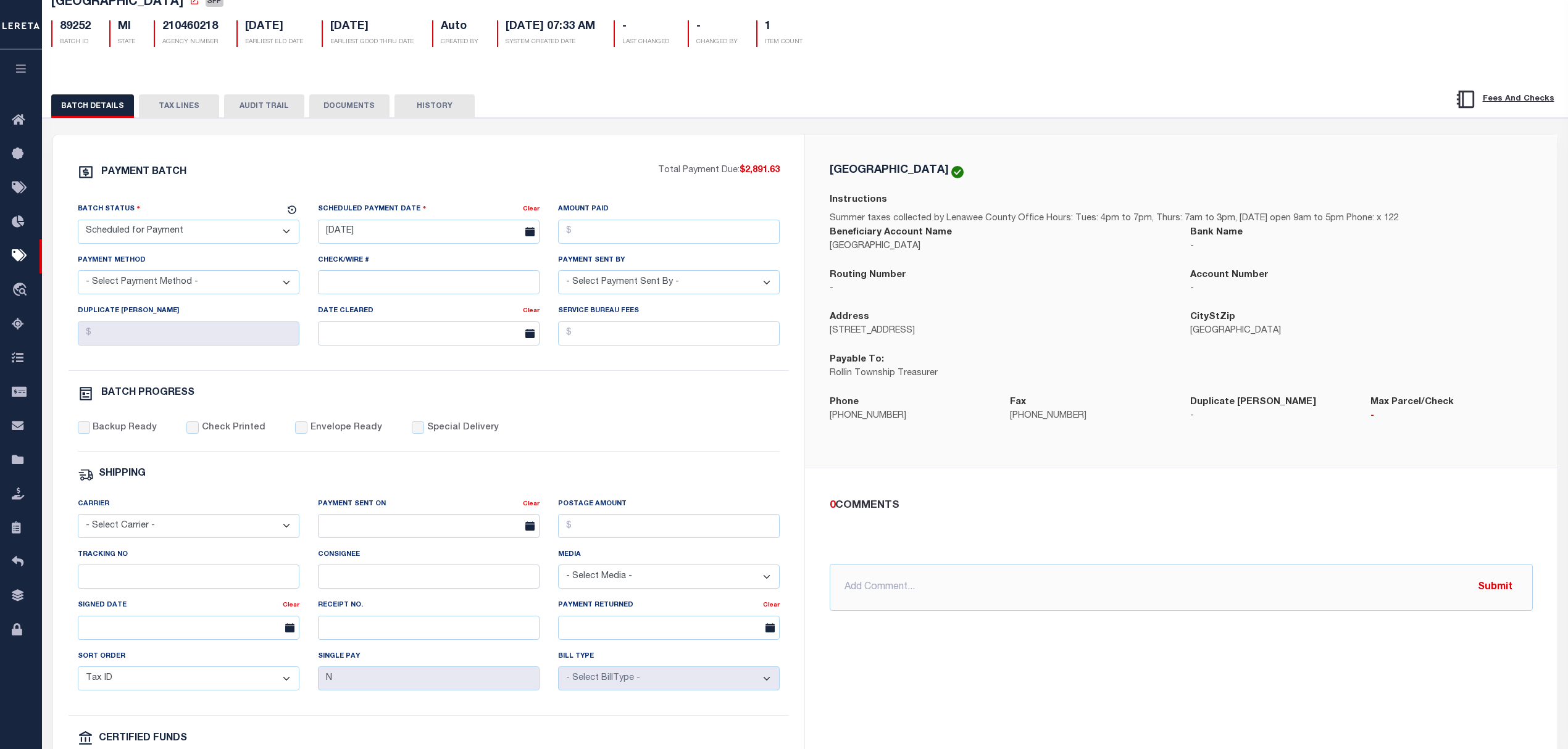
click at [206, 241] on select "- Select Status - Scheduled for Payment Ready For Payment Payment Sent Cleared …" at bounding box center [189, 232] width 222 height 24
select select "RFP"
click at [78, 223] on select "- Select Status - Scheduled for Payment Ready For Payment Payment Sent Cleared …" at bounding box center [189, 232] width 222 height 24
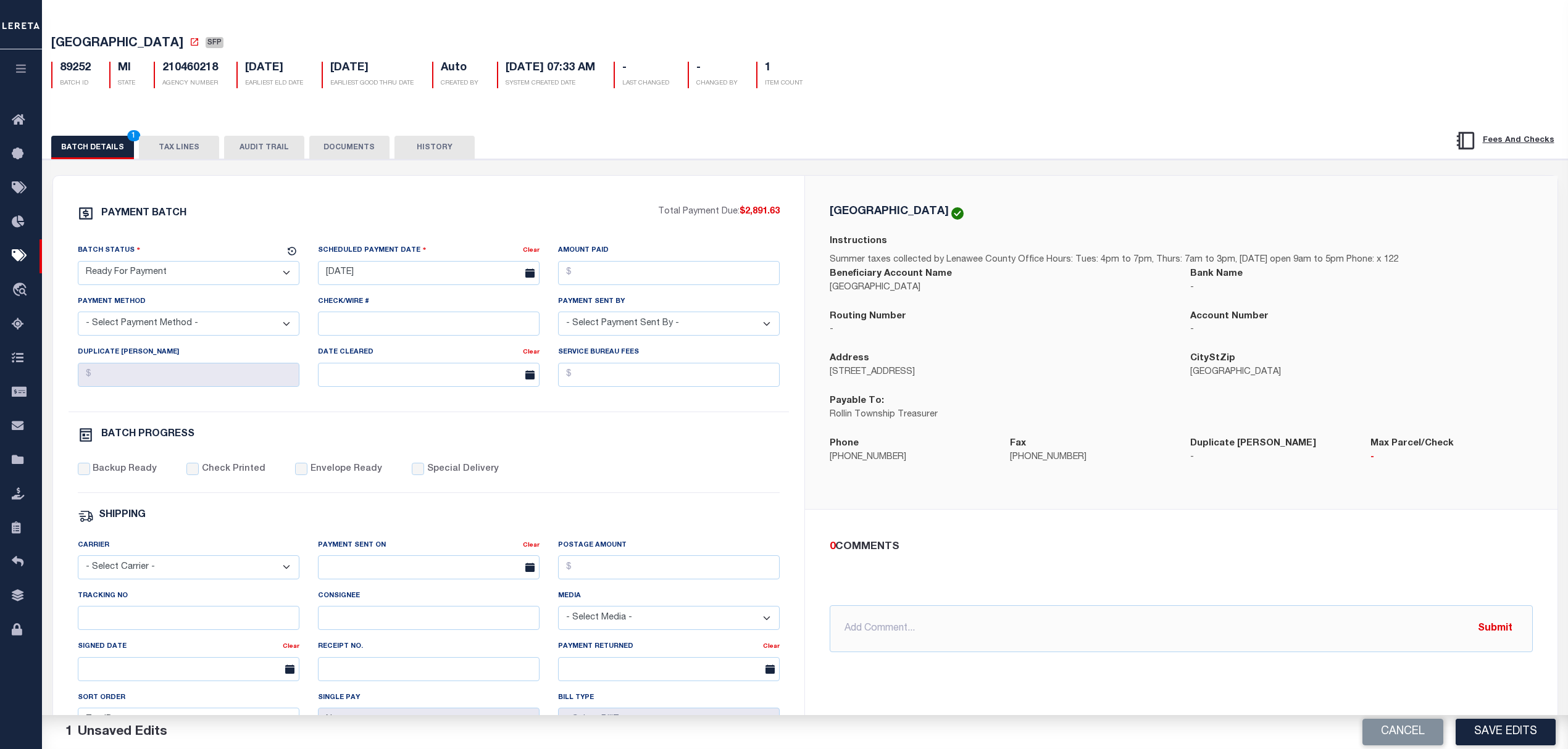
scroll to position [0, 0]
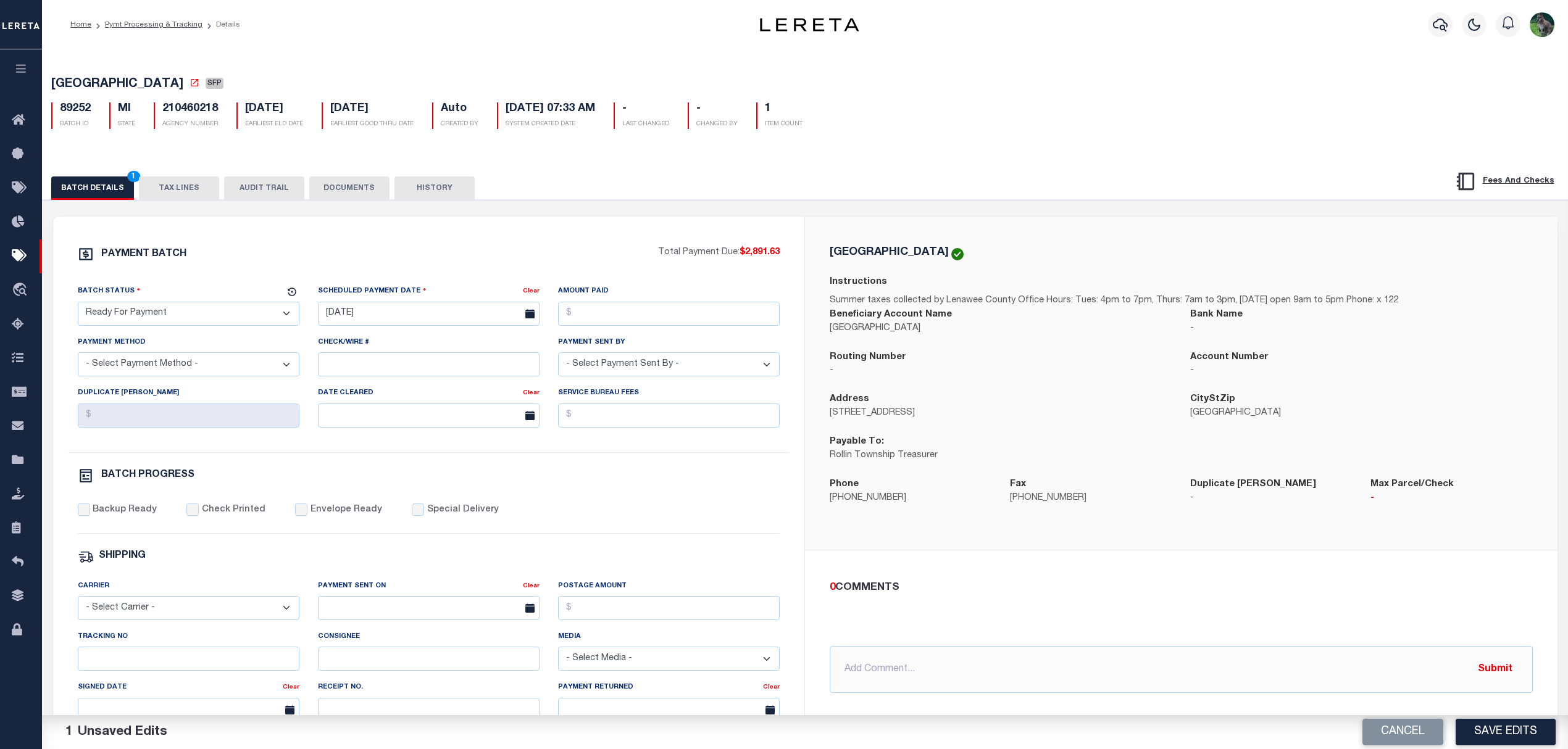
click at [75, 85] on span "[GEOGRAPHIC_DATA]" at bounding box center [117, 84] width 132 height 12
drag, startPoint x: 75, startPoint y: 85, endPoint x: 116, endPoint y: 85, distance: 41.0
click at [116, 85] on span "[GEOGRAPHIC_DATA]" at bounding box center [117, 84] width 132 height 12
copy span "[GEOGRAPHIC_DATA]"
click at [1519, 734] on button "Save Edits" at bounding box center [1506, 732] width 100 height 26
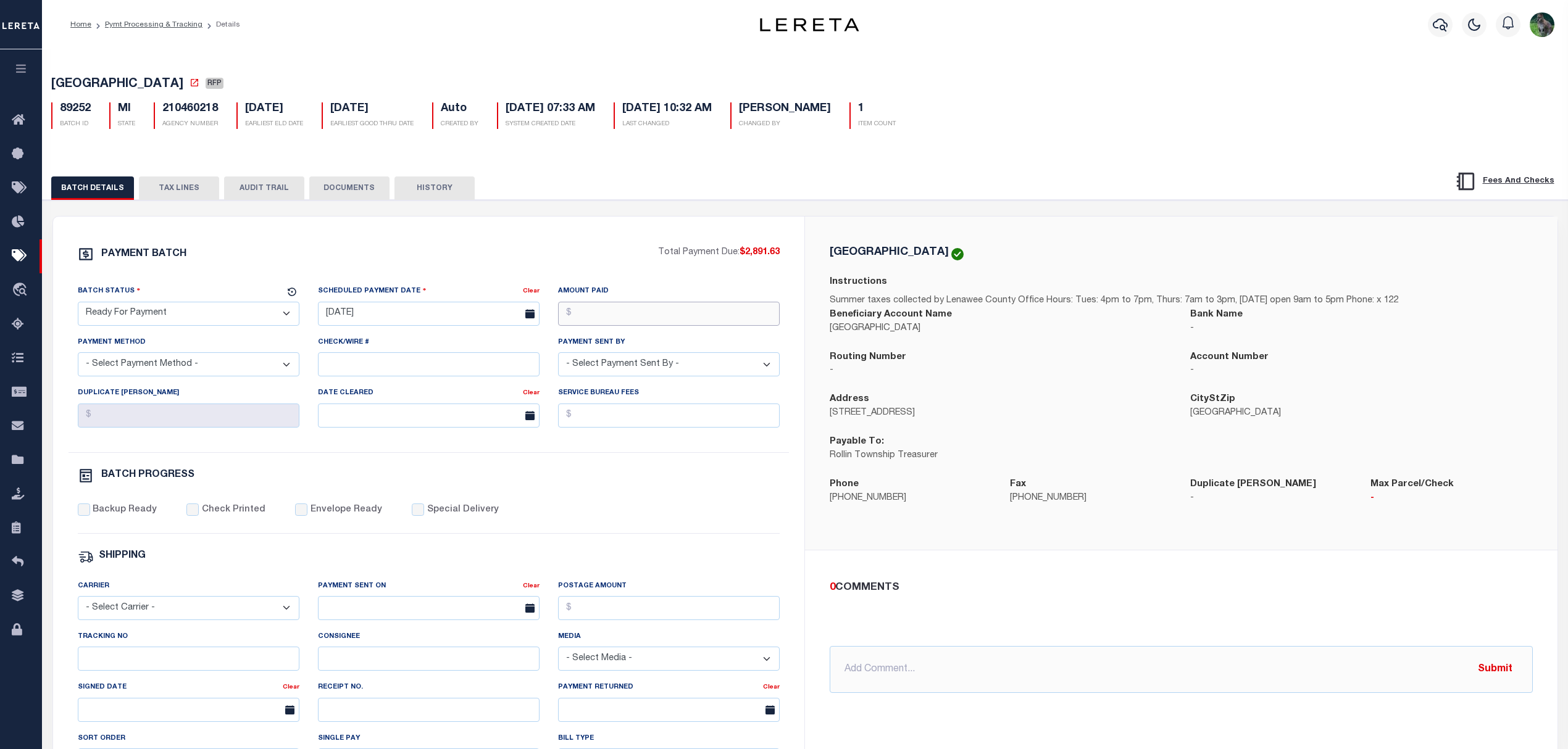
click at [624, 319] on input "Amount Paid" at bounding box center [669, 313] width 222 height 24
type input "$2,891.63"
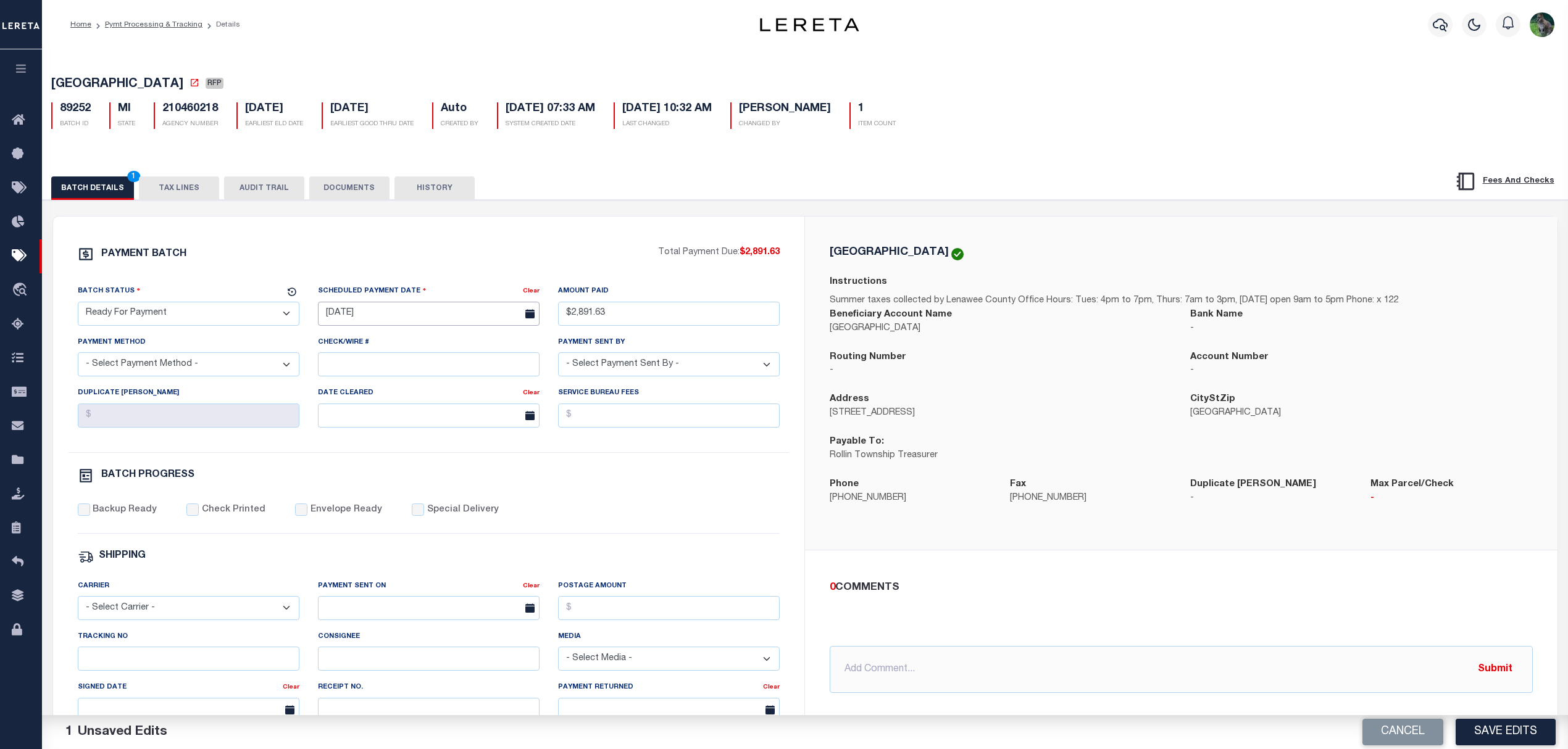
click at [347, 315] on input "09/03/2025" at bounding box center [429, 313] width 222 height 24
click at [410, 411] on span "10" at bounding box center [412, 411] width 24 height 24
type input "[DATE]"
click at [1524, 732] on button "Save Edits" at bounding box center [1506, 732] width 100 height 26
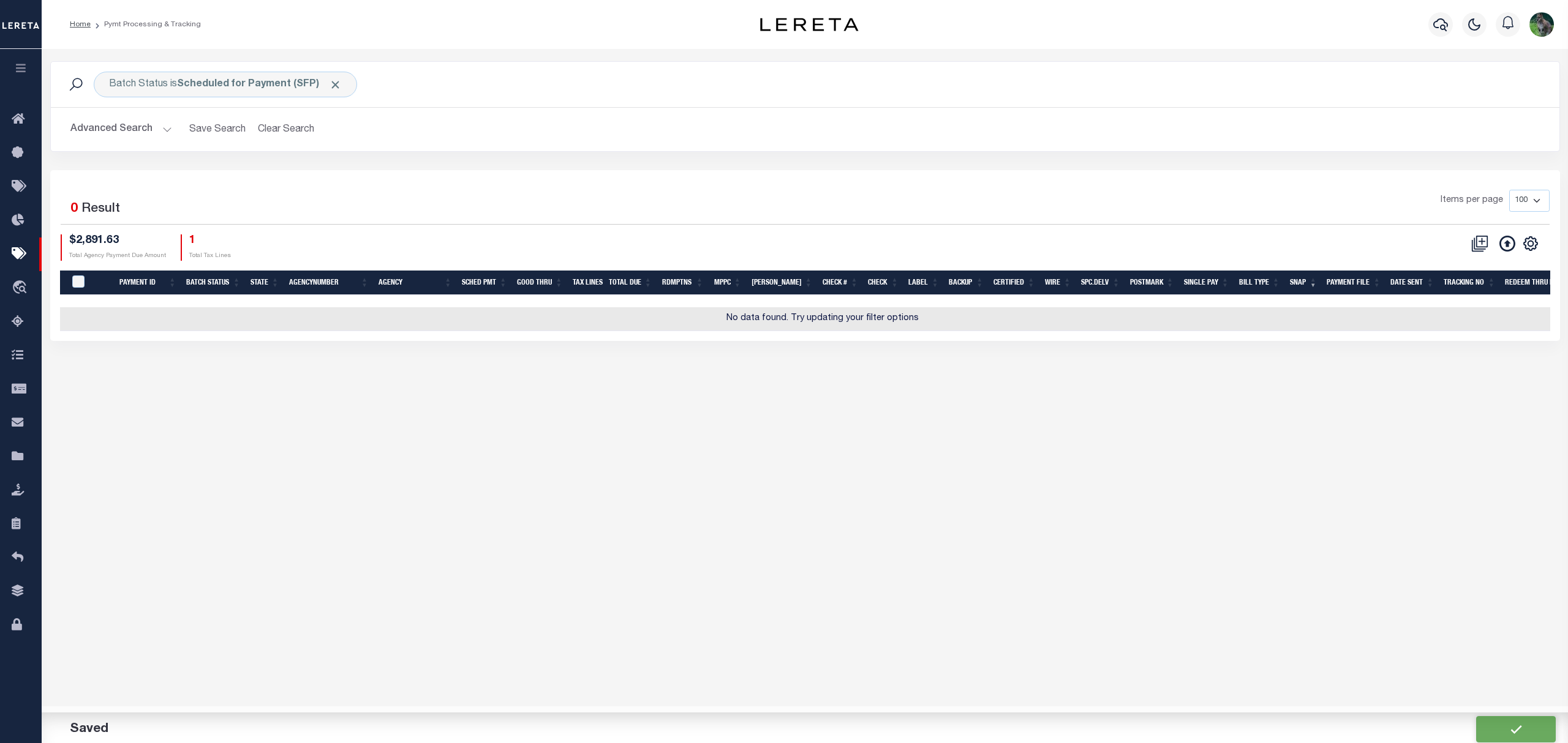
type input "$2,891.63"
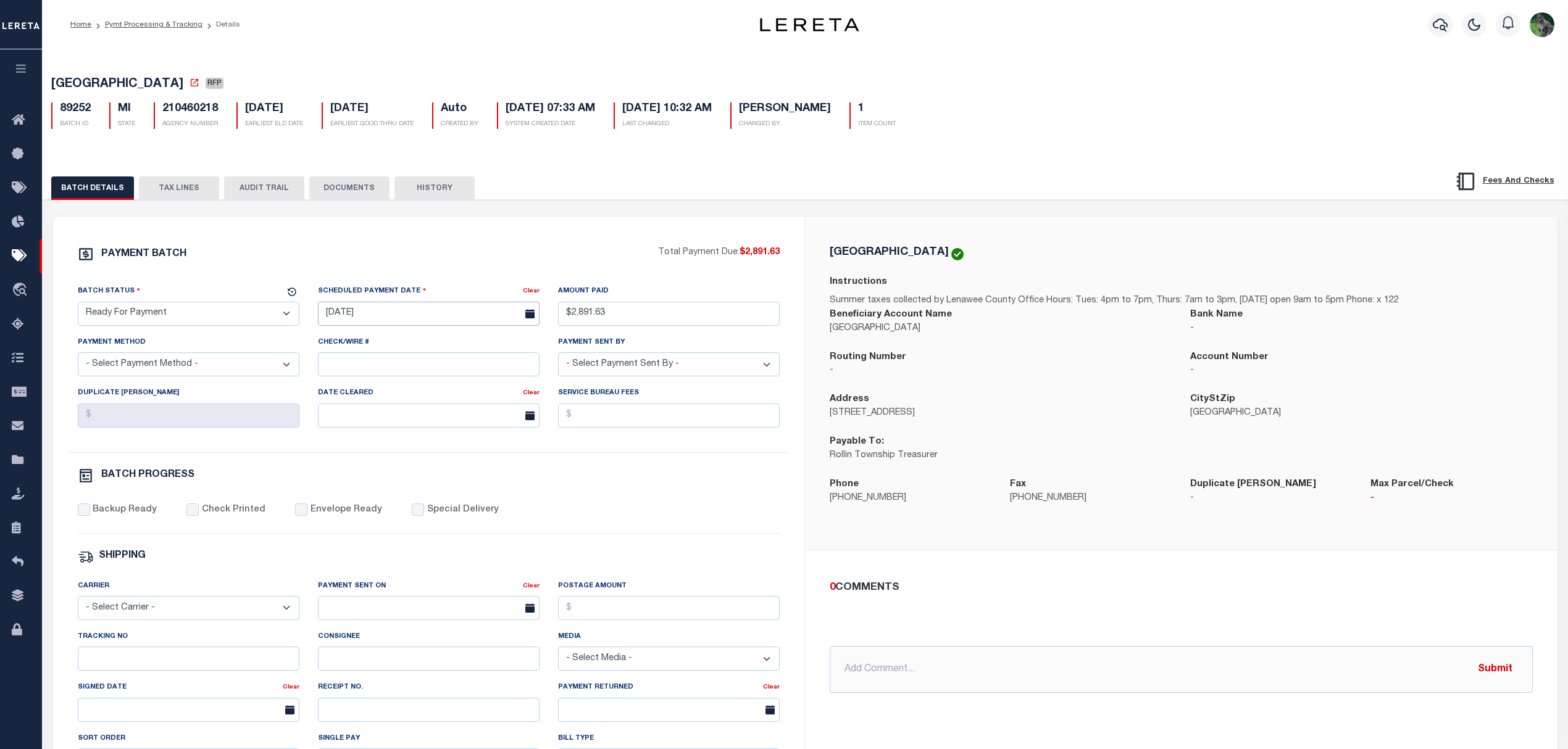
click at [366, 316] on input "[DATE]" at bounding box center [429, 313] width 222 height 24
drag, startPoint x: 437, startPoint y: 245, endPoint x: 297, endPoint y: 268, distance: 141.9
click at [437, 243] on div "PAYMENT BATCH Total Payment Due: $2,891.63 Batch Status" at bounding box center [429, 577] width 752 height 722
click at [128, 365] on select "- Select Payment Method - ACH Certified Check Check Direct Deposit Wire Transfer" at bounding box center [189, 364] width 222 height 24
select select "CHK"
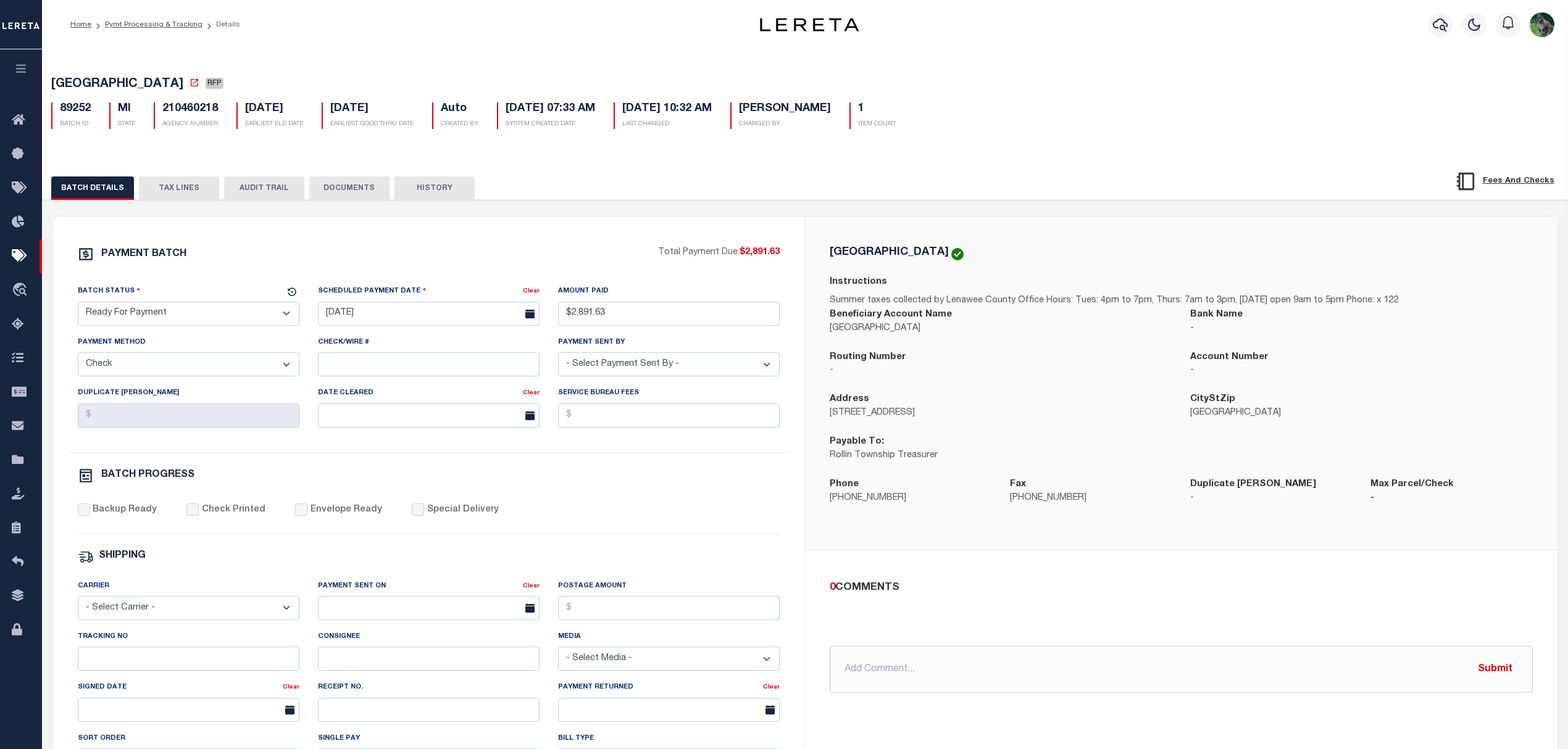
click at [78, 357] on select "- Select Payment Method - ACH Certified Check Check Direct Deposit Wire Transfer" at bounding box center [189, 364] width 222 height 24
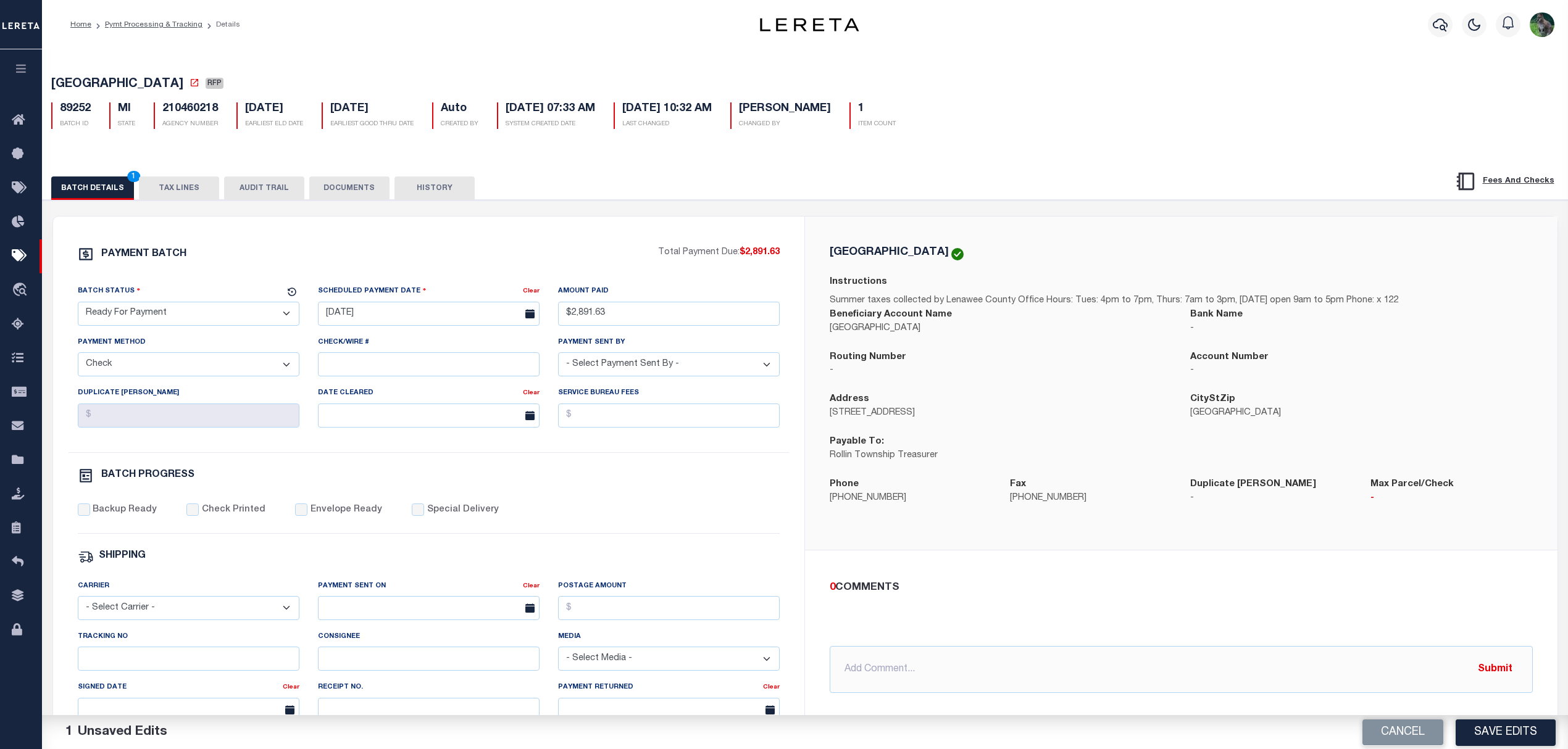
click at [714, 365] on select "- Select Payment Sent By - Aakash Patel Abdul Muzain Adams, Pamela S Adhikary R…" at bounding box center [669, 364] width 222 height 24
select select "[PERSON_NAME]"
click at [706, 484] on div "BATCH PROGRESS" at bounding box center [429, 476] width 702 height 16
click at [118, 515] on label "Backup Ready" at bounding box center [125, 510] width 64 height 14
click at [90, 515] on input "Backup Ready" at bounding box center [84, 509] width 12 height 12
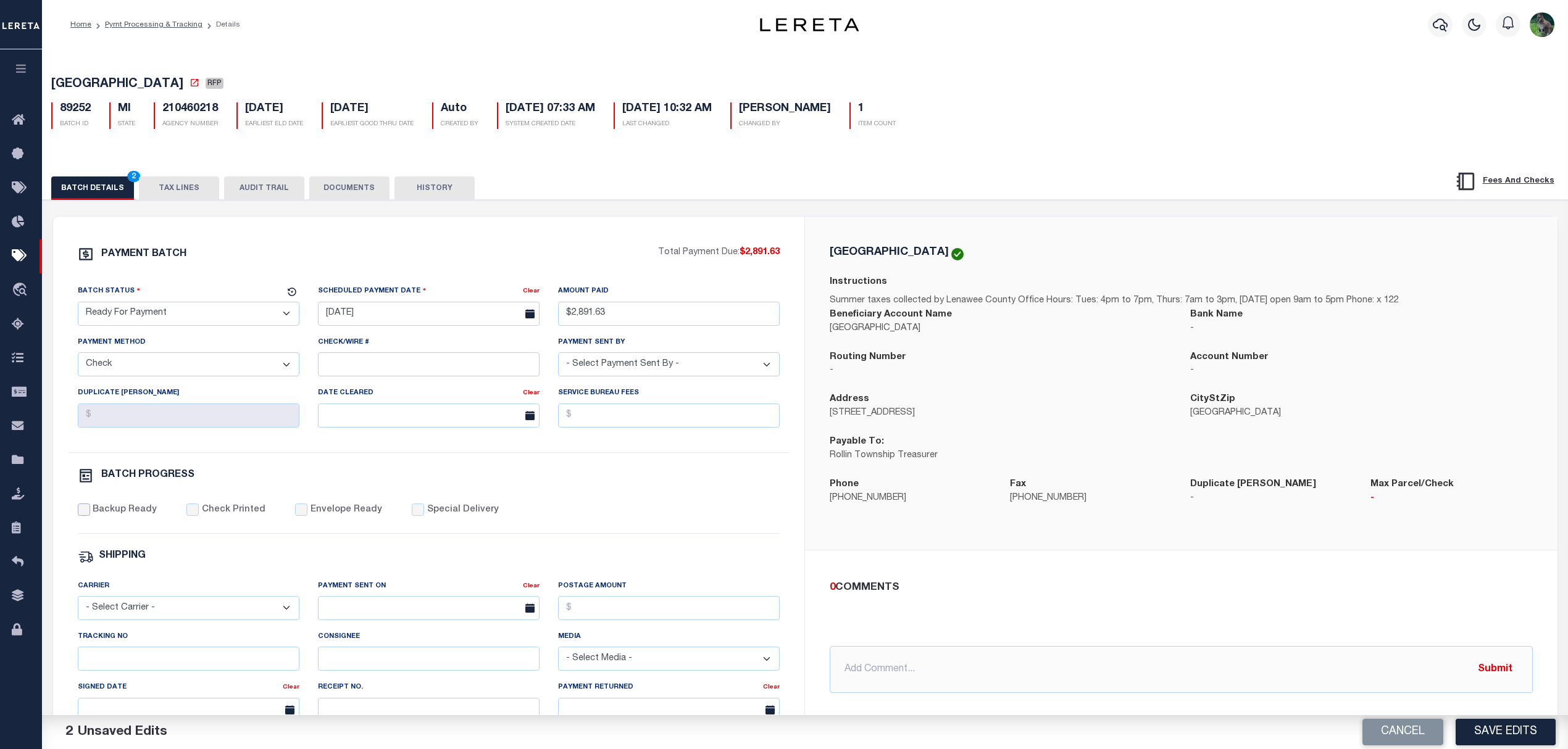
checkbox input "true"
click at [887, 496] on p "517-547-7786" at bounding box center [910, 499] width 162 height 14
click at [1504, 731] on button "Save Edits" at bounding box center [1506, 732] width 100 height 26
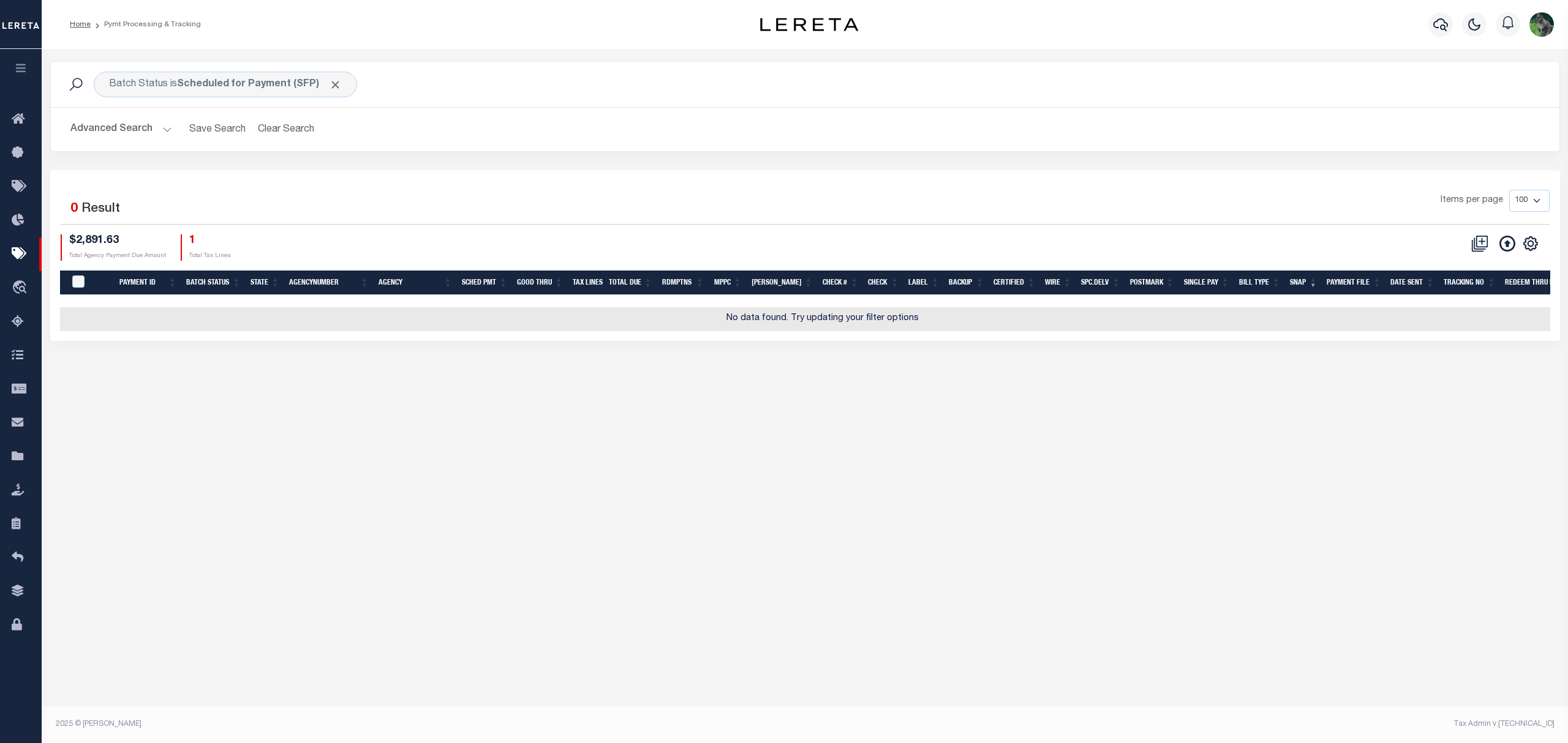
click at [331, 171] on div "1 Selected 0 Result Items per page 100 200 500 1000 $2,891.63 1" at bounding box center [805, 256] width 1509 height 171
click at [290, 131] on button "Clear Search" at bounding box center [286, 129] width 67 height 24
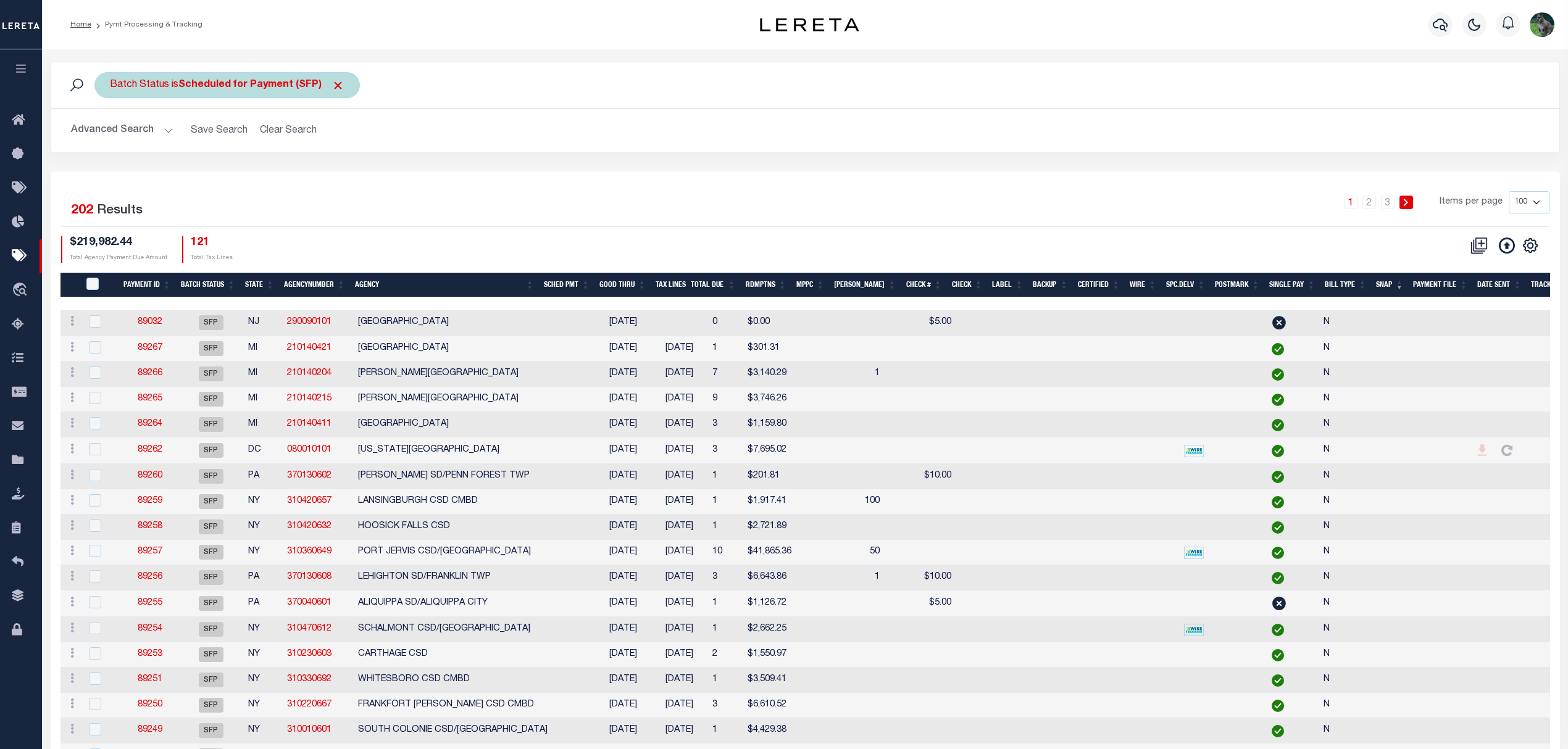
click at [287, 85] on b "Scheduled for Payment (SFP)" at bounding box center [261, 85] width 166 height 10
drag, startPoint x: 214, startPoint y: 132, endPoint x: 209, endPoint y: 157, distance: 25.5
click at [214, 134] on div "Is Contains Awaiting Funds (AWF) Cleared and Complete (CAC) New Check Needed (N…" at bounding box center [200, 141] width 196 height 97
click at [209, 158] on select "Awaiting Funds (AWF) Cleared and Complete (CAC) New Check Needed (NCN) Payment …" at bounding box center [201, 145] width 182 height 24
select select "RFP"
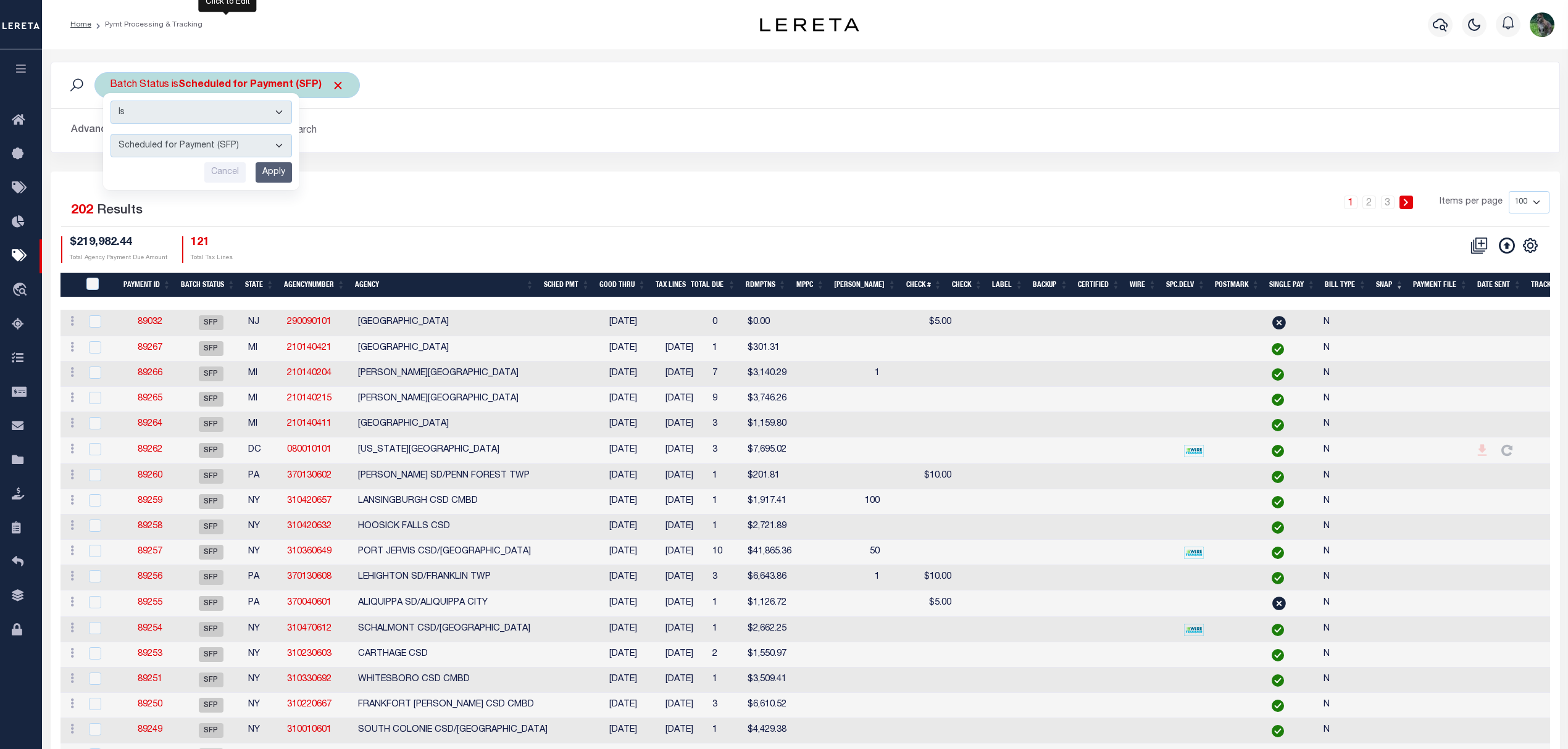
click at [111, 135] on select "Awaiting Funds (AWF) Cleared and Complete (CAC) New Check Needed (NCN) Payment …" at bounding box center [201, 145] width 182 height 24
click at [275, 173] on input "Apply" at bounding box center [274, 172] width 36 height 21
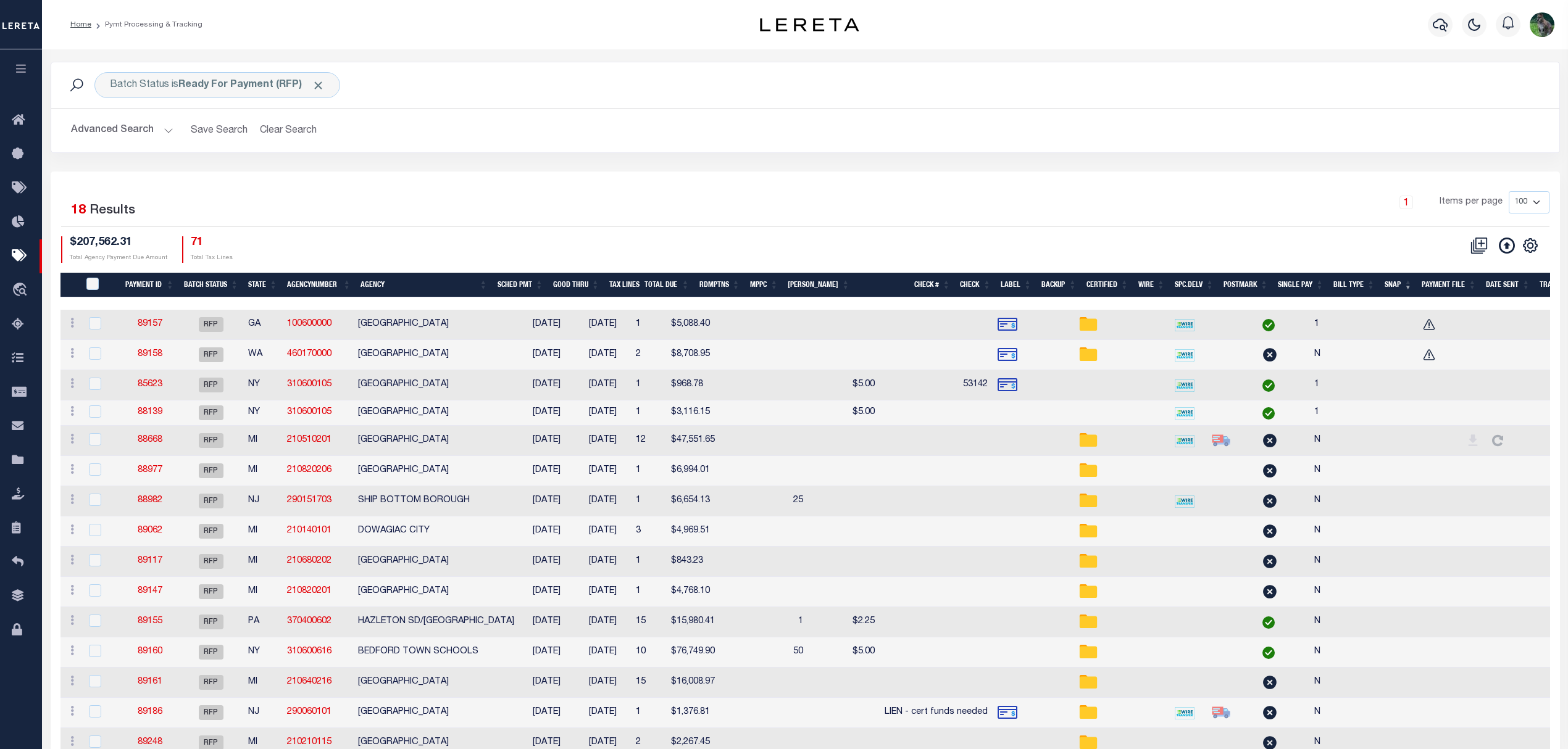
click at [116, 127] on button "Advanced Search" at bounding box center [122, 130] width 103 height 24
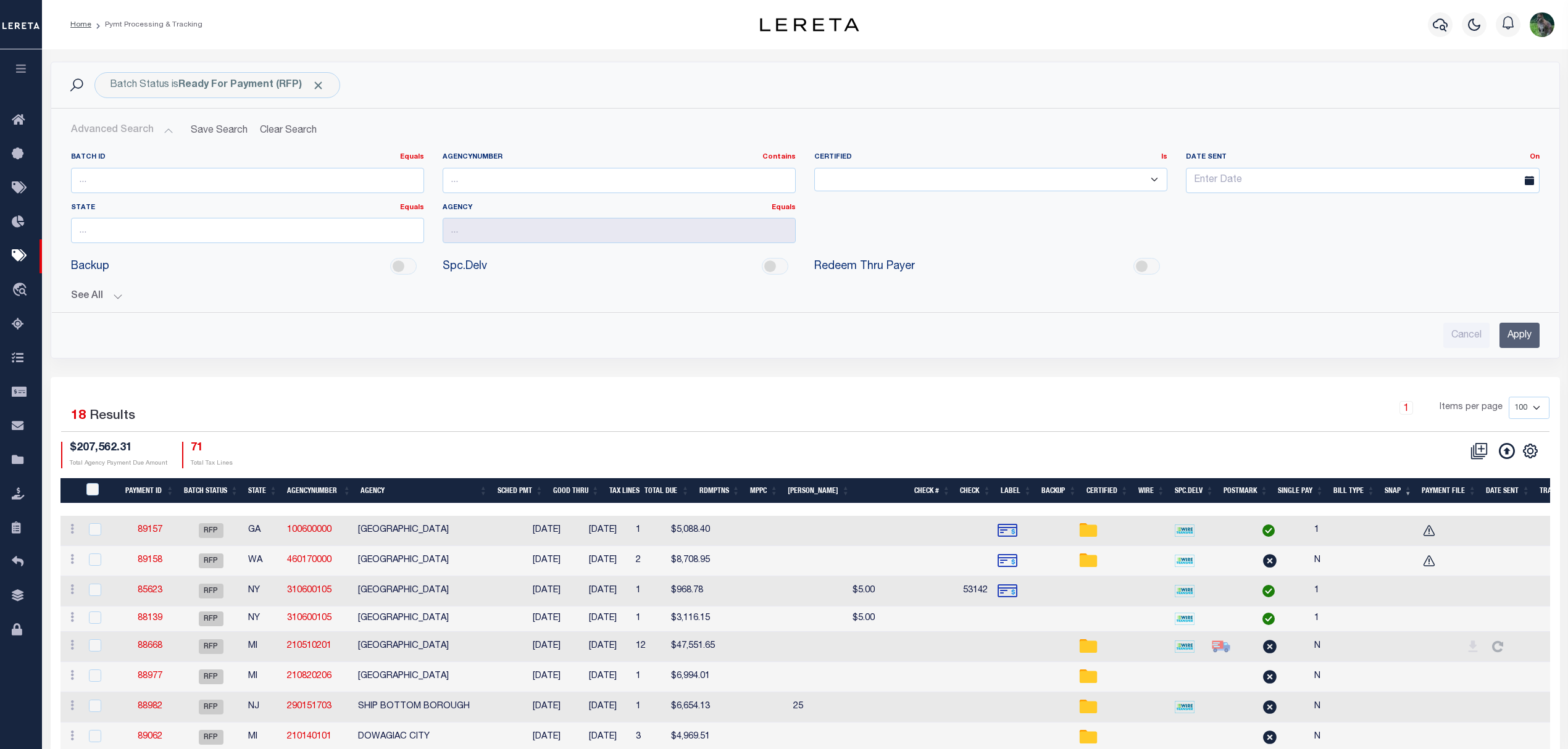
click at [99, 292] on button "See All" at bounding box center [805, 296] width 1469 height 11
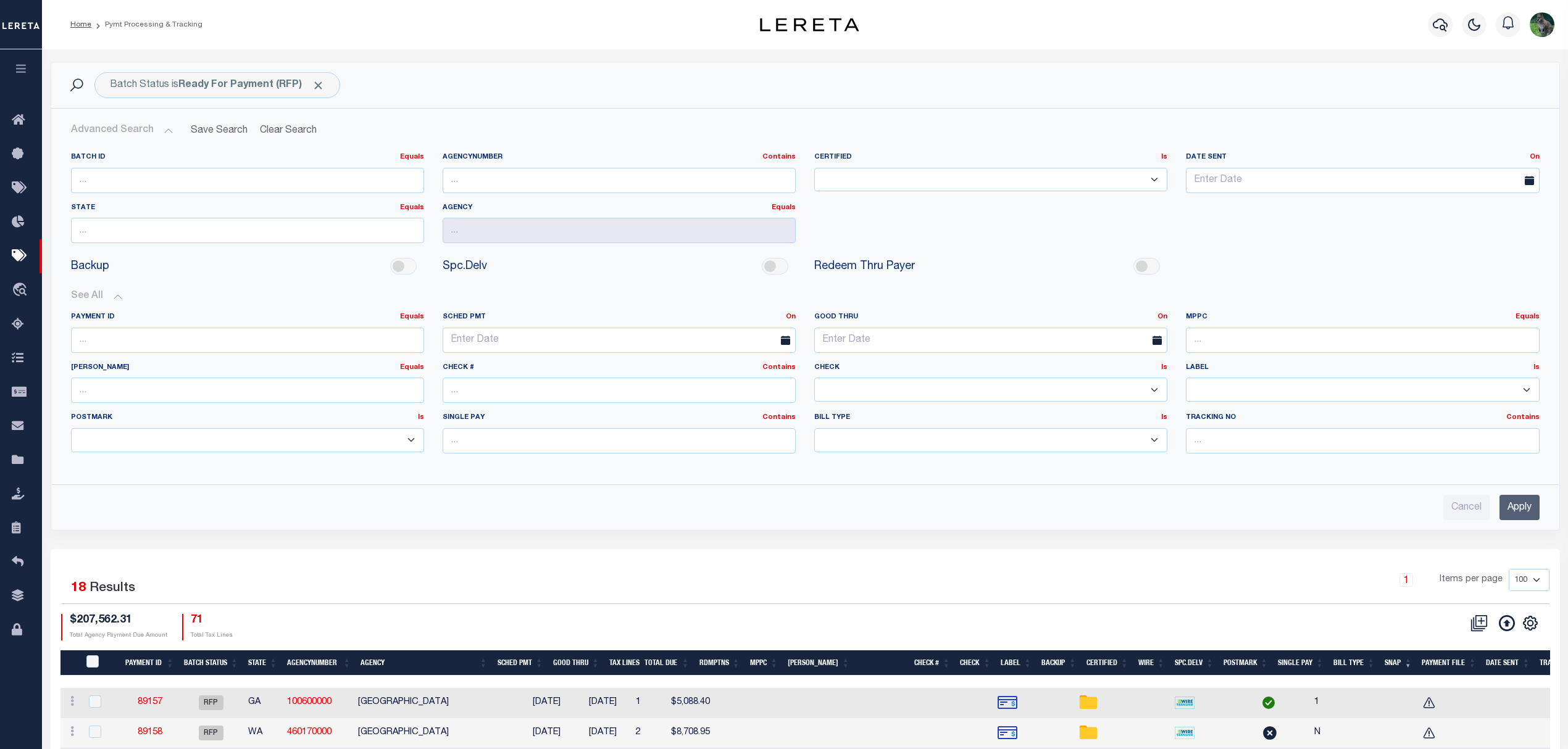
click at [851, 393] on select "Yes No" at bounding box center [991, 389] width 353 height 24
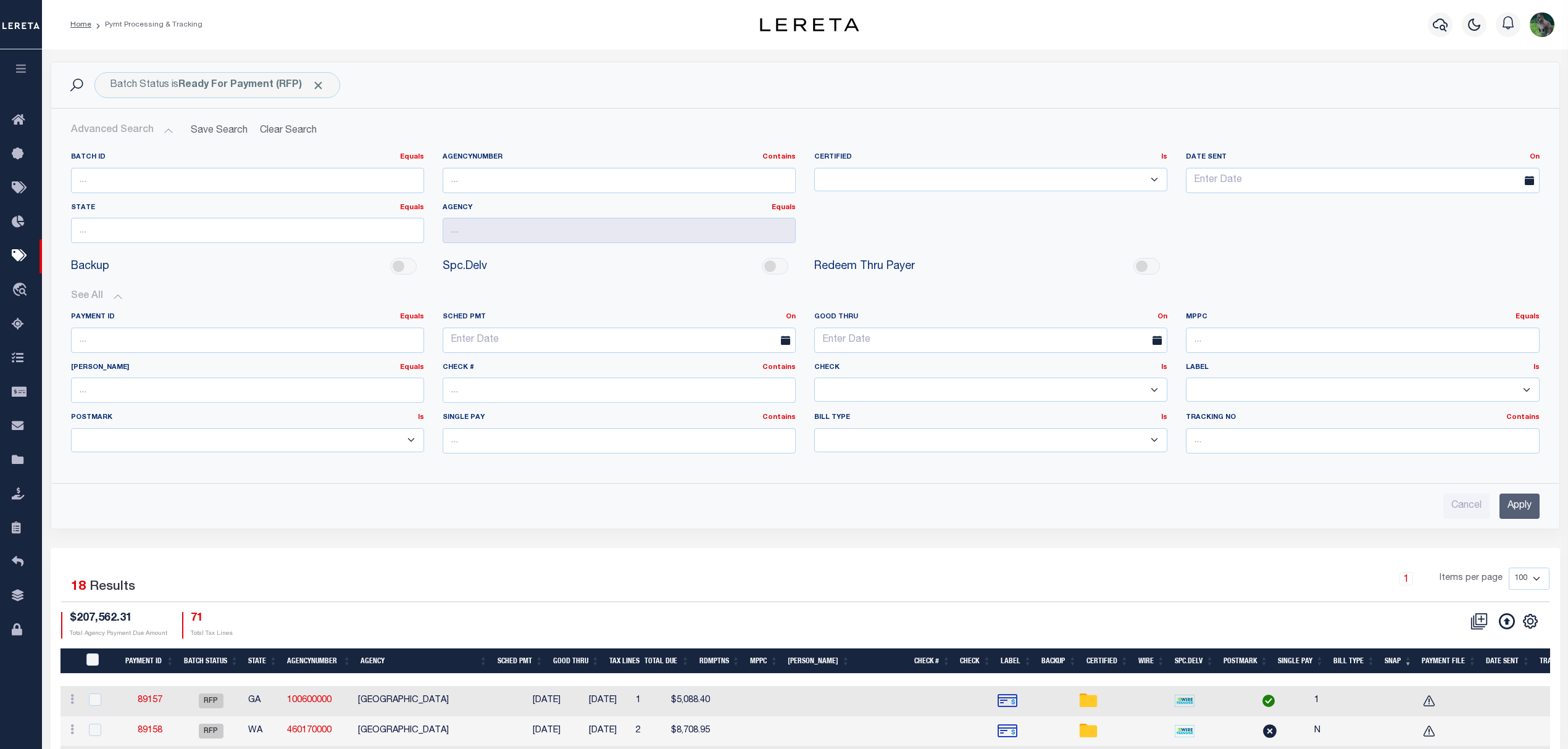
select select "false"
click at [814, 379] on select "Yes No" at bounding box center [991, 389] width 353 height 24
click at [1527, 515] on input "Apply" at bounding box center [1519, 506] width 40 height 25
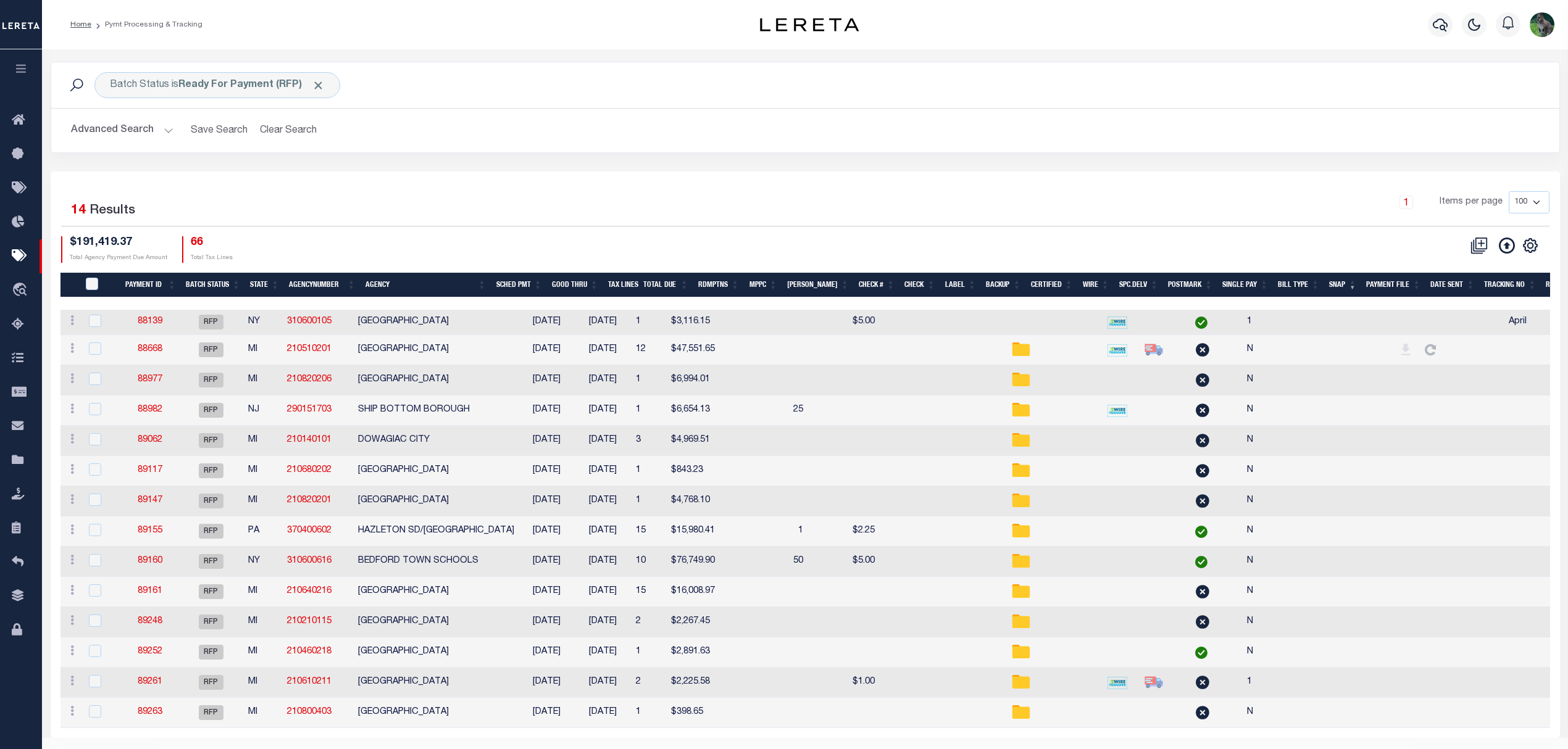
click at [297, 190] on div "1 Selected 14 Results 1 Items per page 100 200 500 1000 $191,419.37 66" at bounding box center [805, 455] width 1509 height 567
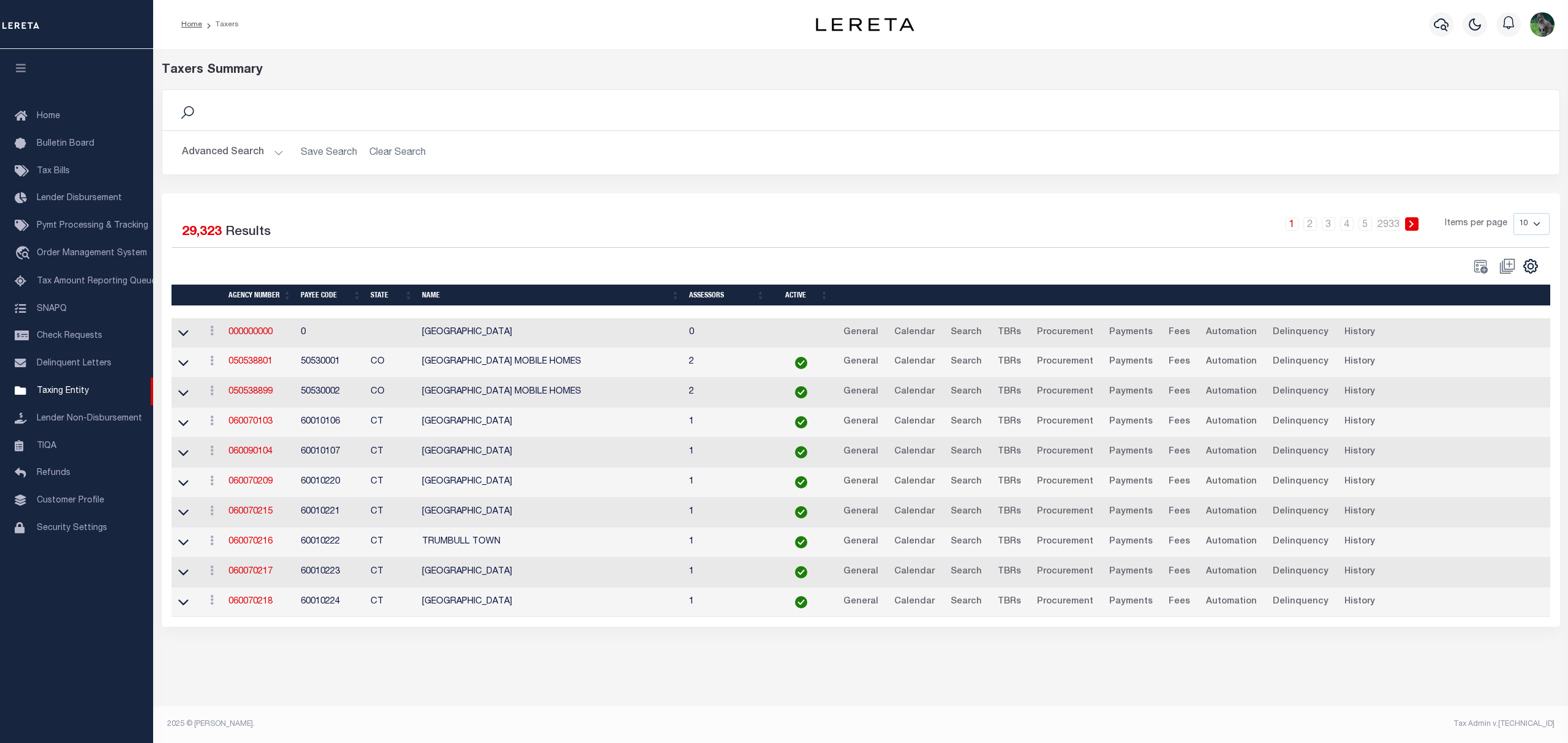
click at [260, 147] on button "Advanced Search" at bounding box center [232, 152] width 102 height 24
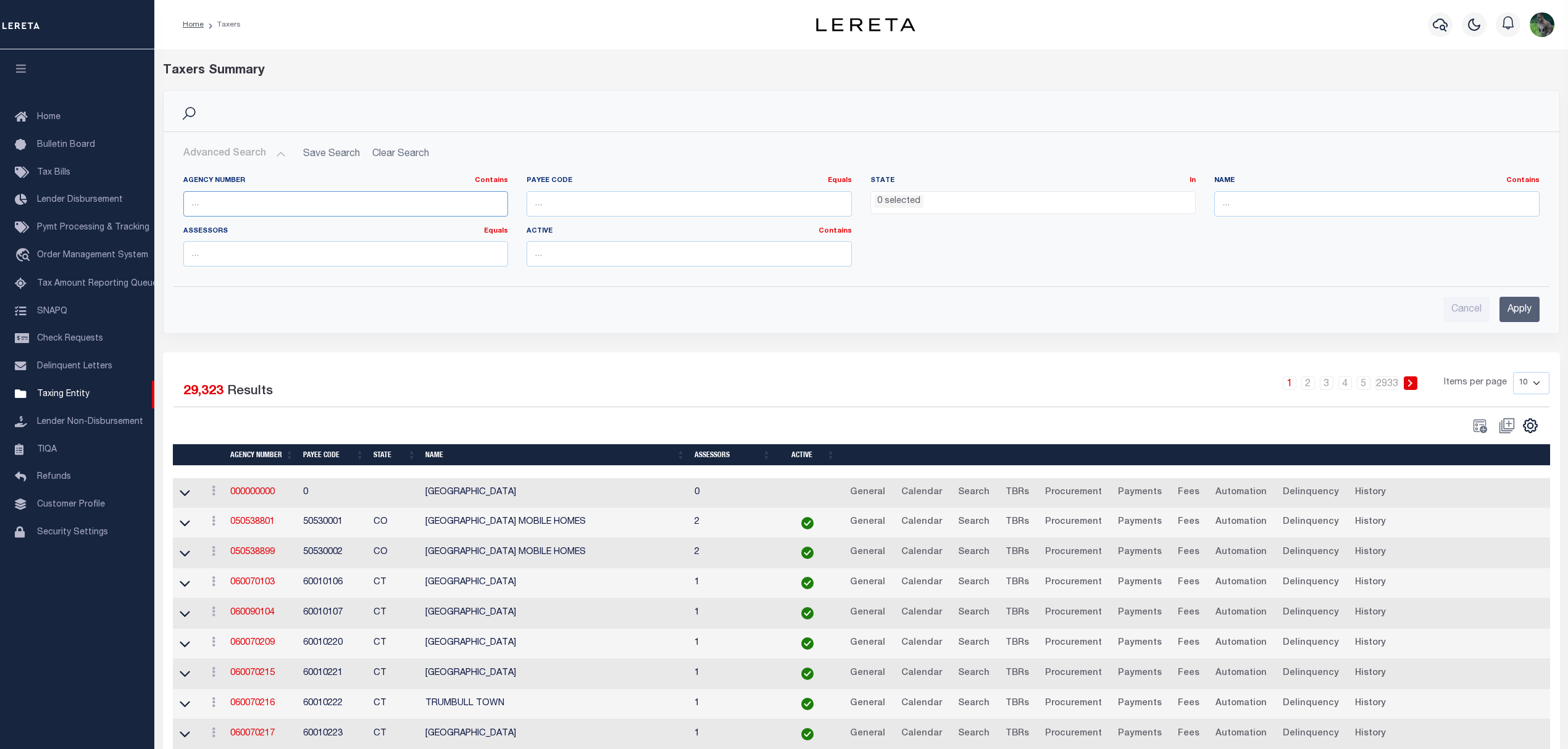
click at [255, 201] on input "text" at bounding box center [346, 204] width 325 height 25
paste input "421010000"
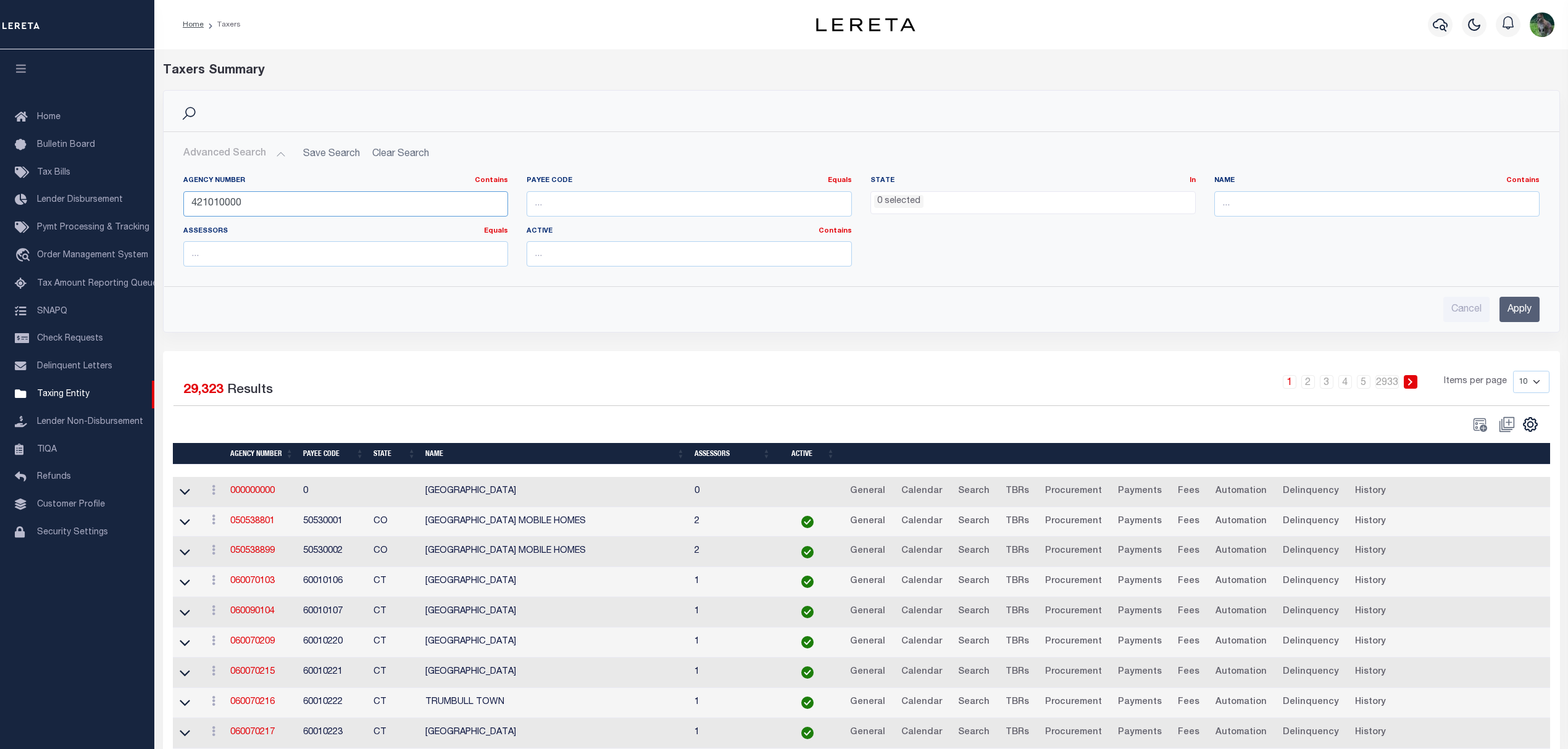
type input "421010000"
click at [1534, 299] on div "Cancel Apply" at bounding box center [861, 304] width 1376 height 35
click at [1534, 304] on input "Apply" at bounding box center [1519, 309] width 40 height 25
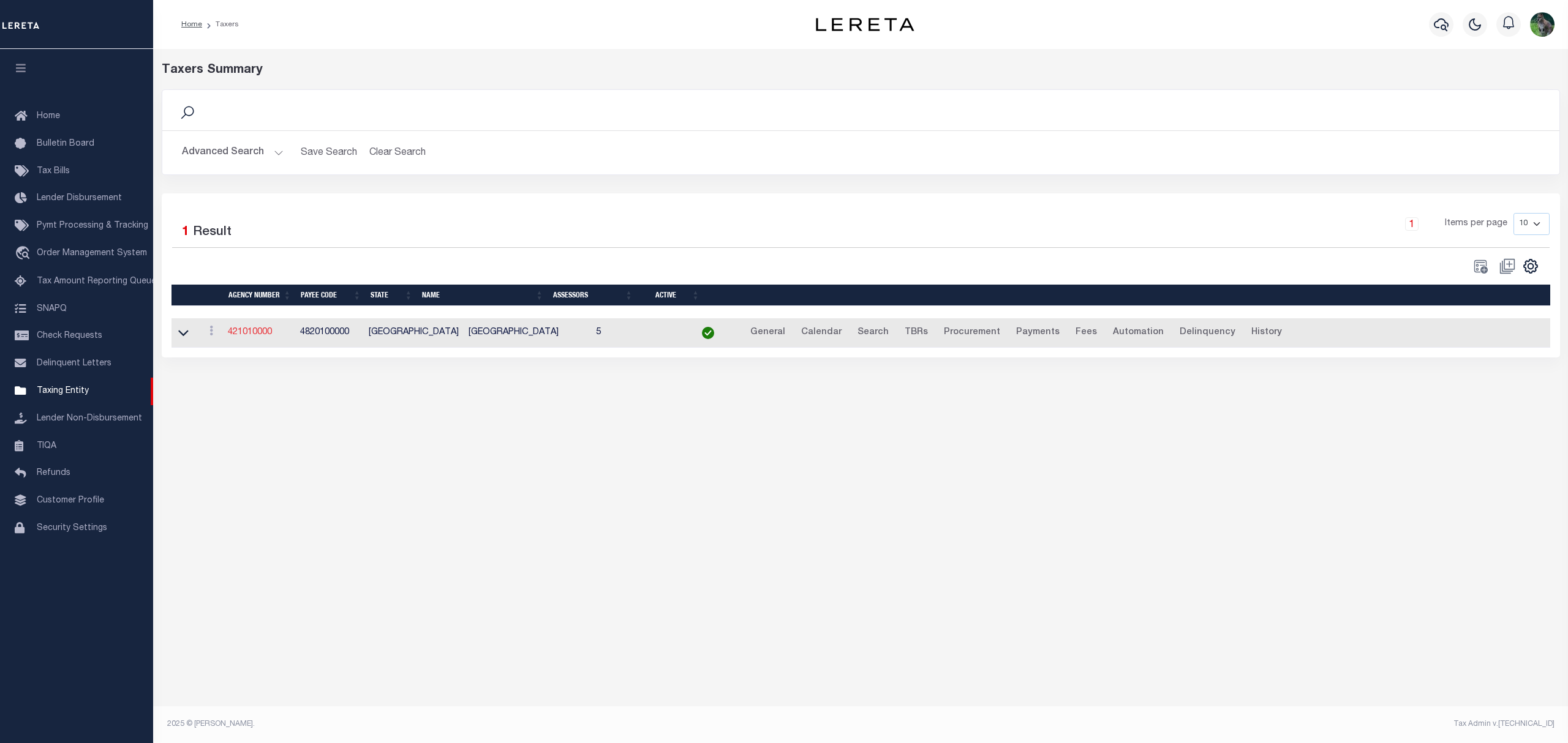
click at [253, 336] on link "421010000" at bounding box center [250, 332] width 44 height 9
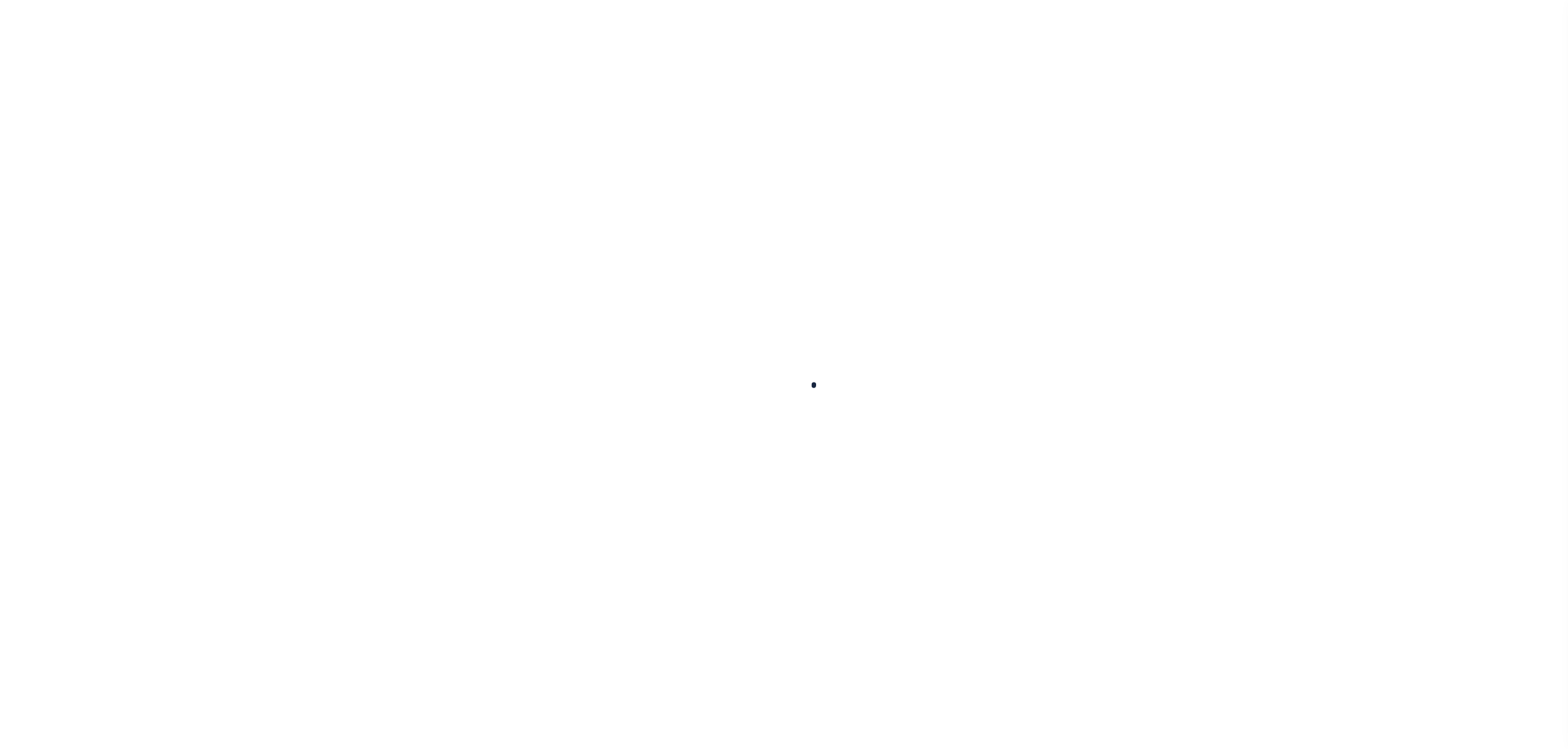
select select
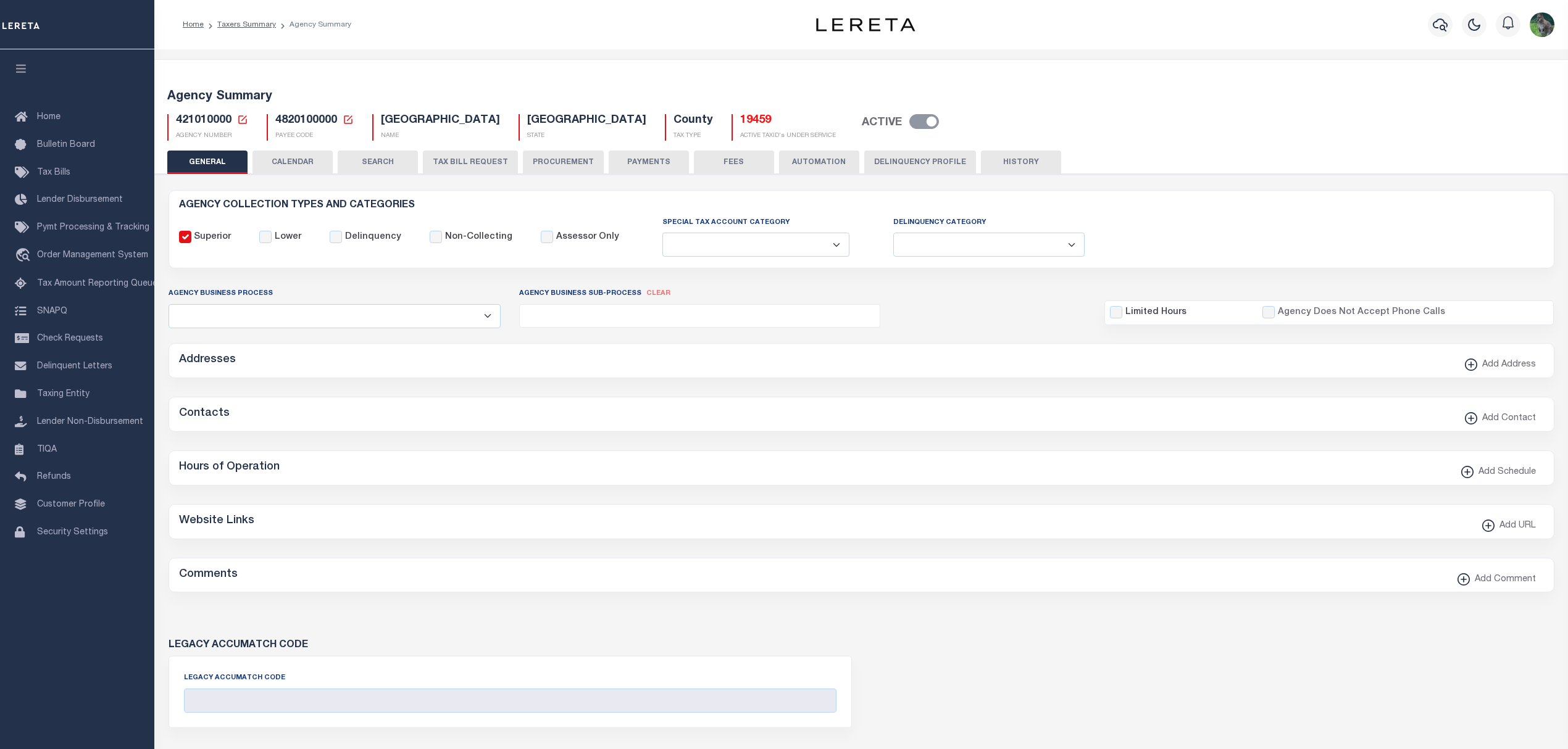
checkbox input "false"
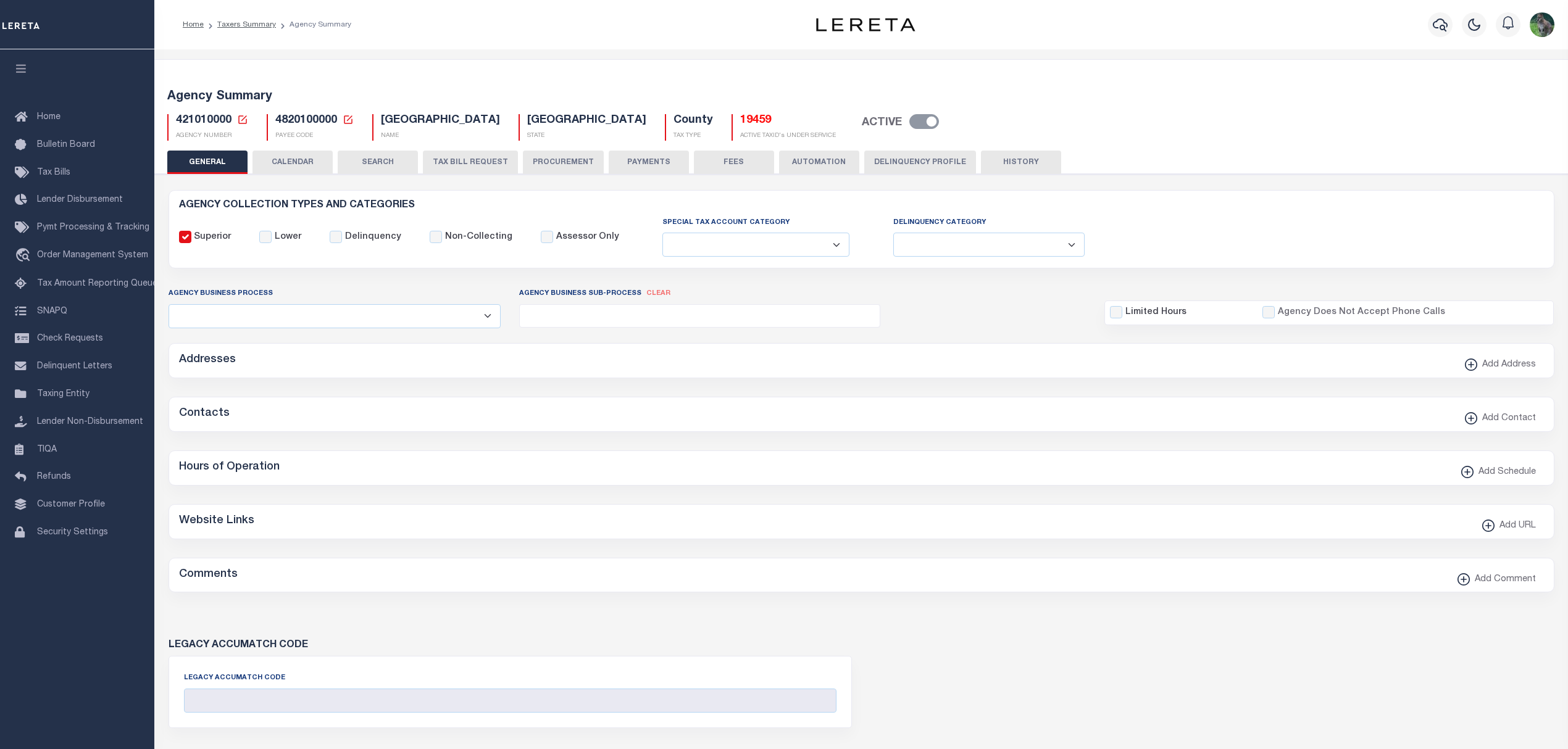
type input "4820100000"
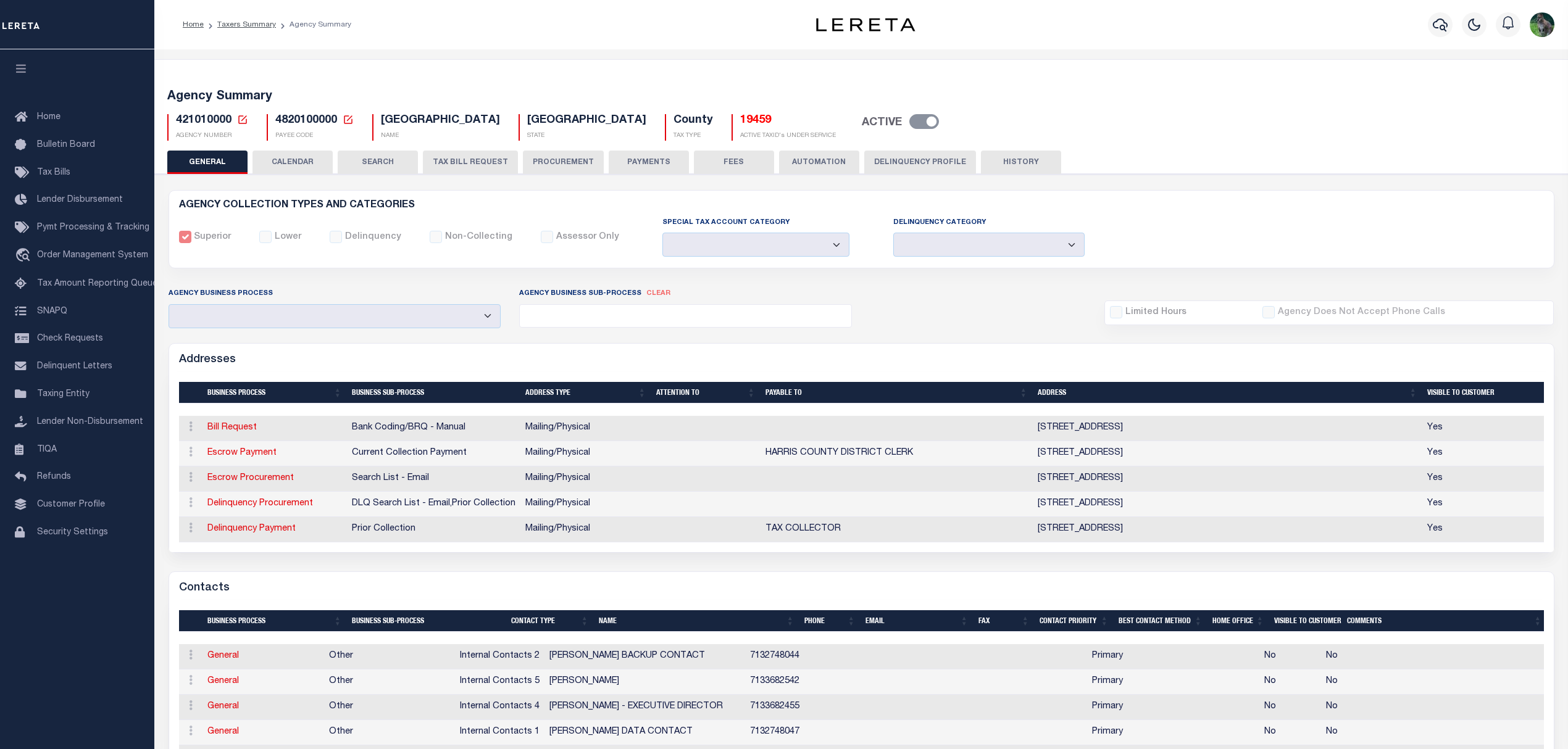
click at [205, 113] on div "421010000 Agency Number Edit Cancel Ok" at bounding box center [861, 122] width 1407 height 36
click at [209, 117] on span "421010000" at bounding box center [204, 121] width 56 height 11
click at [213, 119] on span "421010000" at bounding box center [204, 121] width 56 height 11
copy h5 "421010000"
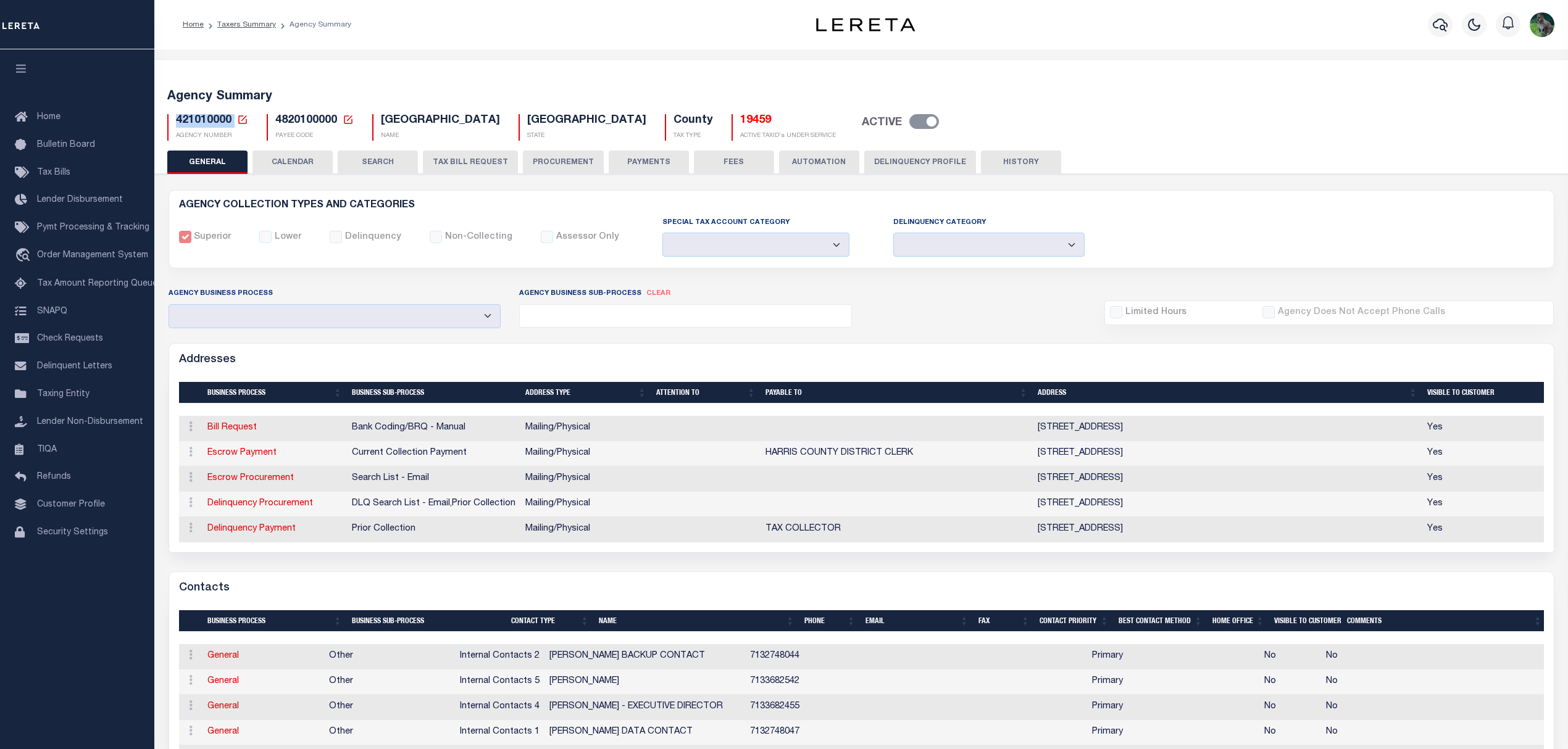
copy h5 "421010000"
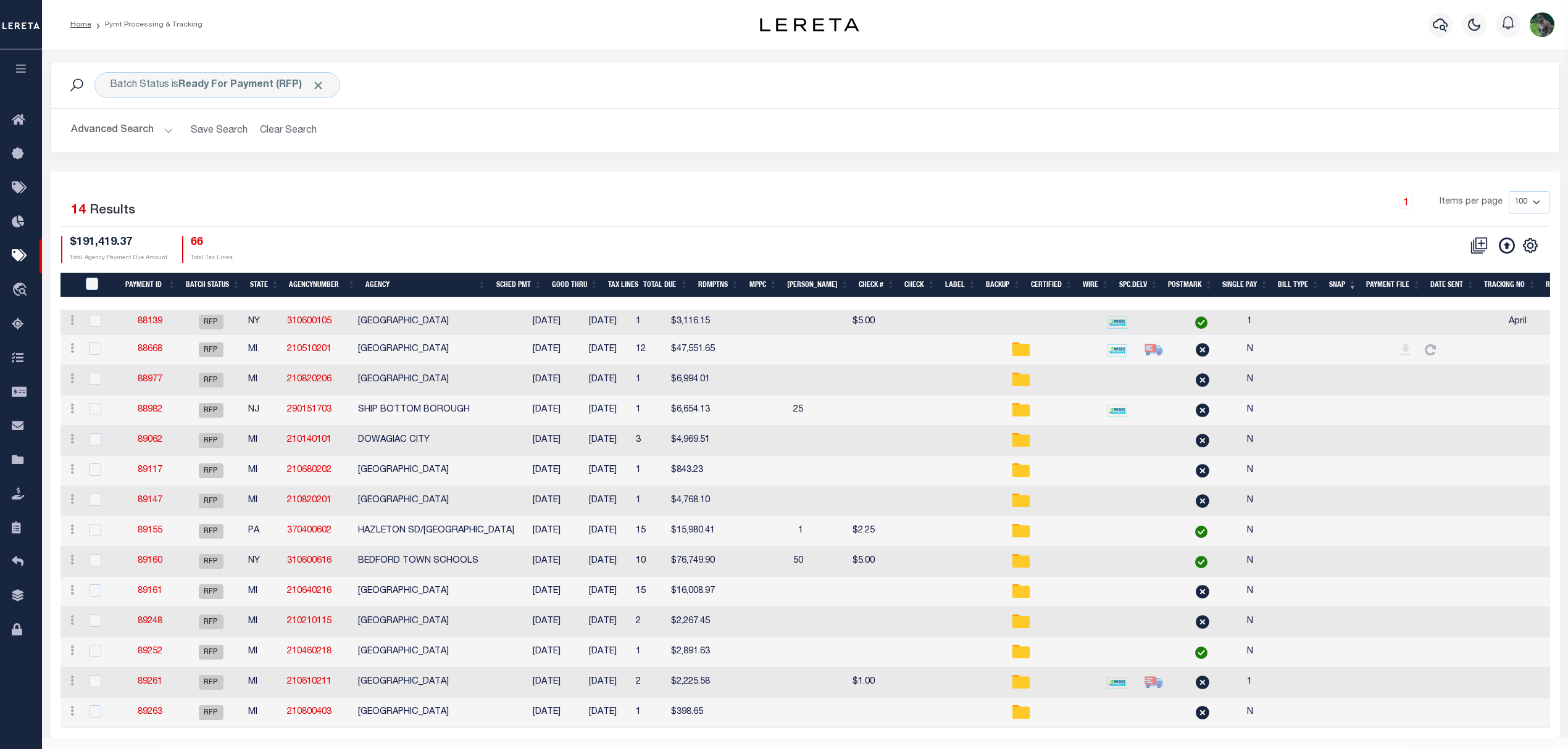
click at [655, 199] on div "1 Items per page 100 200 500 1000" at bounding box center [993, 207] width 1111 height 32
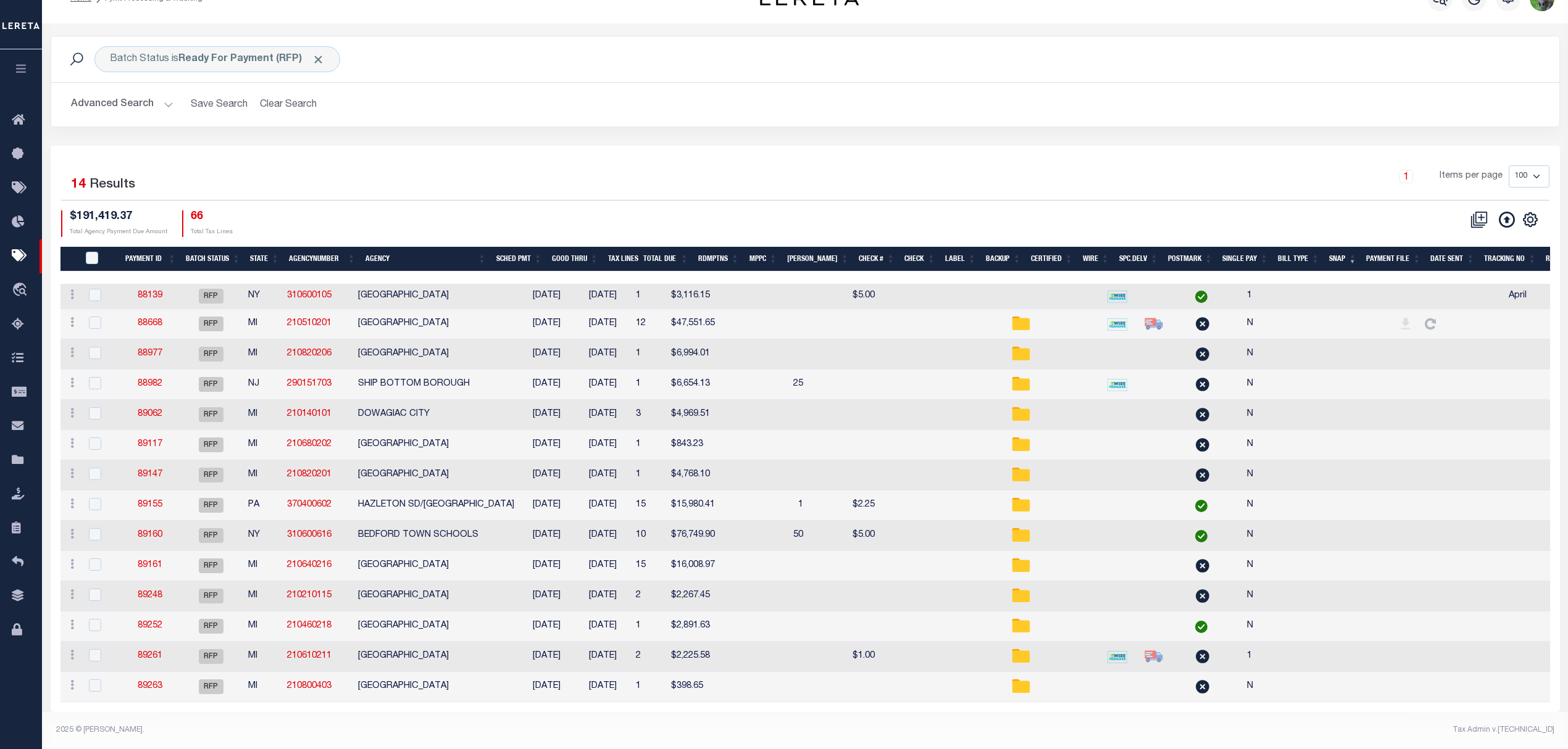
scroll to position [38, 0]
click at [677, 165] on div "1 Items per page 100 200 500 1000" at bounding box center [993, 181] width 1111 height 32
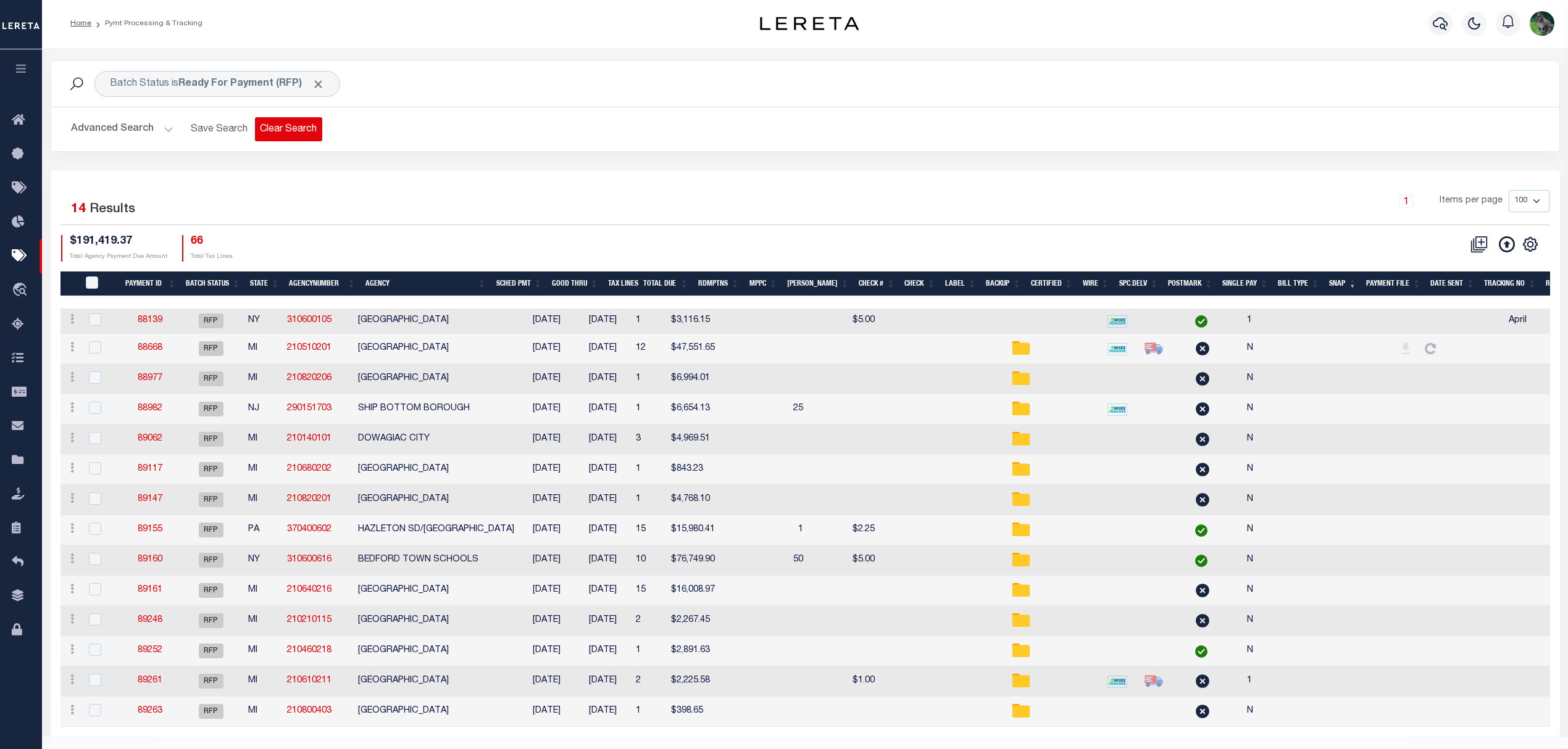
scroll to position [0, 0]
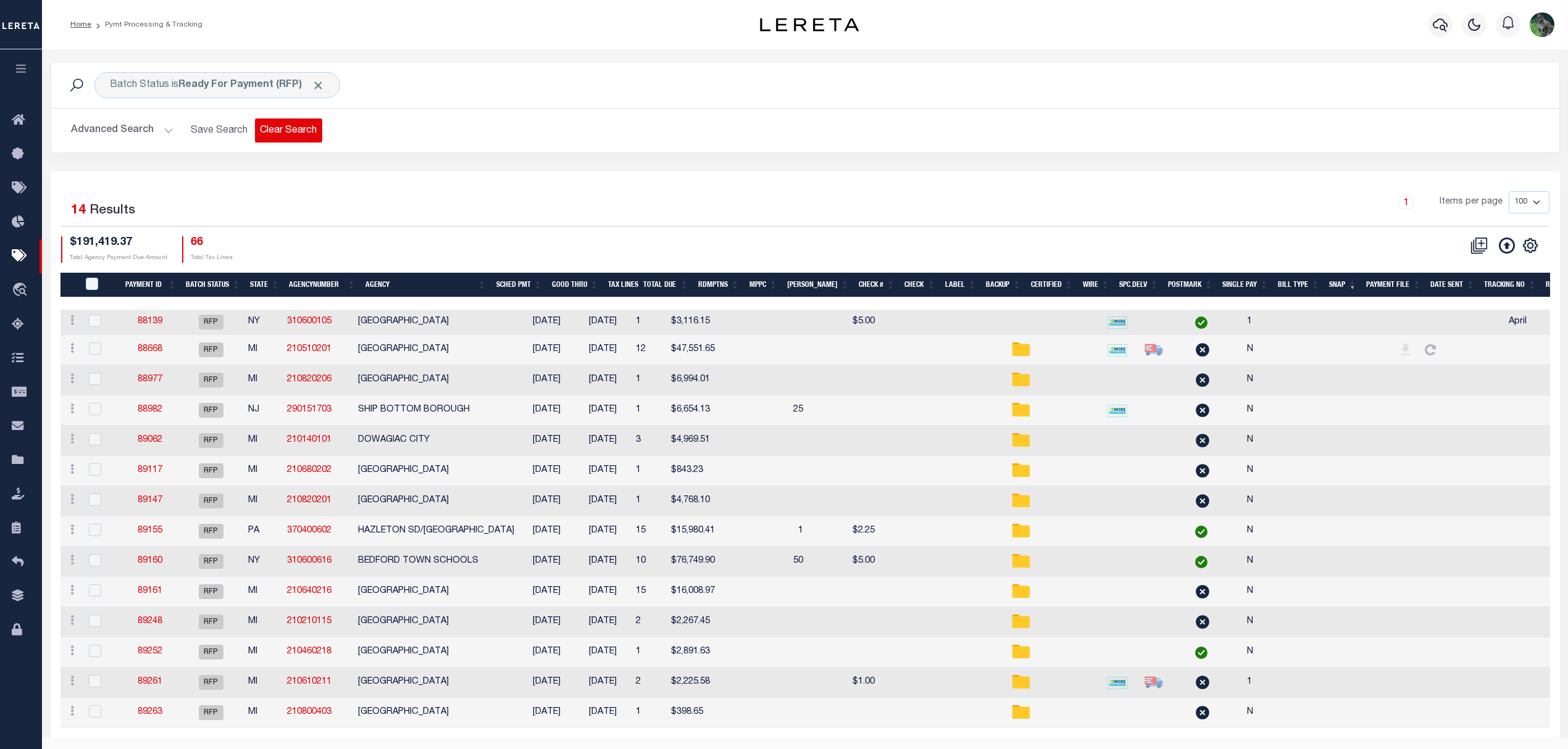
click at [262, 141] on button "Clear Search" at bounding box center [288, 130] width 67 height 24
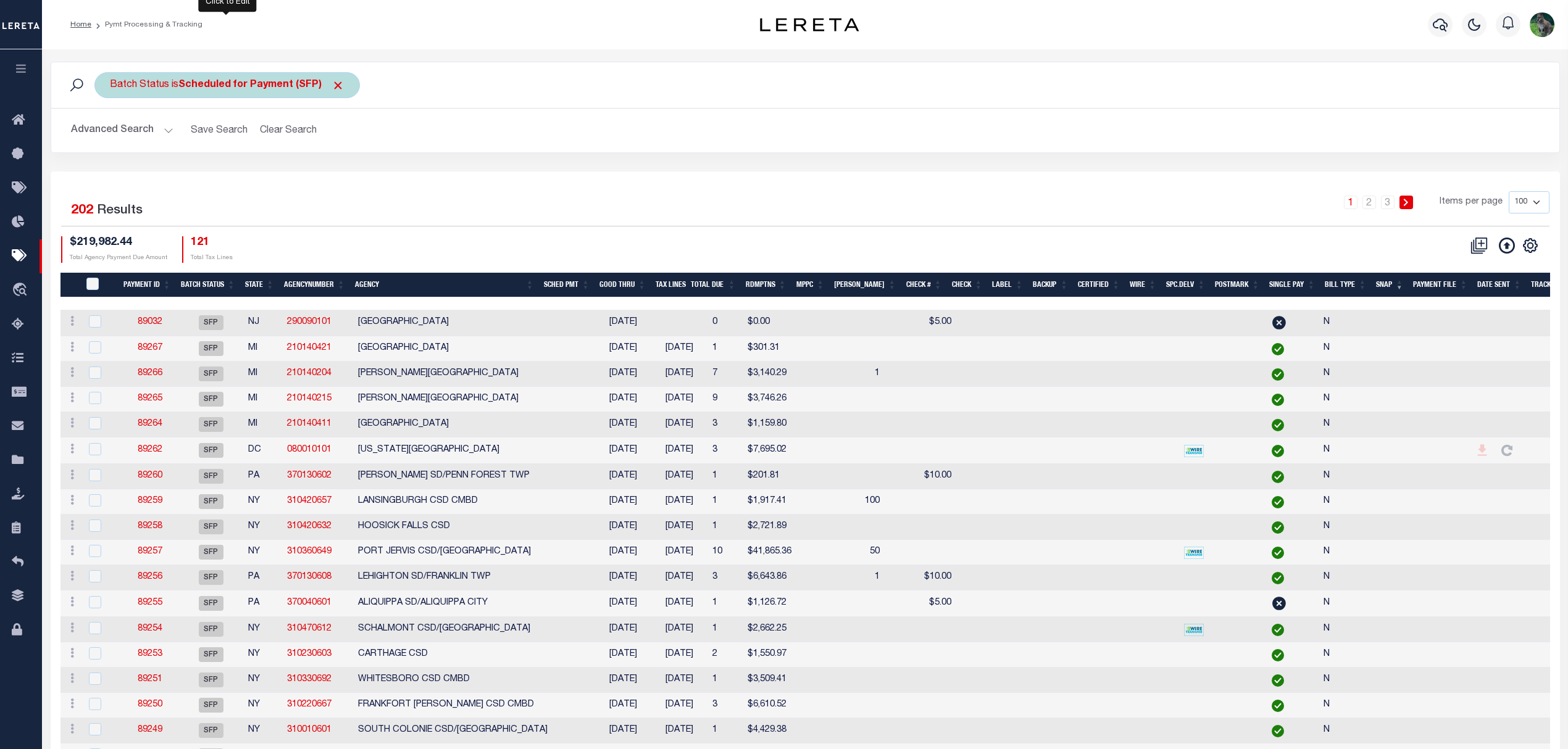
click at [299, 81] on b "Scheduled for Payment (SFP)" at bounding box center [261, 85] width 166 height 10
click at [260, 145] on select "Awaiting Funds (AWF) Cleared and Complete (CAC) New Check Needed (NCN) Payment …" at bounding box center [201, 145] width 182 height 24
select select "RFP"
click at [111, 135] on select "Awaiting Funds (AWF) Cleared and Complete (CAC) New Check Needed (NCN) Payment …" at bounding box center [201, 145] width 182 height 24
click at [274, 172] on input "Apply" at bounding box center [274, 172] width 36 height 21
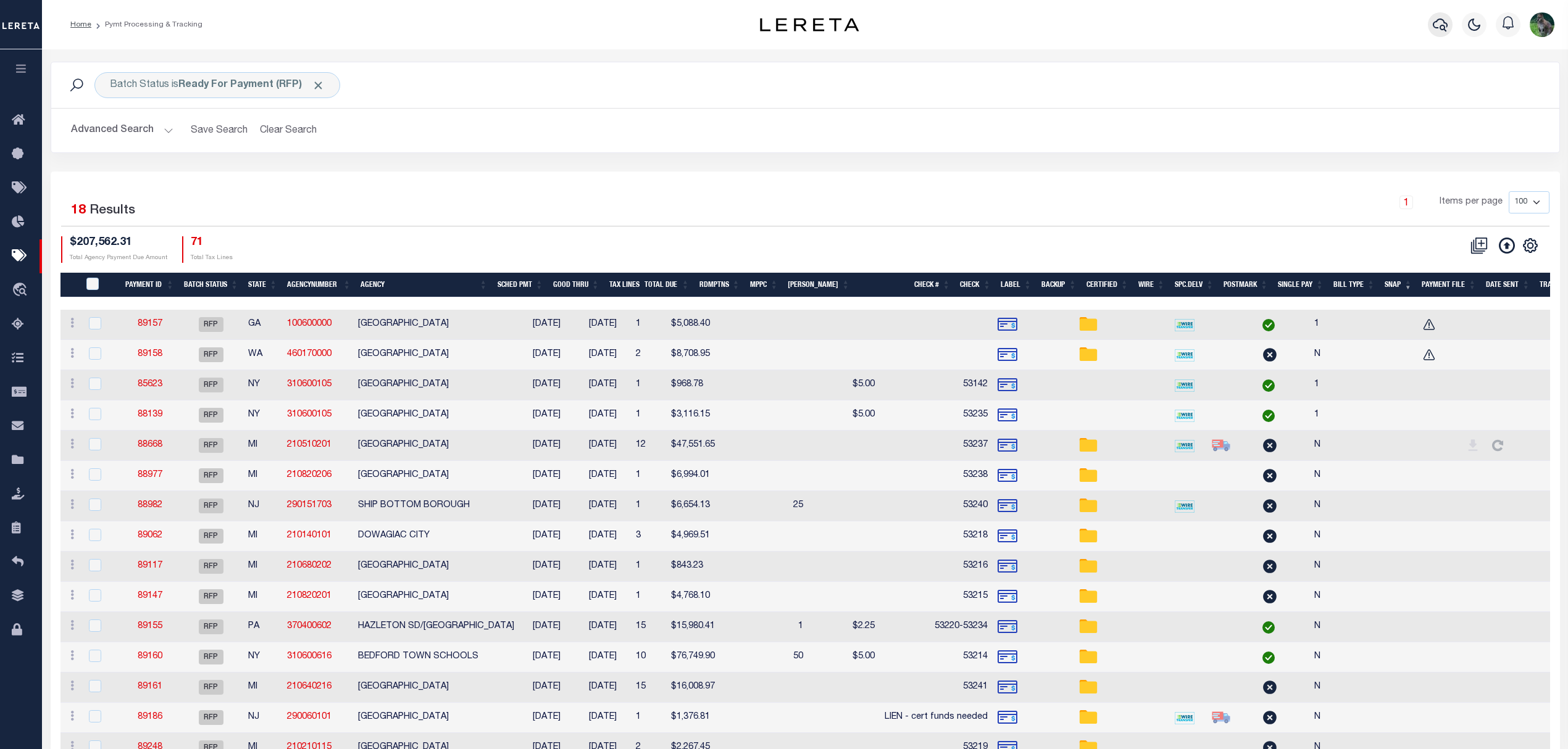
click at [1435, 25] on icon "button" at bounding box center [1440, 25] width 15 height 15
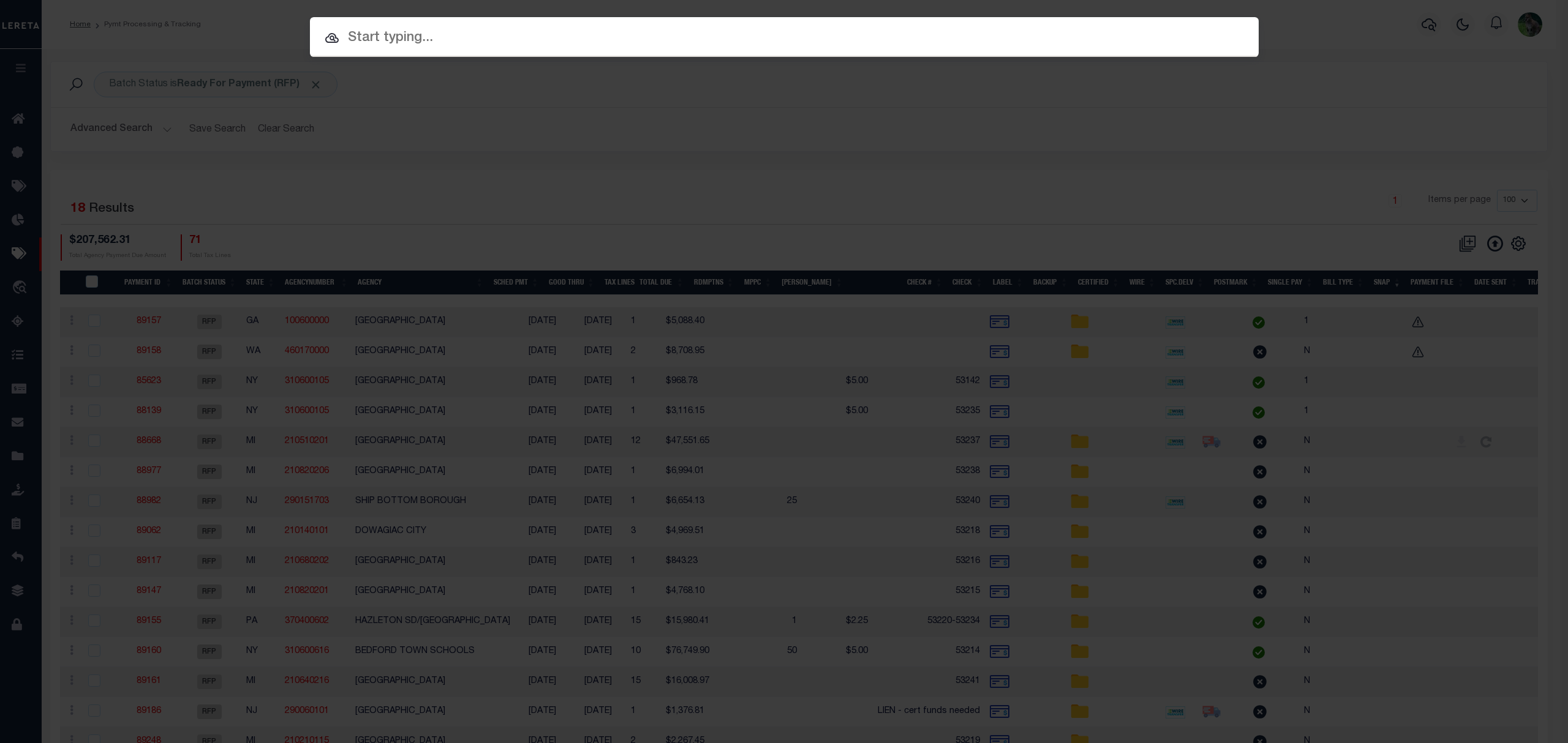
click at [670, 42] on input "text" at bounding box center [784, 38] width 949 height 21
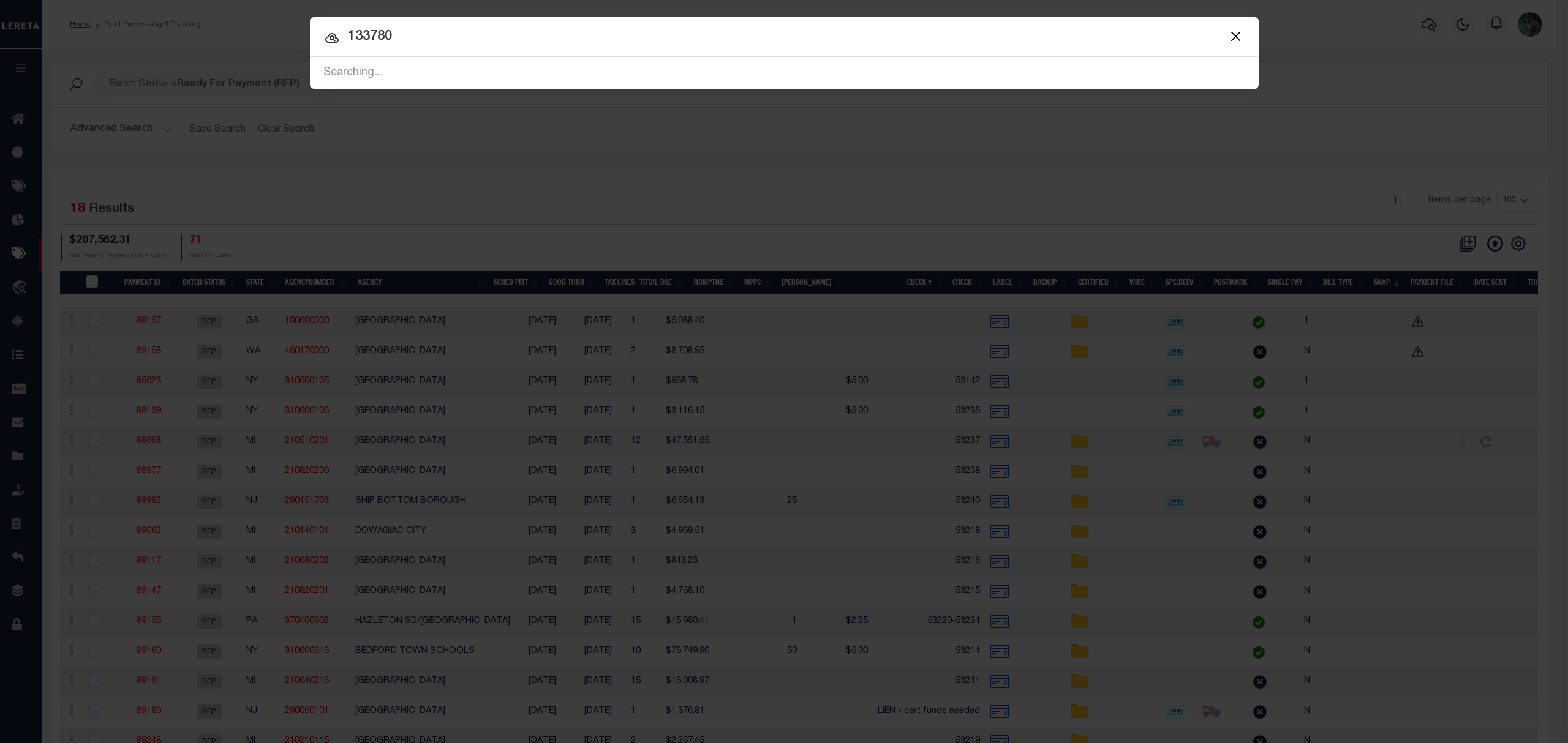
type input "133780"
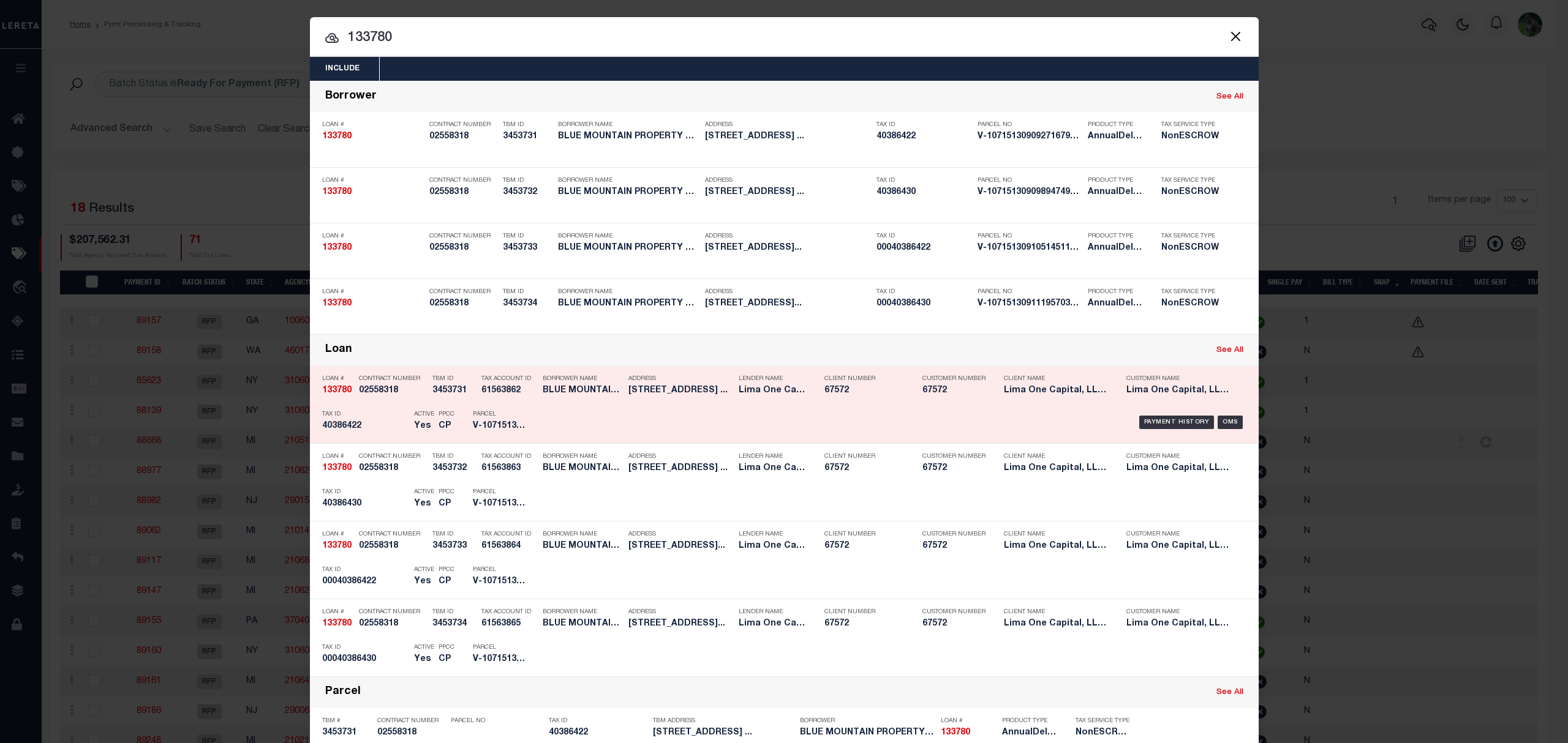
scroll to position [81, 0]
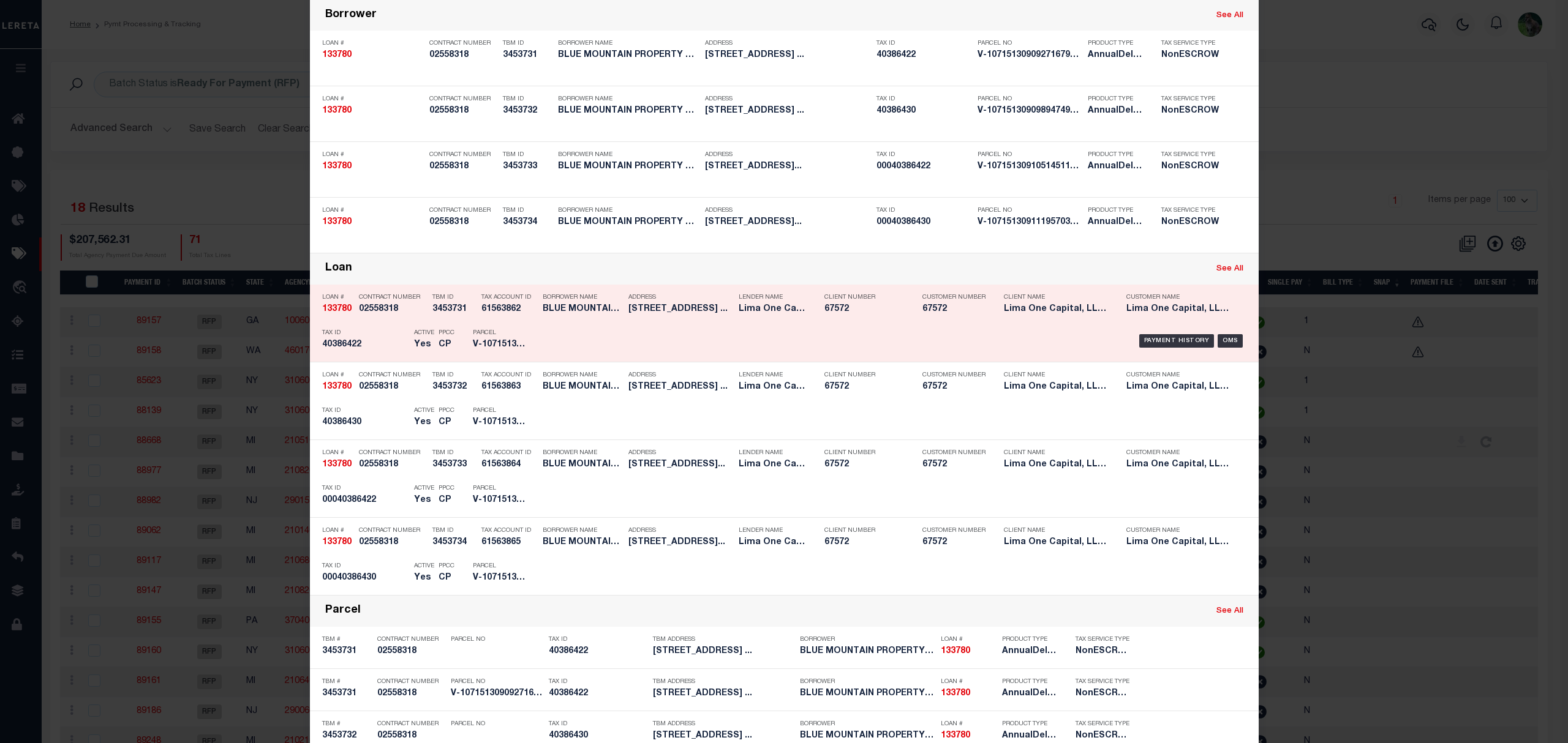
click at [901, 353] on div "Payment History OMS" at bounding box center [896, 341] width 700 height 36
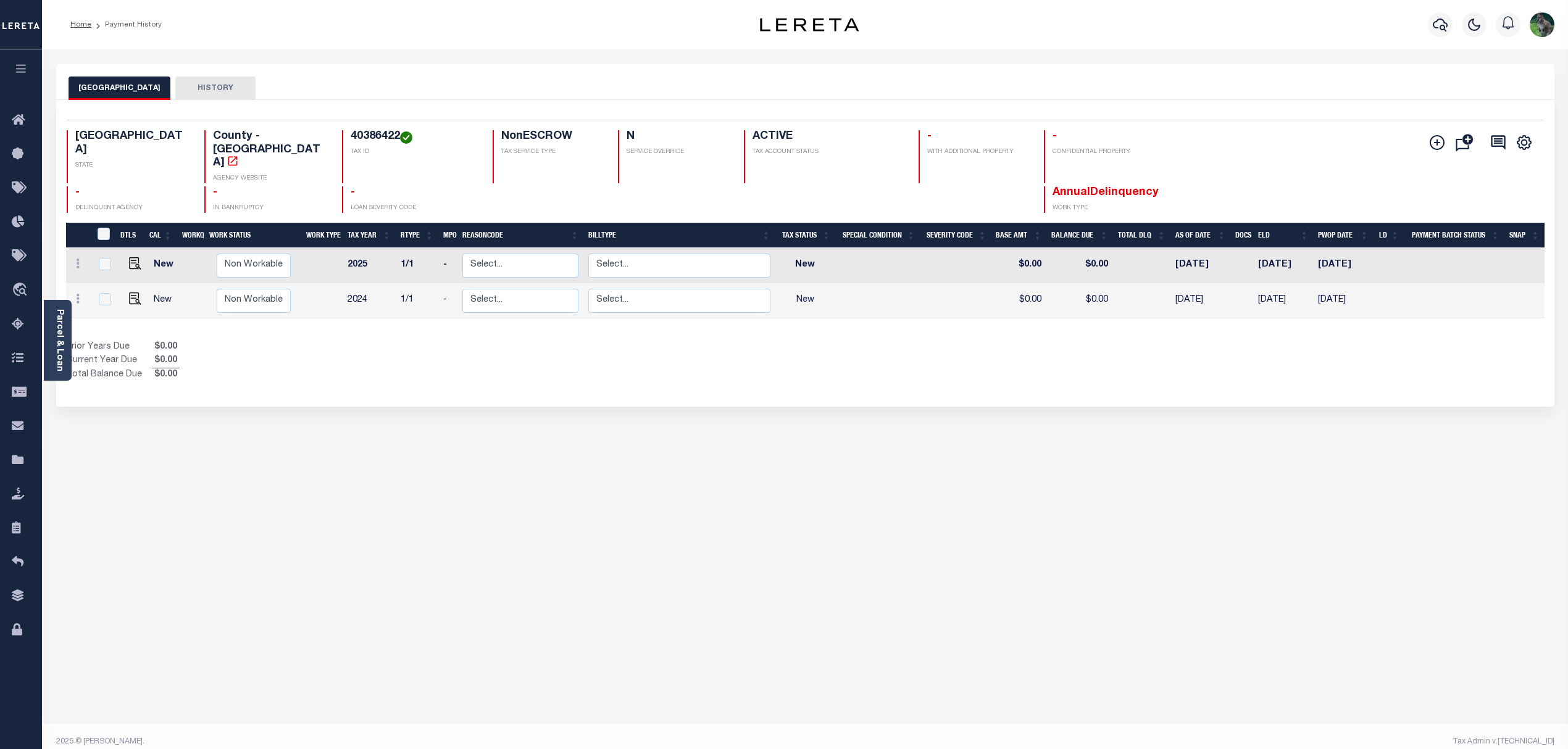
click at [53, 337] on div "Parcel & Loan" at bounding box center [57, 340] width 28 height 80
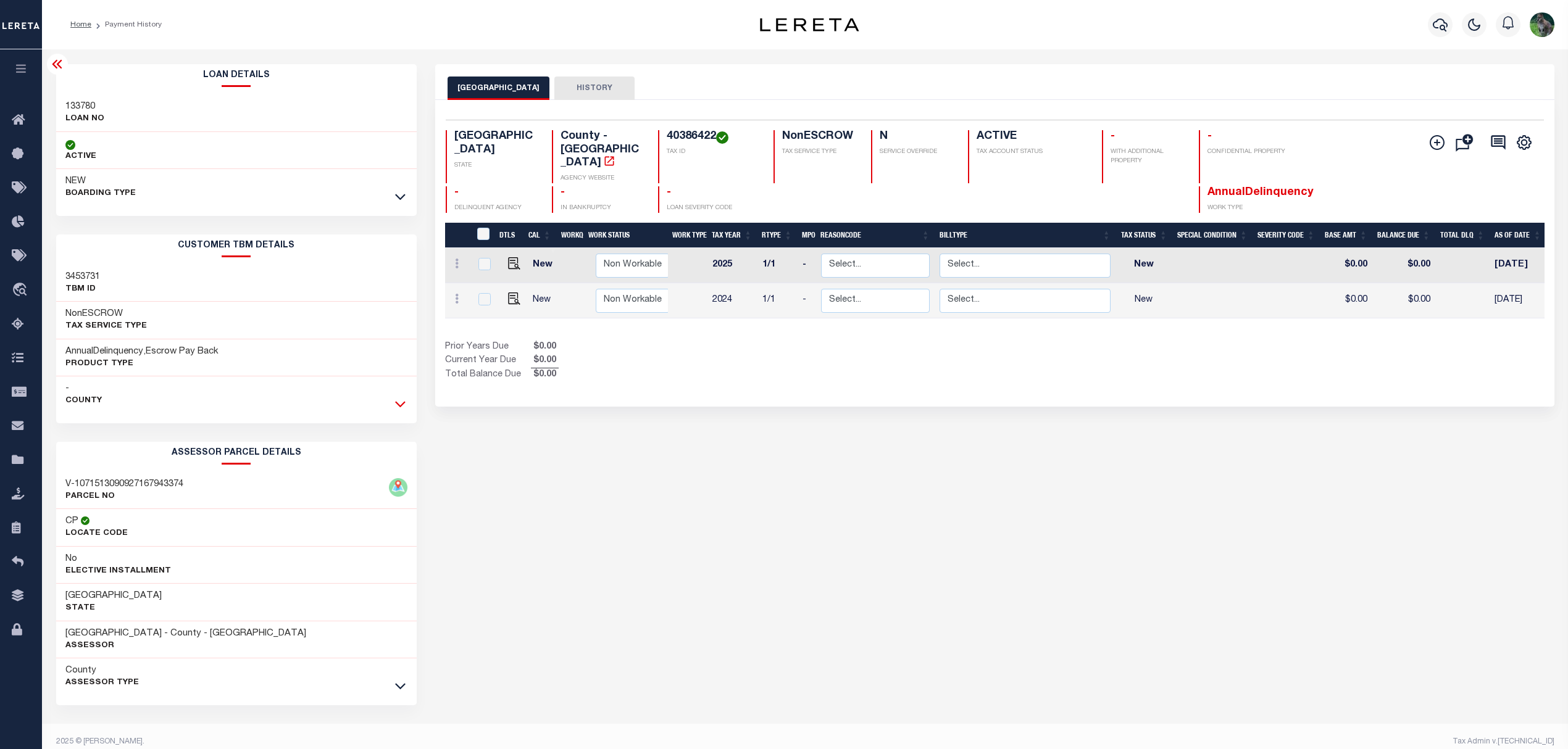
click at [402, 403] on icon at bounding box center [400, 404] width 11 height 13
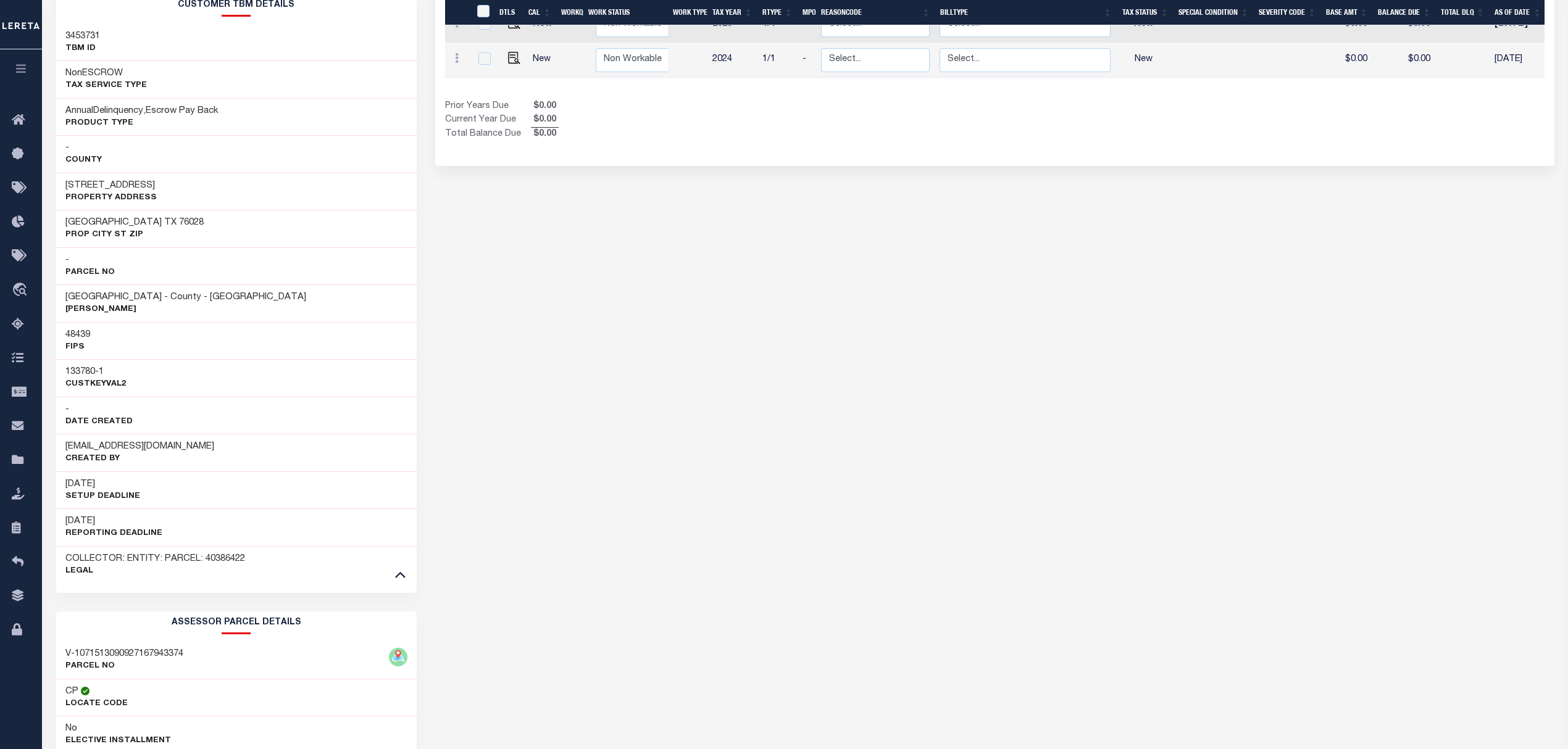
scroll to position [247, 0]
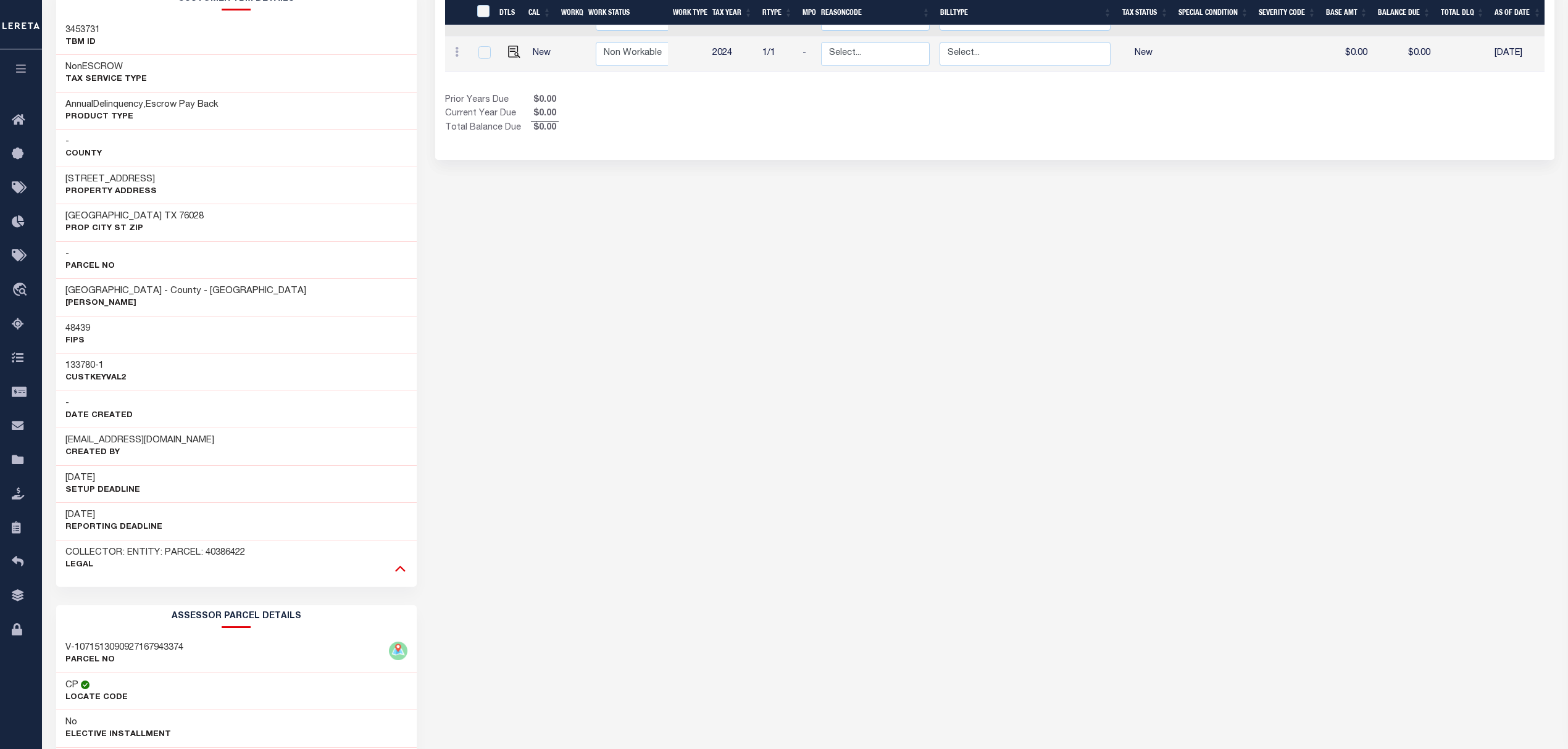
click at [398, 569] on icon at bounding box center [400, 568] width 11 height 13
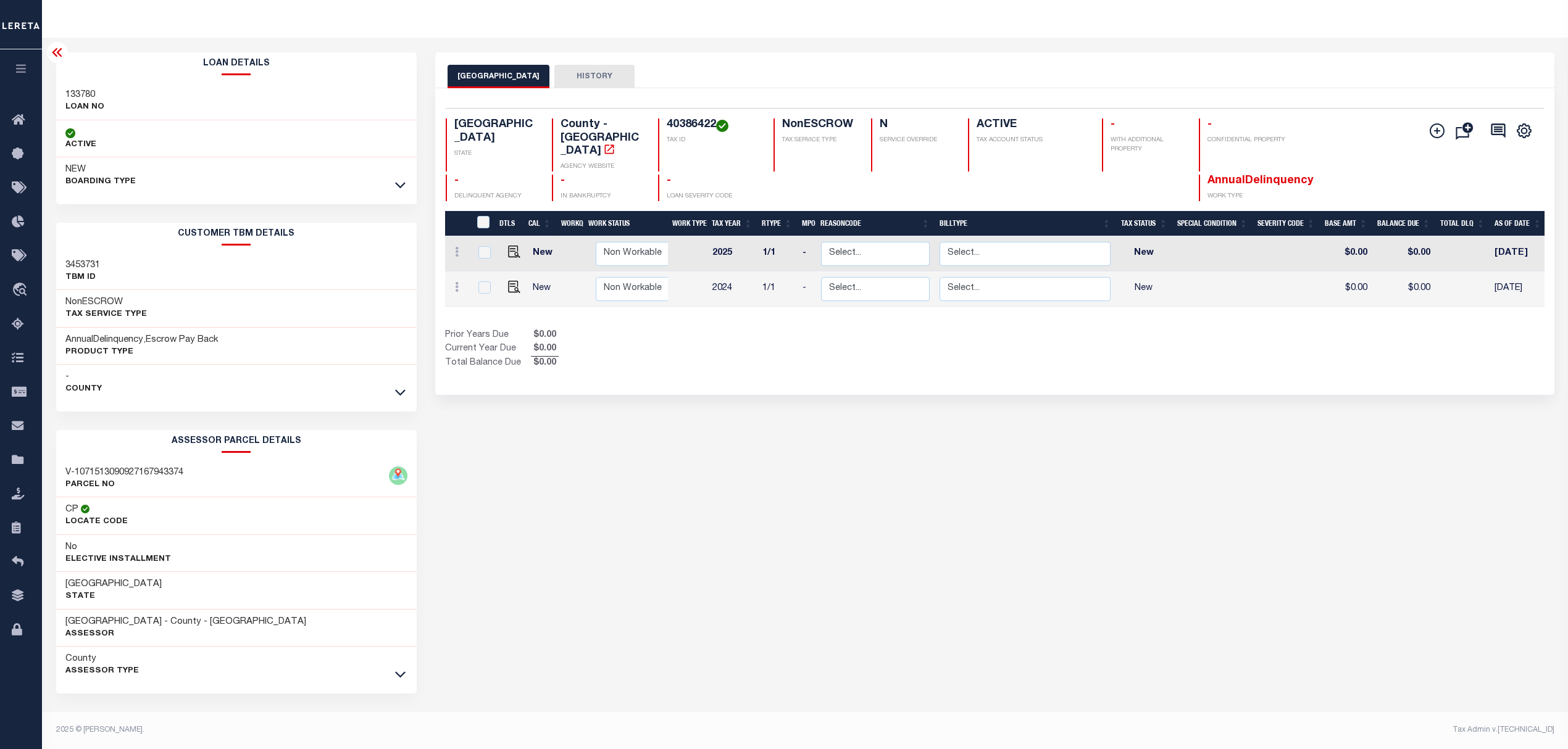
scroll to position [0, 0]
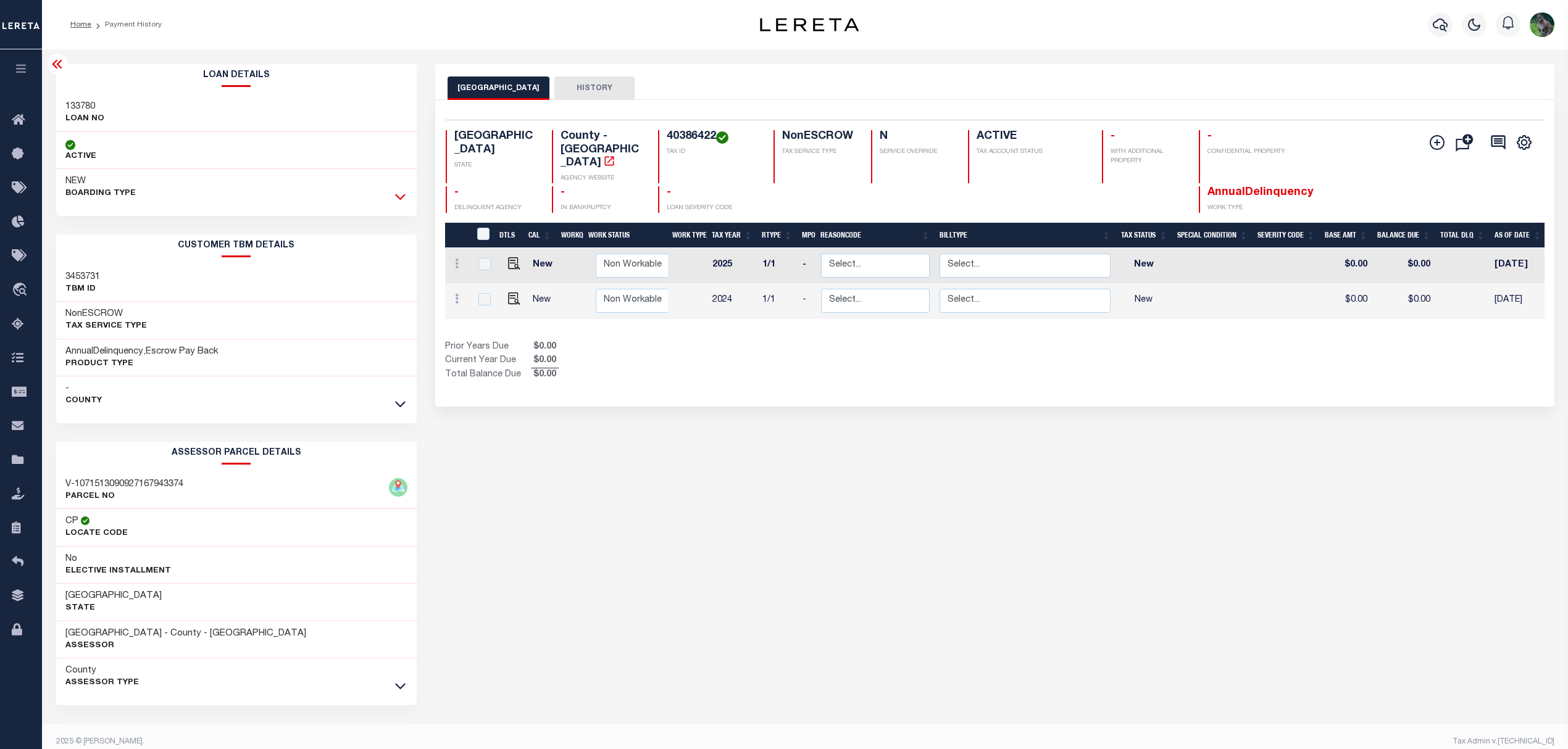
click at [396, 203] on icon at bounding box center [400, 196] width 11 height 13
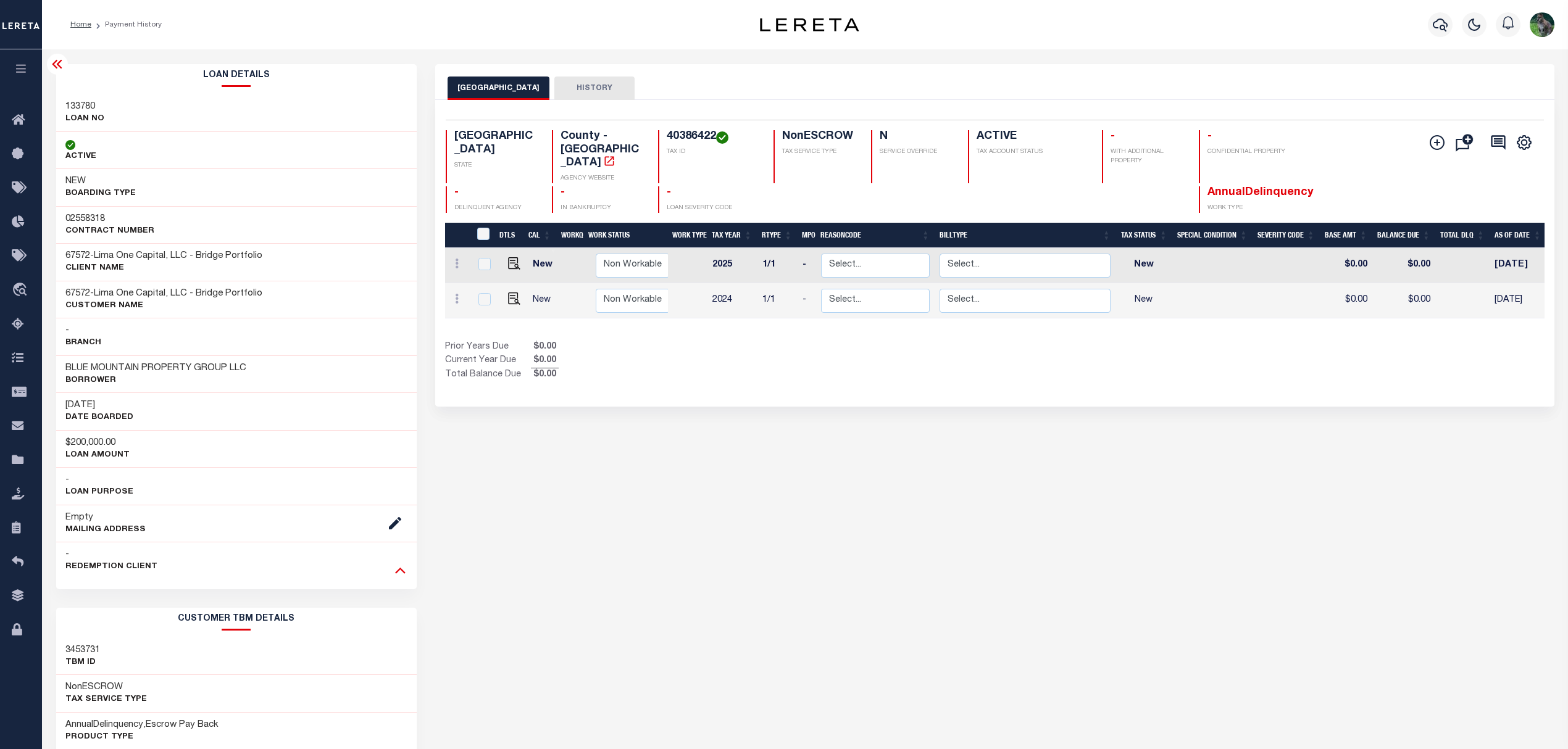
click at [403, 572] on icon at bounding box center [400, 570] width 11 height 13
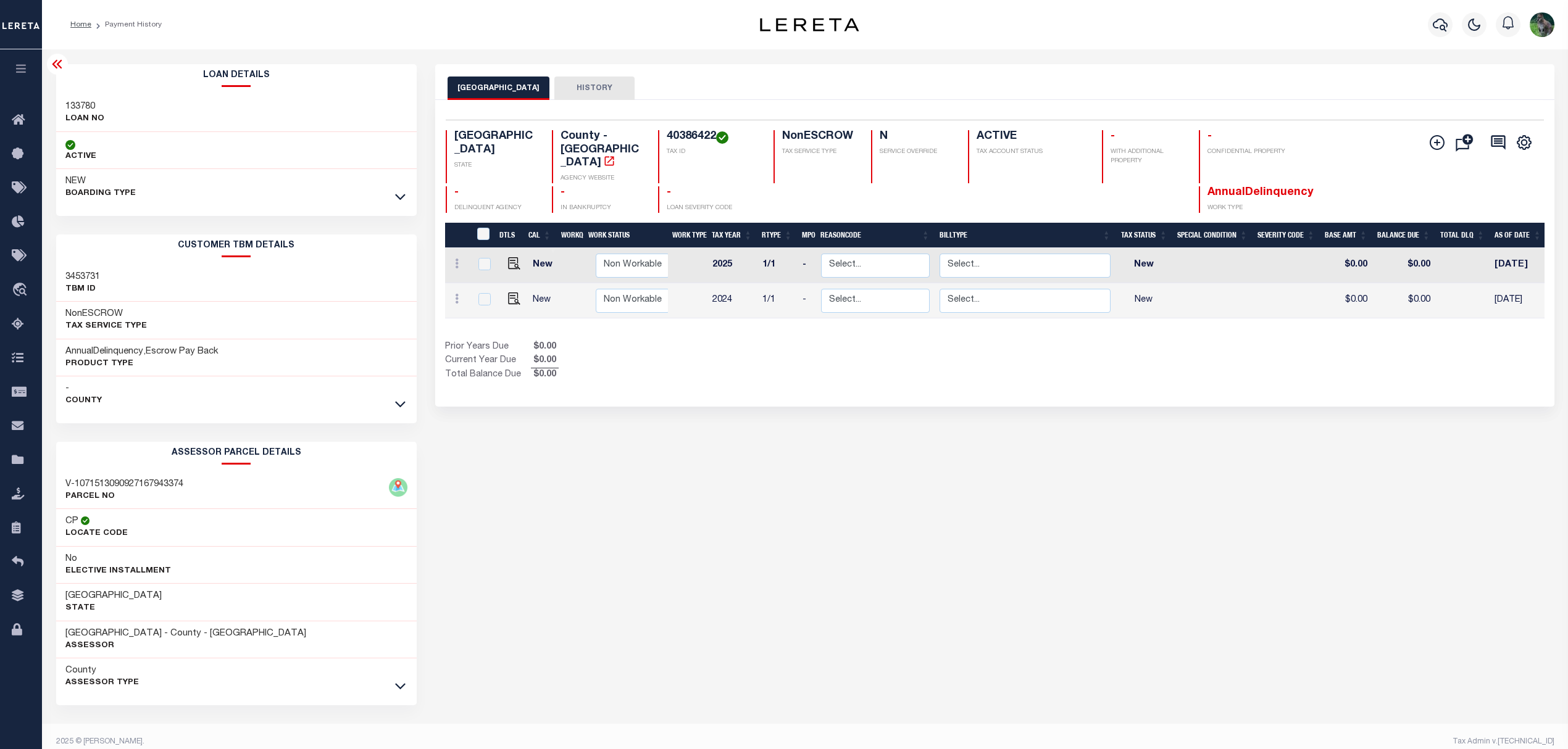
click at [591, 91] on button "HISTORY" at bounding box center [595, 88] width 80 height 24
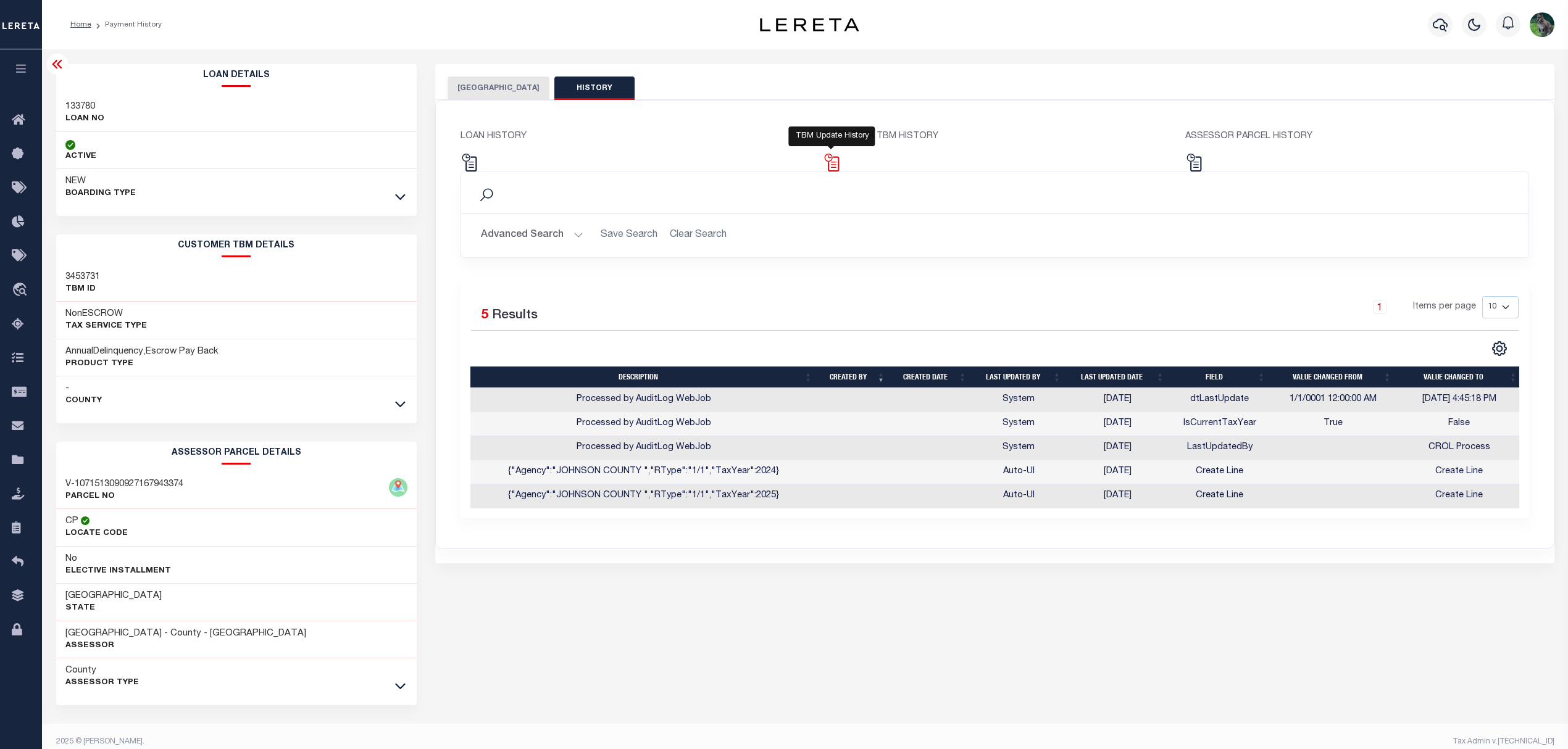
click at [833, 170] on img at bounding box center [832, 163] width 18 height 18
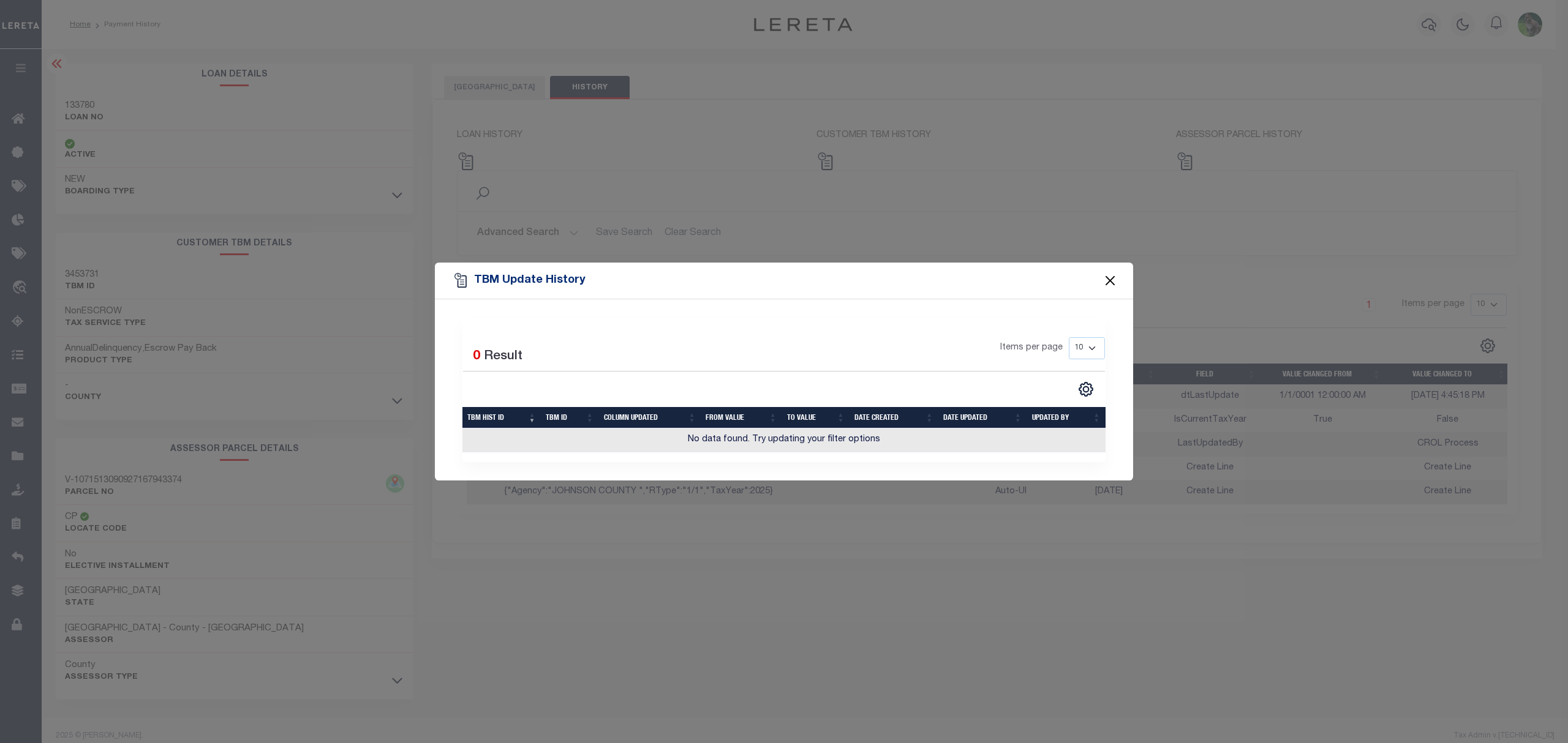
click at [1105, 275] on button "Close" at bounding box center [1111, 280] width 16 height 16
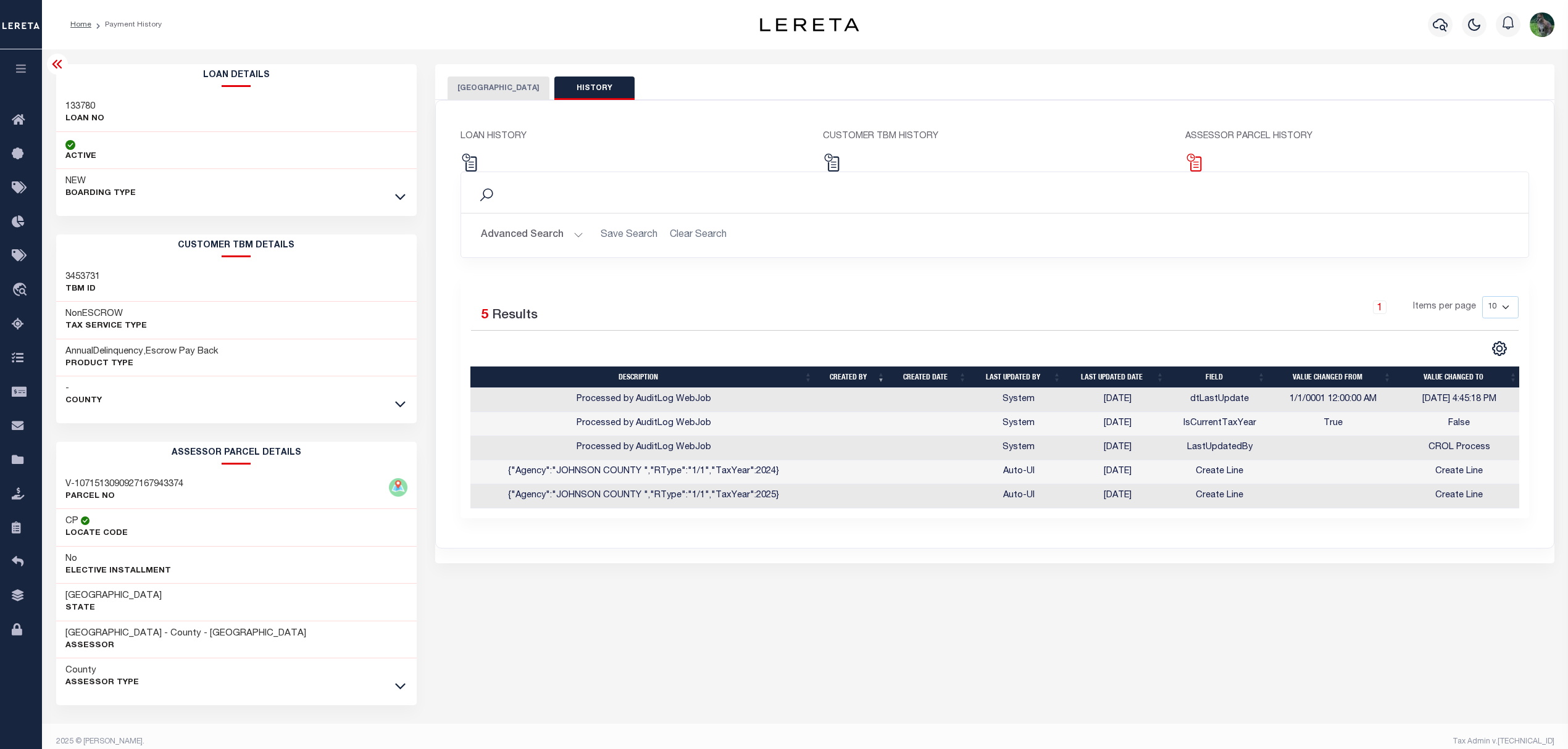
click at [1198, 166] on img at bounding box center [1194, 163] width 18 height 18
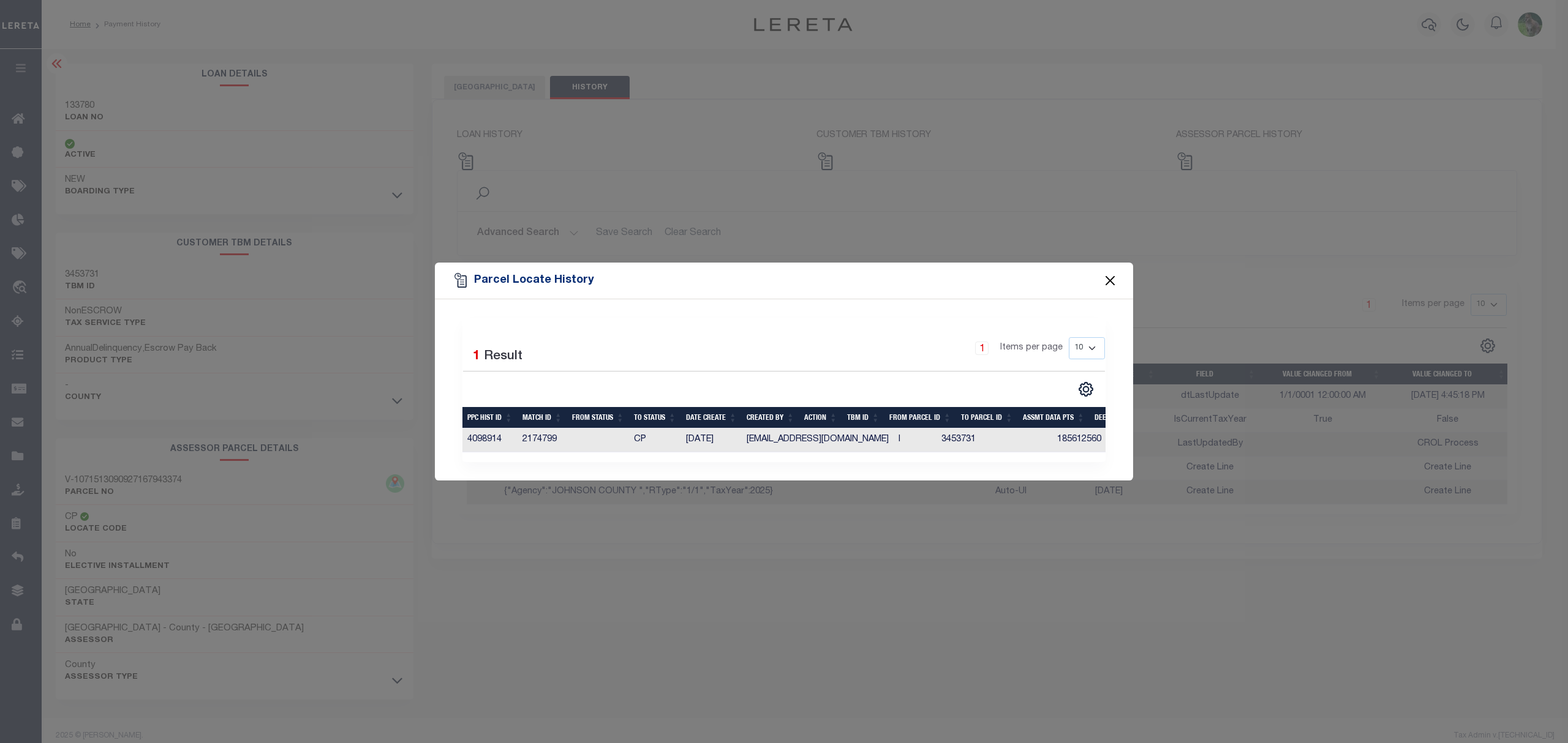
click at [1108, 279] on button "Close" at bounding box center [1111, 280] width 16 height 16
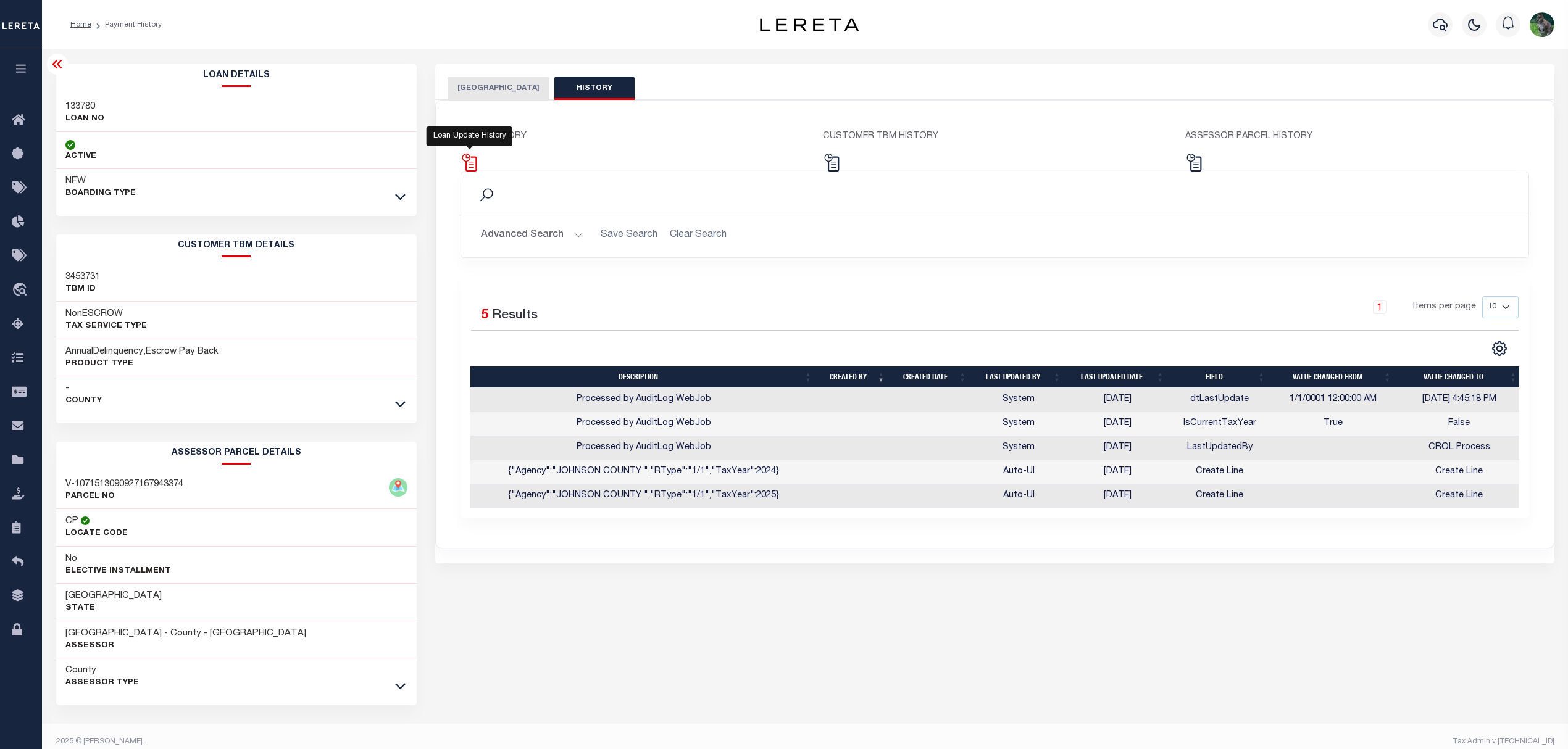
click at [465, 164] on img at bounding box center [470, 163] width 18 height 18
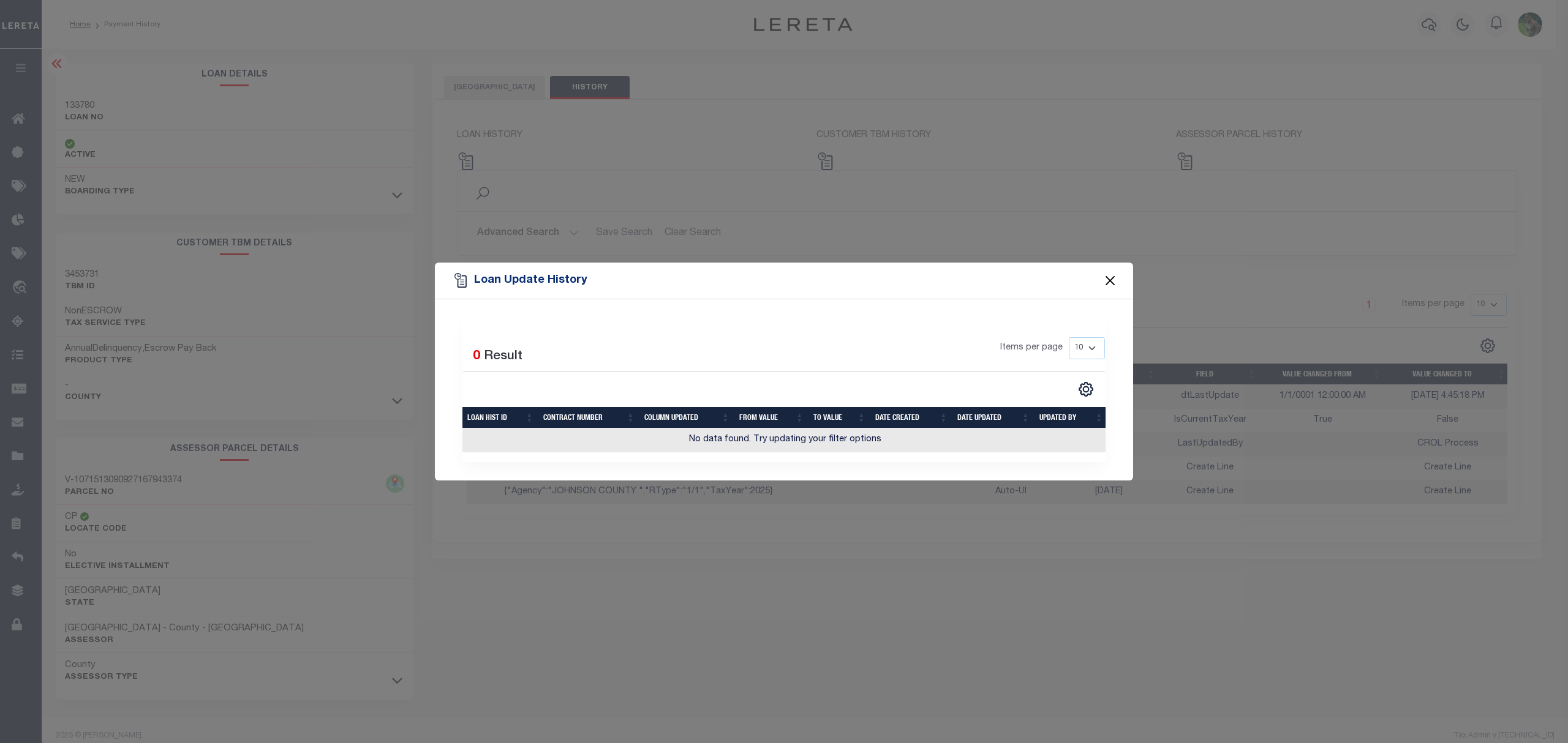
click at [1105, 273] on button "Close" at bounding box center [1111, 280] width 16 height 16
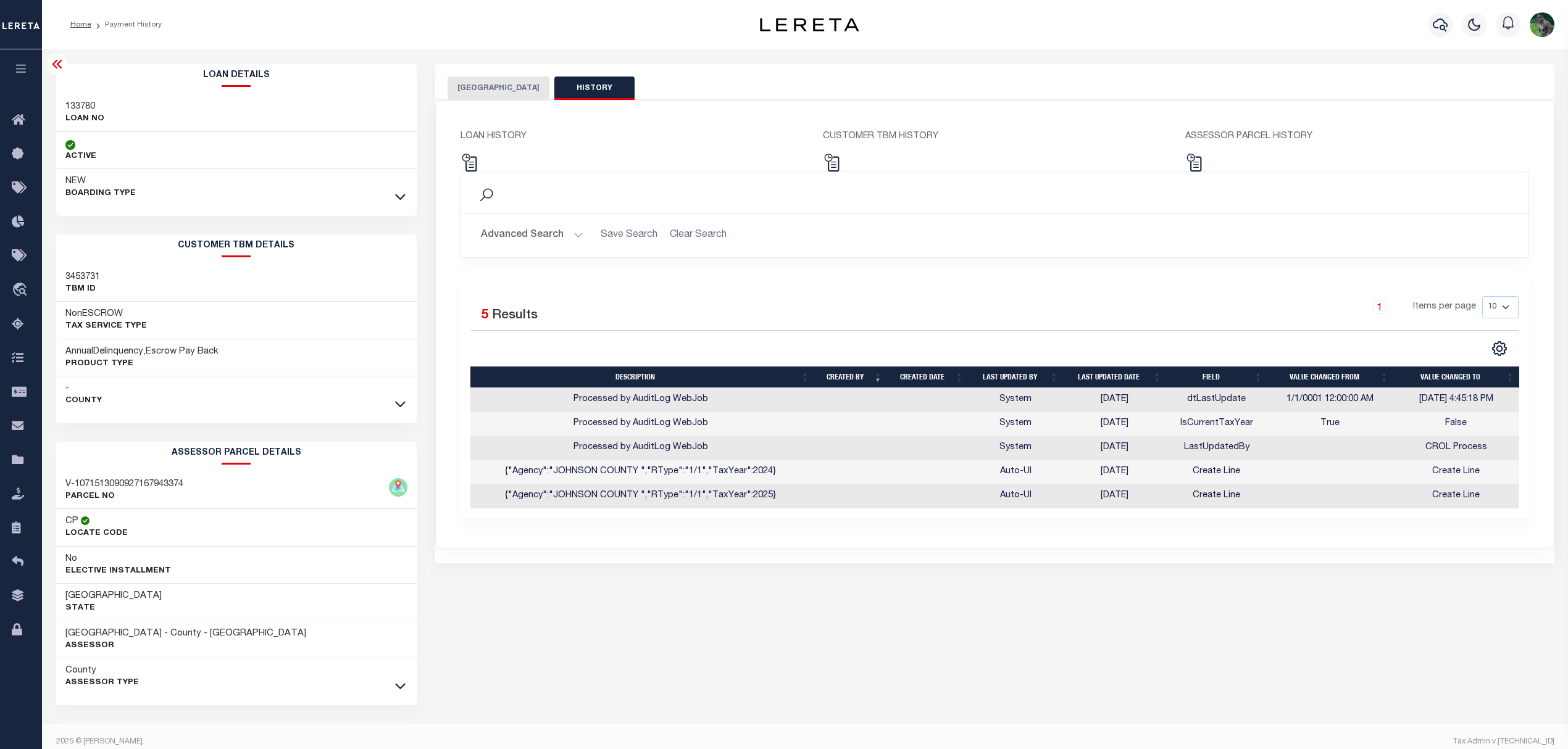
click at [475, 84] on button "[GEOGRAPHIC_DATA]" at bounding box center [499, 88] width 102 height 24
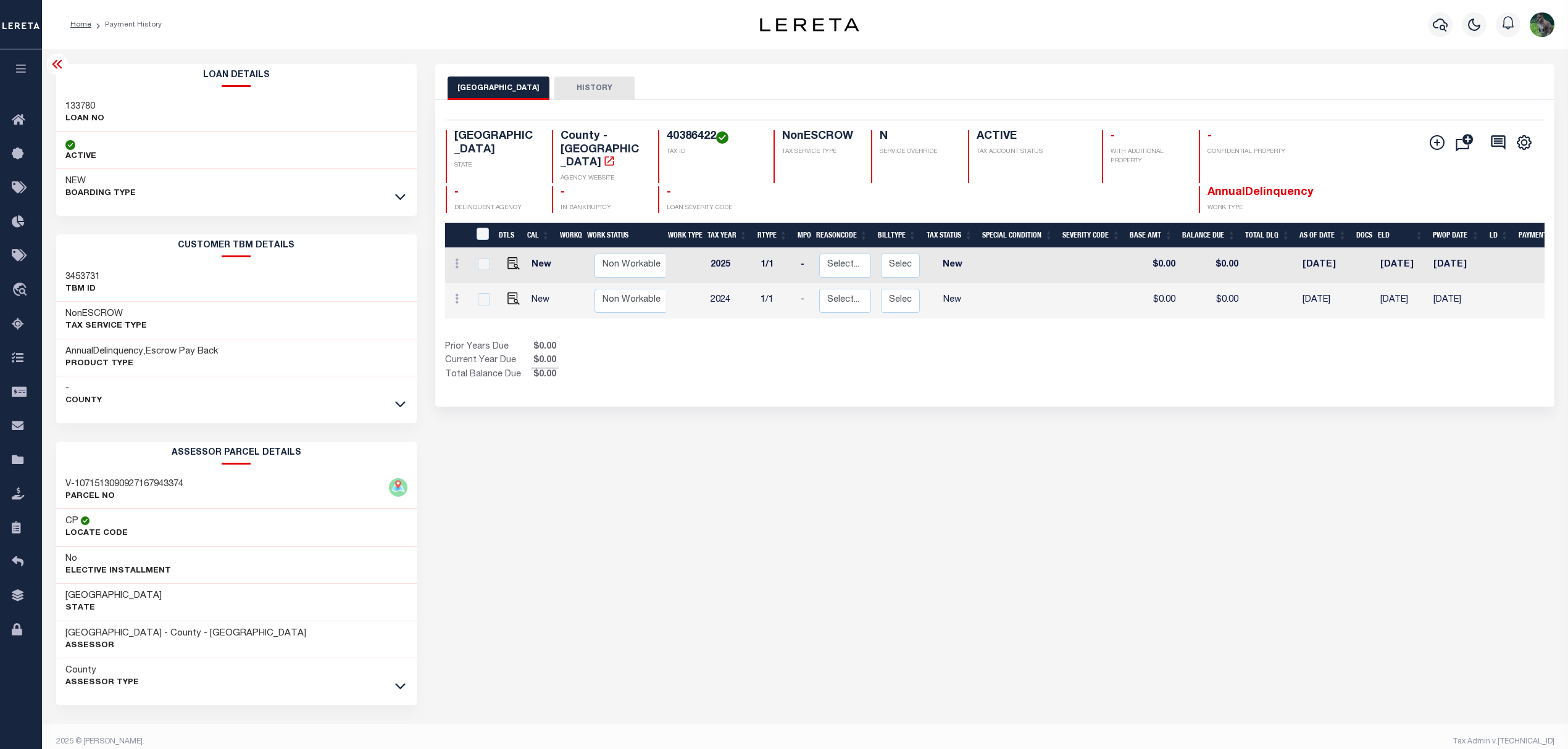
click at [679, 136] on h4 "40386422" at bounding box center [713, 137] width 92 height 14
copy h4 "40386422"
click at [396, 194] on icon at bounding box center [400, 196] width 11 height 13
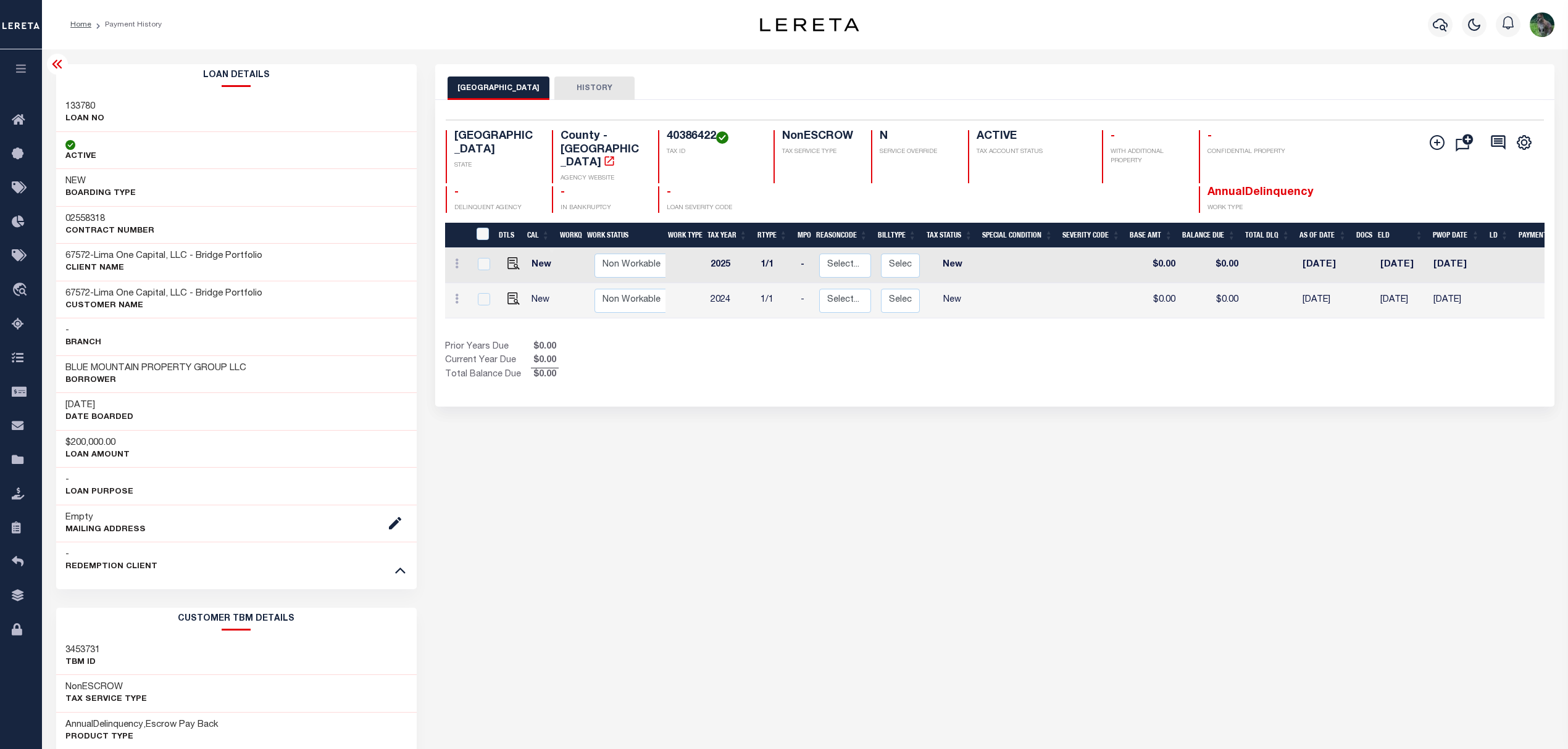
drag, startPoint x: 637, startPoint y: 398, endPoint x: 605, endPoint y: 356, distance: 52.8
click at [636, 396] on div "JOHNSON COUNTY HISTORY Selected 2 Results" at bounding box center [995, 599] width 1138 height 1070
click at [27, 245] on link "Pymt Processing & Tracking" at bounding box center [21, 256] width 42 height 34
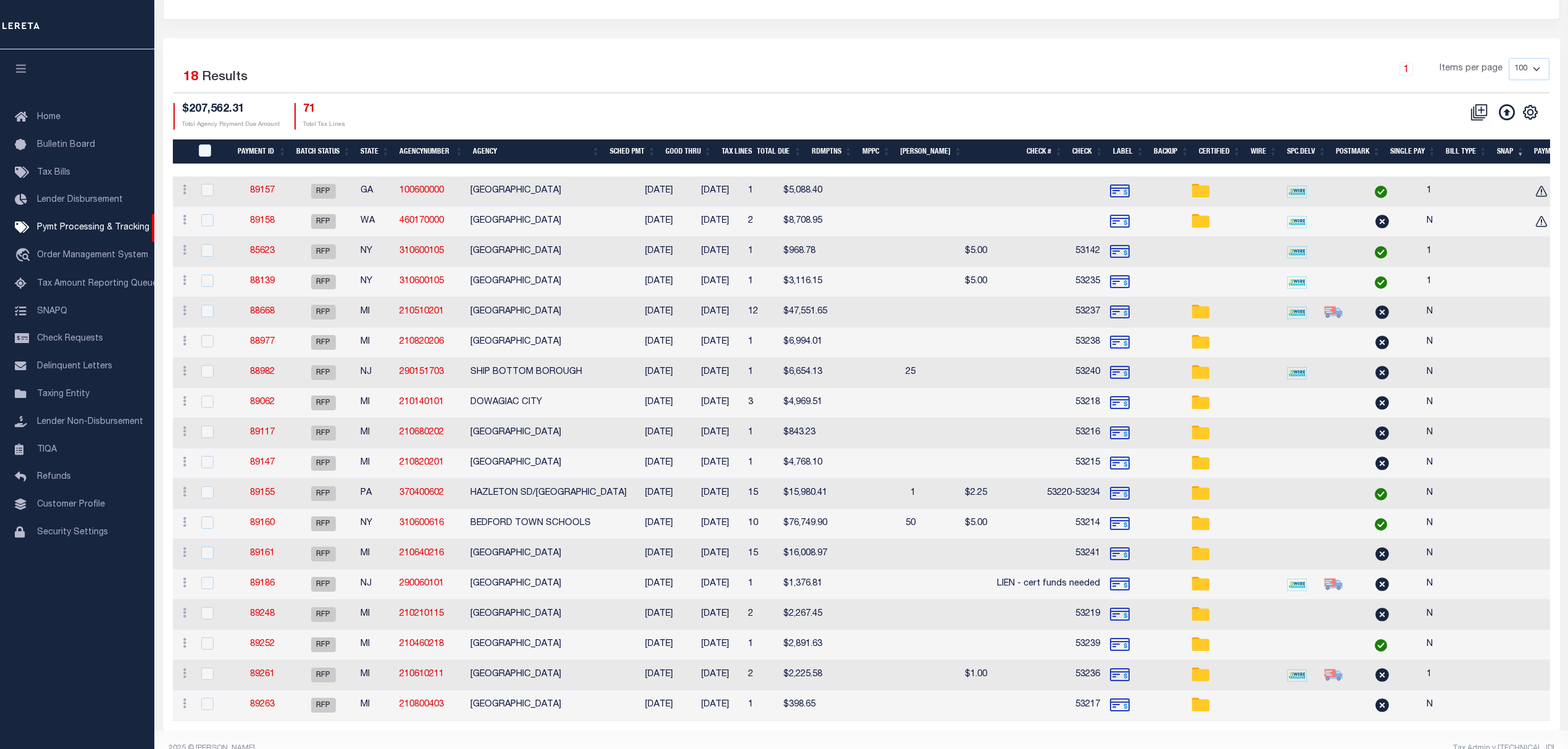
scroll to position [164, 0]
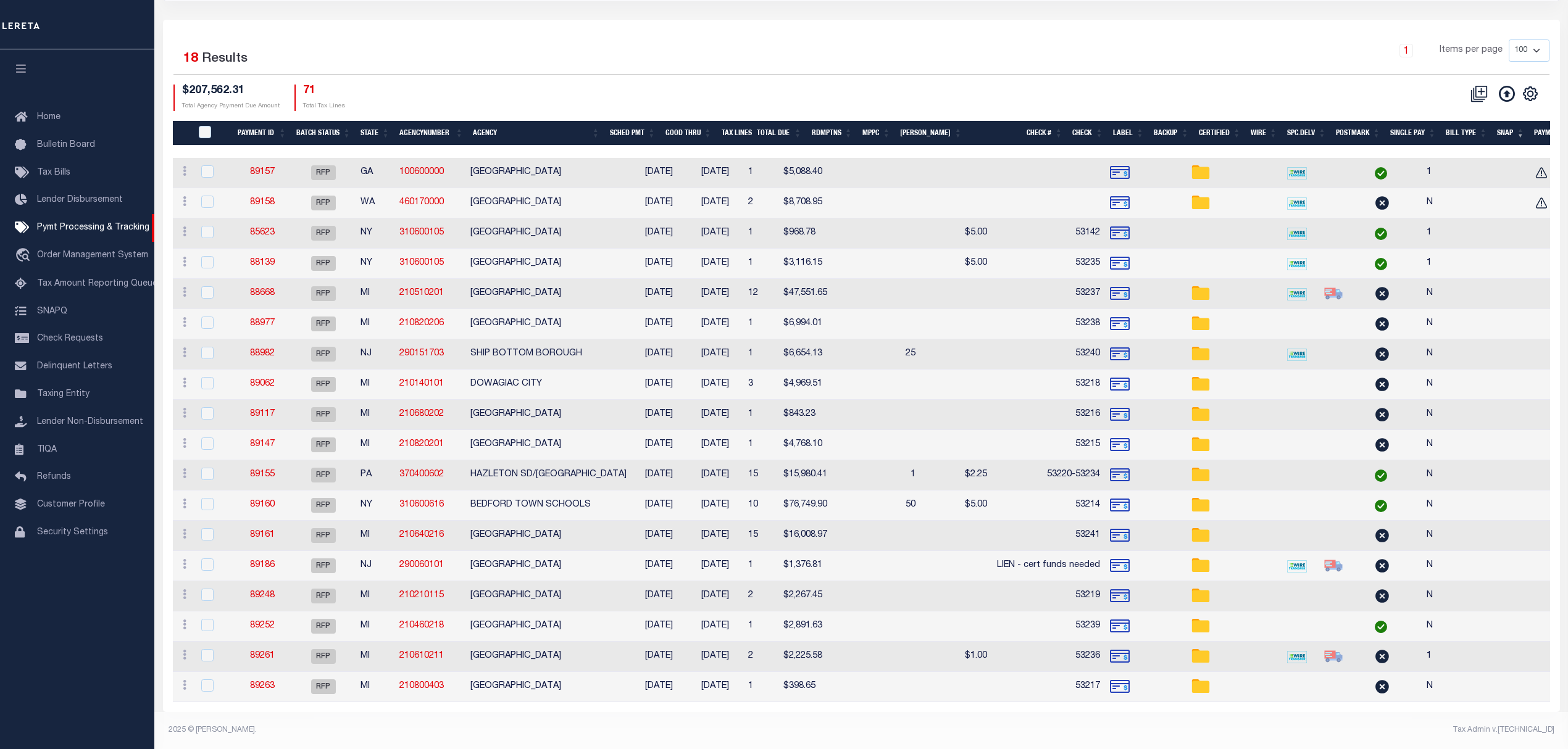
click at [534, 121] on th "Agency" at bounding box center [536, 133] width 136 height 25
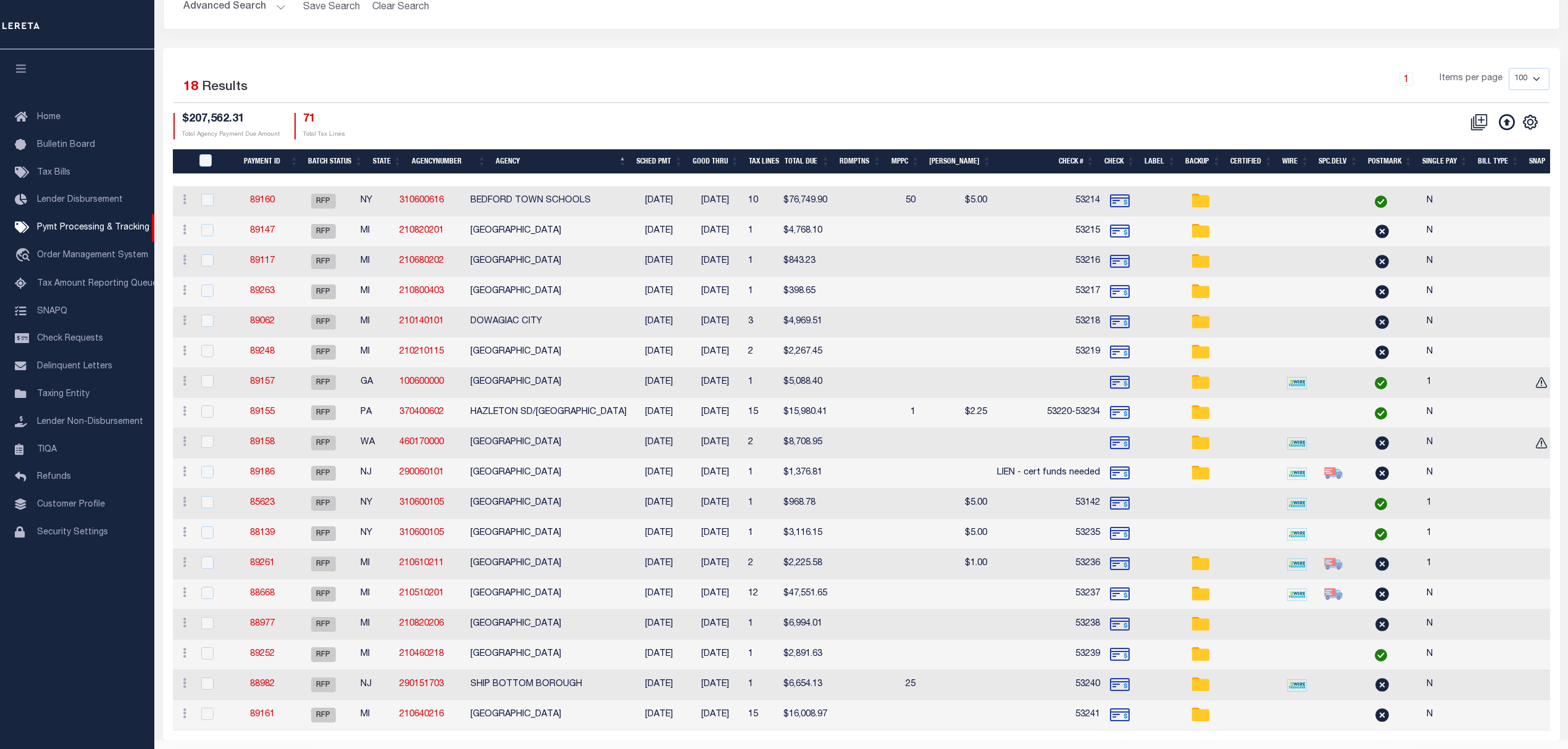
scroll to position [82, 0]
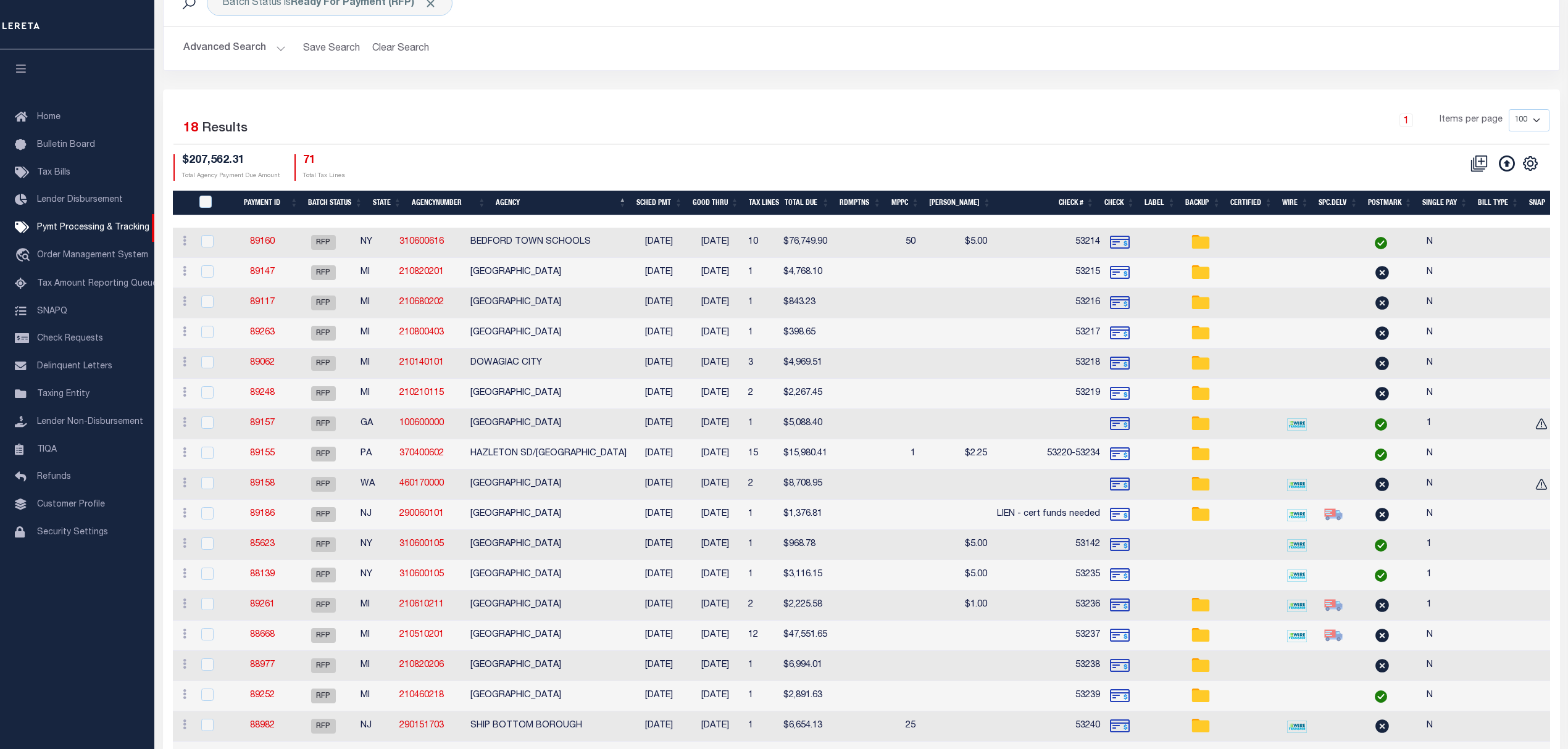
click at [238, 44] on button "Advanced Search" at bounding box center [234, 48] width 103 height 24
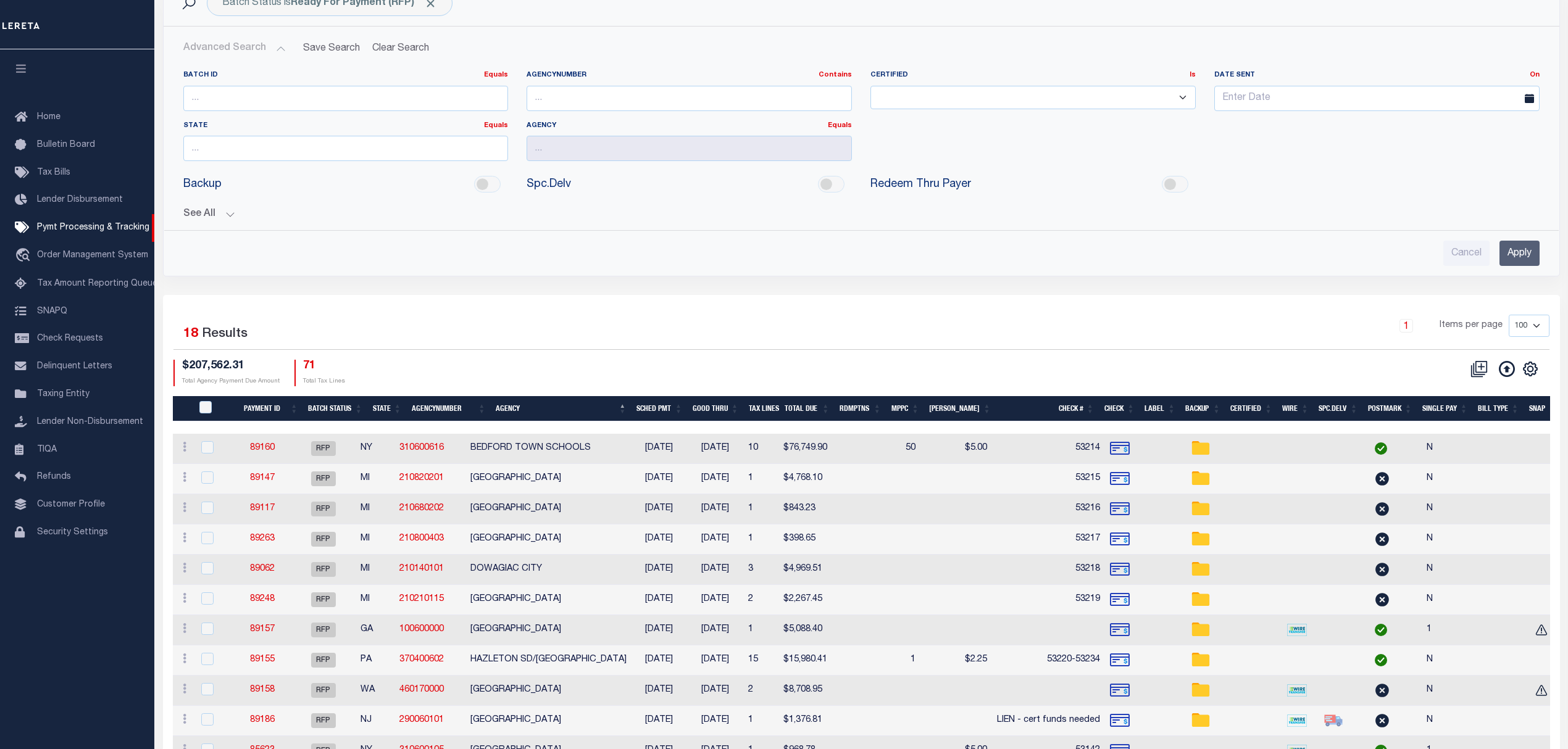
click at [210, 214] on button "See All" at bounding box center [861, 214] width 1356 height 11
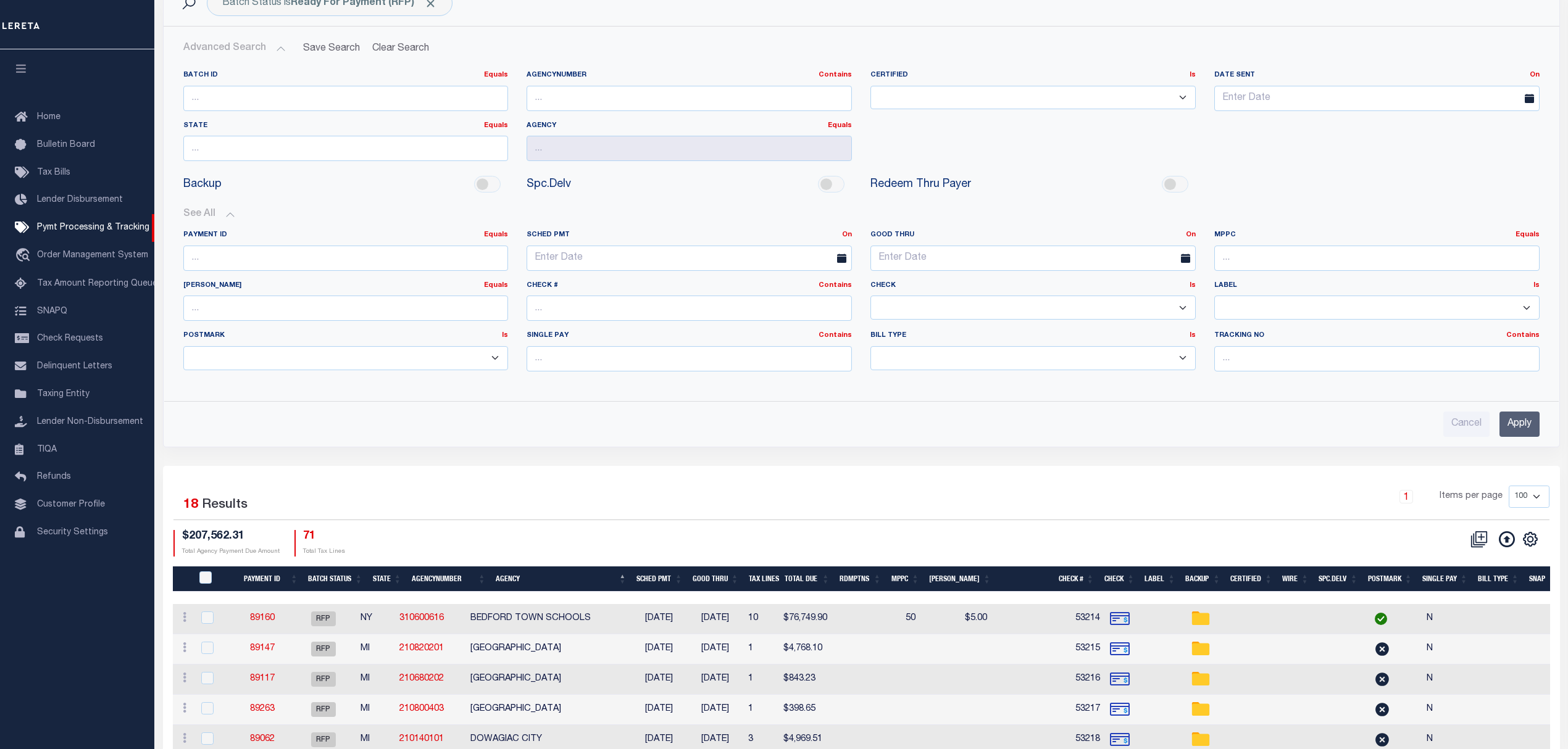
click at [930, 302] on select "Yes No" at bounding box center [1033, 307] width 325 height 24
click at [531, 290] on label "Check # Contains Contains Is" at bounding box center [689, 286] width 325 height 11
click at [578, 314] on input "text" at bounding box center [689, 308] width 325 height 25
click at [815, 279] on div "SCHED PMT On On After Before Between" at bounding box center [689, 255] width 344 height 51
click at [825, 285] on link "Contains" at bounding box center [835, 285] width 34 height 7
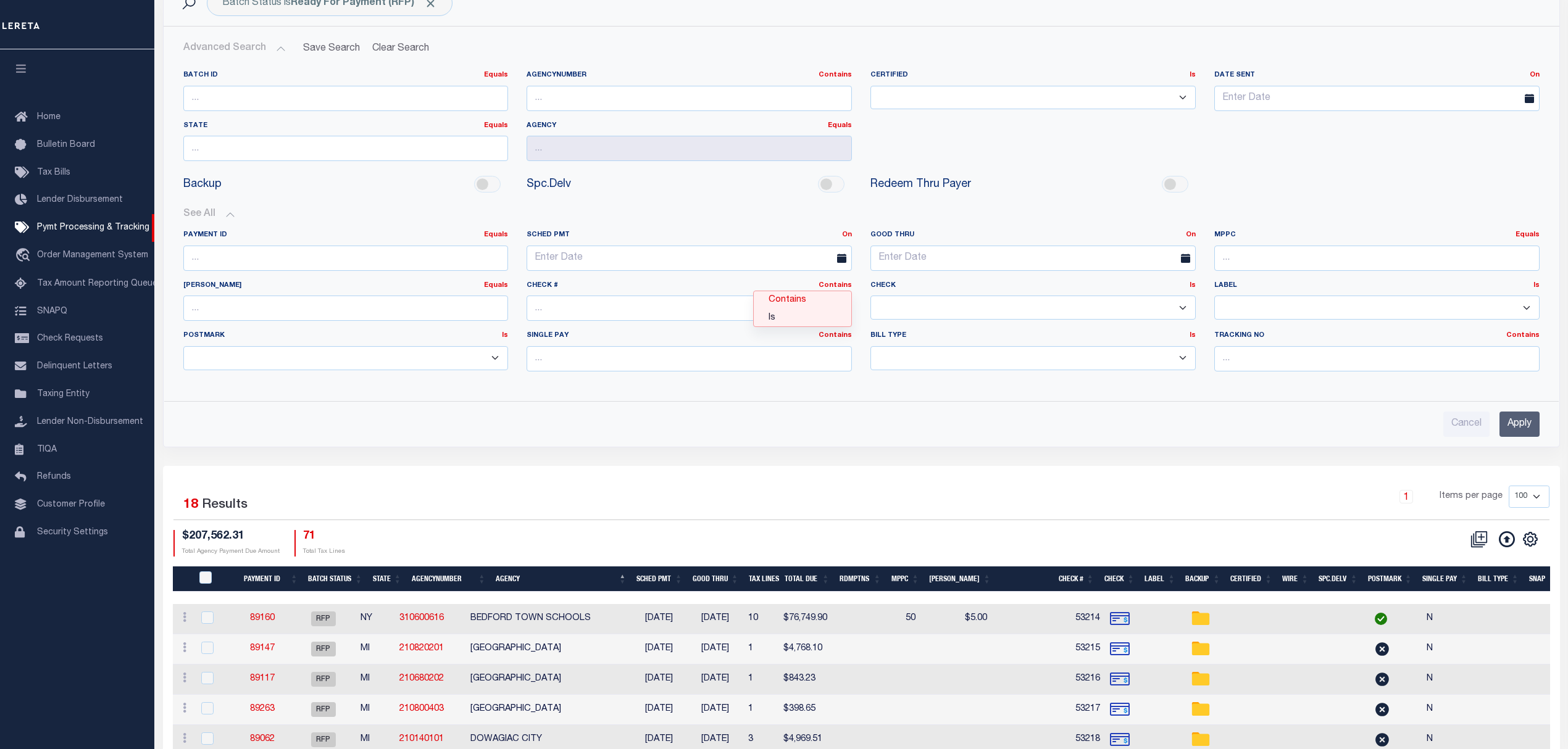
click at [812, 299] on link "Contains" at bounding box center [802, 301] width 98 height 18
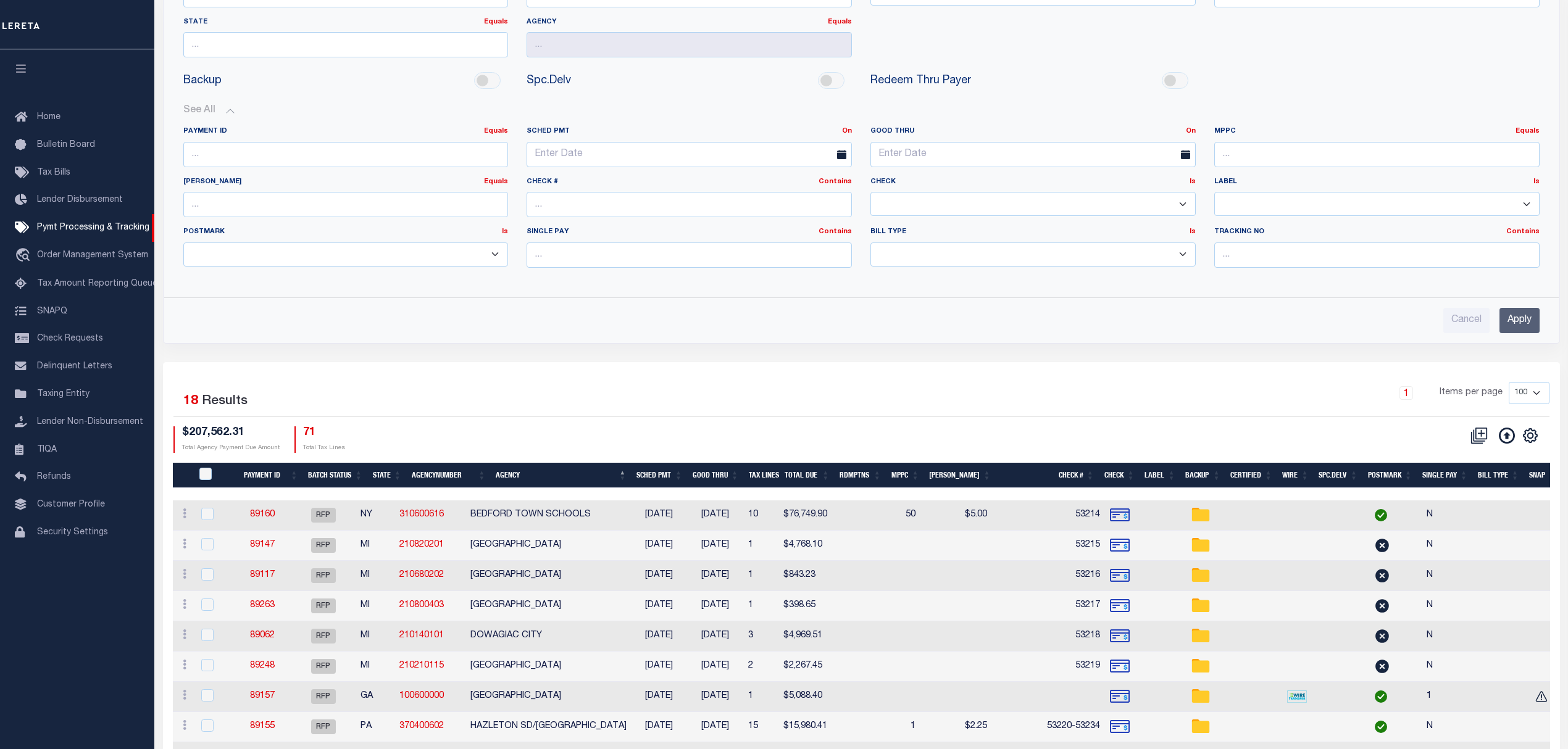
scroll to position [247, 0]
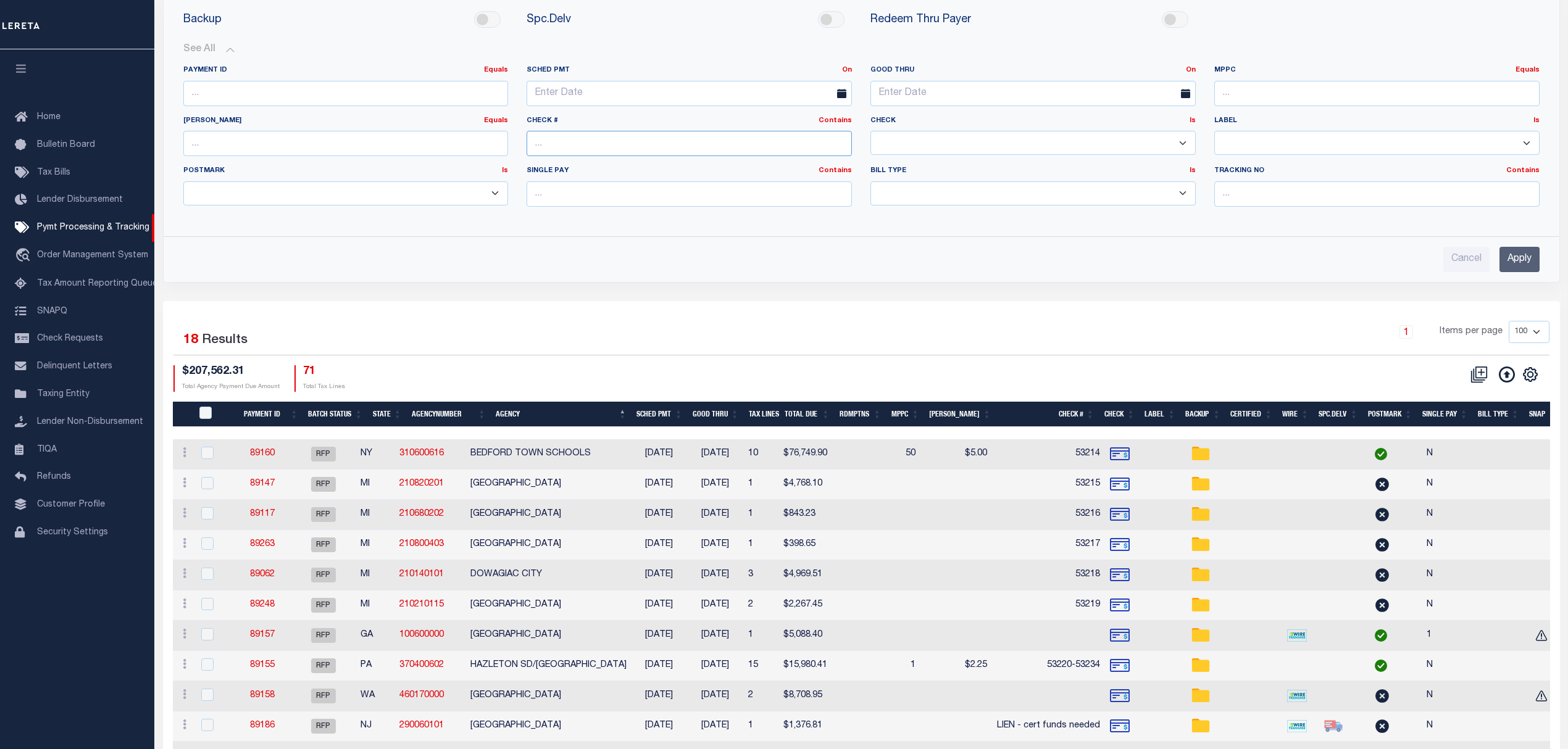
click at [628, 140] on input "text" at bounding box center [689, 143] width 325 height 25
click at [828, 121] on link "Contains" at bounding box center [835, 121] width 34 height 7
click at [791, 154] on link "Is" at bounding box center [802, 154] width 98 height 18
click at [849, 120] on link "Is" at bounding box center [849, 121] width 7 height 7
click at [793, 138] on link "Contains" at bounding box center [802, 136] width 98 height 18
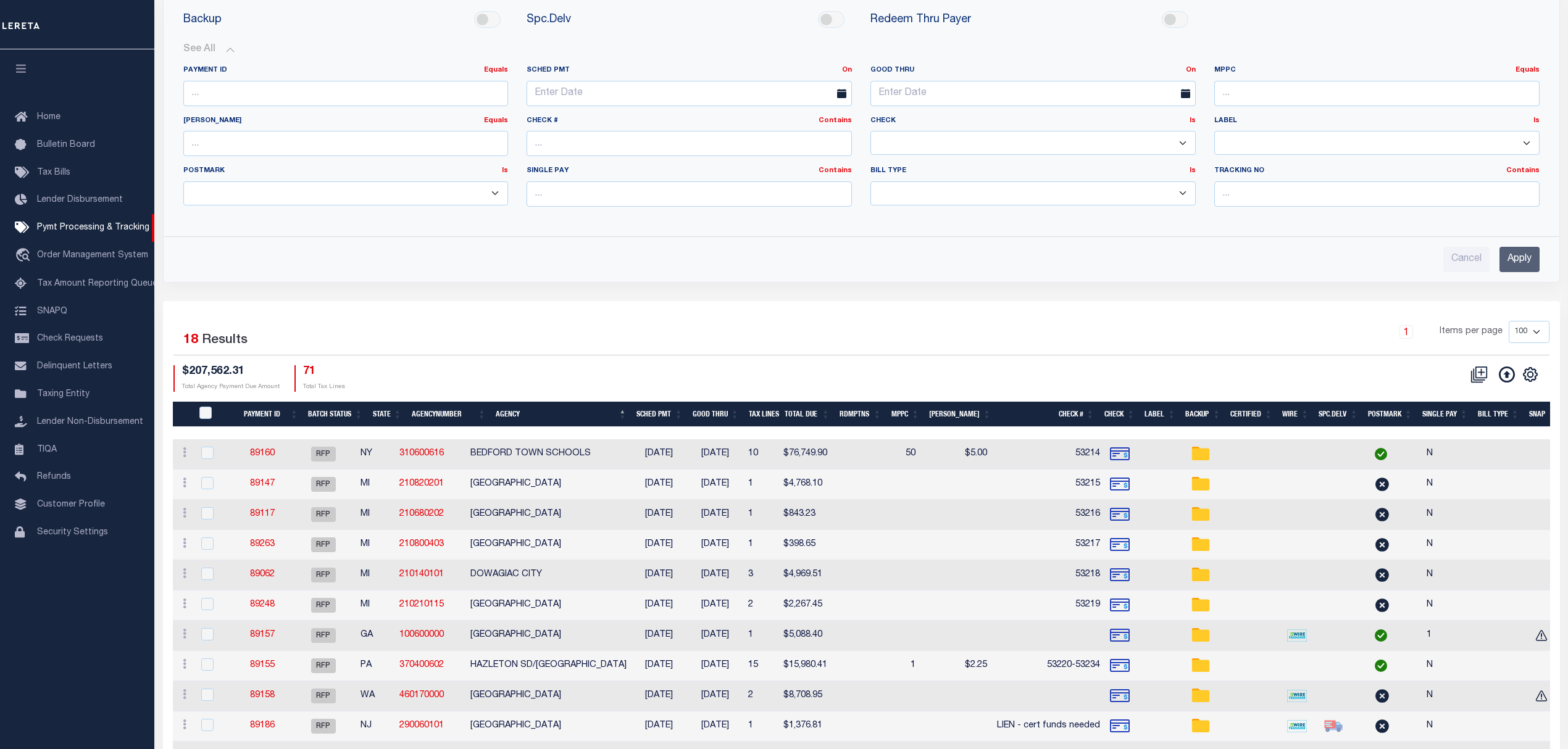
click at [1070, 290] on div "Batch Status is Ready For Payment (RFP) Search Advanced Search Save Search Clea…" at bounding box center [861, 58] width 1415 height 486
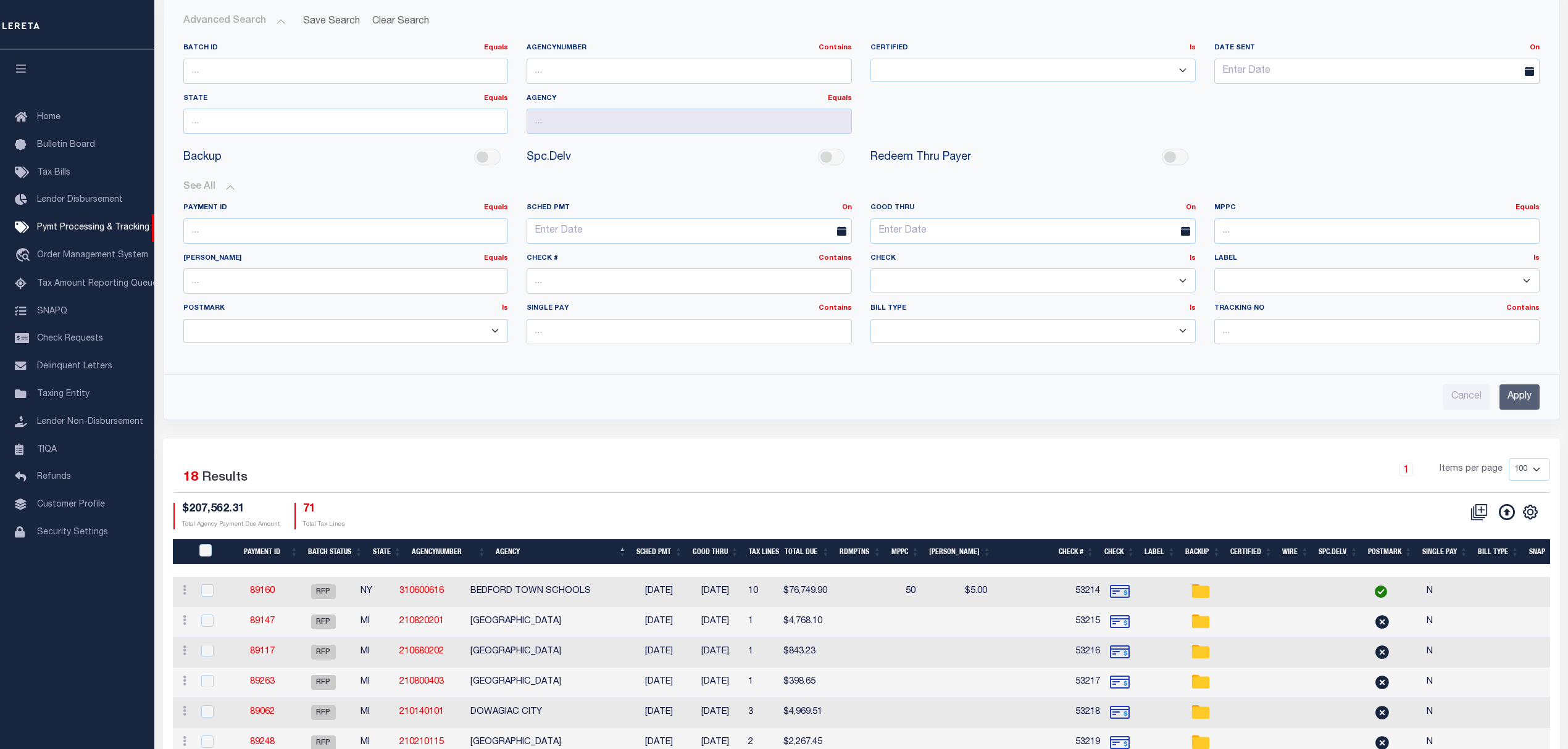
scroll to position [82, 0]
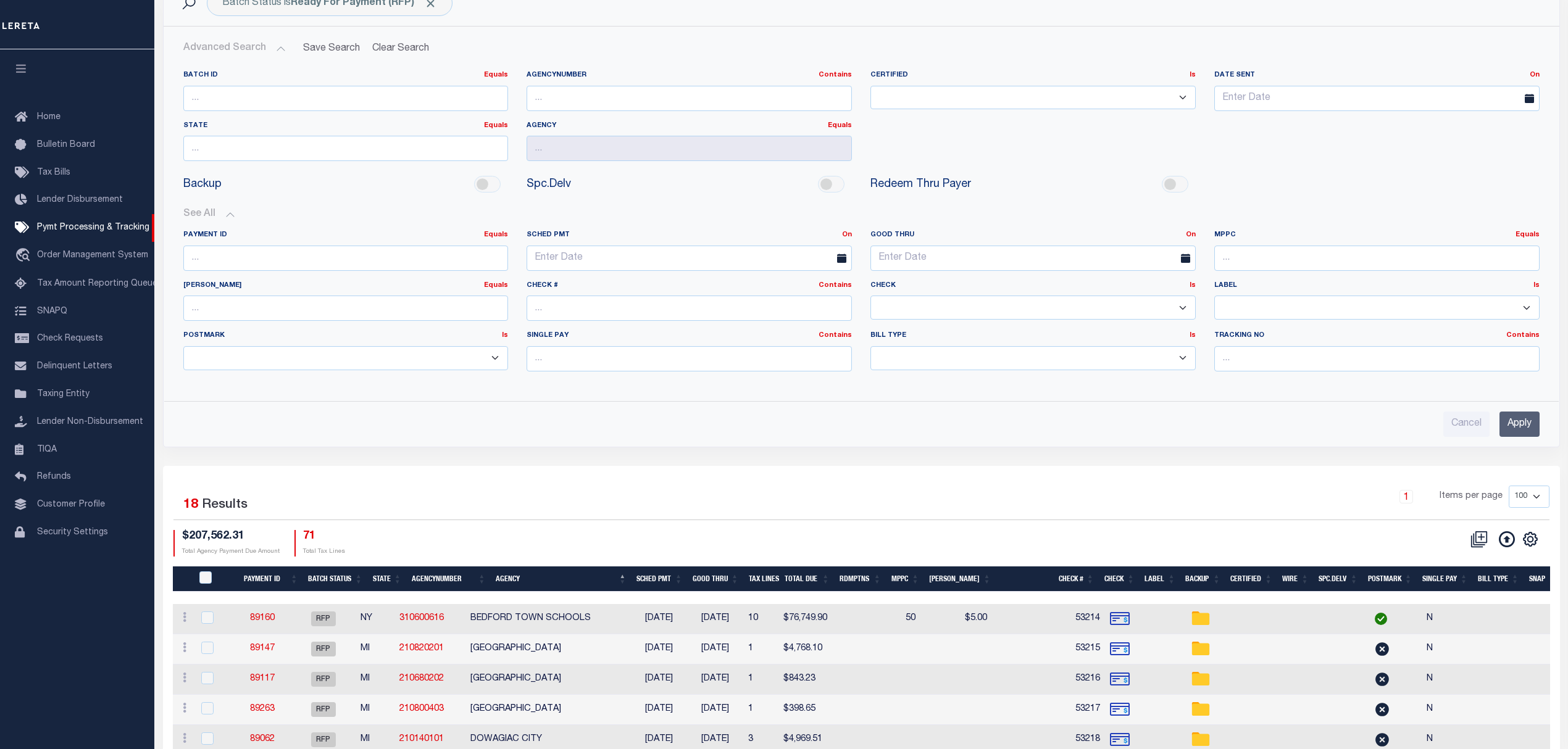
click at [232, 38] on button "Advanced Search" at bounding box center [234, 48] width 103 height 24
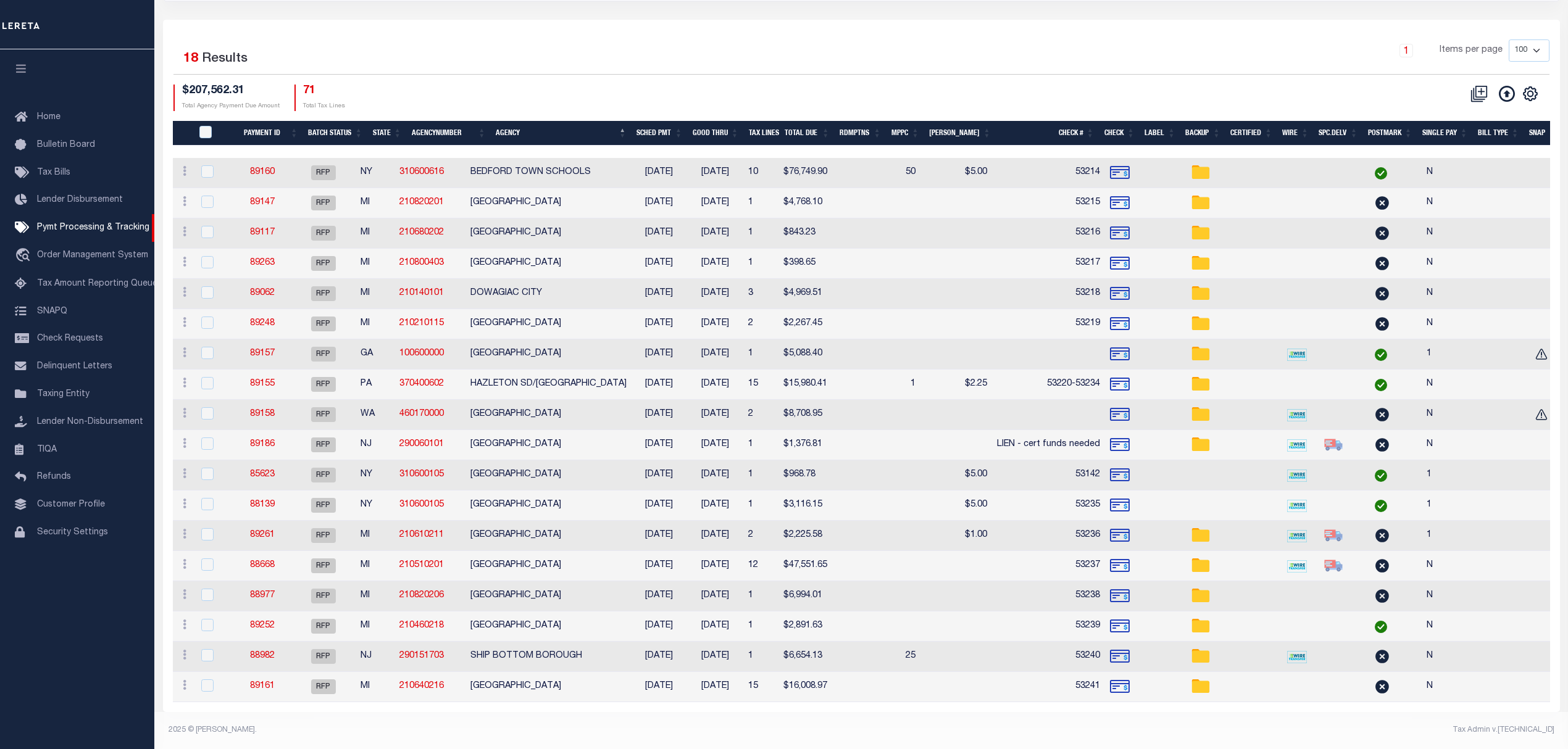
scroll to position [164, 0]
click at [206, 126] on input "PayeePmtBatchStatus" at bounding box center [205, 131] width 12 height 12
checkbox input "true"
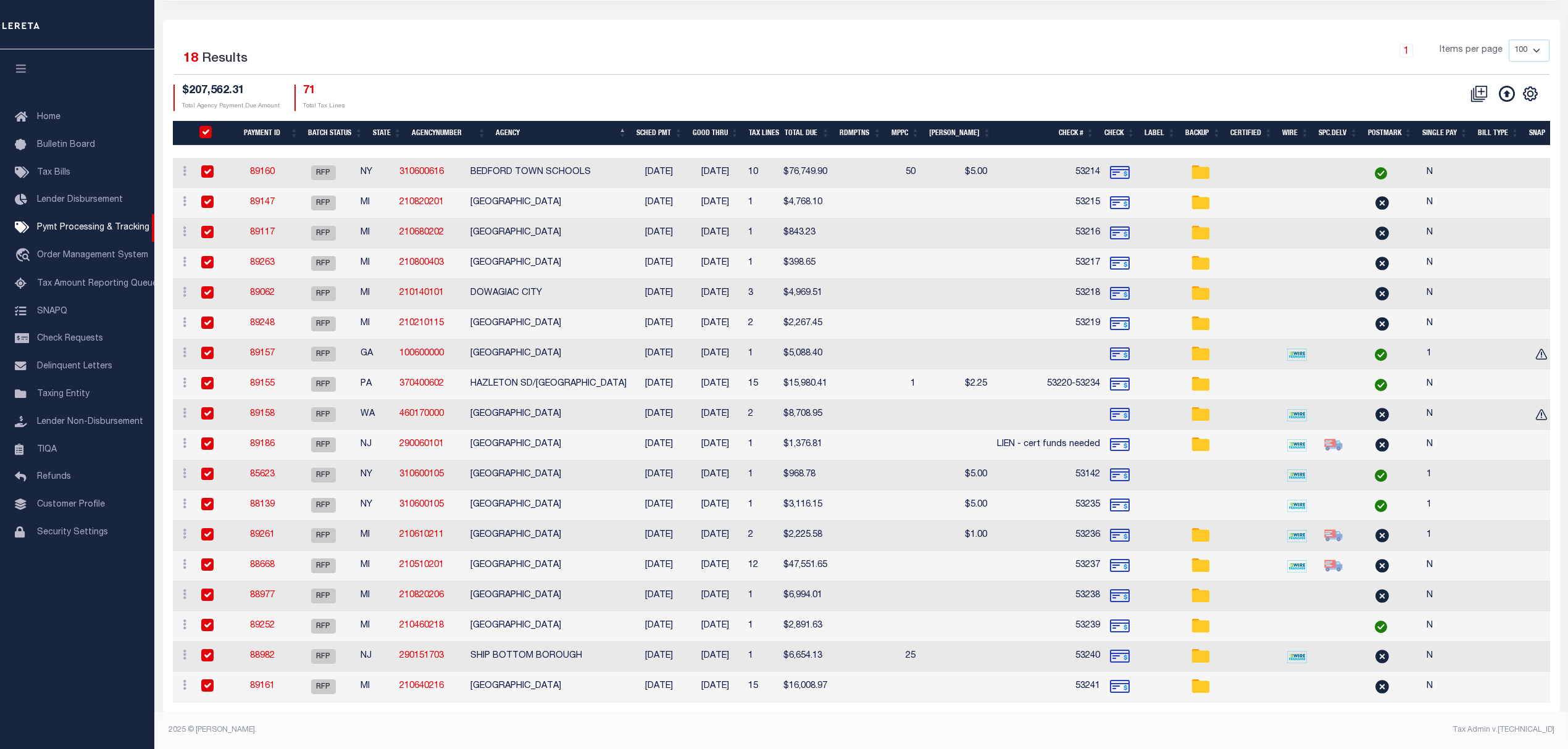
checkbox input "true"
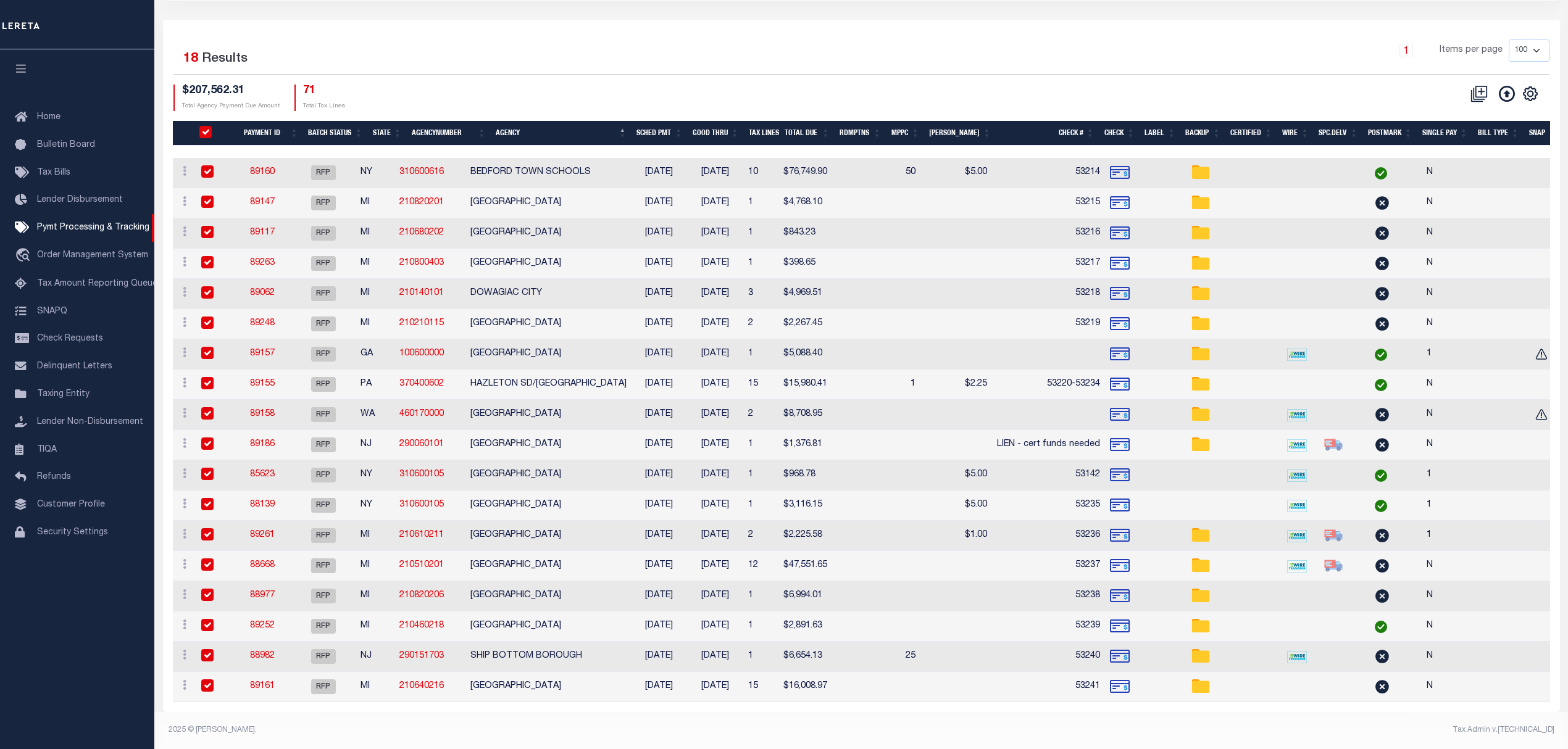
checkbox input "true"
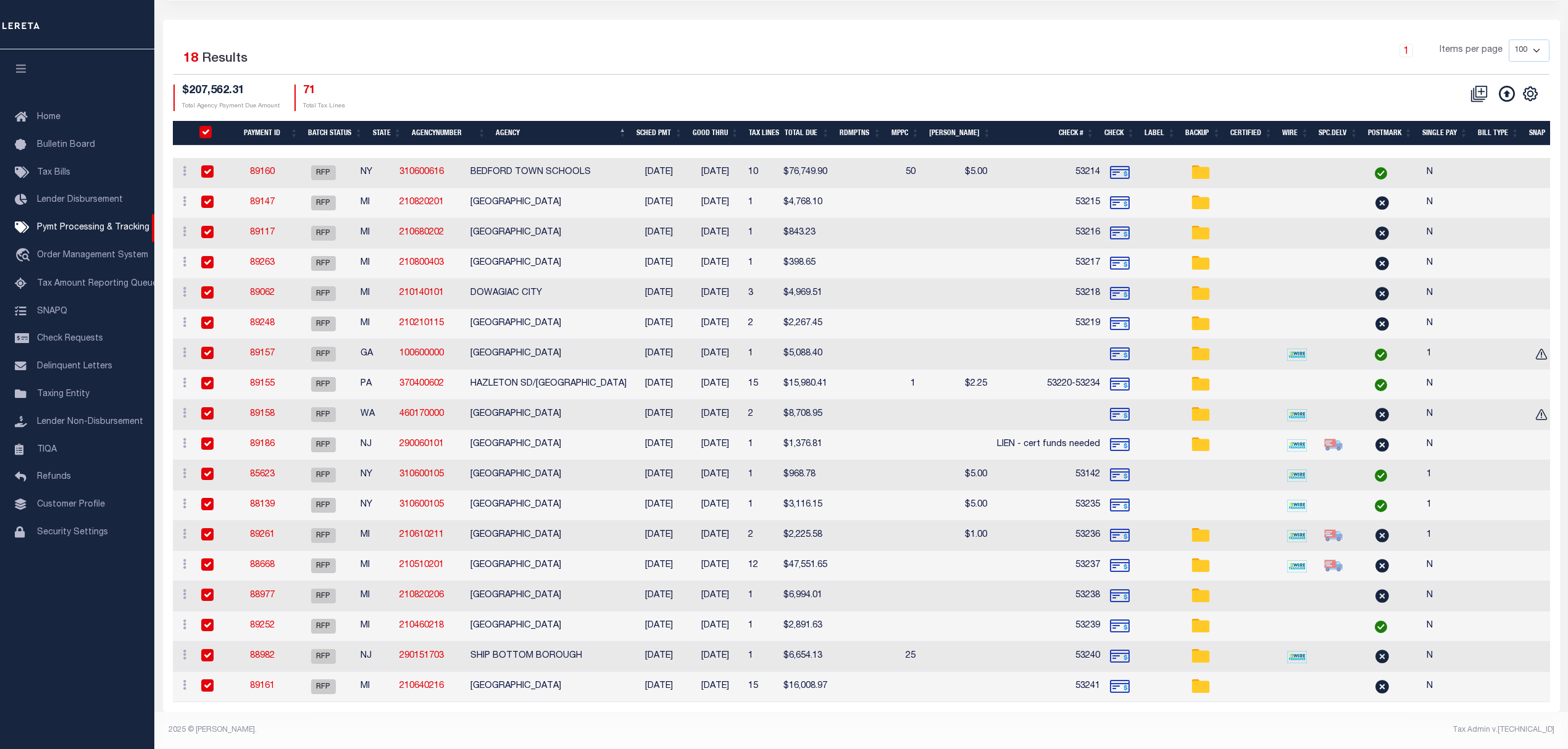
checkbox input "true"
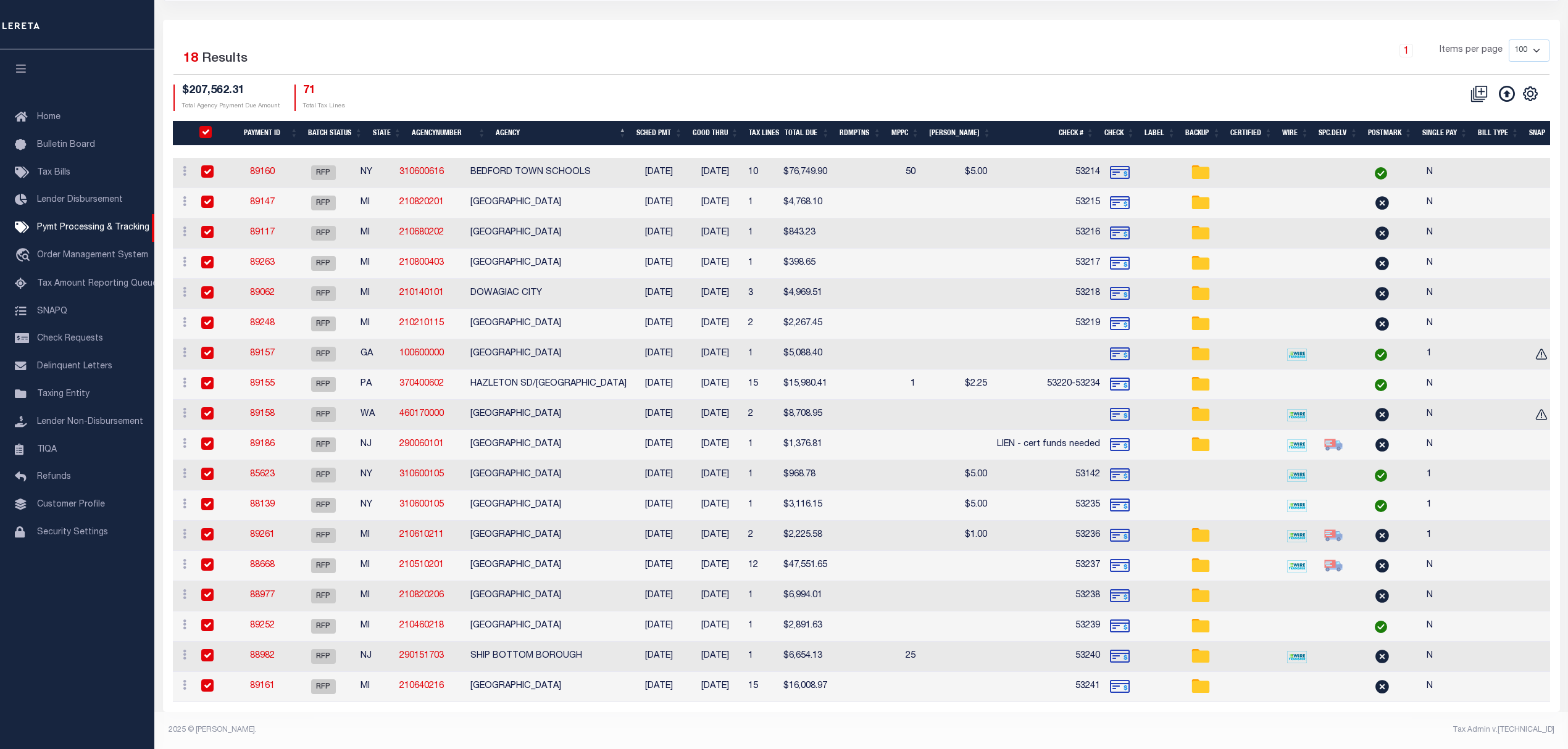
checkbox input "true"
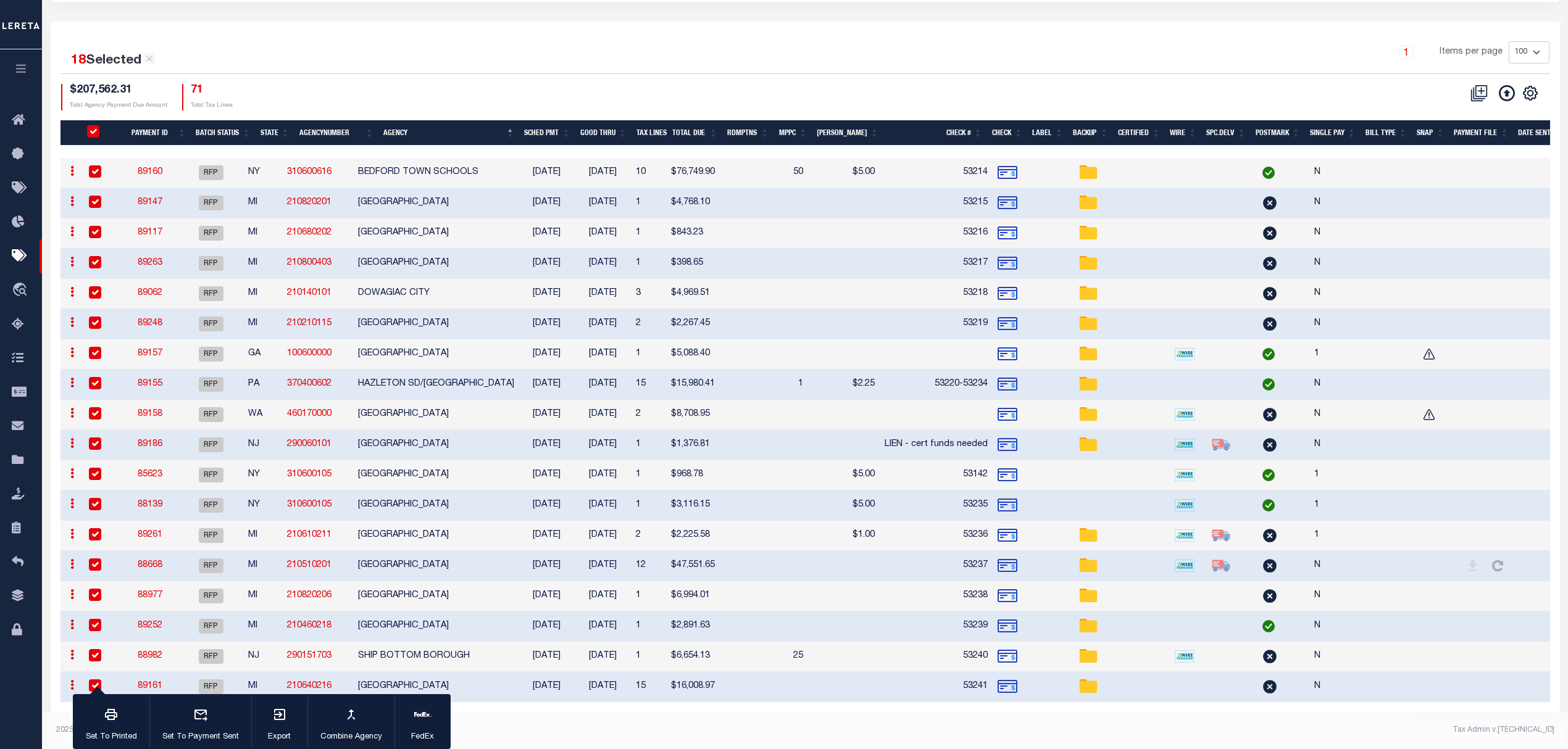
scroll to position [162, 0]
click at [1401, 344] on td at bounding box center [1391, 354] width 51 height 30
checkbox input "false"
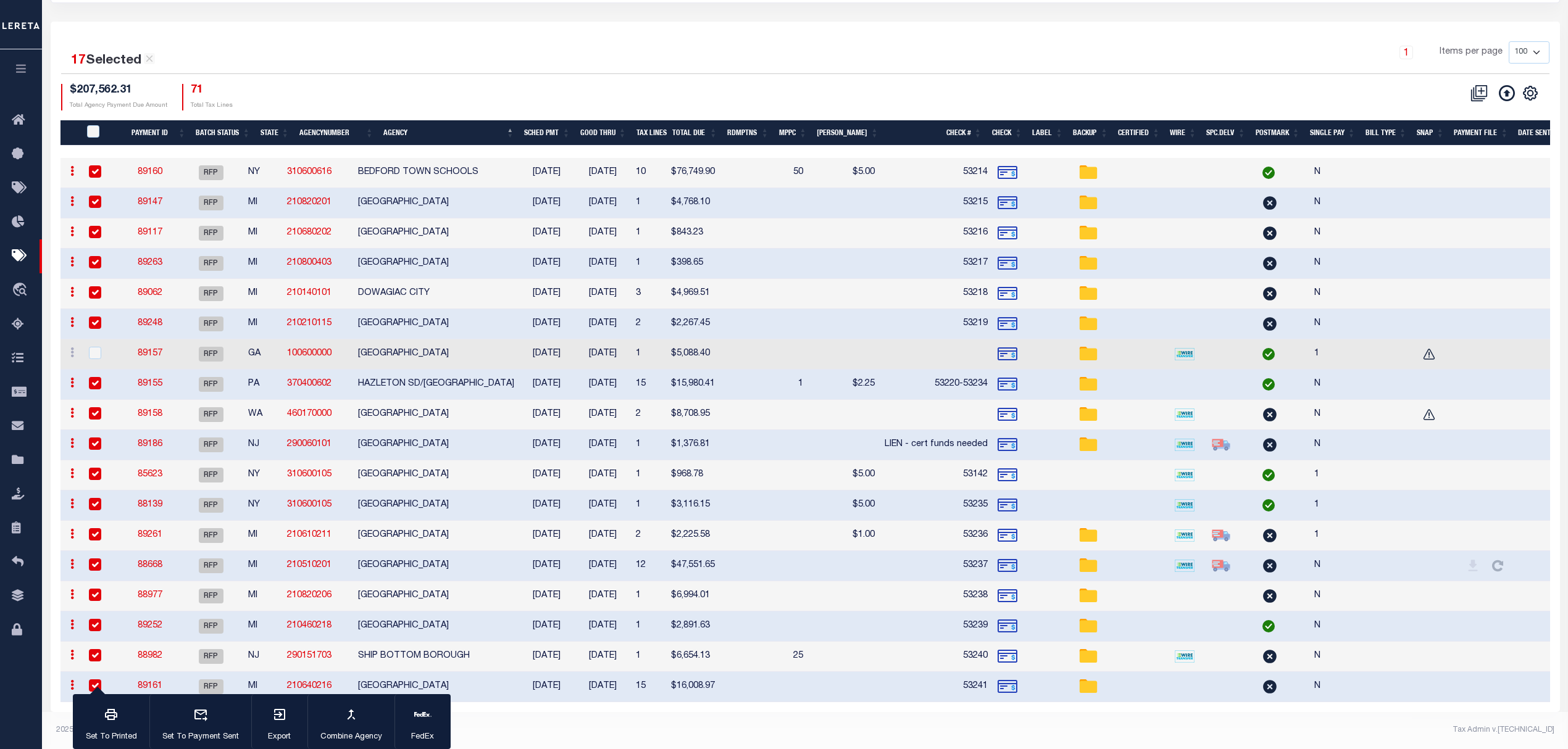
click at [1386, 402] on td at bounding box center [1391, 415] width 51 height 30
checkbox input "false"
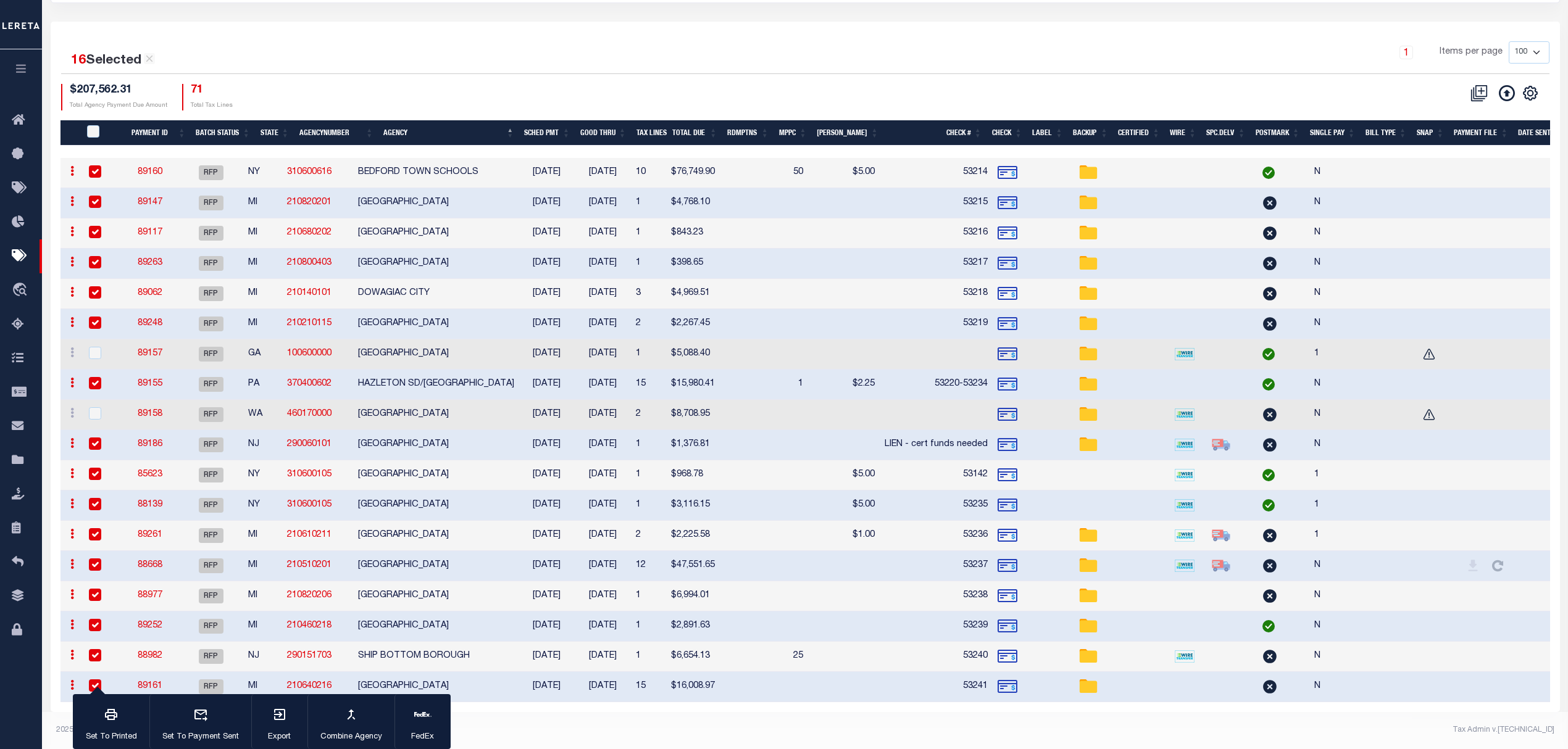
click at [1042, 436] on td at bounding box center [1053, 445] width 41 height 30
checkbox input "false"
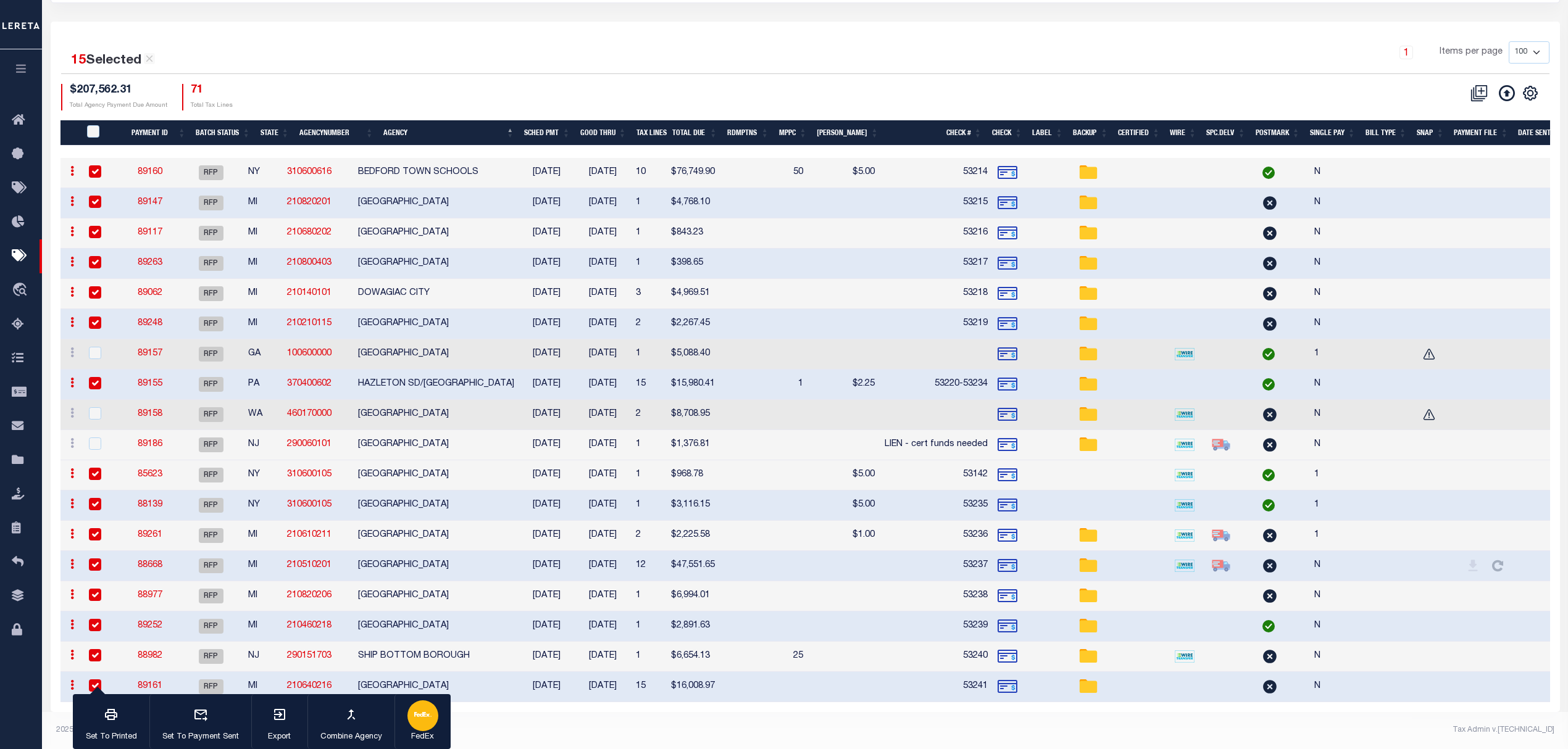
click at [416, 721] on icon "button" at bounding box center [422, 715] width 17 height 17
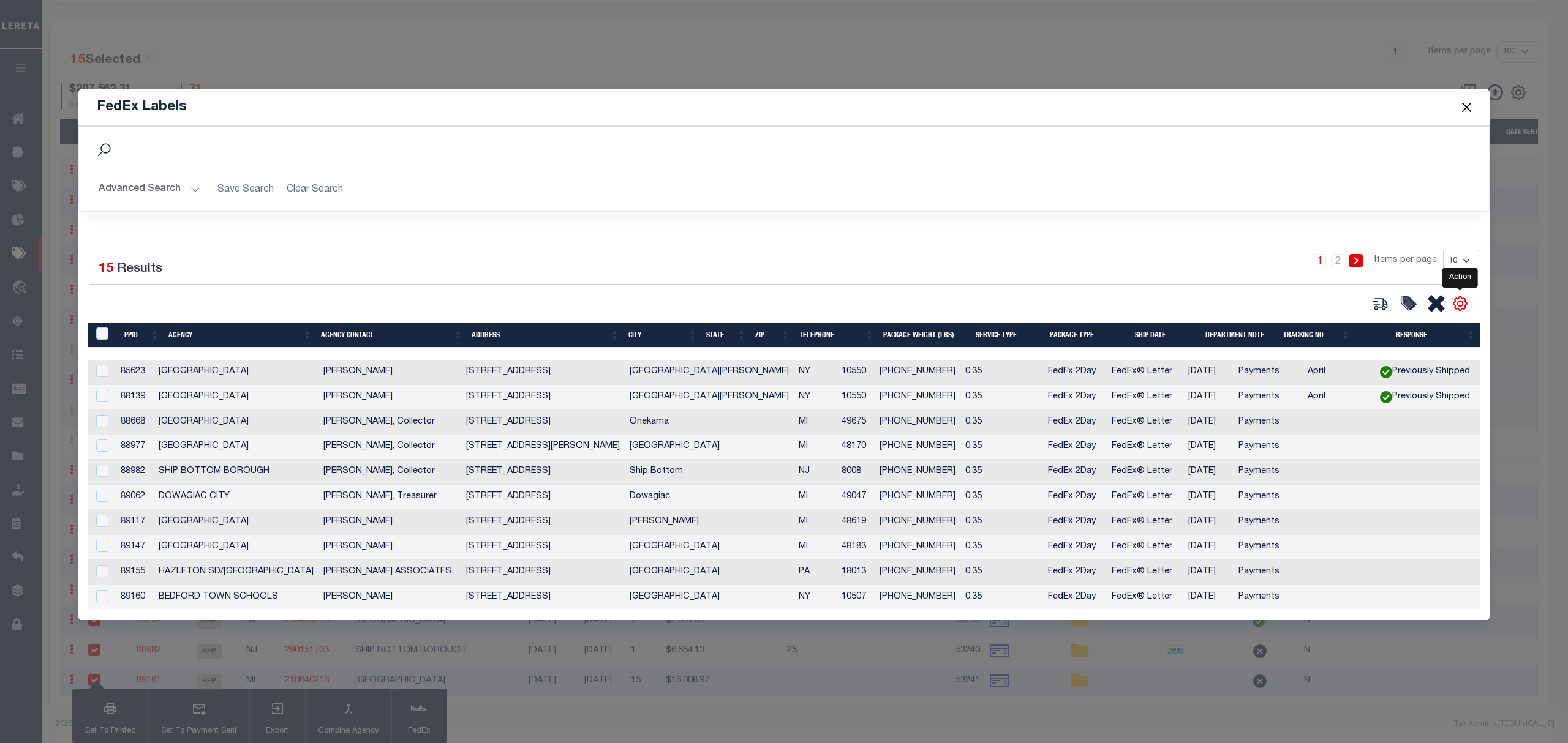
click at [1456, 297] on icon "" at bounding box center [1460, 304] width 16 height 16
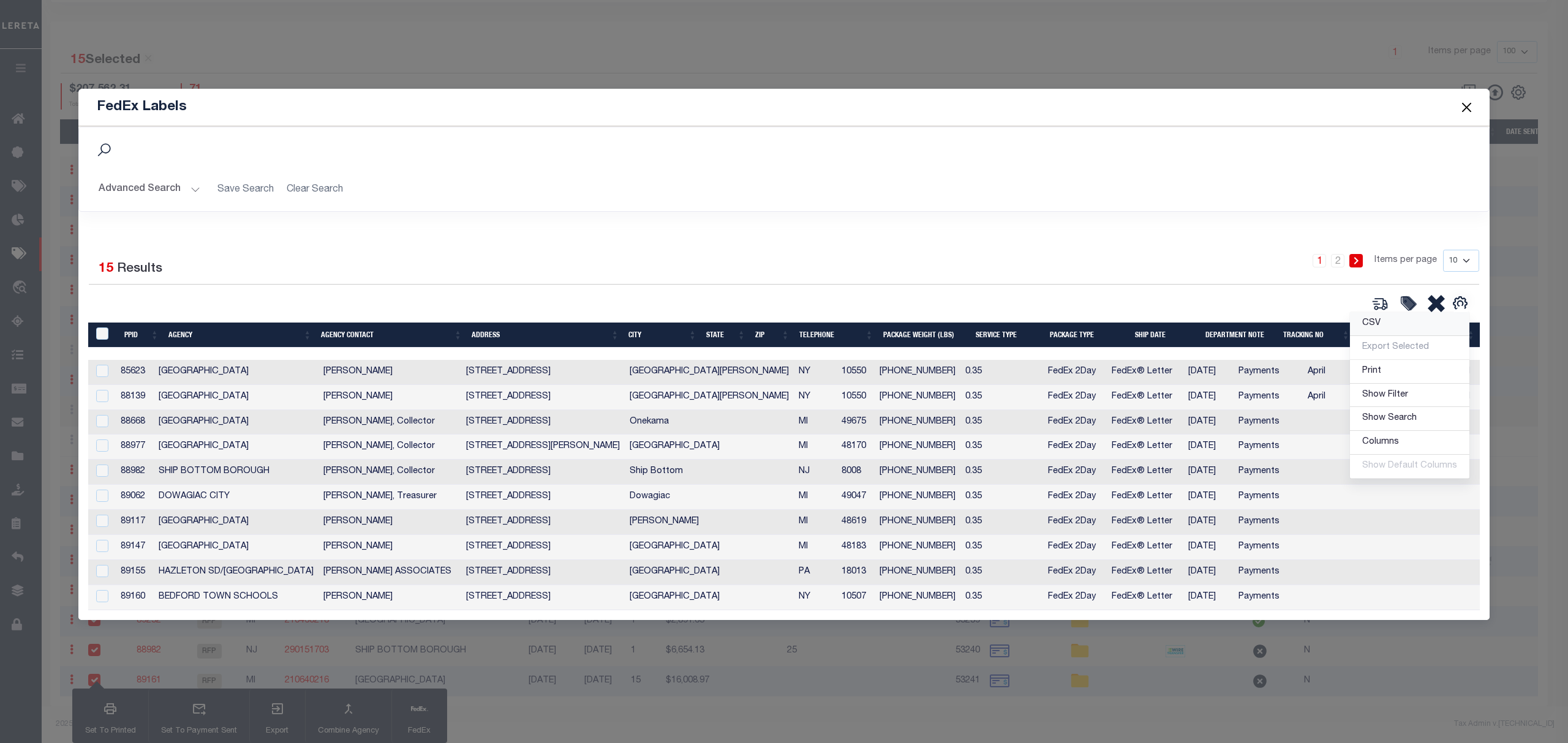
click at [1427, 314] on link "CSV" at bounding box center [1409, 323] width 120 height 24
click at [1468, 103] on button "Close" at bounding box center [1467, 108] width 16 height 16
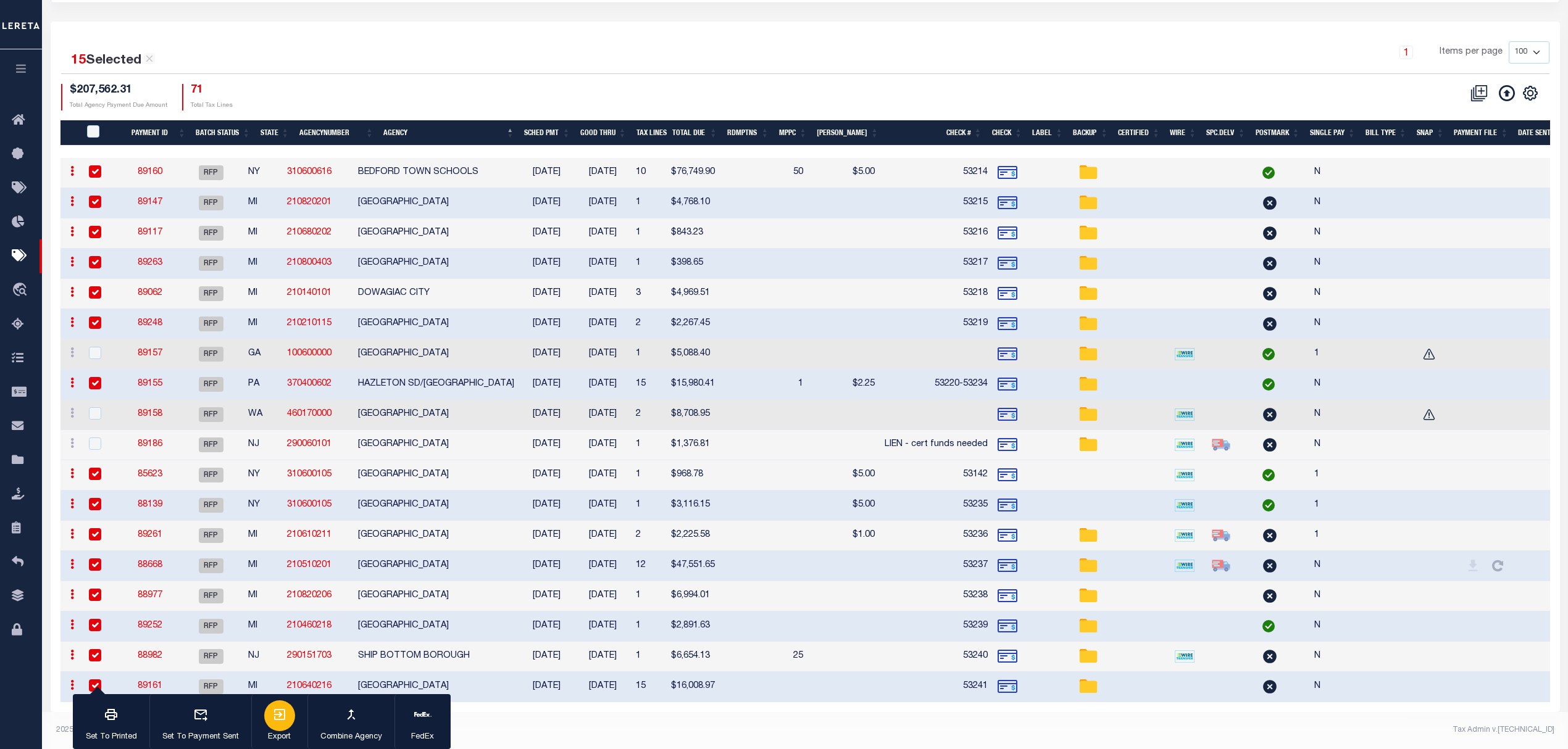
click at [284, 720] on icon "button" at bounding box center [280, 715] width 11 height 11
click at [1099, 41] on div "1 Items per page 100 200 500 1000" at bounding box center [993, 57] width 1111 height 32
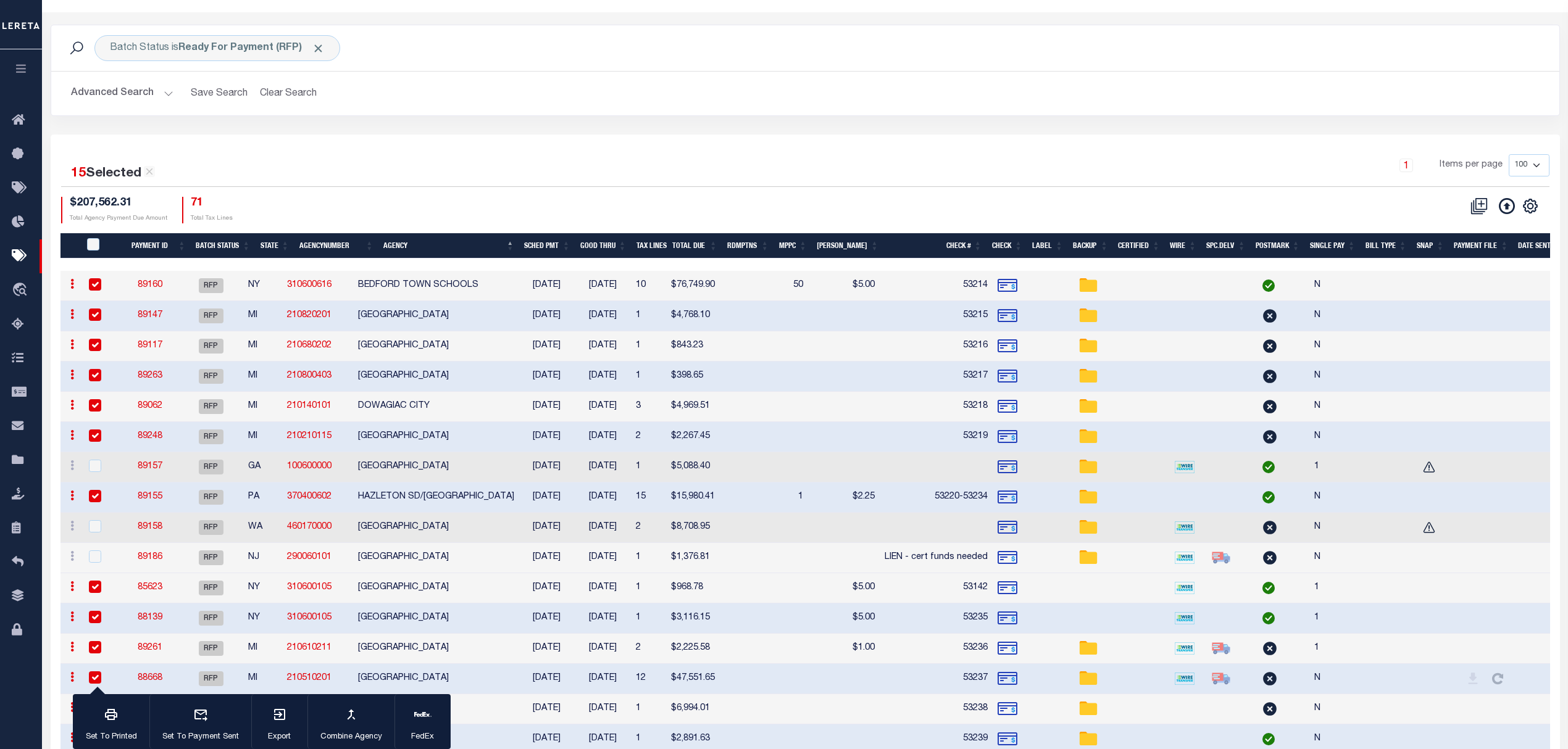
scroll to position [0, 0]
